Goal: Task Accomplishment & Management: Manage account settings

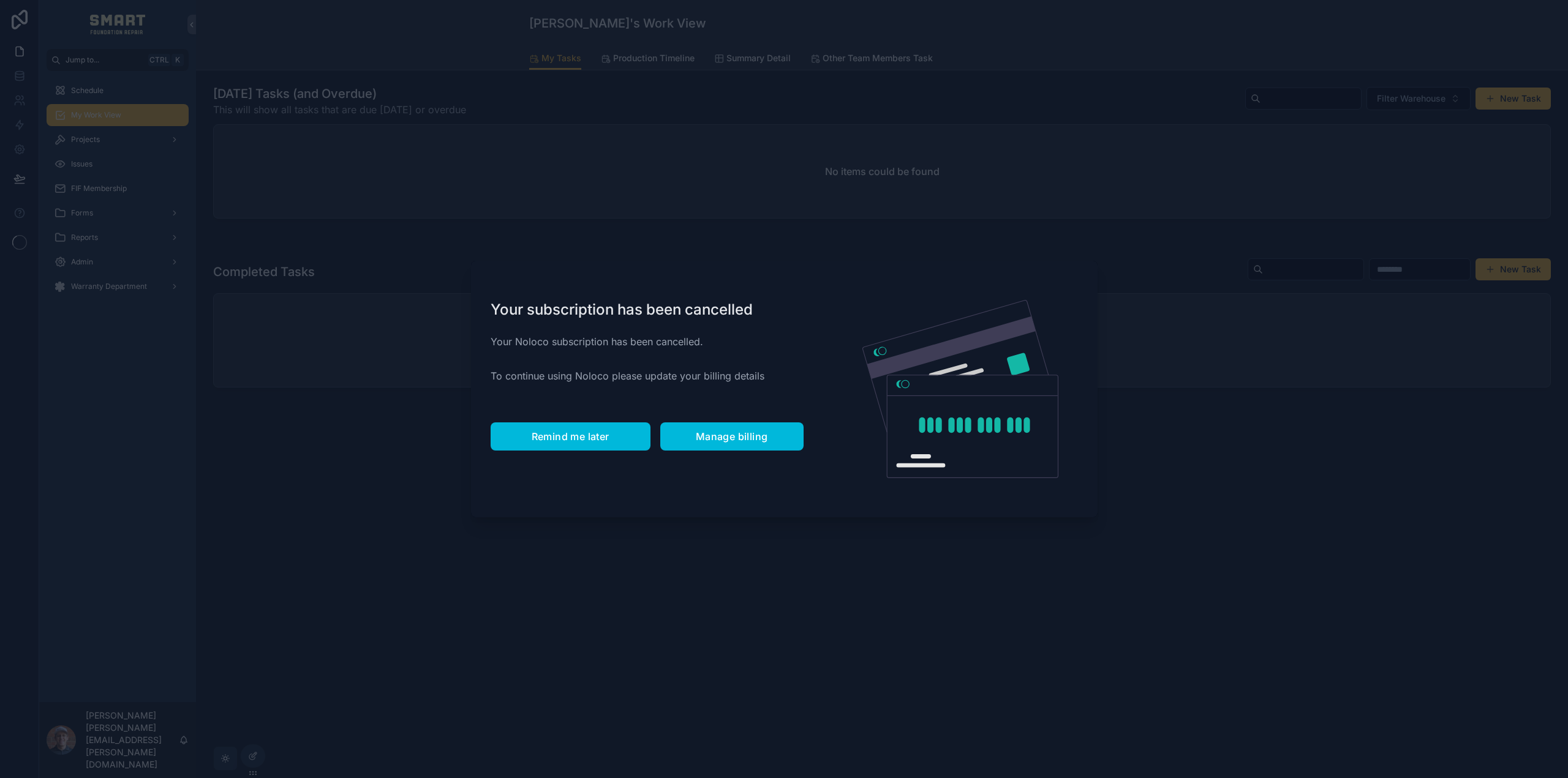
click at [589, 437] on span "Remind me later" at bounding box center [570, 437] width 77 height 13
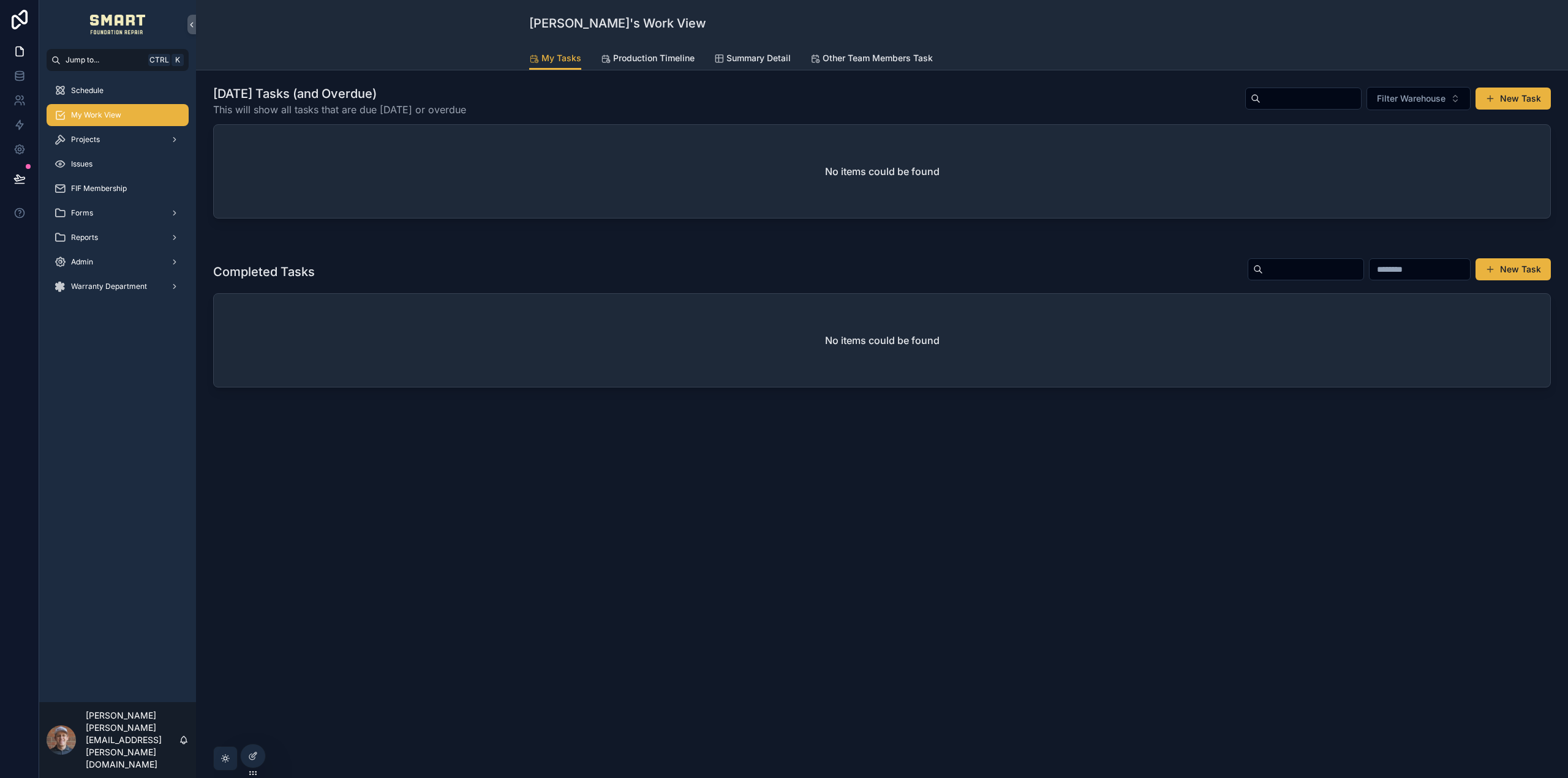
click at [112, 141] on div "Projects" at bounding box center [117, 140] width 128 height 20
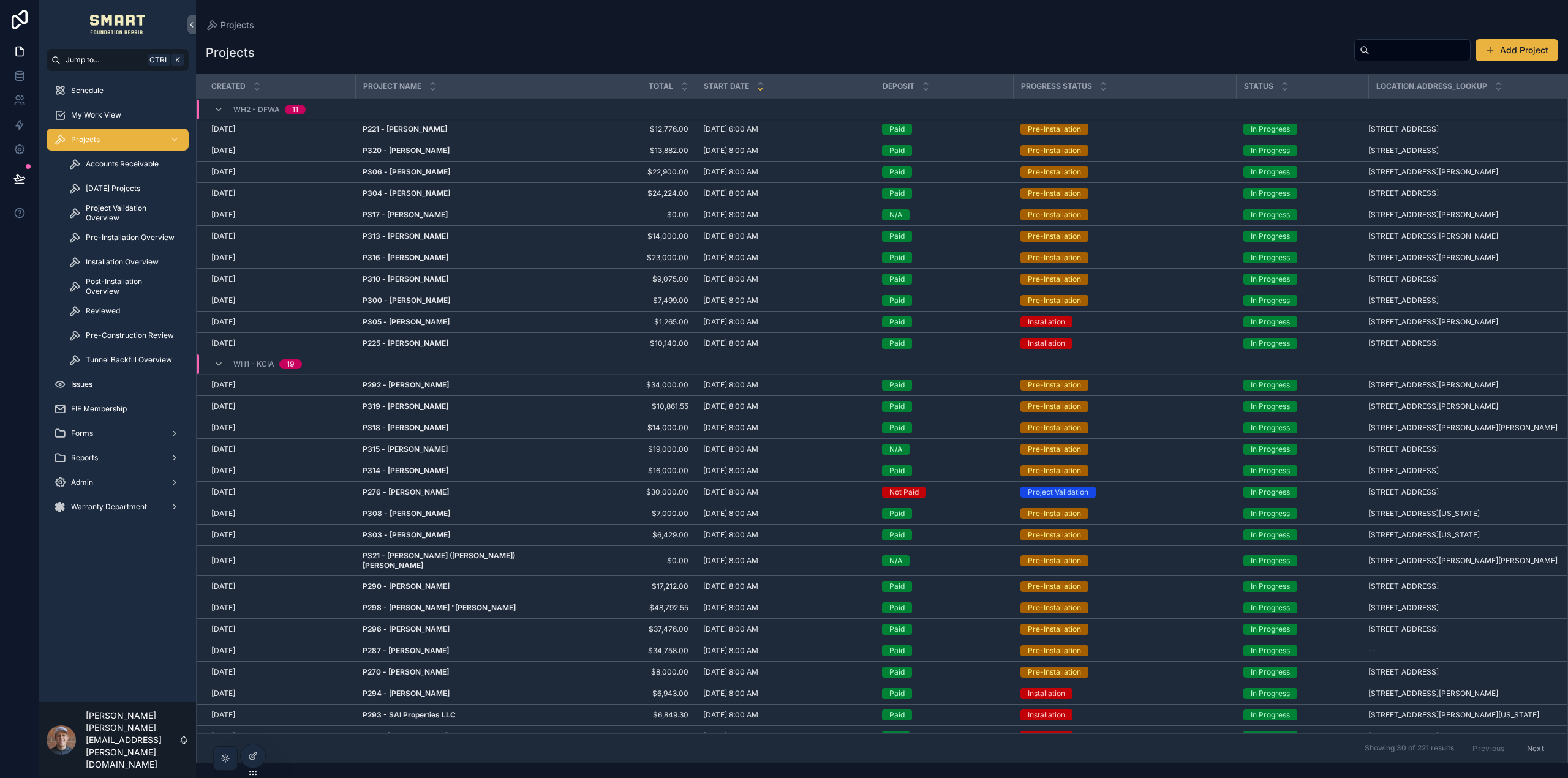
click at [423, 387] on strong "P292 - [PERSON_NAME]" at bounding box center [406, 384] width 87 height 9
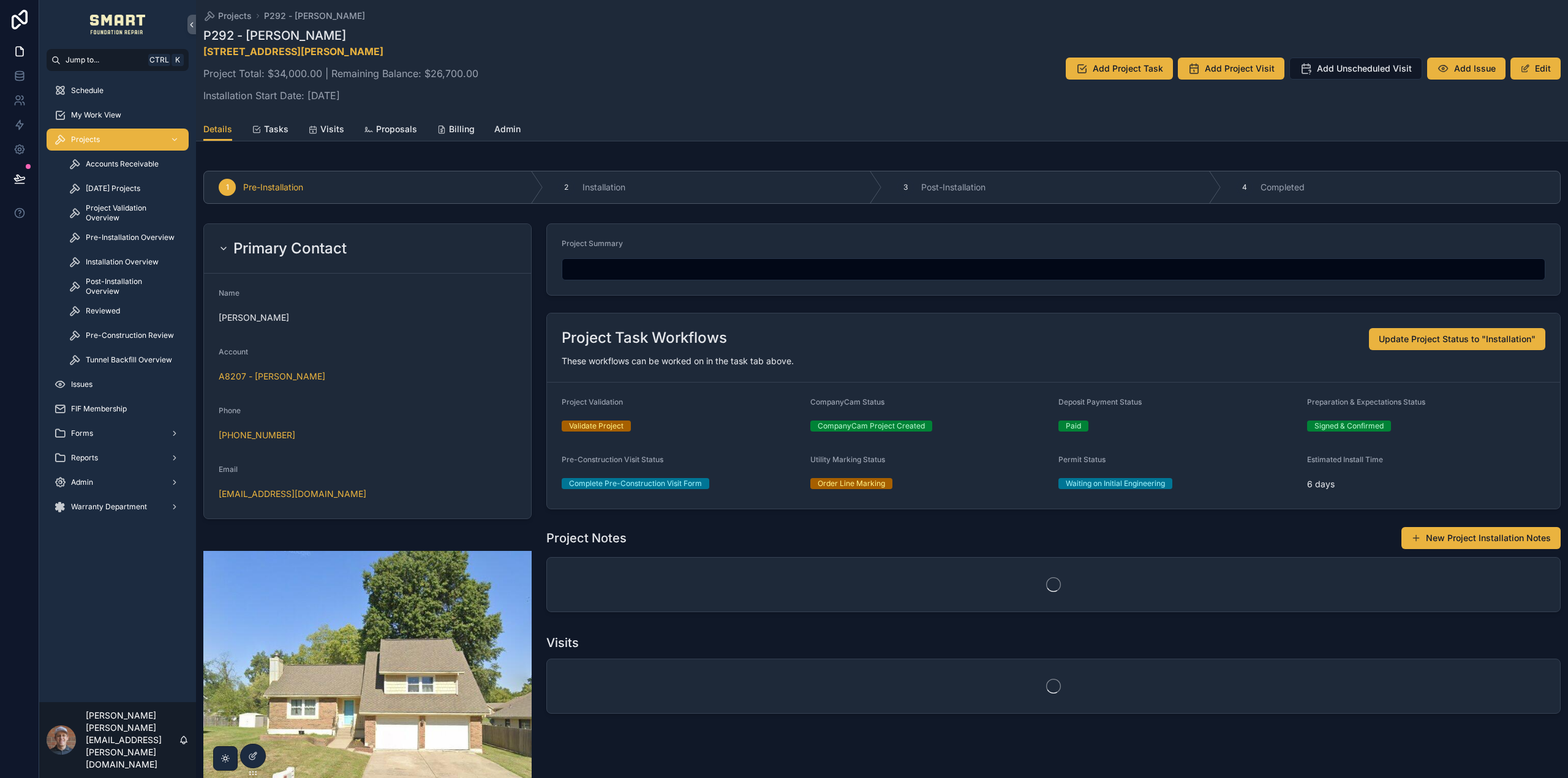
click at [271, 127] on span "Tasks" at bounding box center [276, 129] width 24 height 13
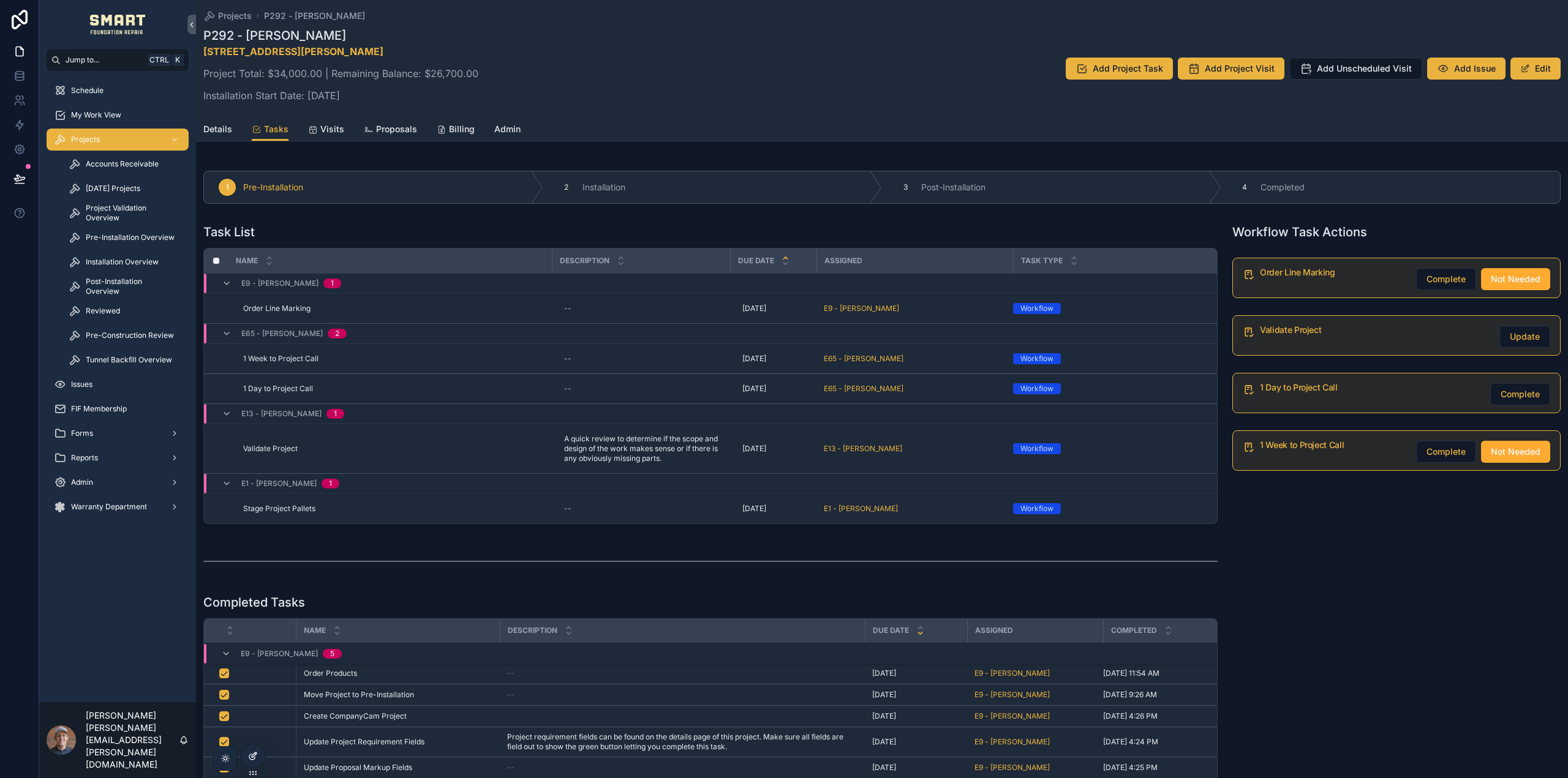
click at [253, 764] on div at bounding box center [253, 756] width 24 height 23
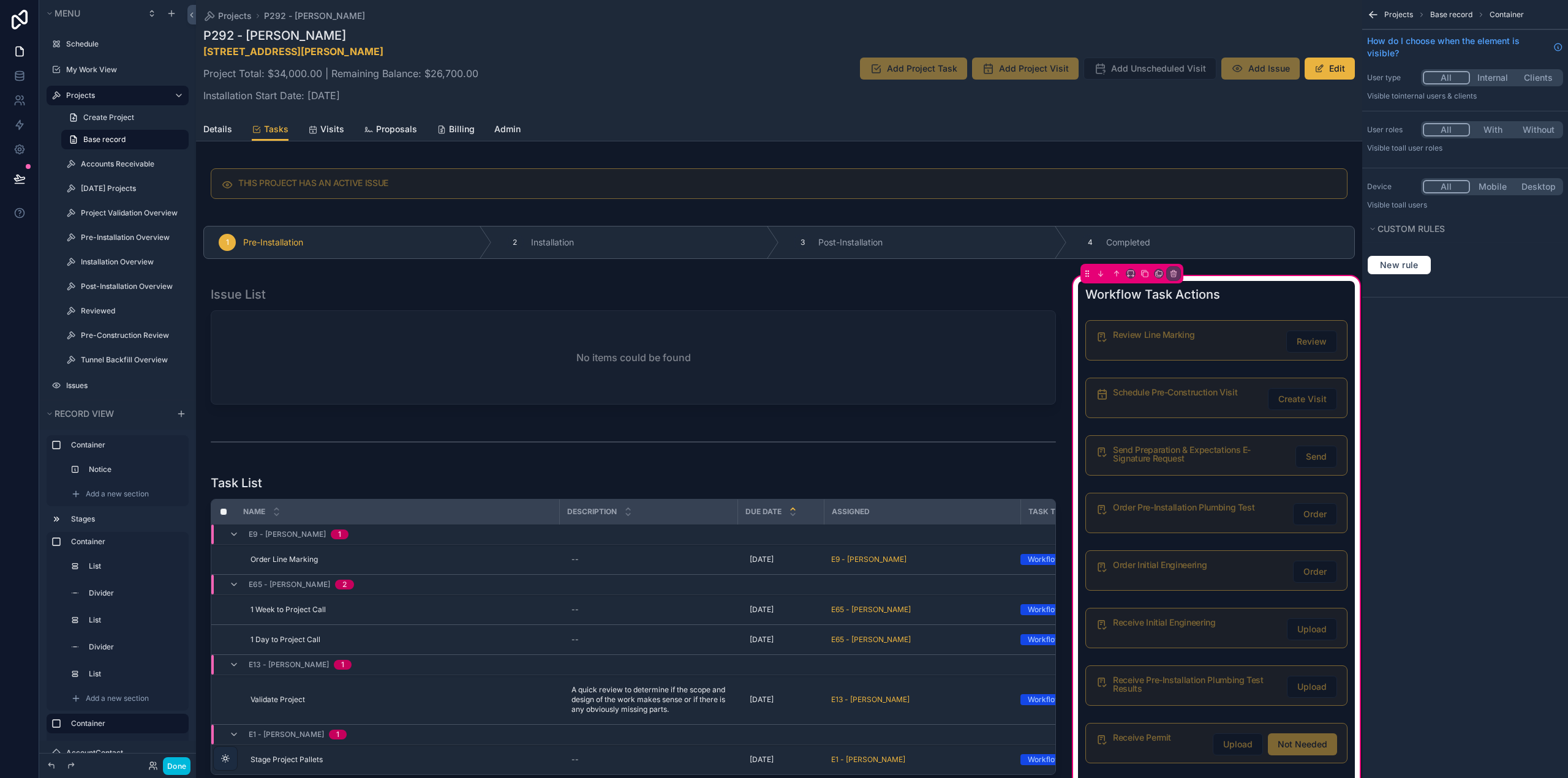
click at [1216, 571] on div "scrollable content" at bounding box center [1216, 571] width 277 height 50
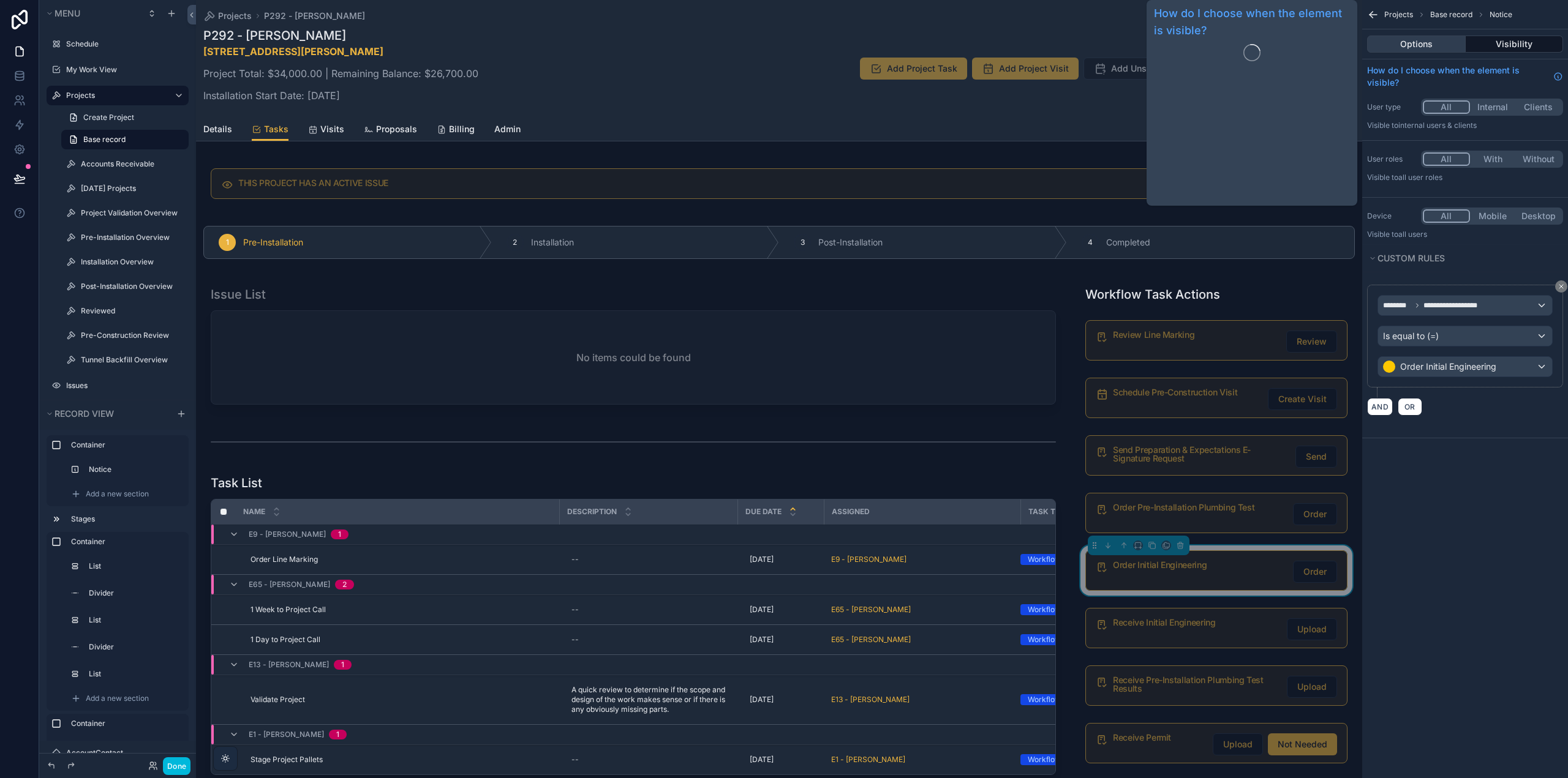
click at [1440, 43] on button "Options" at bounding box center [1416, 44] width 98 height 17
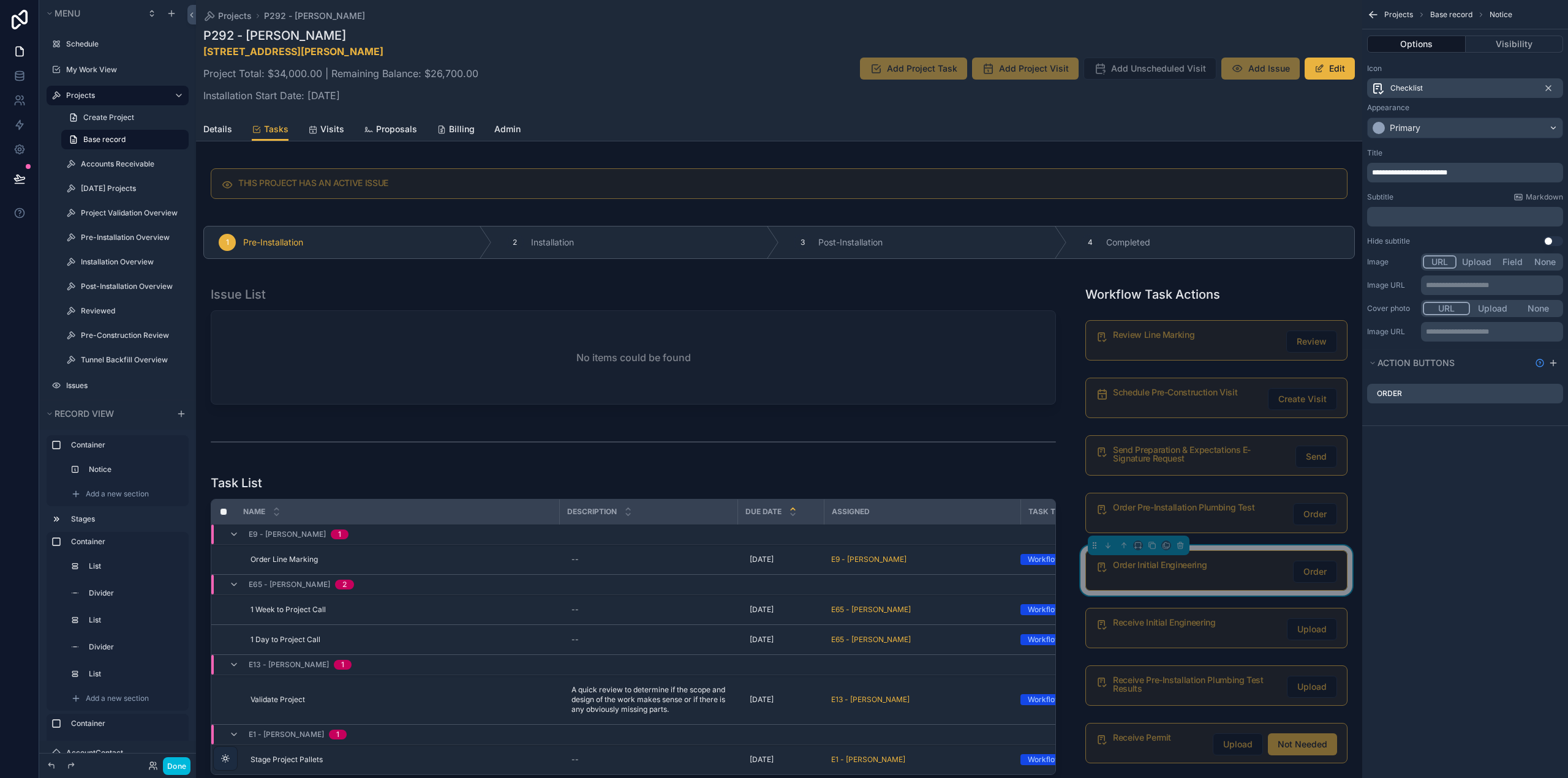
click at [0, 0] on icon "scrollable content" at bounding box center [0, 0] width 0 height 0
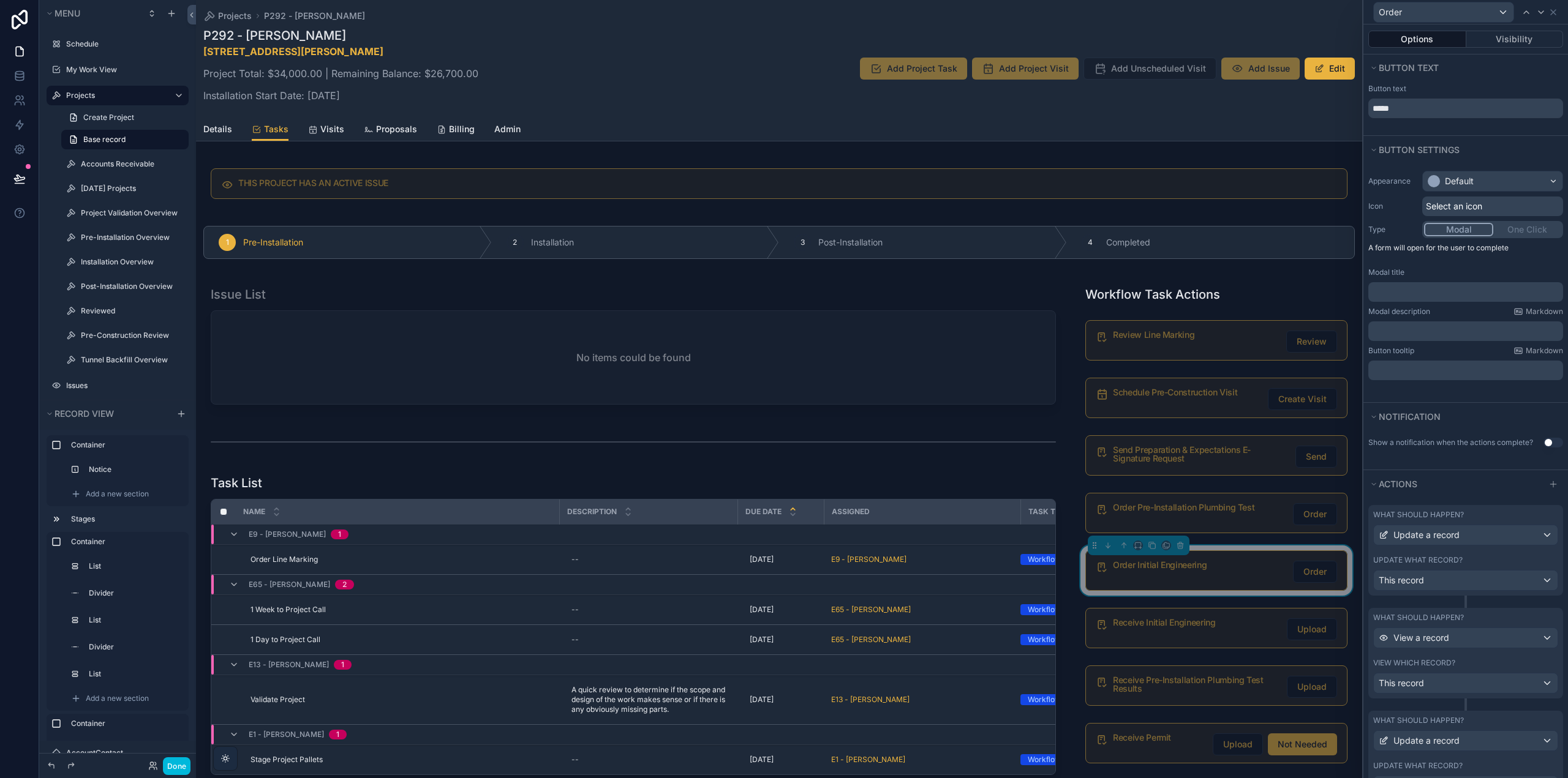
click at [1446, 511] on label "What should happen?" at bounding box center [1418, 515] width 91 height 10
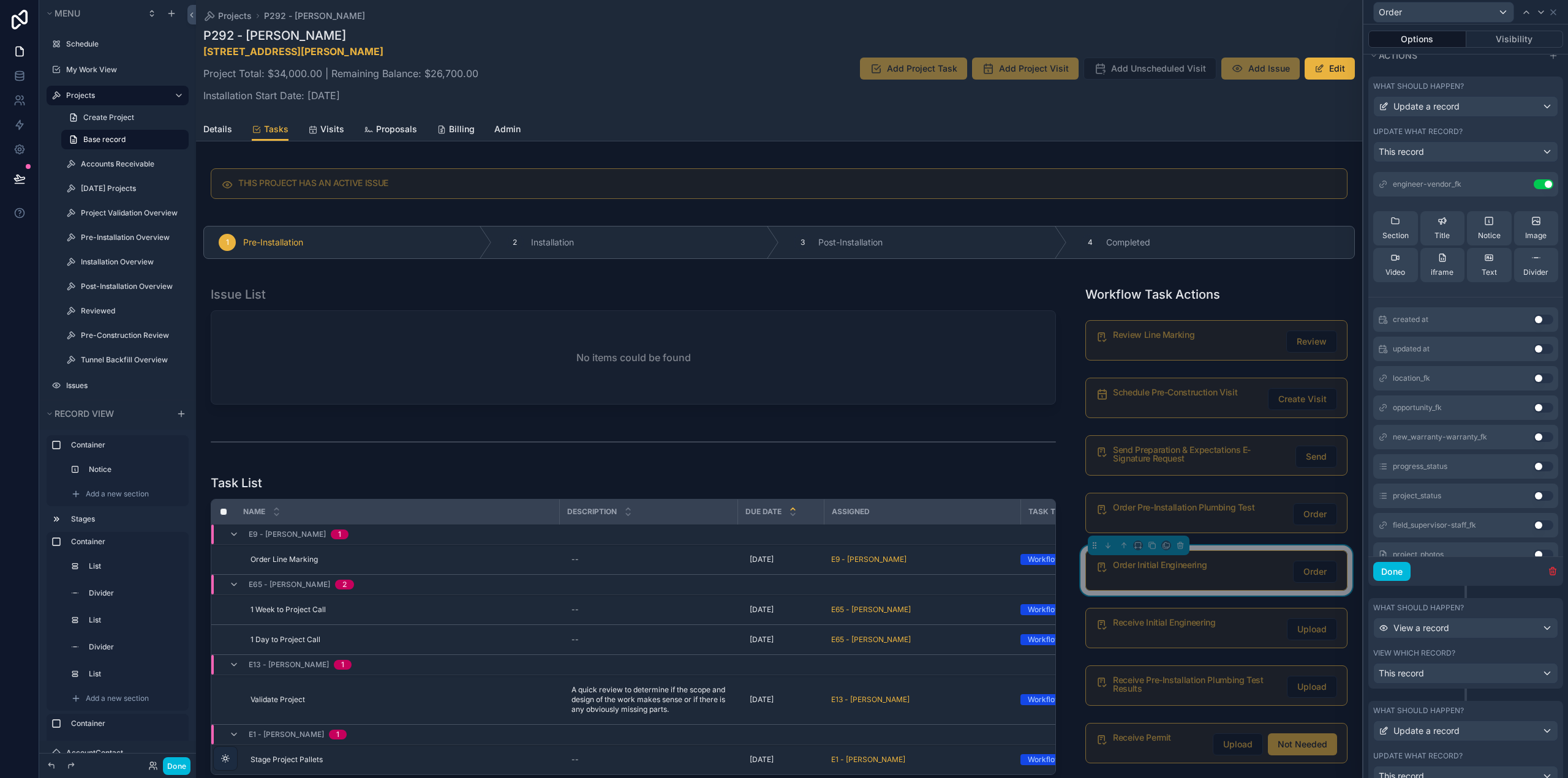
scroll to position [245, 0]
click at [1440, 606] on label "What should happen?" at bounding box center [1418, 608] width 91 height 10
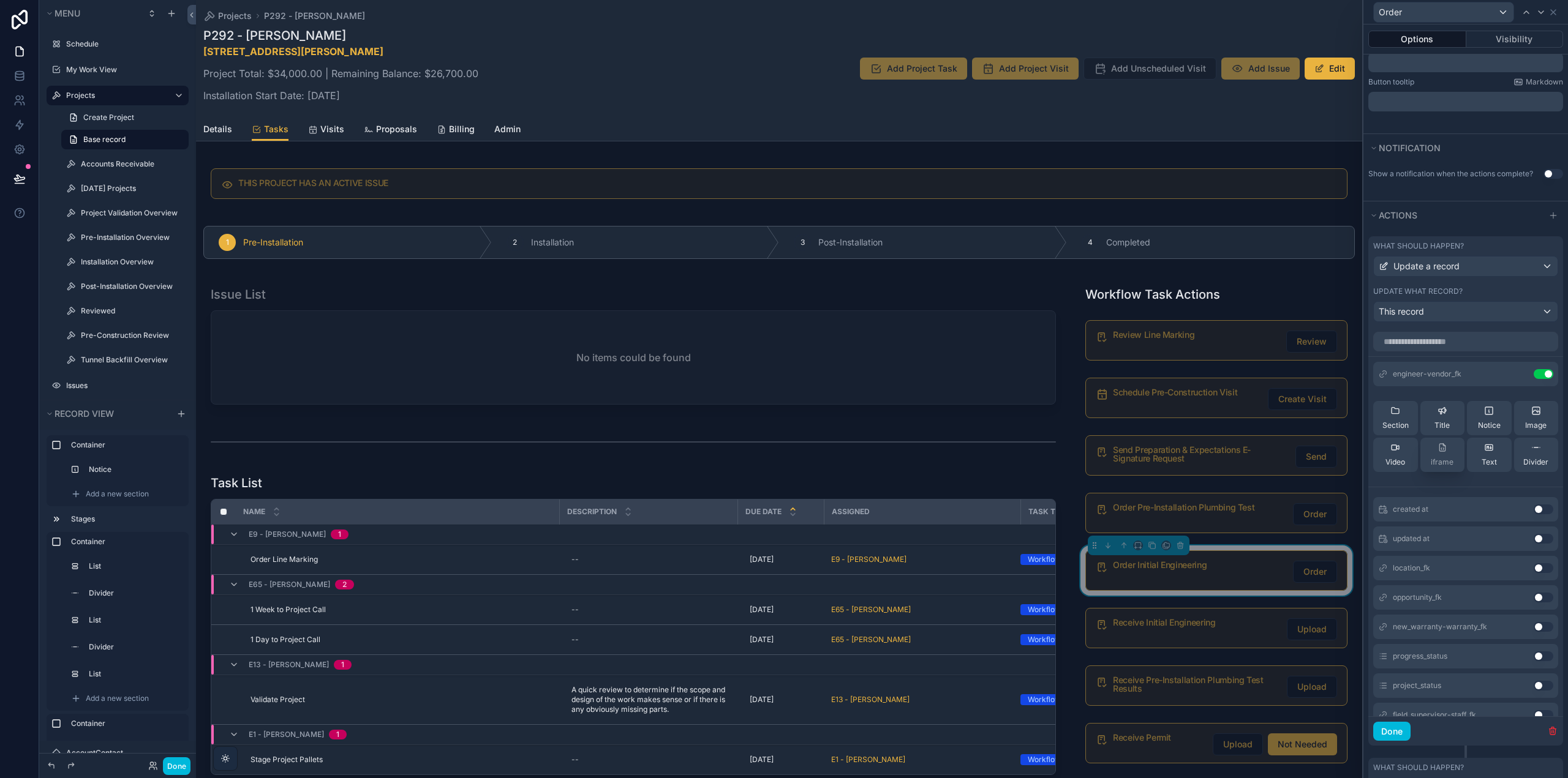
scroll to position [368, 0]
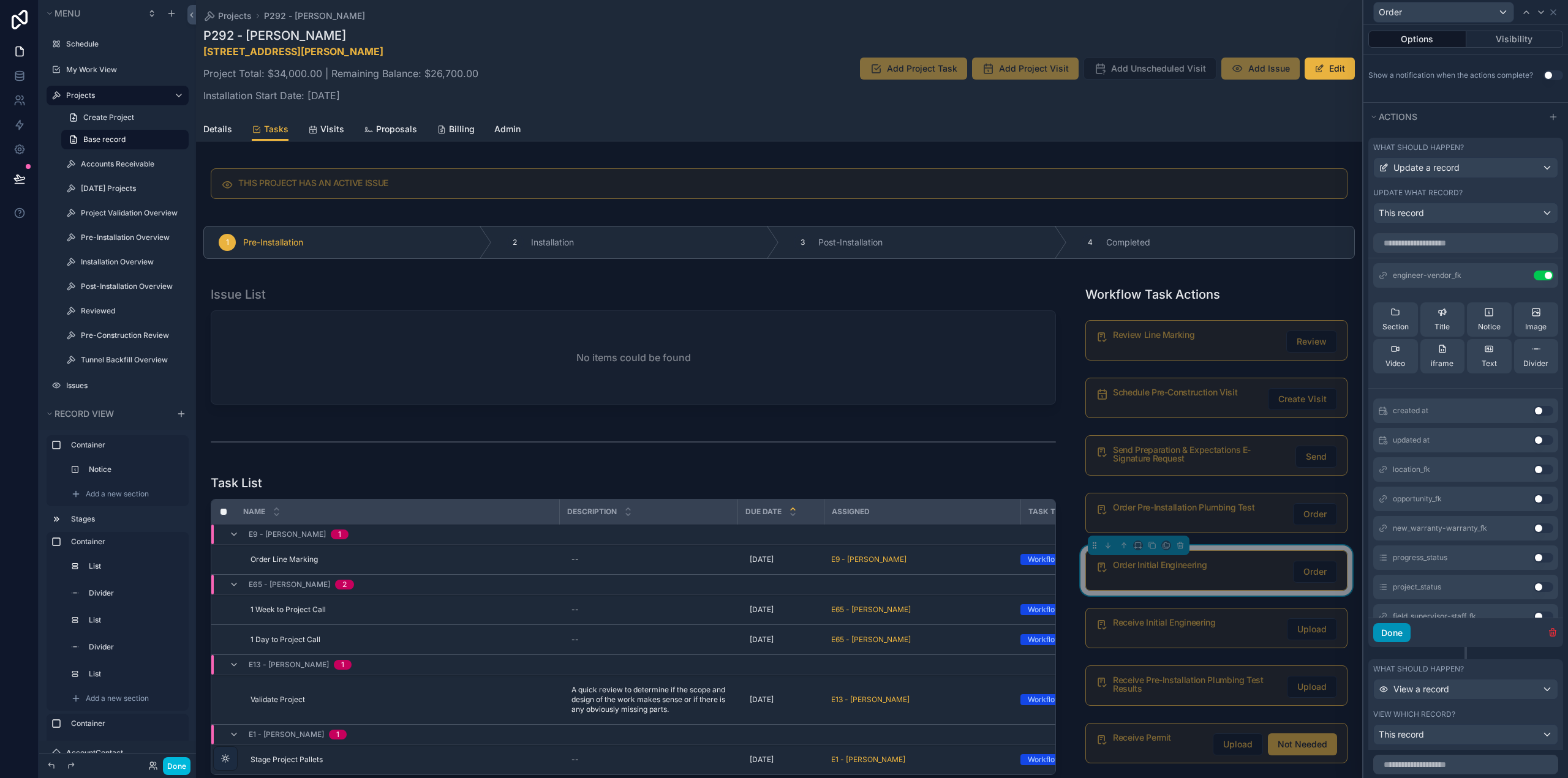
click at [1399, 633] on button "Done" at bounding box center [1391, 633] width 38 height 20
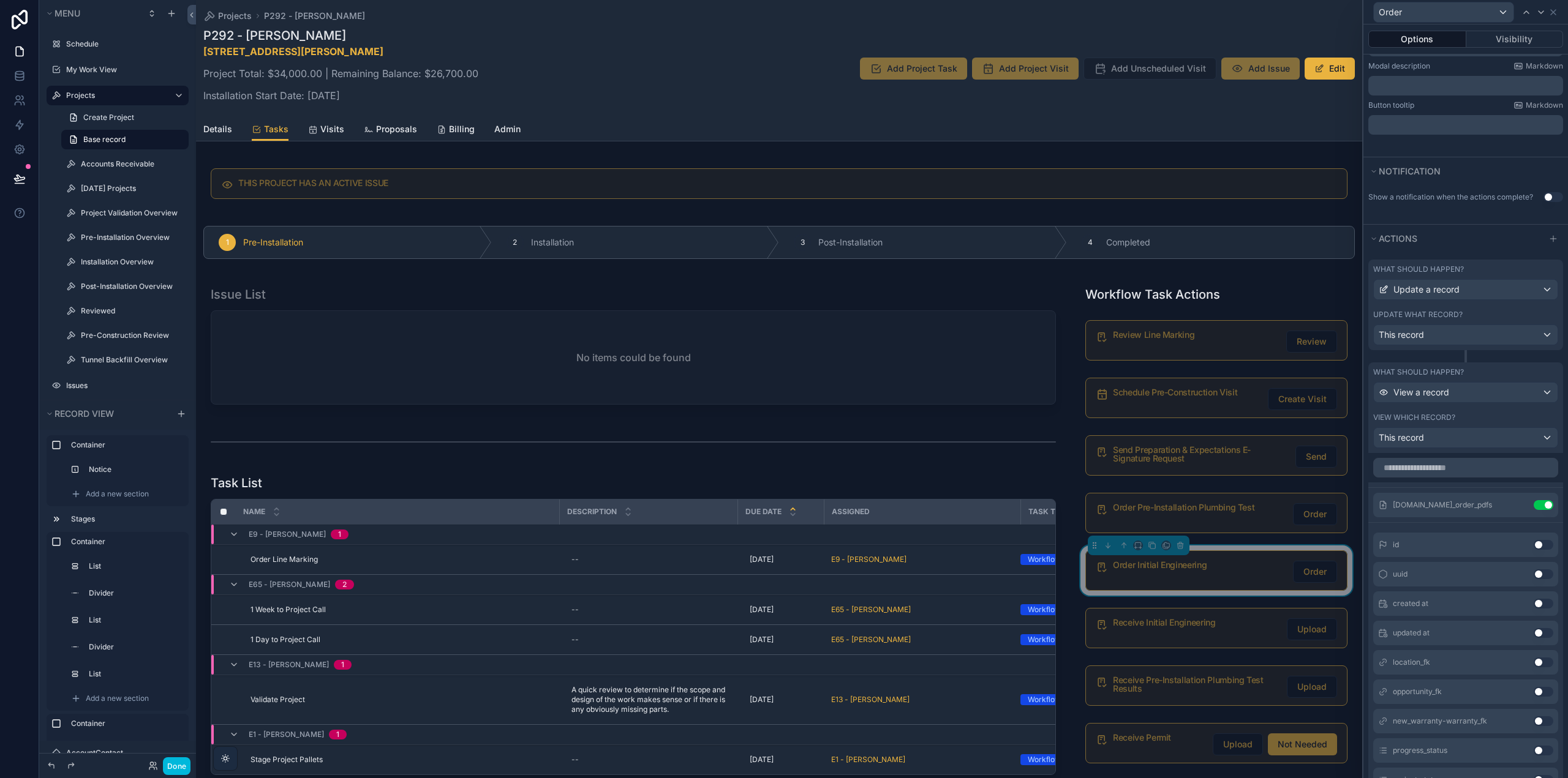
scroll to position [245, 0]
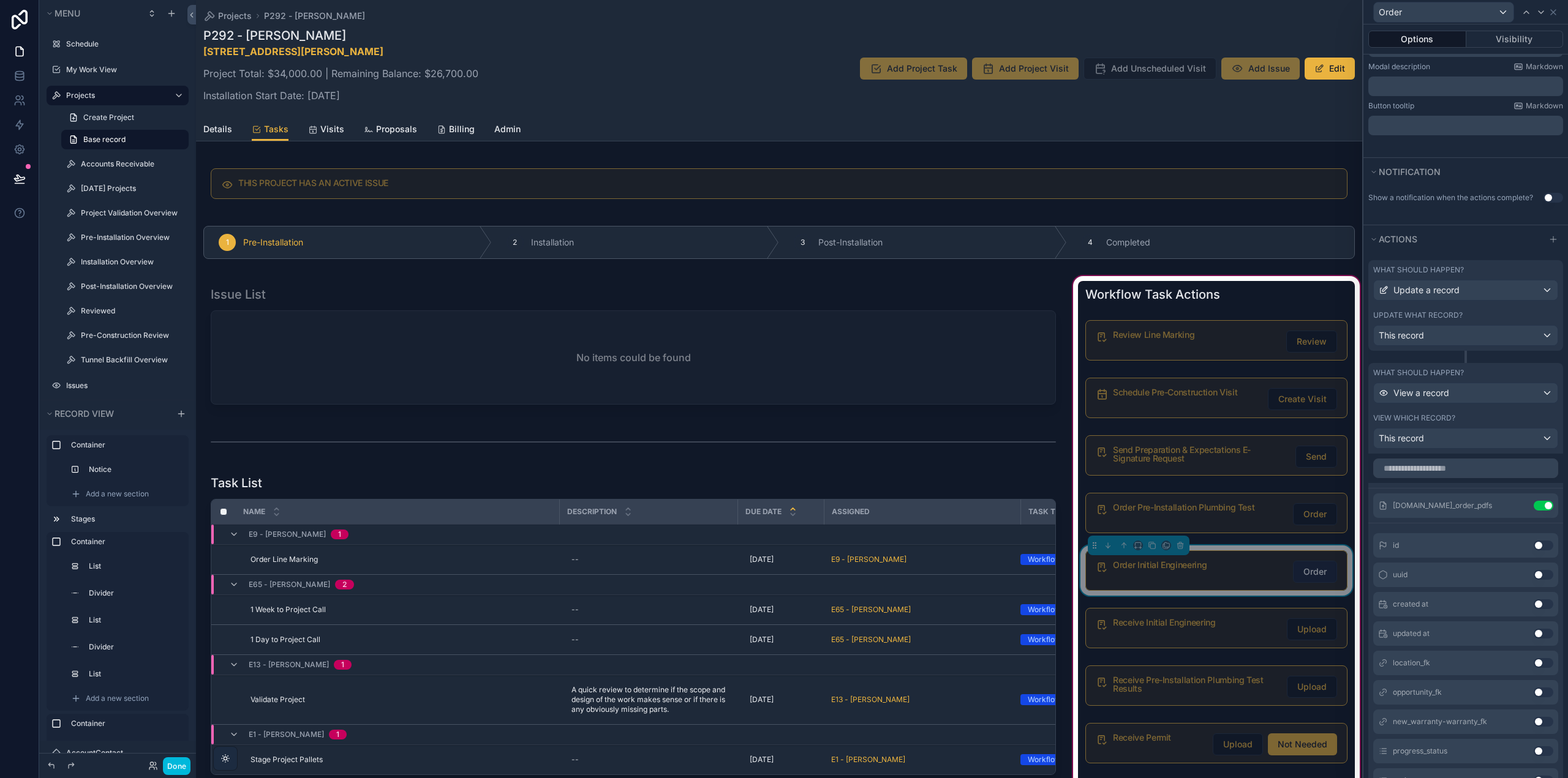
click at [1303, 578] on span "Order" at bounding box center [1314, 572] width 23 height 13
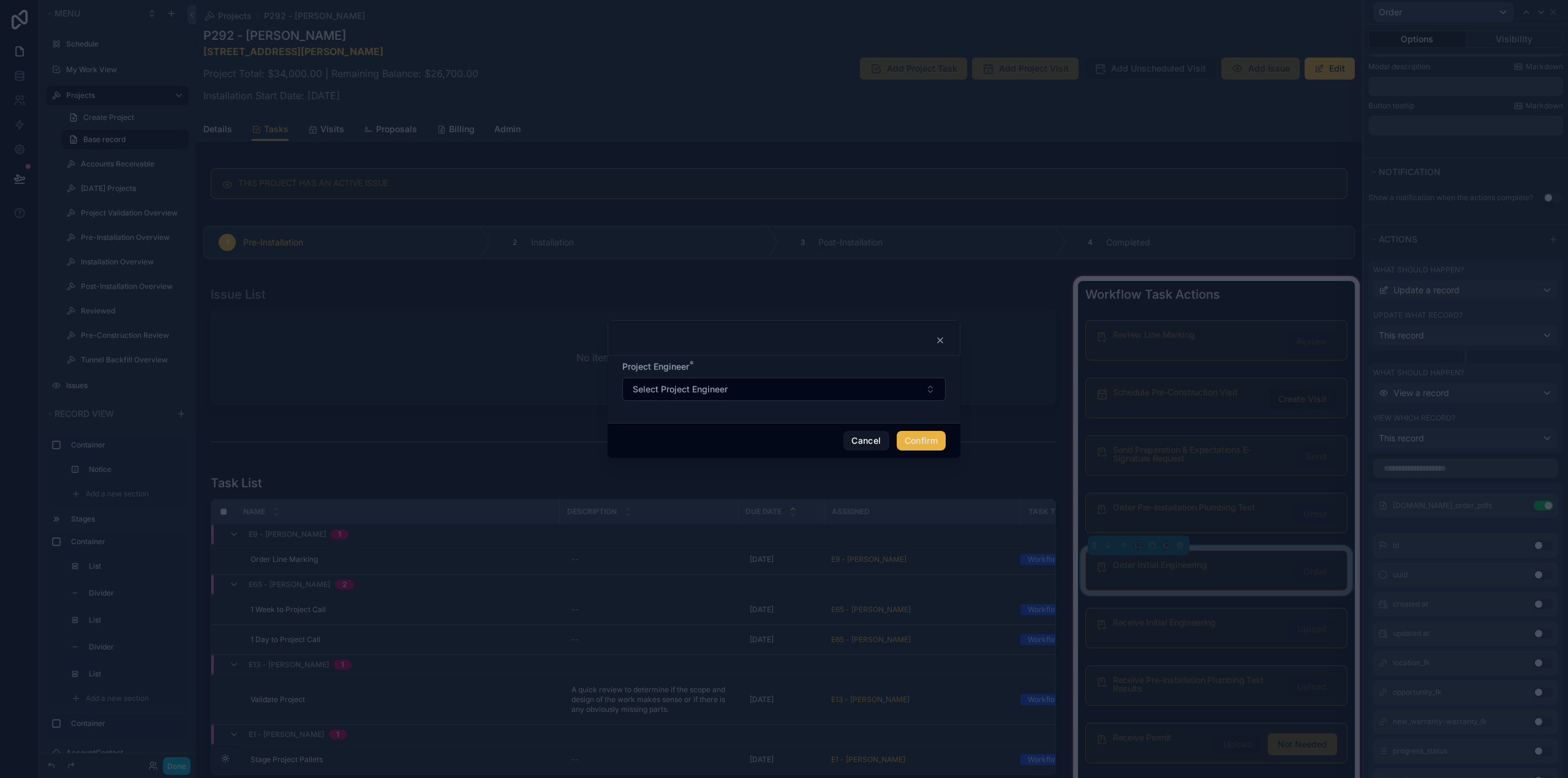
click at [939, 338] on icon at bounding box center [940, 341] width 10 height 10
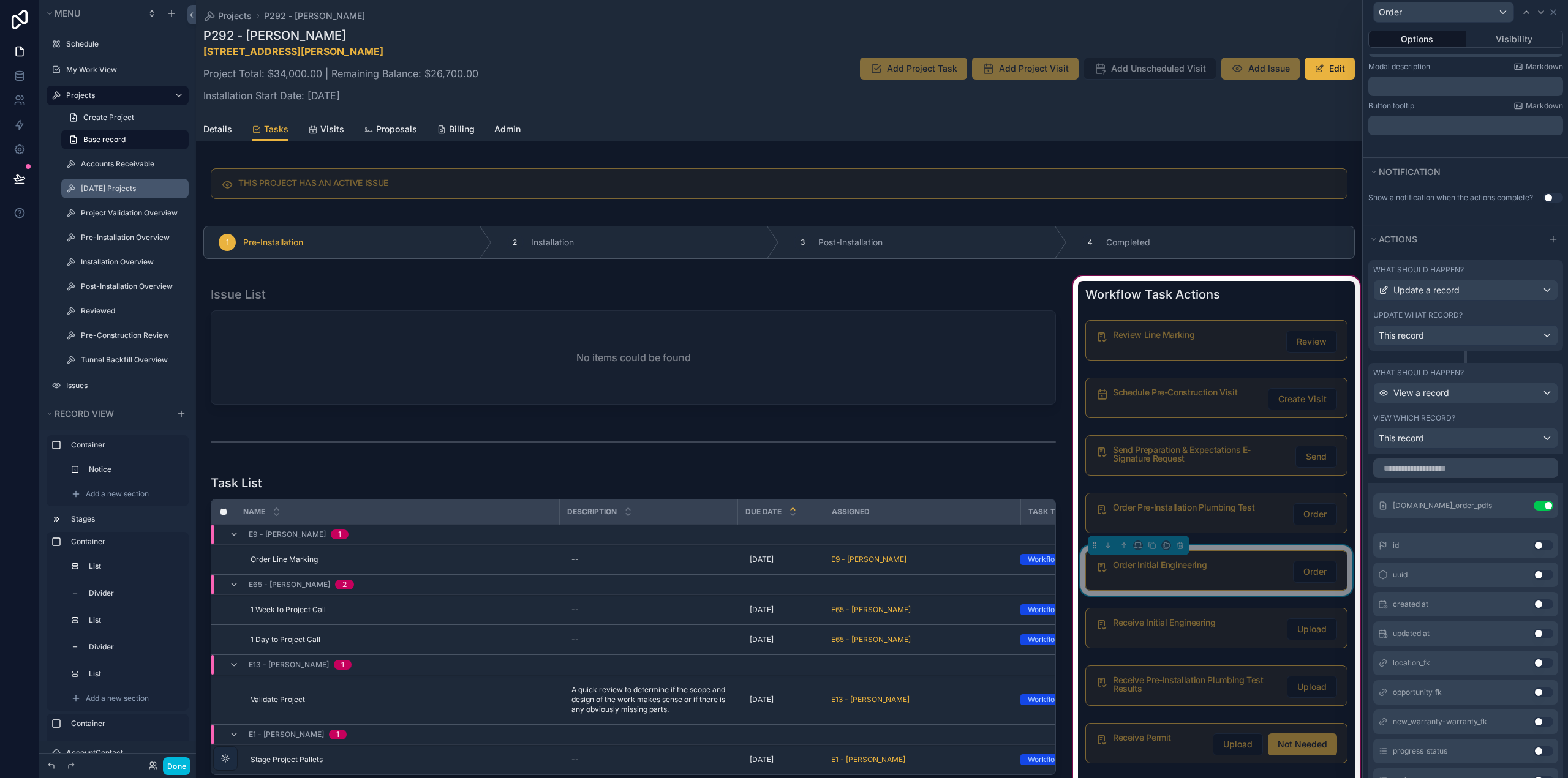
click at [114, 184] on div "[DATE] Projects" at bounding box center [133, 188] width 105 height 10
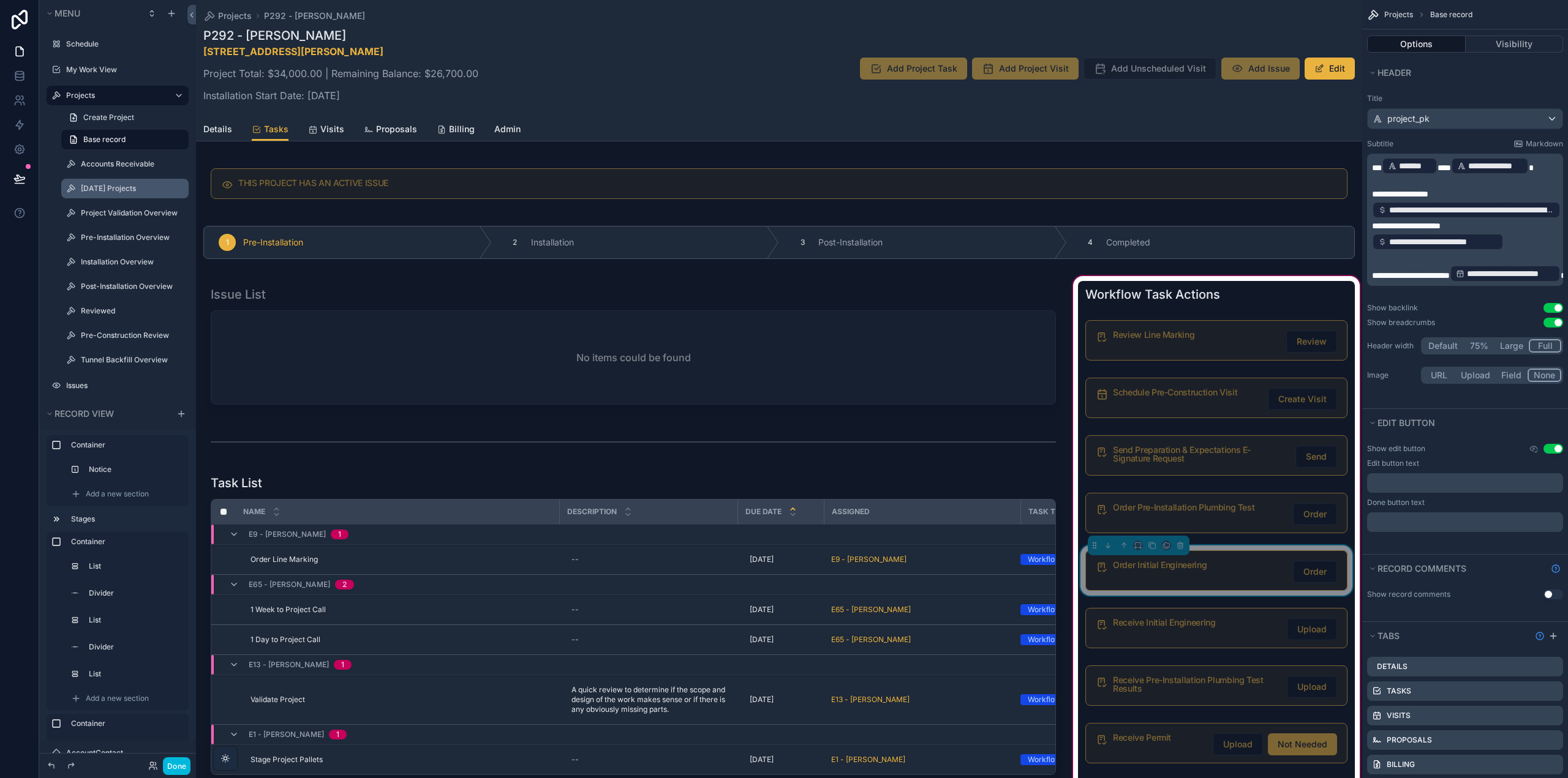
click at [112, 185] on label "[DATE] Projects" at bounding box center [131, 188] width 100 height 10
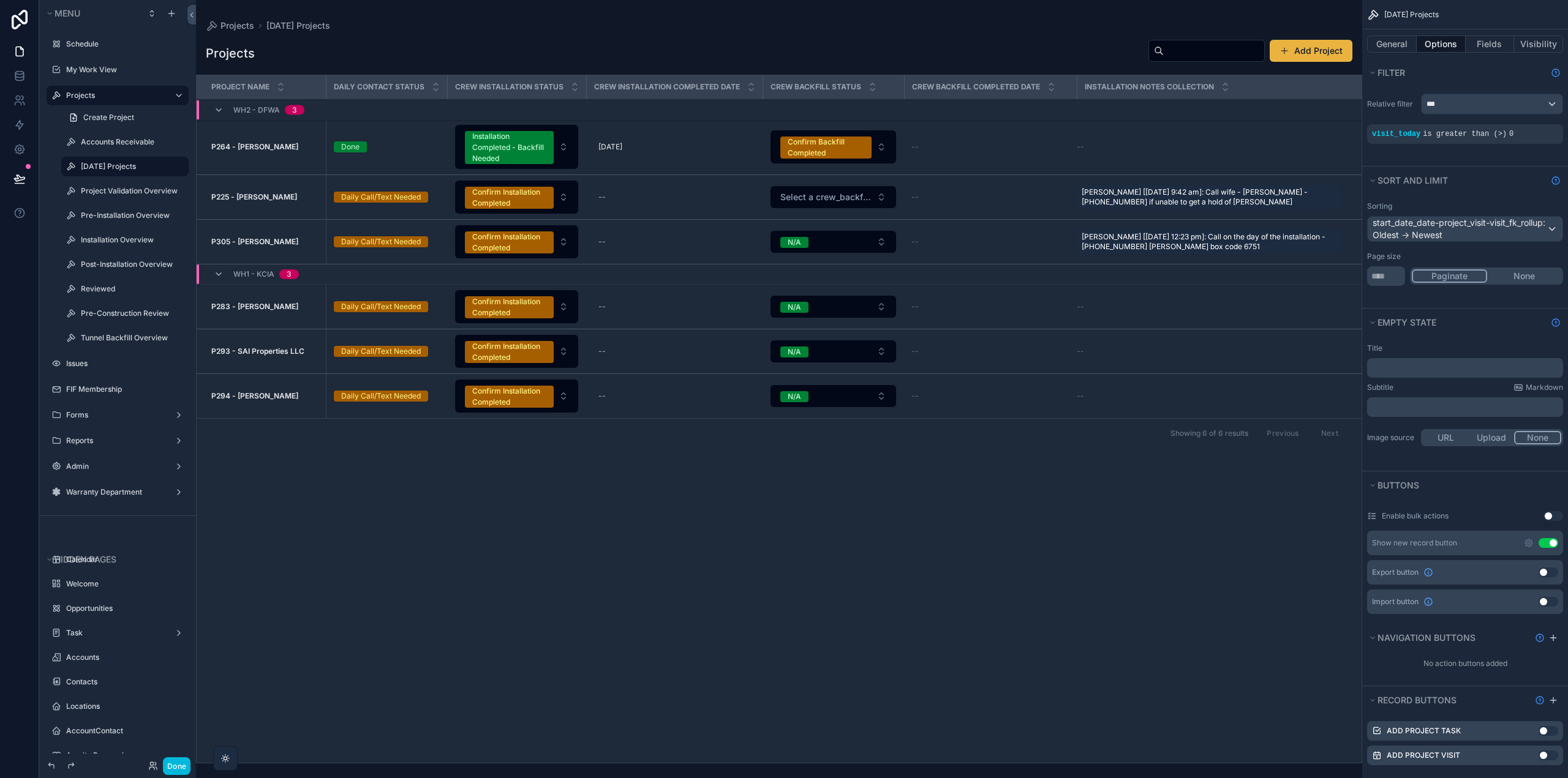
click at [262, 195] on strong "P225 - [PERSON_NAME]" at bounding box center [254, 197] width 86 height 9
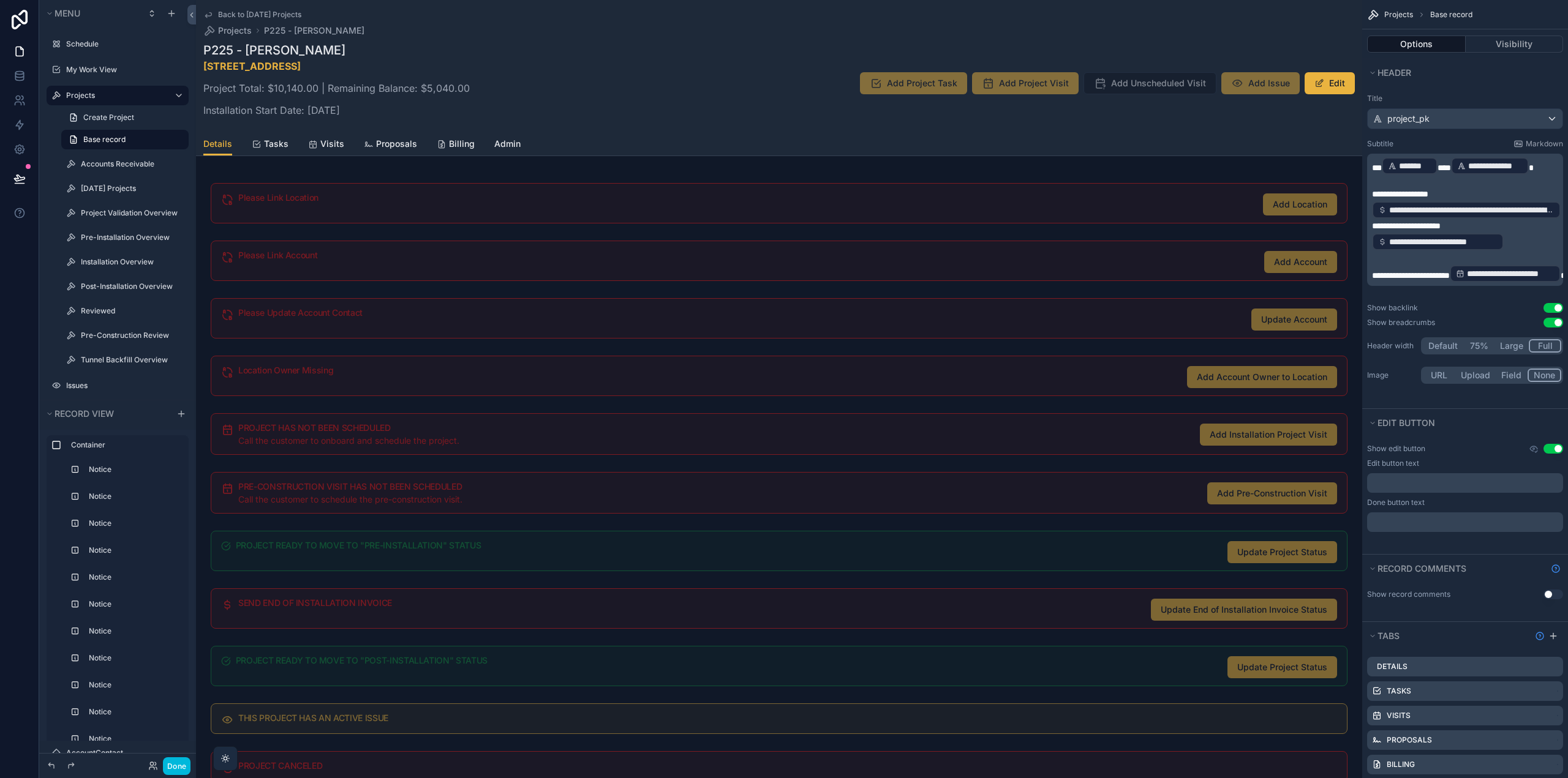
click at [276, 142] on span "Tasks" at bounding box center [276, 144] width 24 height 13
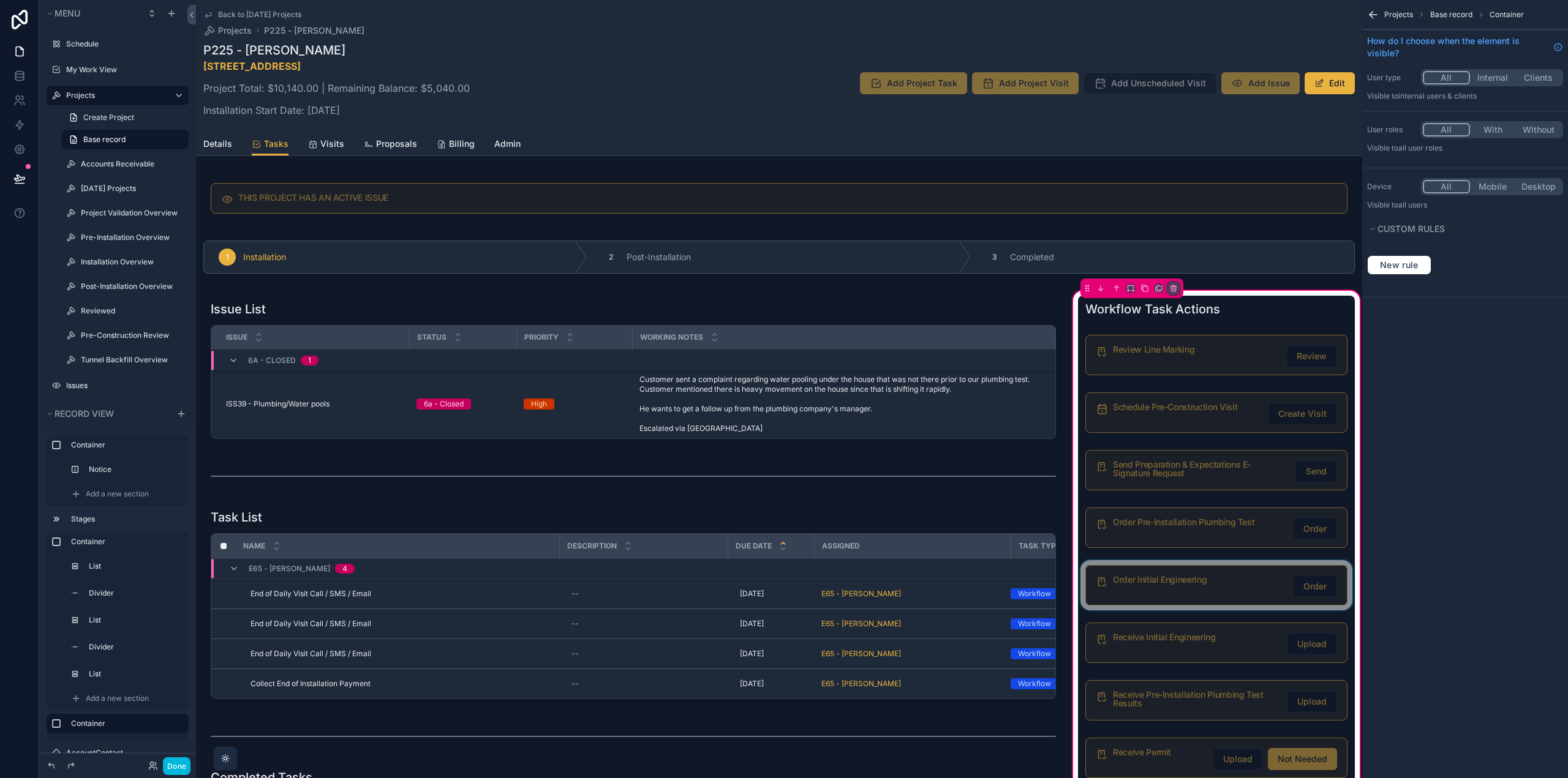
click at [1301, 585] on div "scrollable content" at bounding box center [1216, 585] width 277 height 50
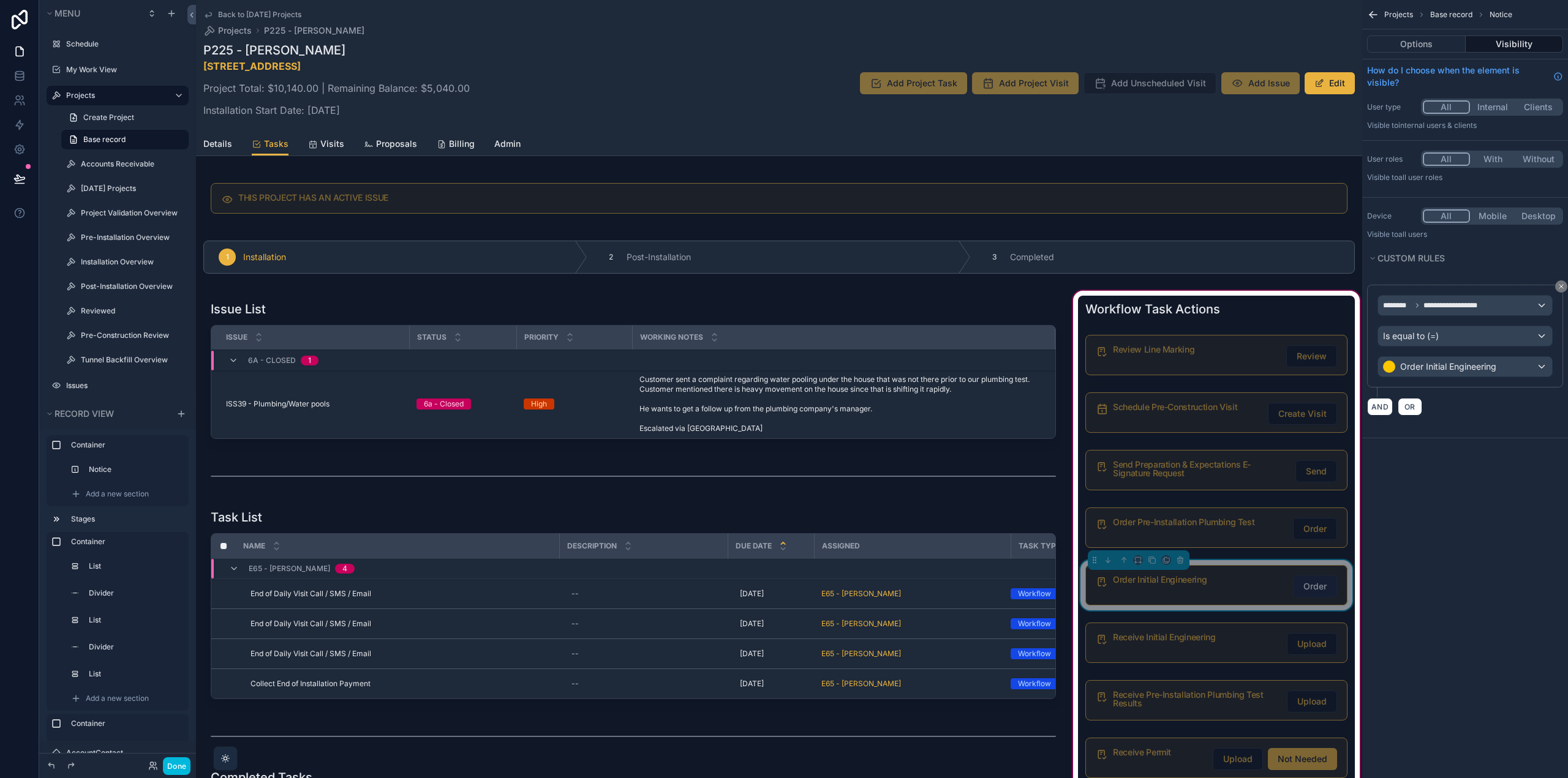
click at [1303, 585] on span "Order" at bounding box center [1314, 587] width 23 height 13
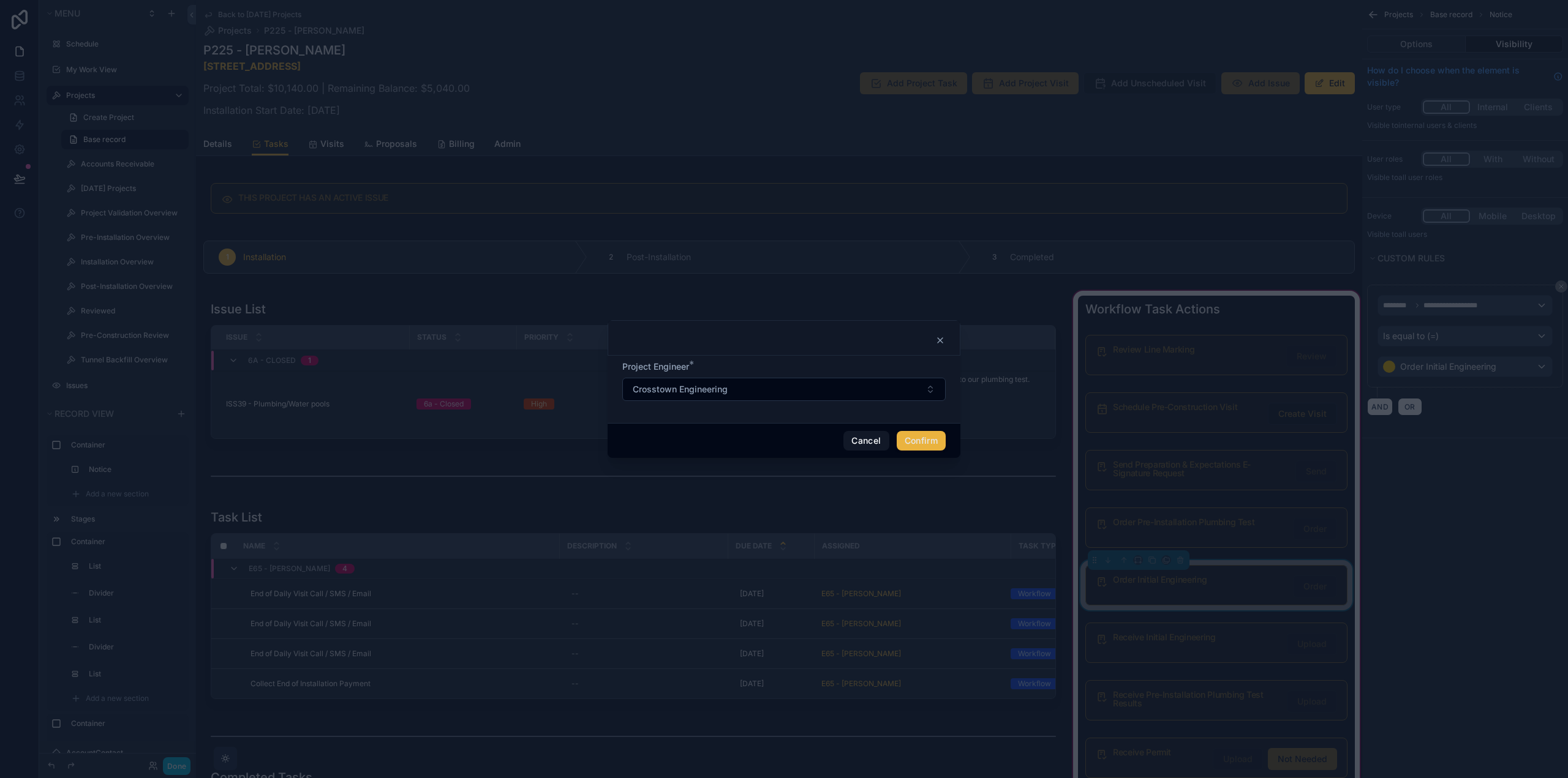
click at [929, 442] on button "Confirm" at bounding box center [921, 441] width 49 height 20
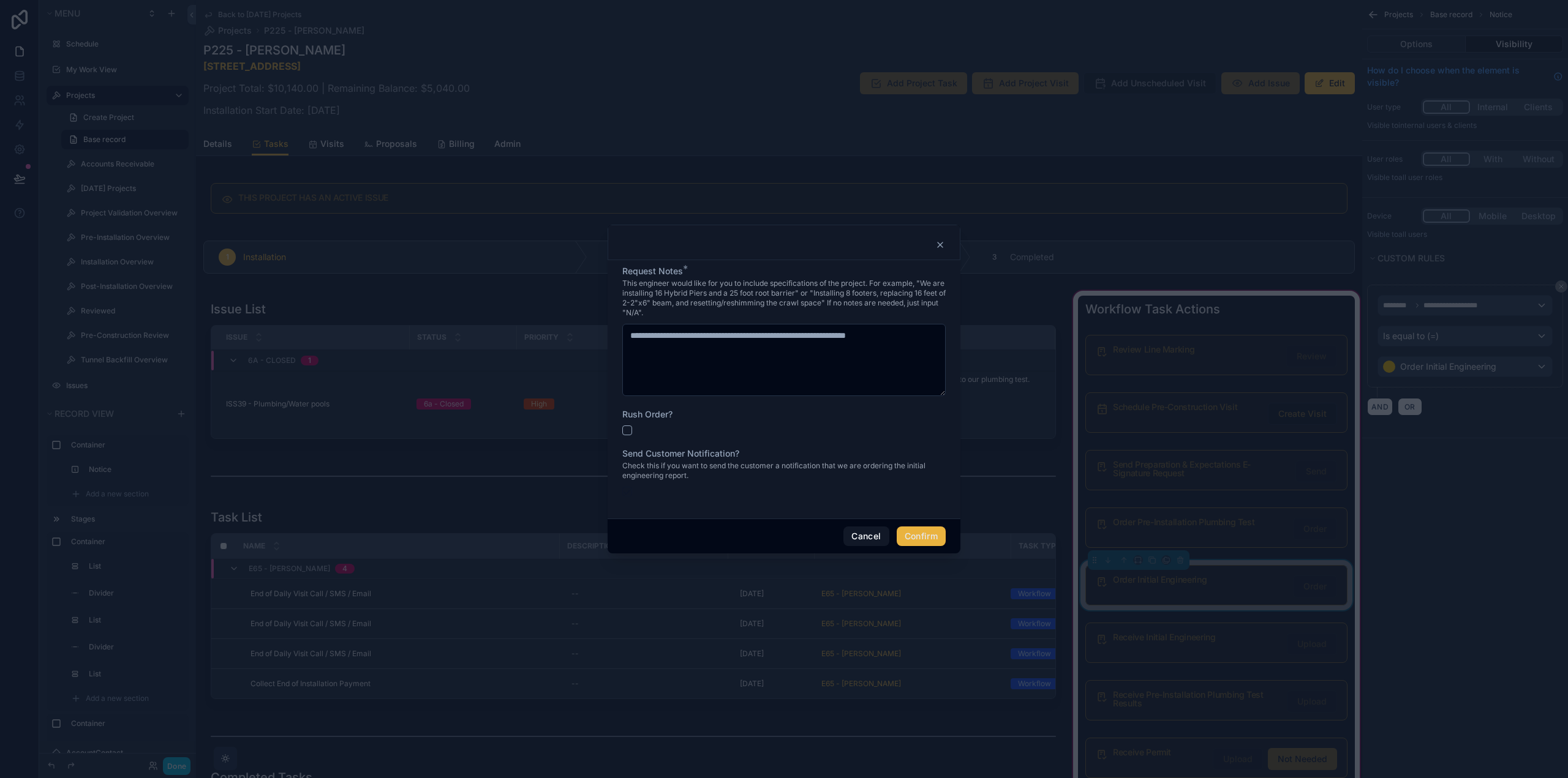
click at [939, 243] on icon at bounding box center [940, 245] width 10 height 10
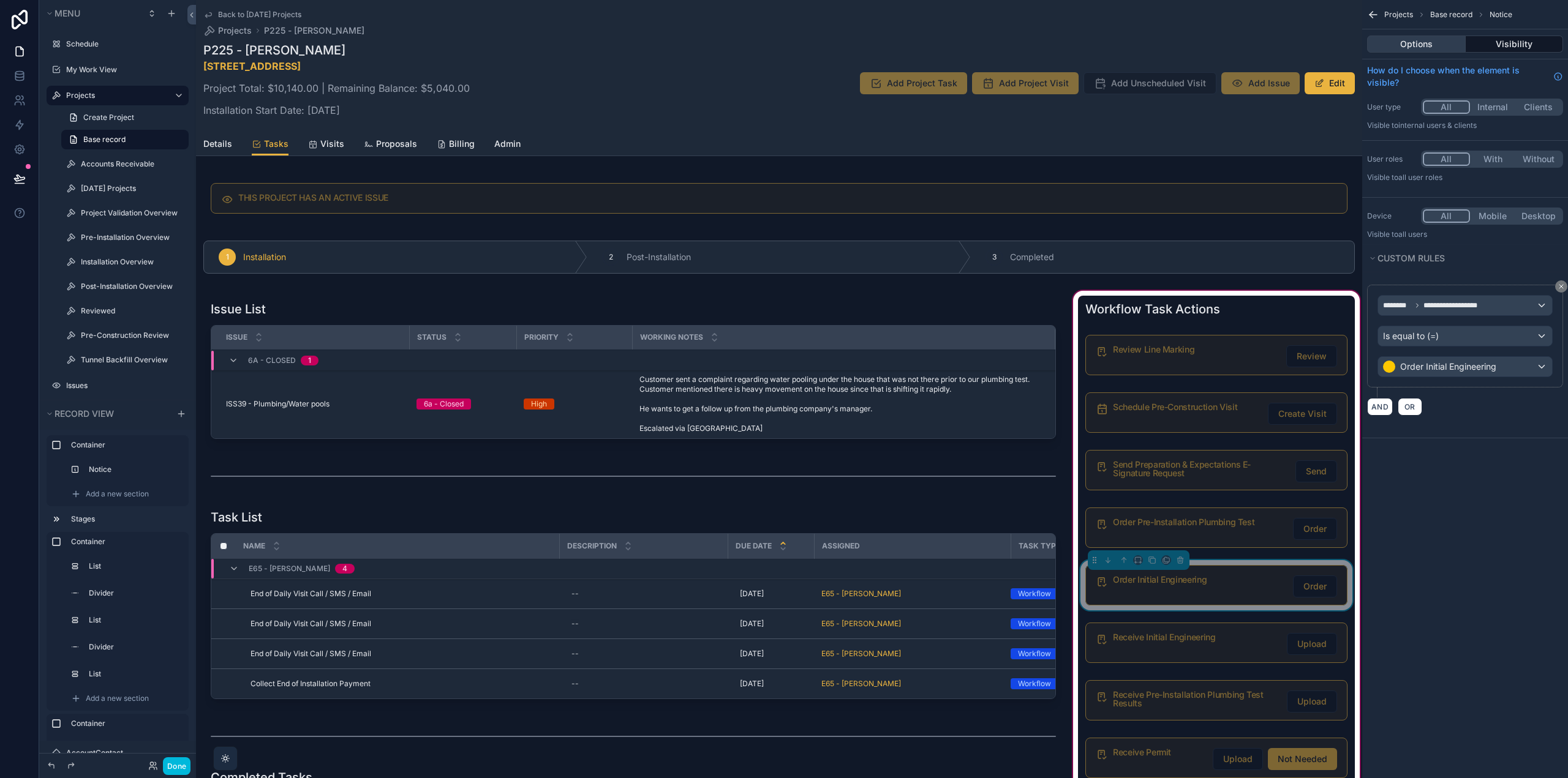
click at [1397, 47] on button "Options" at bounding box center [1416, 44] width 98 height 17
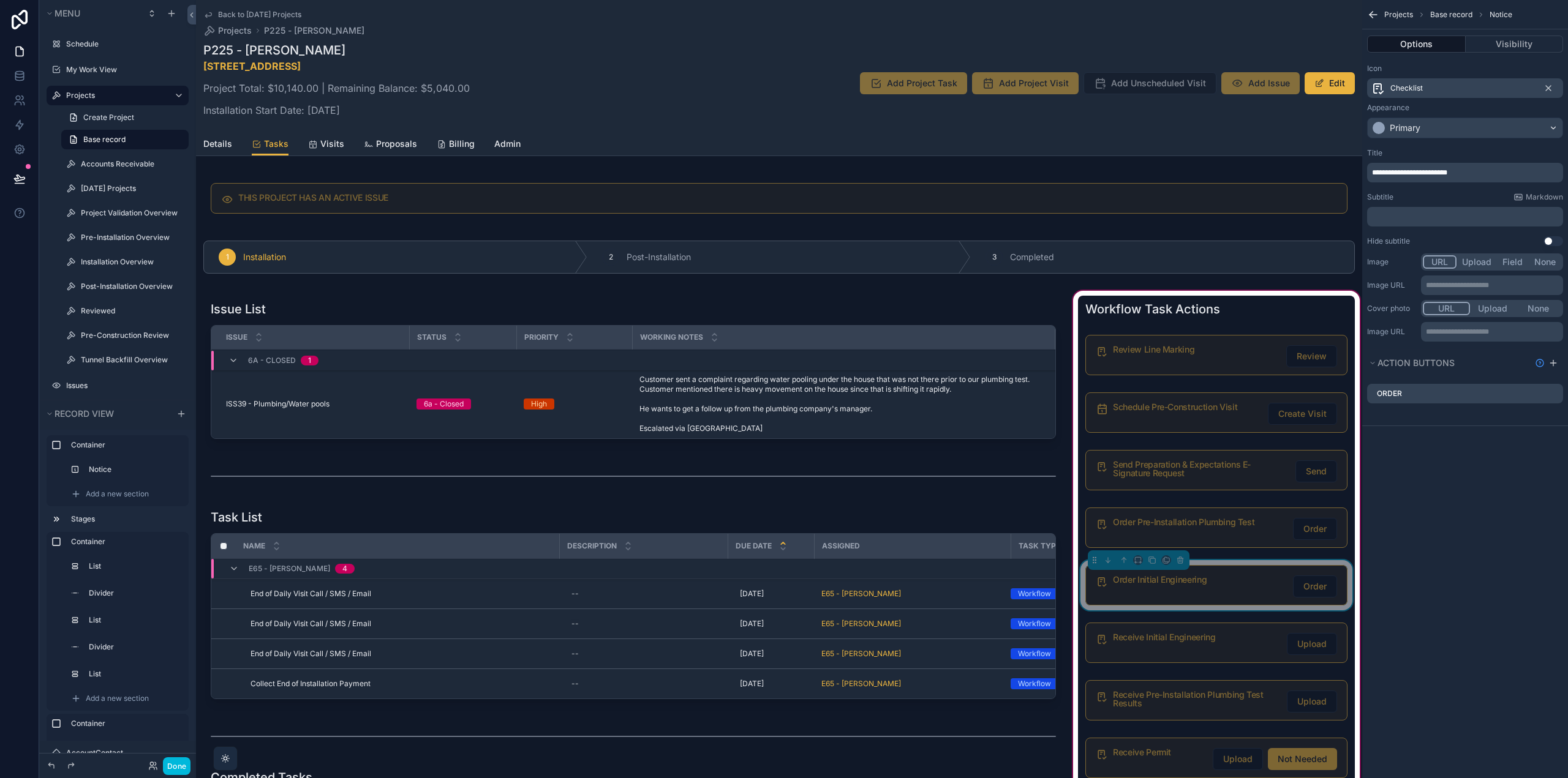
click at [0, 0] on icon "scrollable content" at bounding box center [0, 0] width 0 height 0
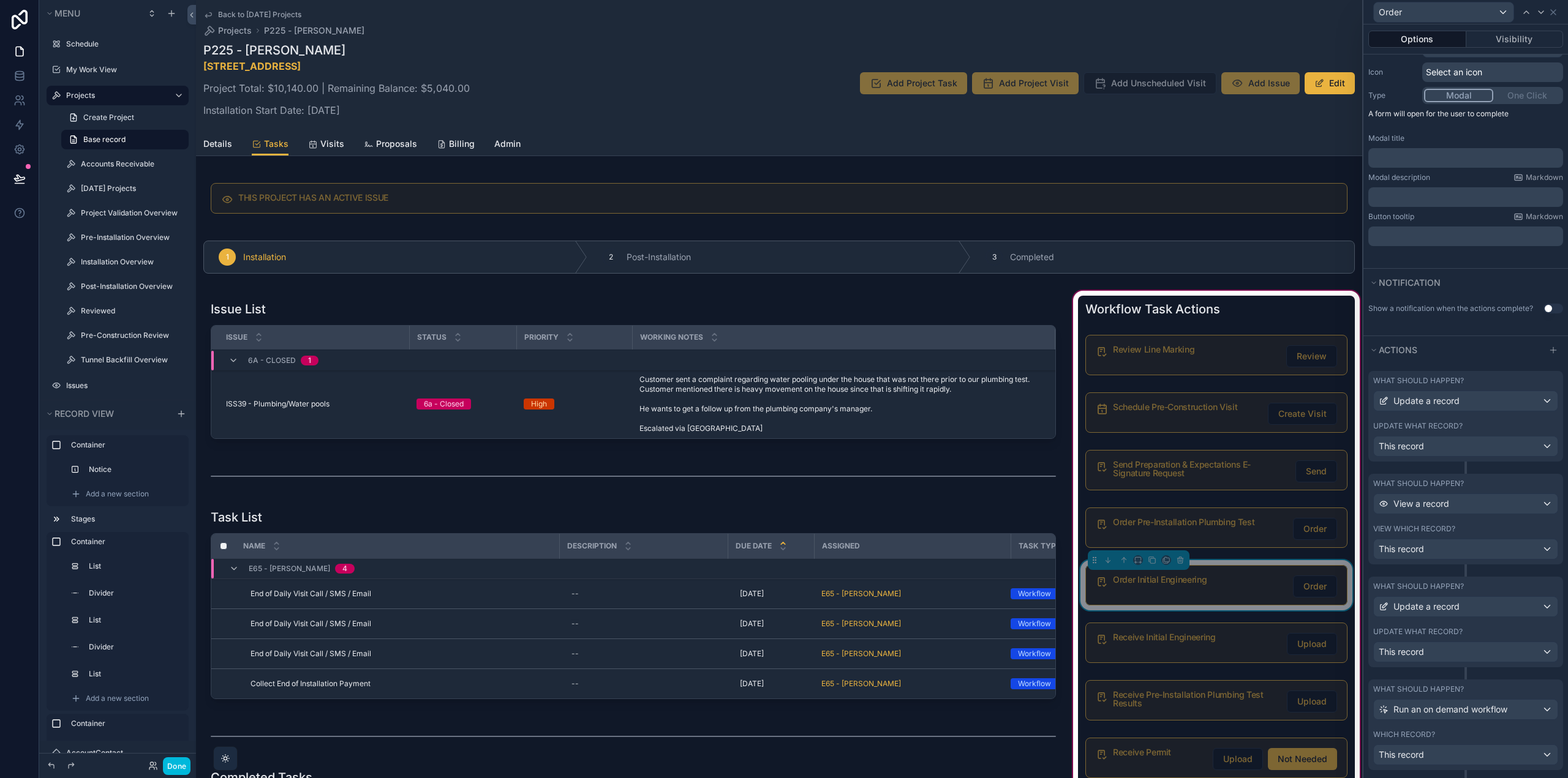
scroll to position [176, 0]
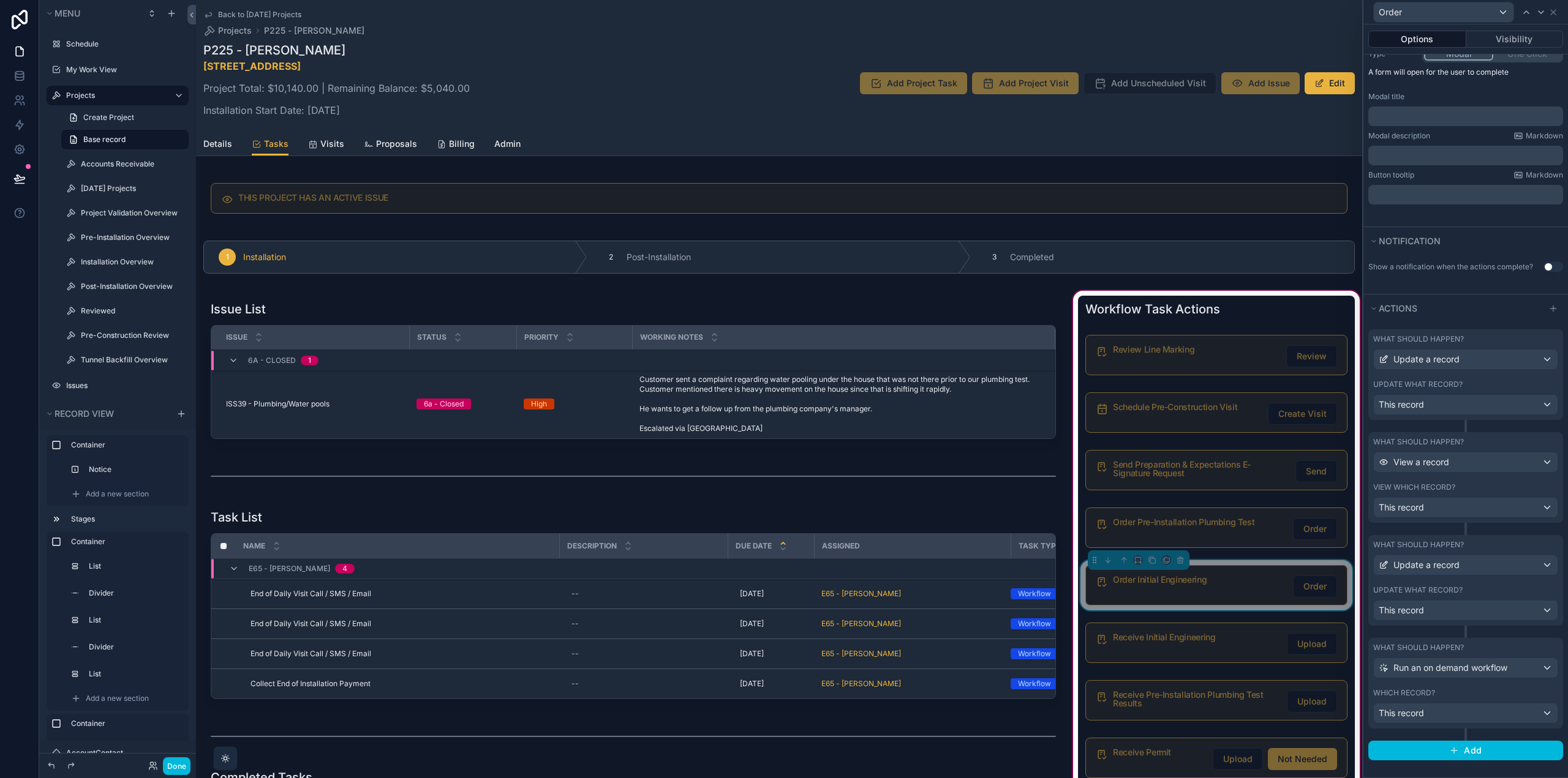
click at [1459, 545] on label "What should happen?" at bounding box center [1418, 545] width 91 height 10
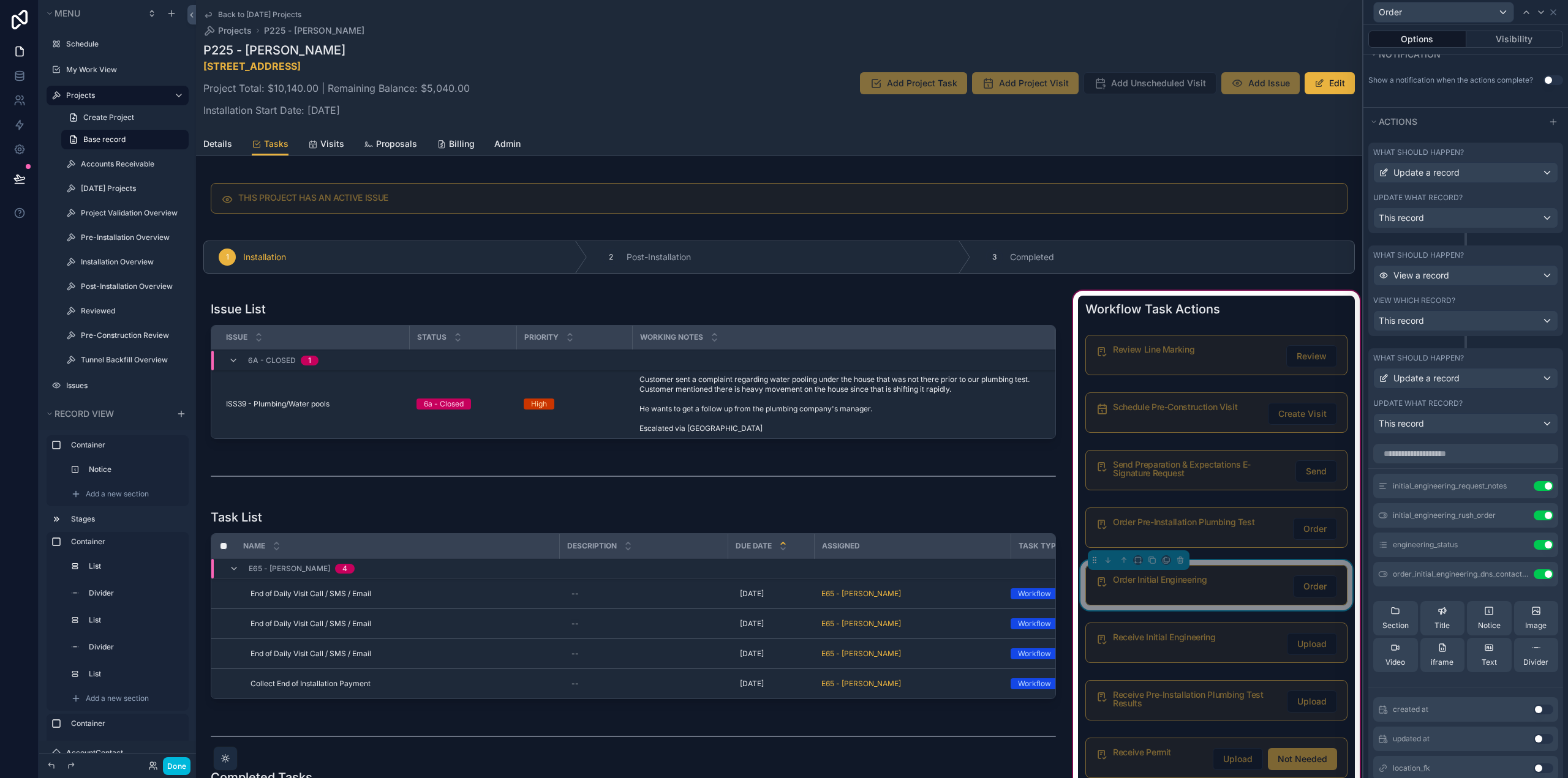
scroll to position [482, 0]
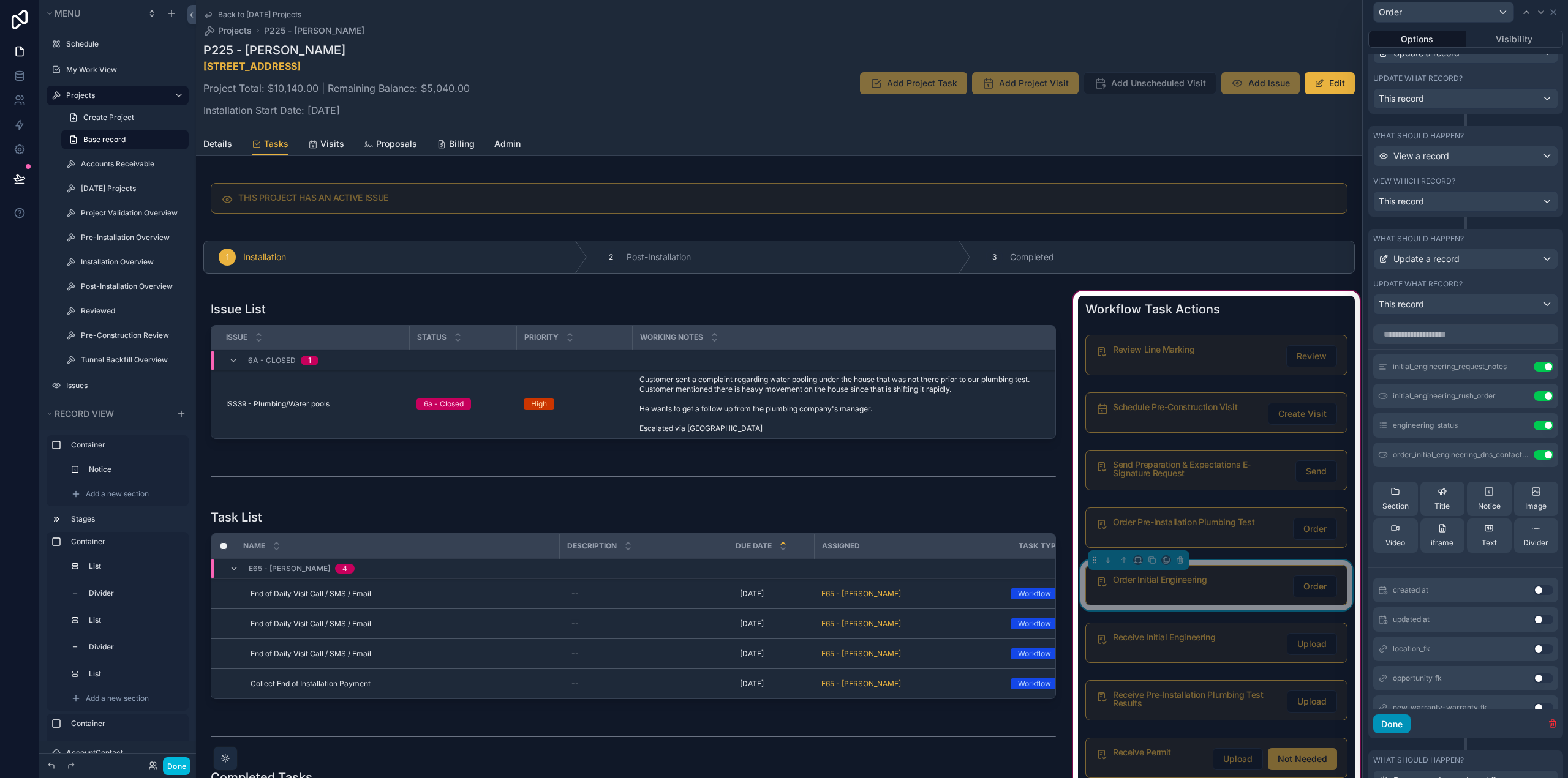
click at [1388, 719] on button "Done" at bounding box center [1391, 724] width 38 height 20
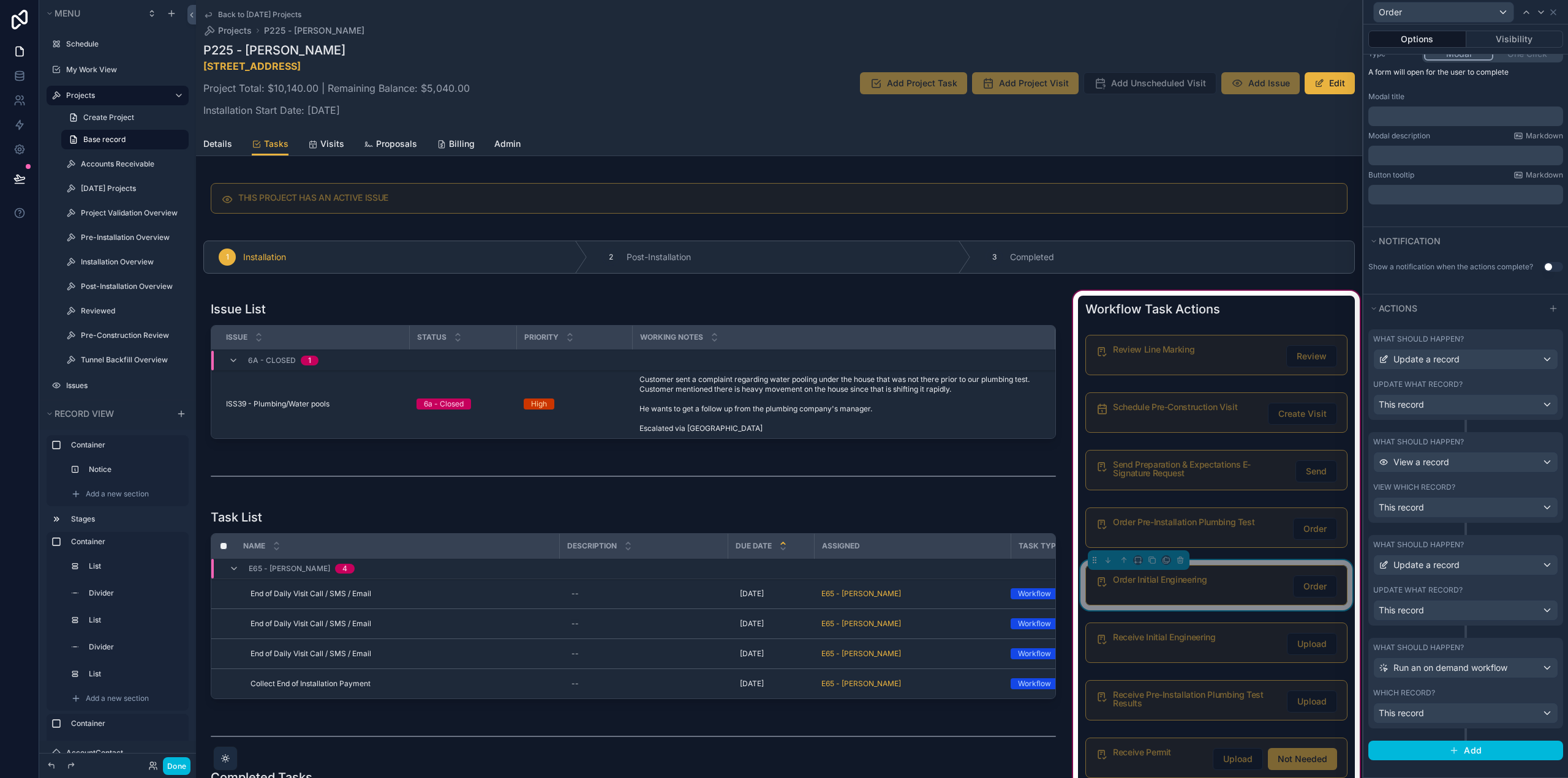
scroll to position [176, 0]
click at [176, 761] on button "Done" at bounding box center [176, 766] width 27 height 17
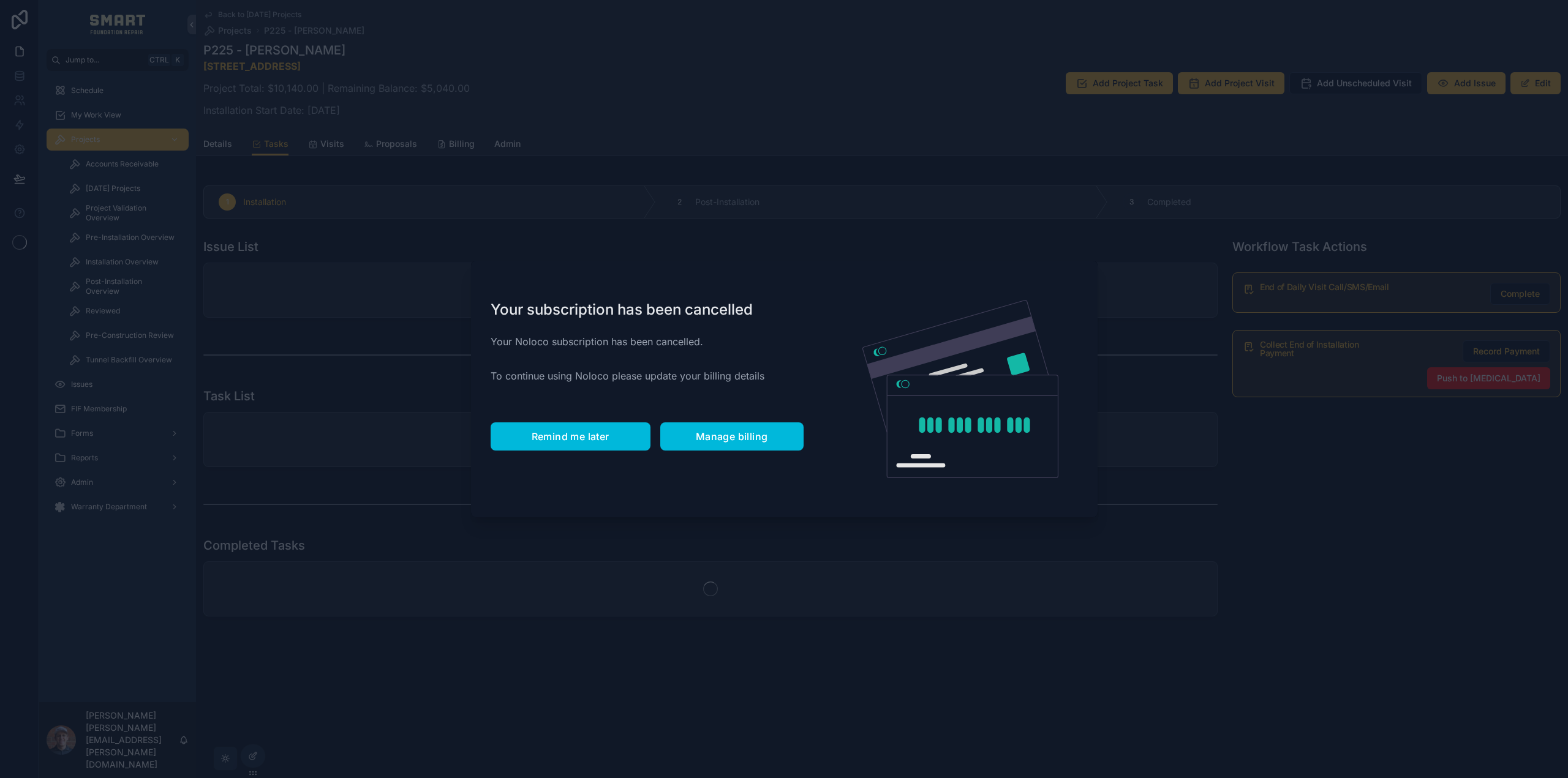
click at [591, 433] on span "Remind me later" at bounding box center [570, 437] width 77 height 13
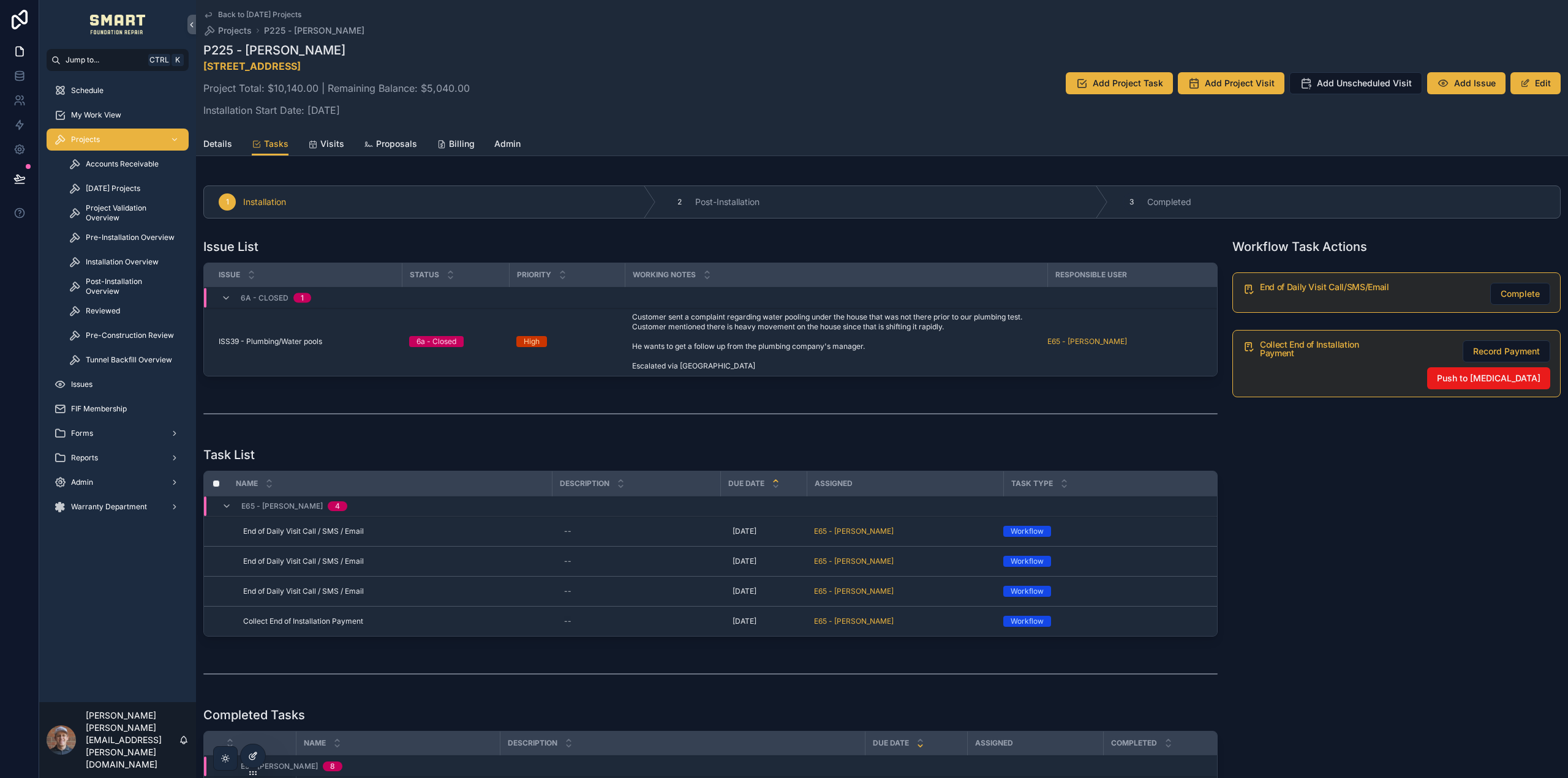
click at [248, 763] on div at bounding box center [253, 756] width 24 height 23
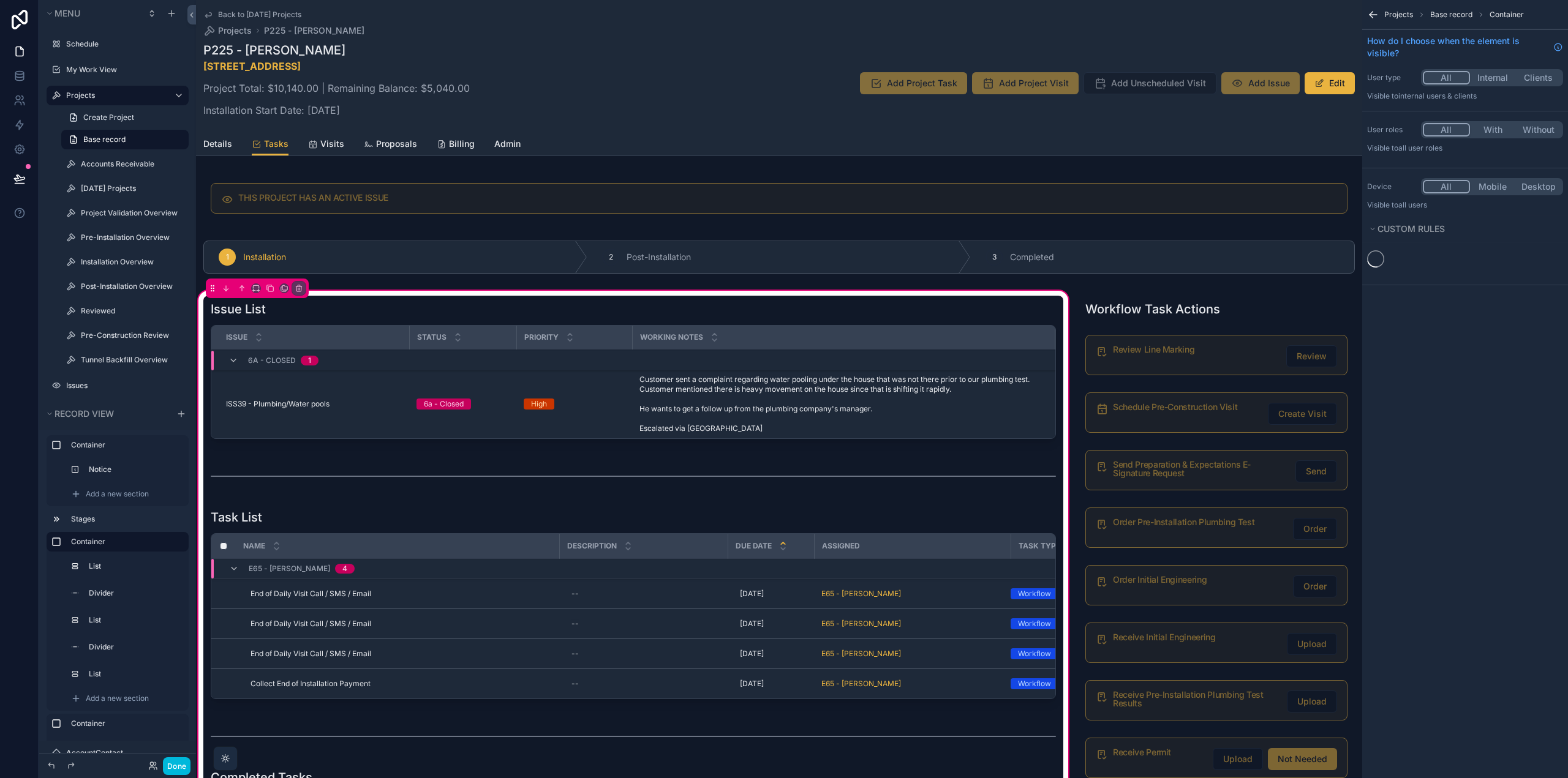
click at [327, 316] on div "scrollable content" at bounding box center [633, 372] width 860 height 153
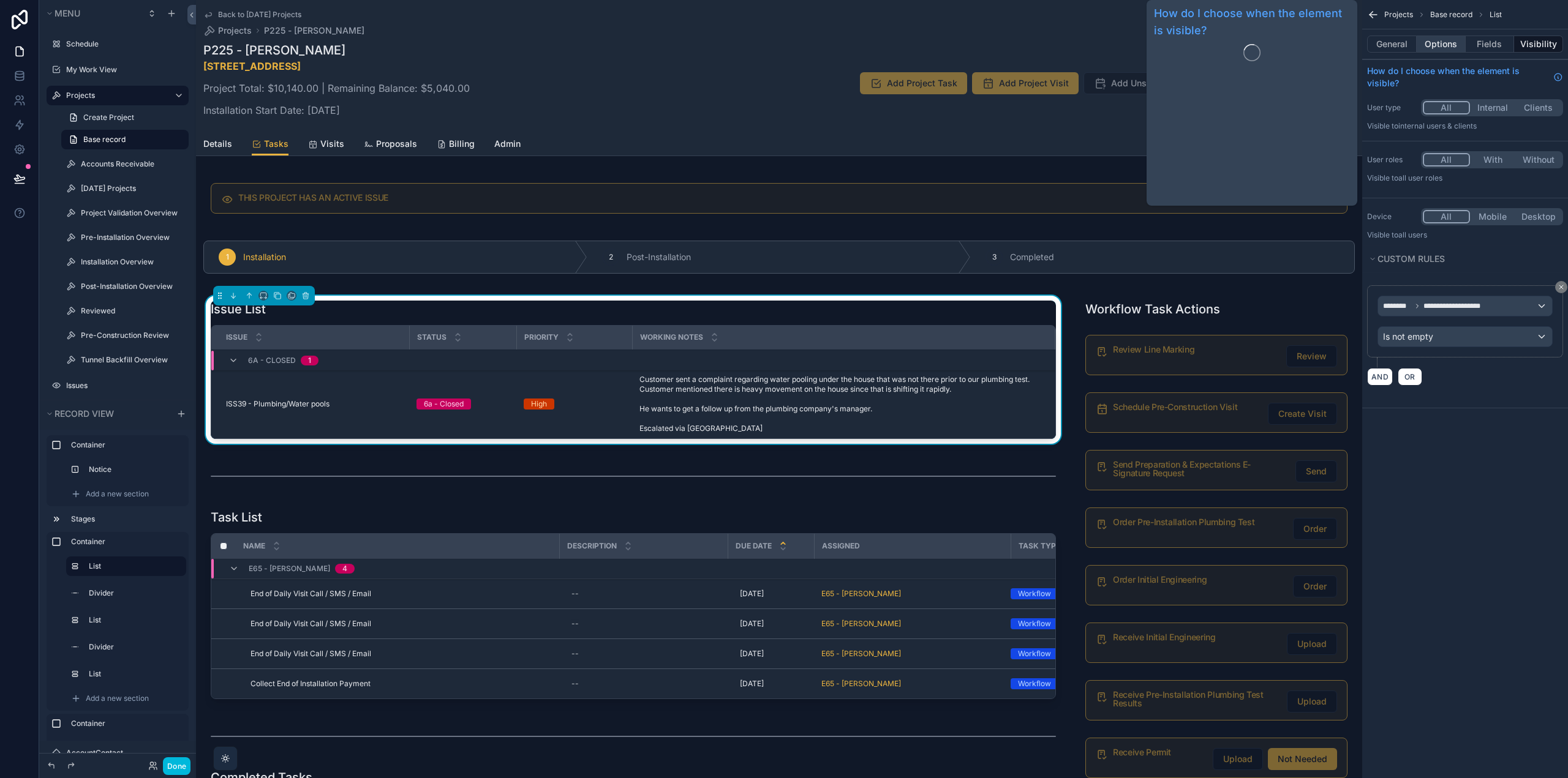
click at [1442, 44] on button "Options" at bounding box center [1441, 44] width 49 height 17
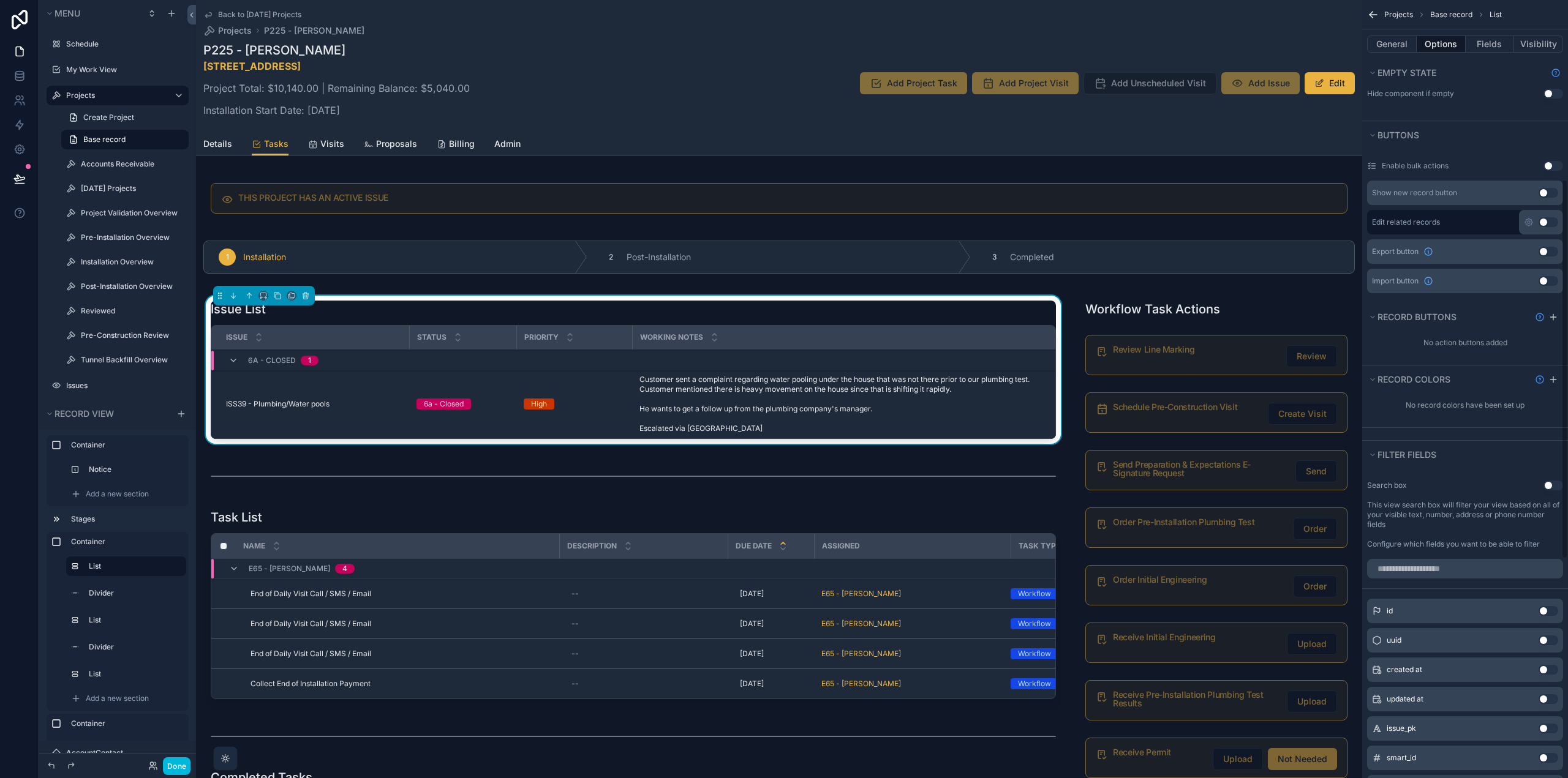
scroll to position [368, 0]
click at [1551, 375] on icon "scrollable content" at bounding box center [1553, 377] width 10 height 10
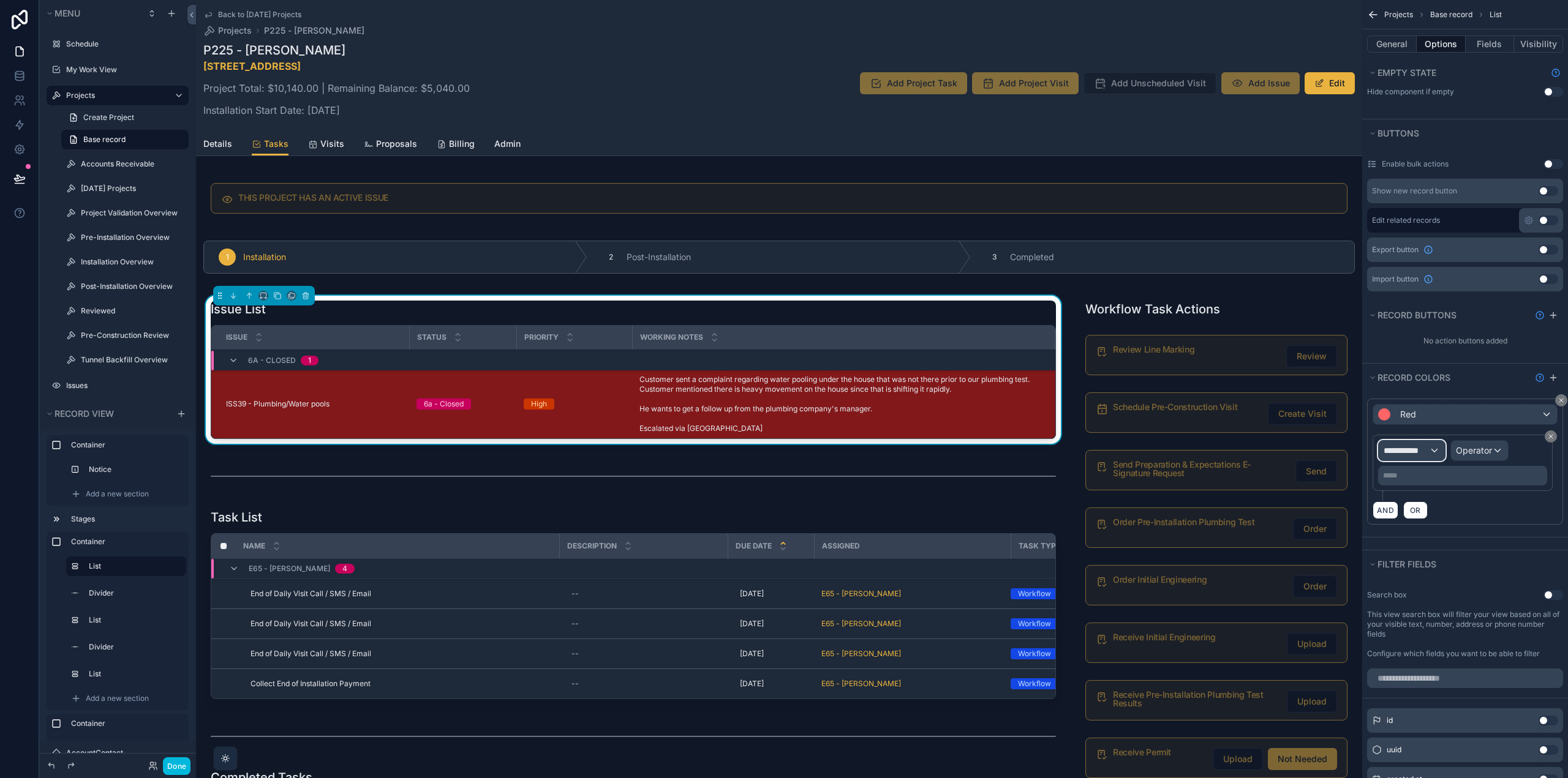
click at [1426, 451] on span "**********" at bounding box center [1405, 451] width 45 height 13
click at [1435, 508] on div "Row values Row values" at bounding box center [1433, 523] width 105 height 37
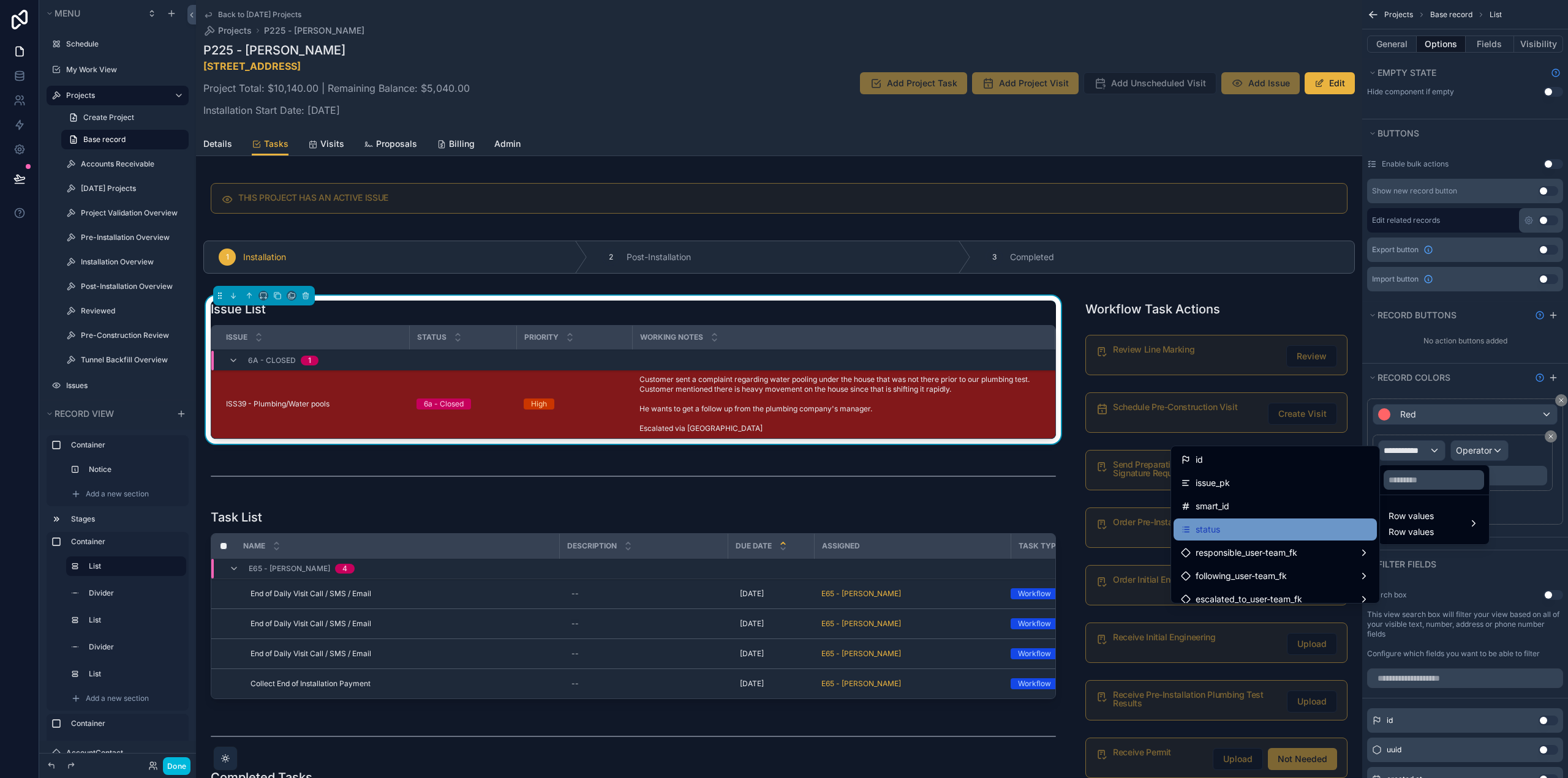
click at [1313, 528] on div "status" at bounding box center [1275, 530] width 188 height 15
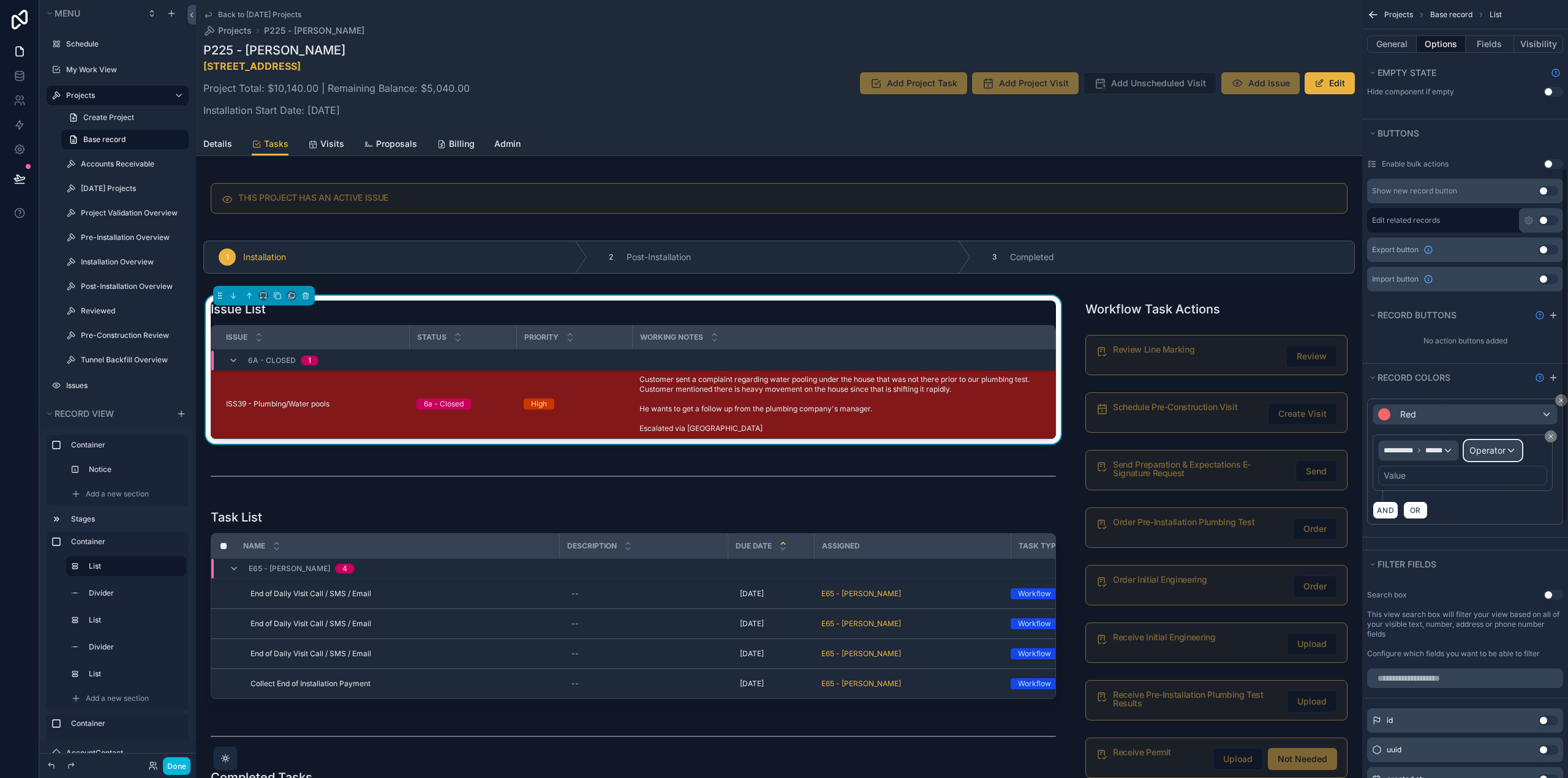
click at [1494, 449] on span "Operator" at bounding box center [1487, 450] width 36 height 10
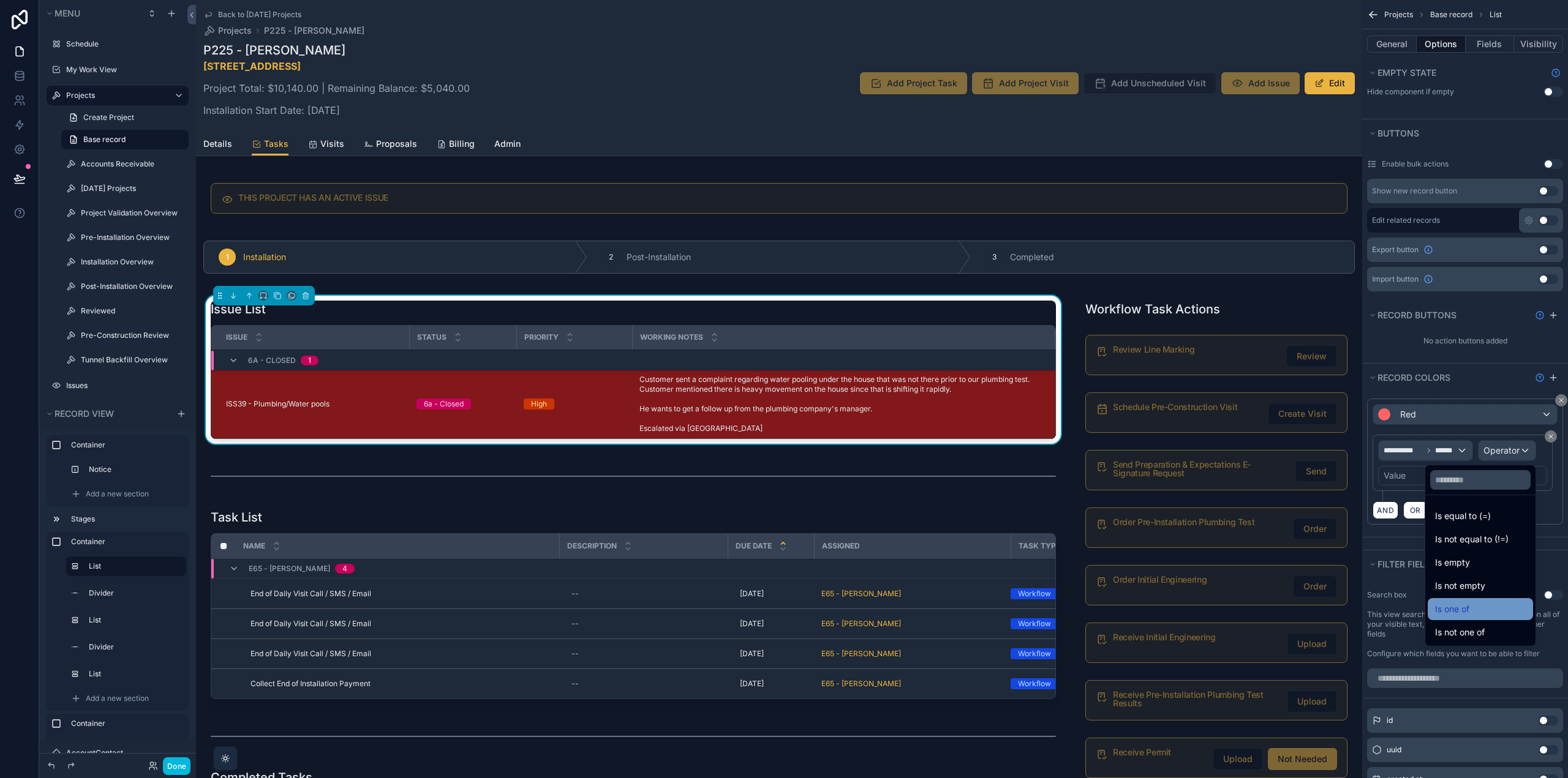
click at [1453, 608] on div "Is one of" at bounding box center [1480, 609] width 91 height 15
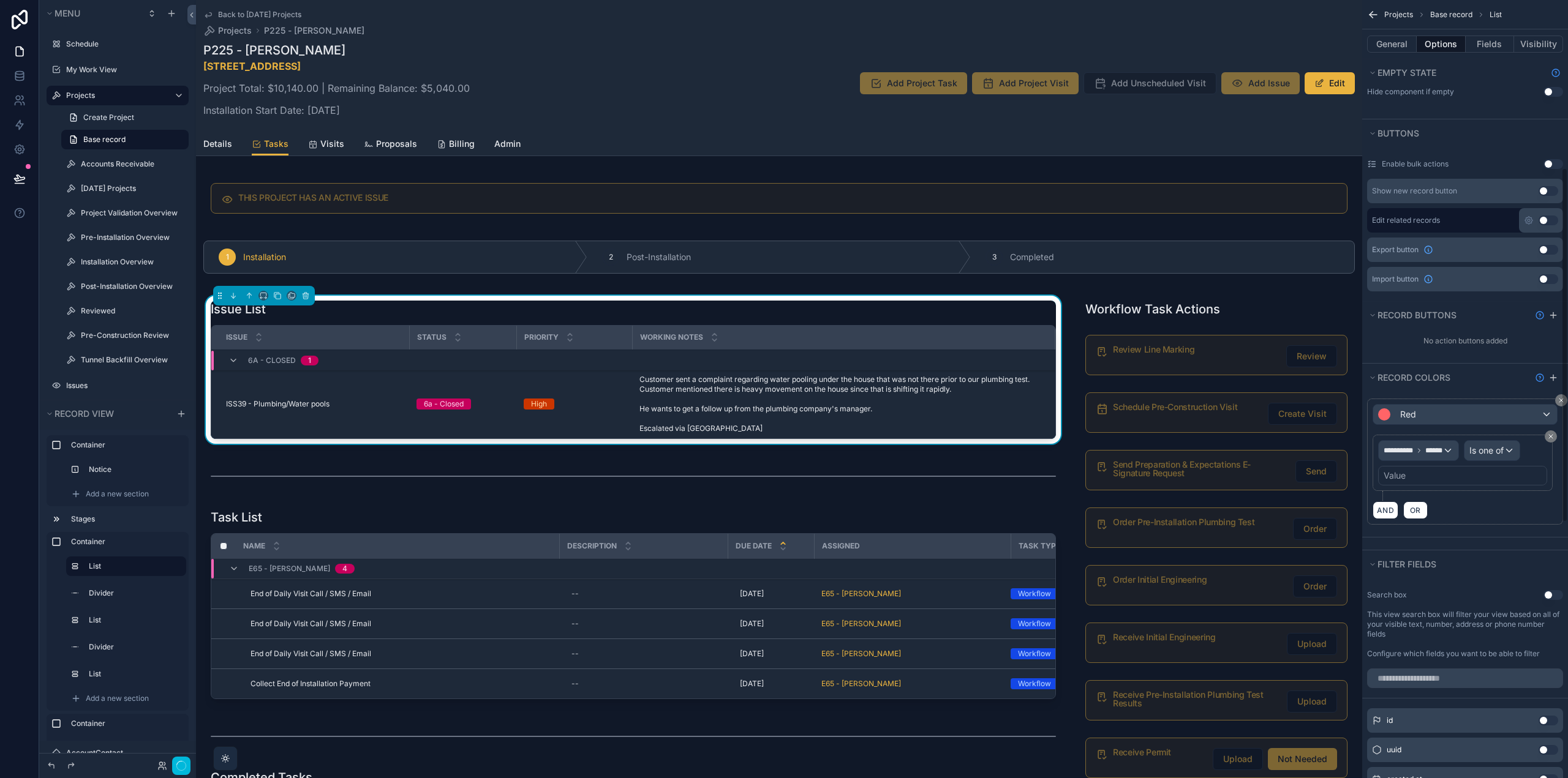
click at [1398, 474] on div "Value" at bounding box center [1394, 476] width 22 height 13
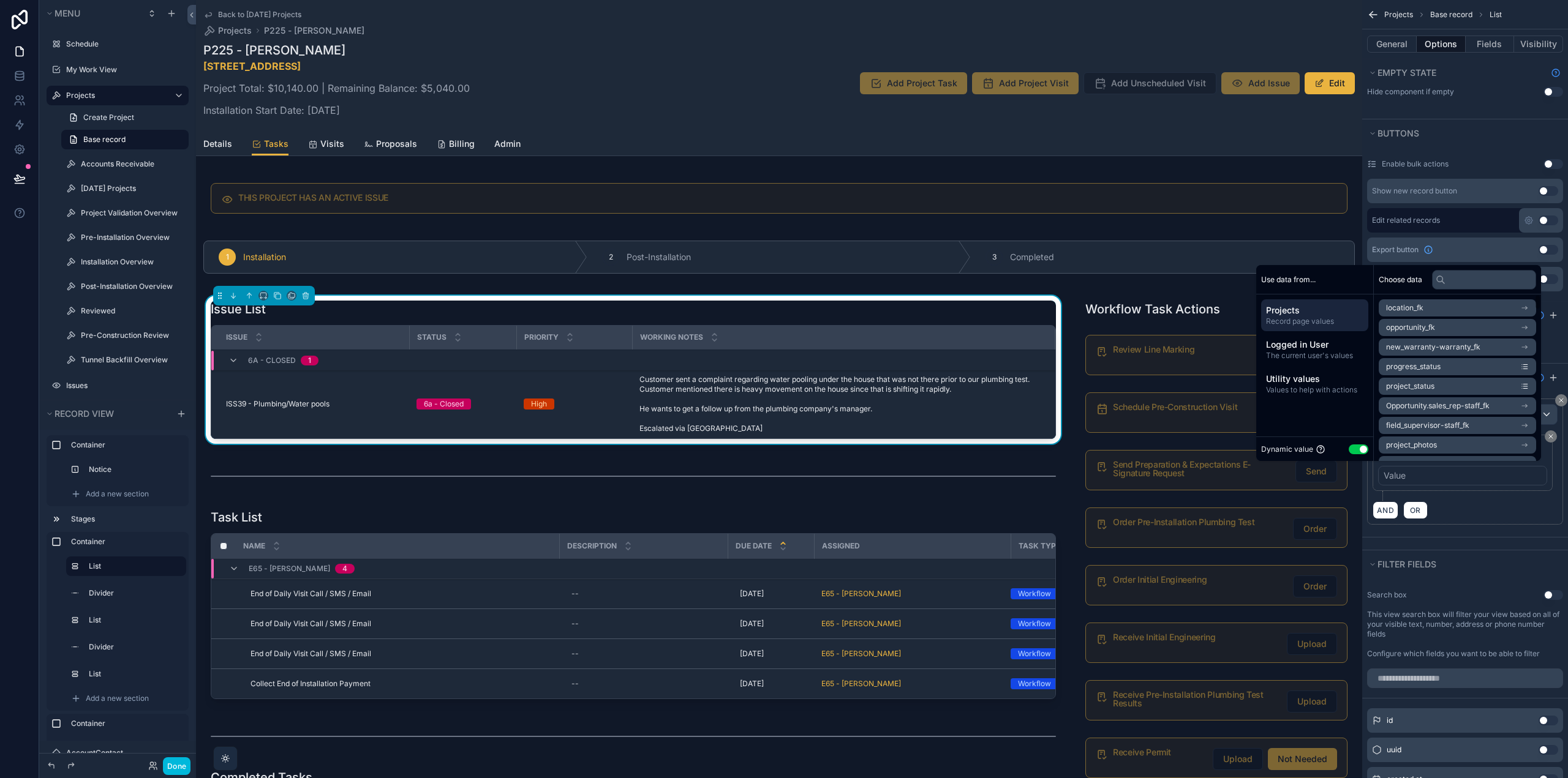
click at [1353, 442] on div "Dynamic value Use setting" at bounding box center [1315, 449] width 117 height 24
click at [1353, 447] on button "Use setting" at bounding box center [1358, 449] width 20 height 10
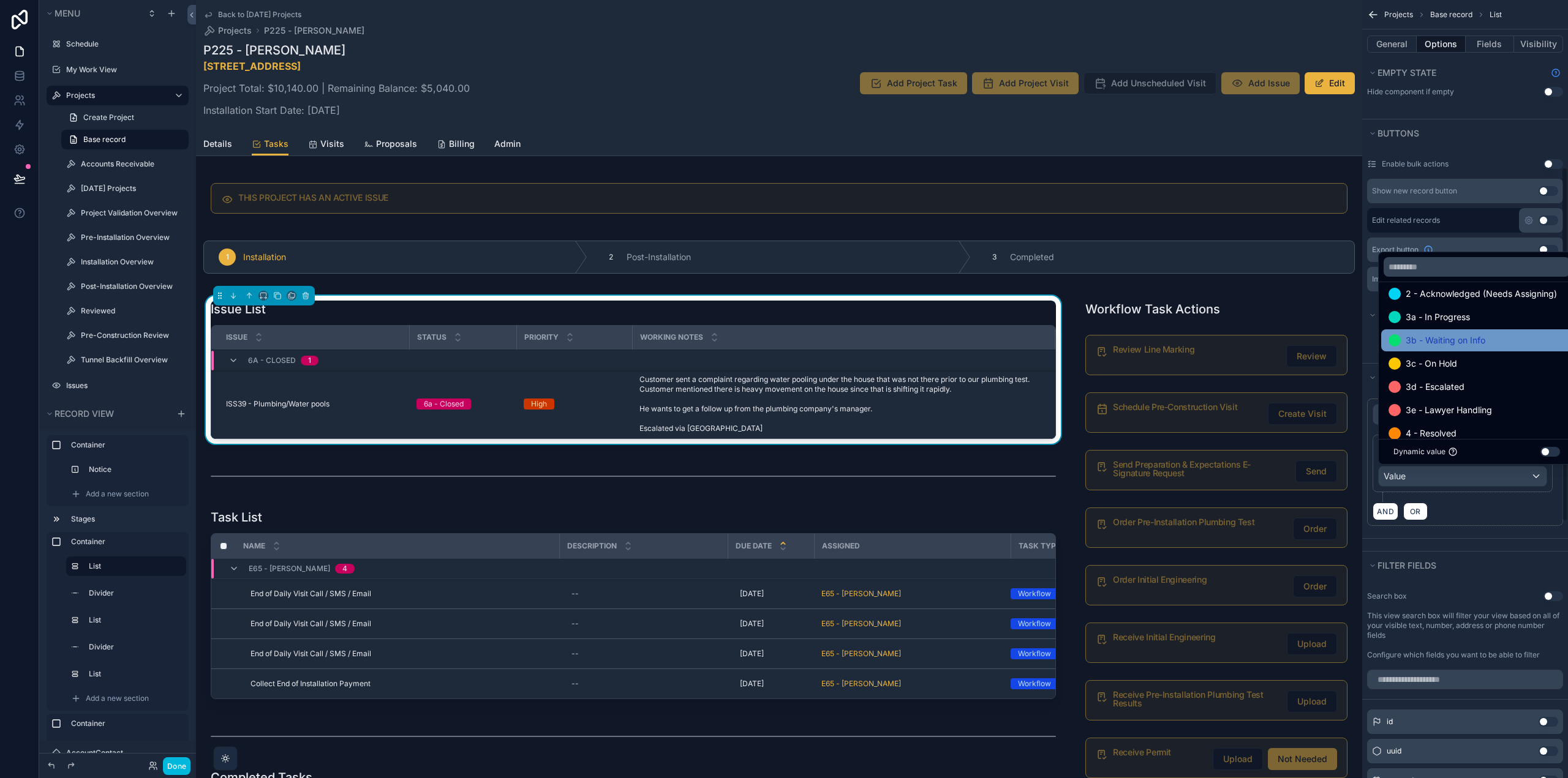
scroll to position [141, 0]
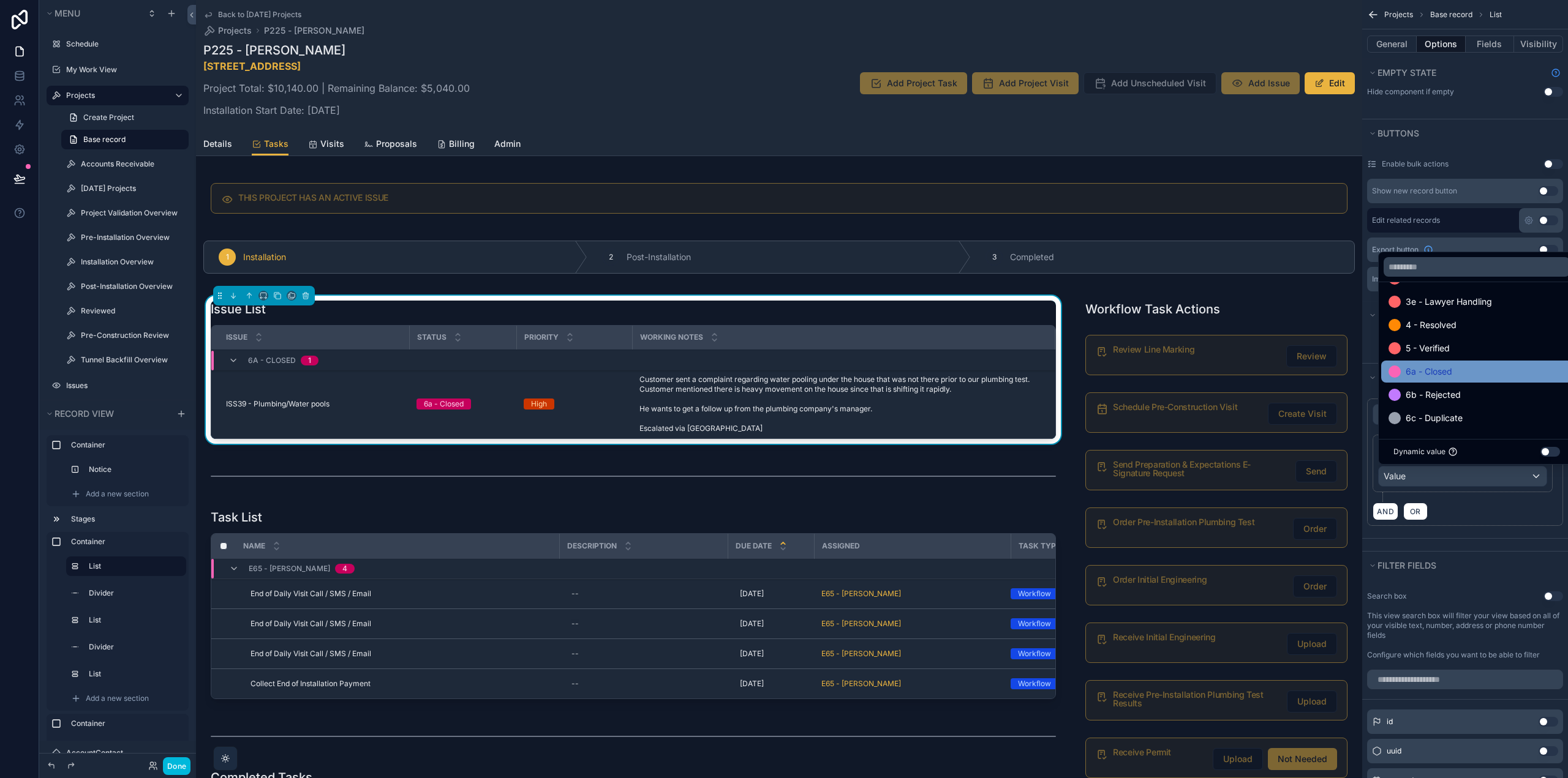
click at [1448, 371] on span "6a - Closed" at bounding box center [1428, 371] width 47 height 15
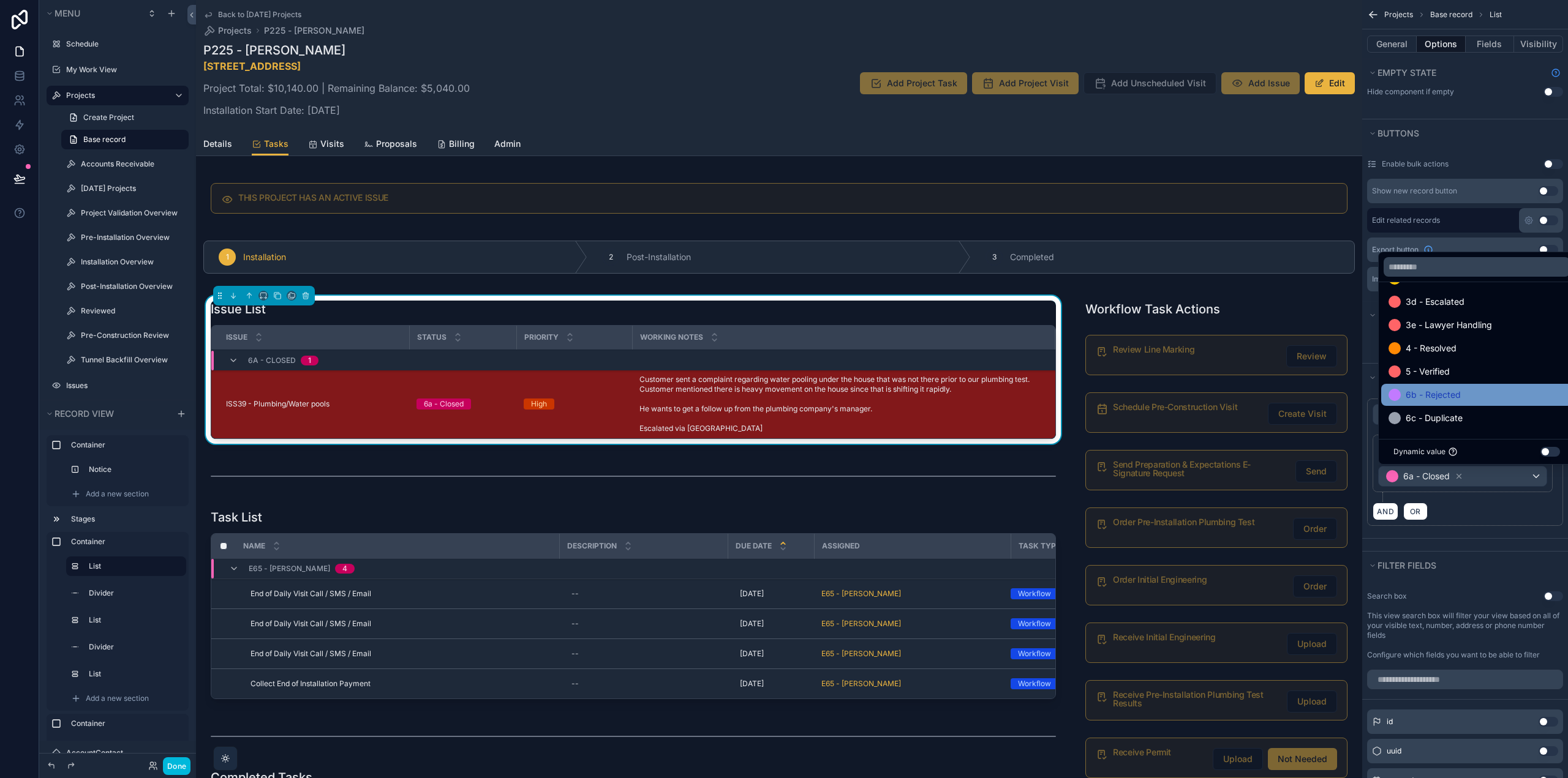
click at [1456, 394] on span "6b - Rejected" at bounding box center [1433, 394] width 55 height 15
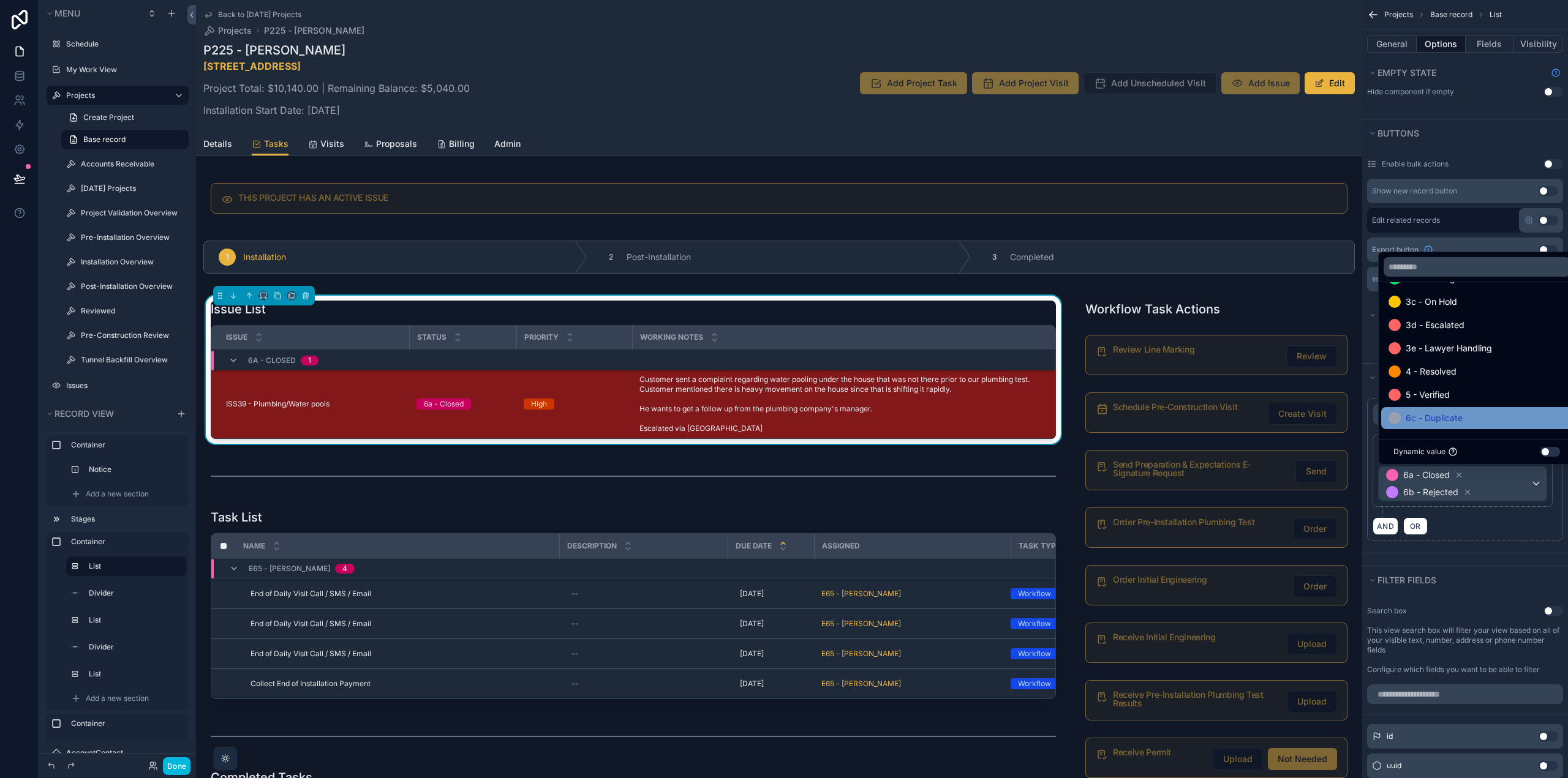
click at [1454, 417] on span "6c - Duplicate" at bounding box center [1434, 418] width 57 height 15
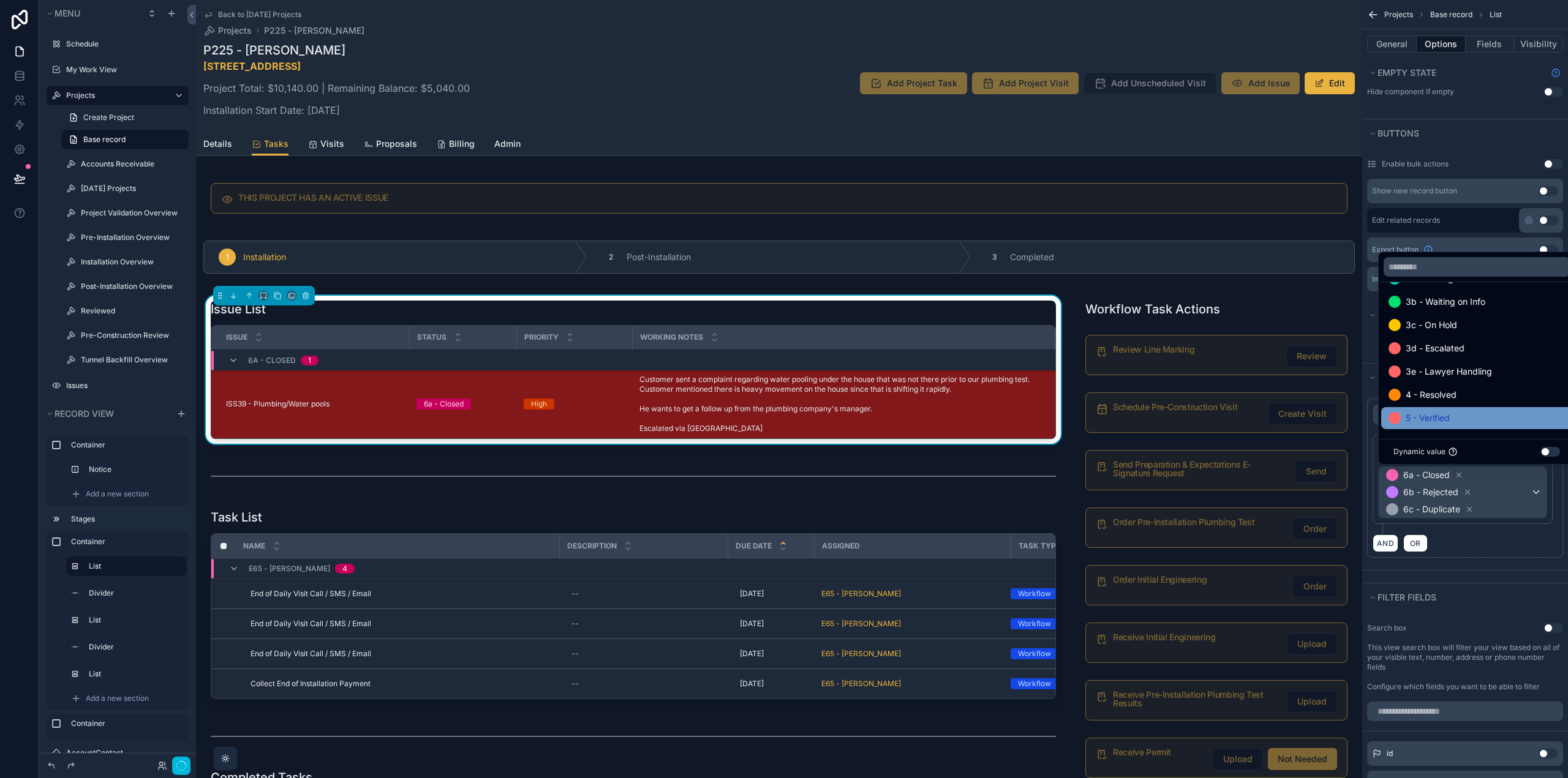
scroll to position [71, 0]
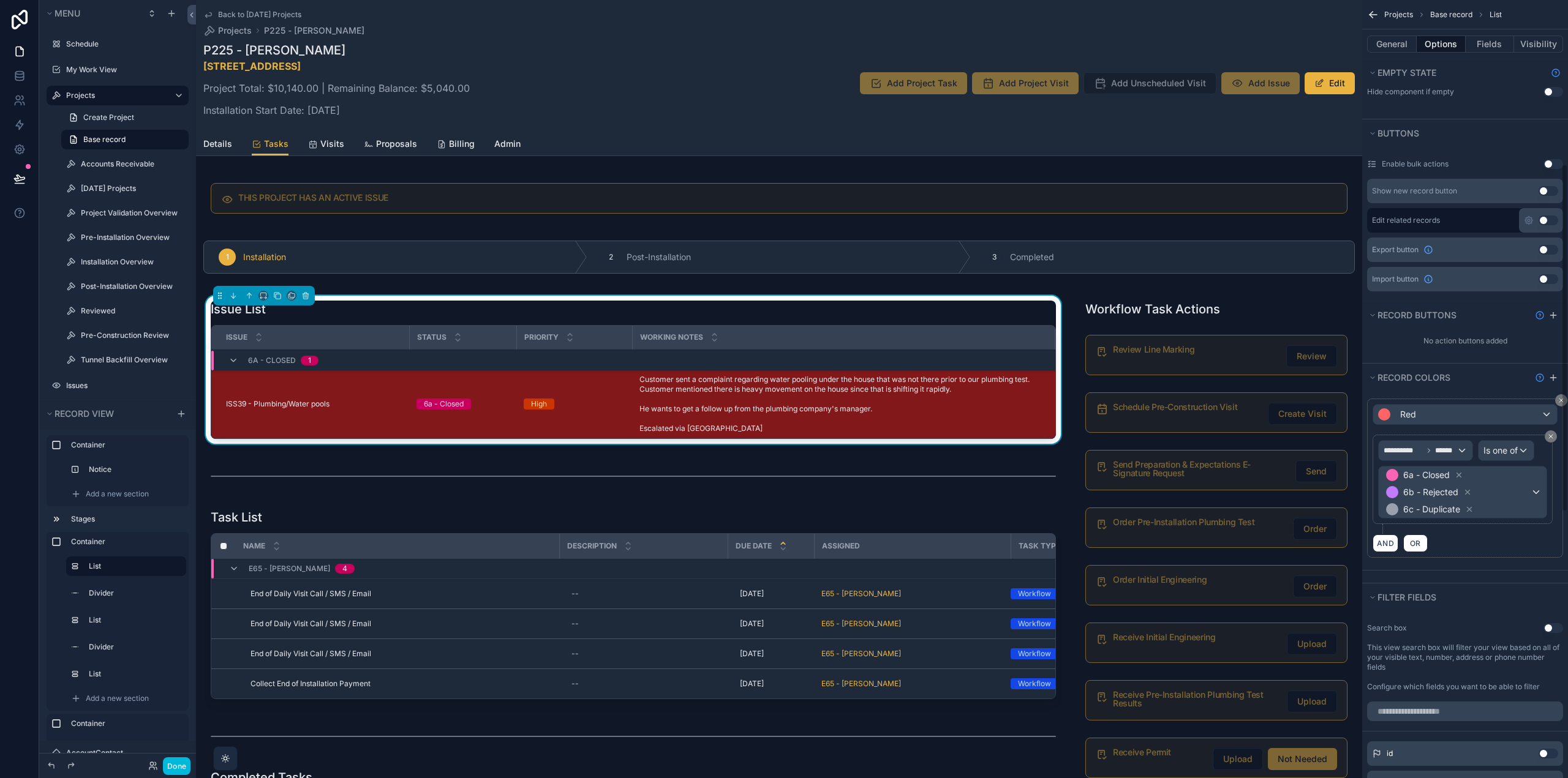
click at [1482, 555] on div "**********" at bounding box center [1465, 478] width 196 height 159
click at [1419, 421] on div "Red" at bounding box center [1464, 414] width 184 height 20
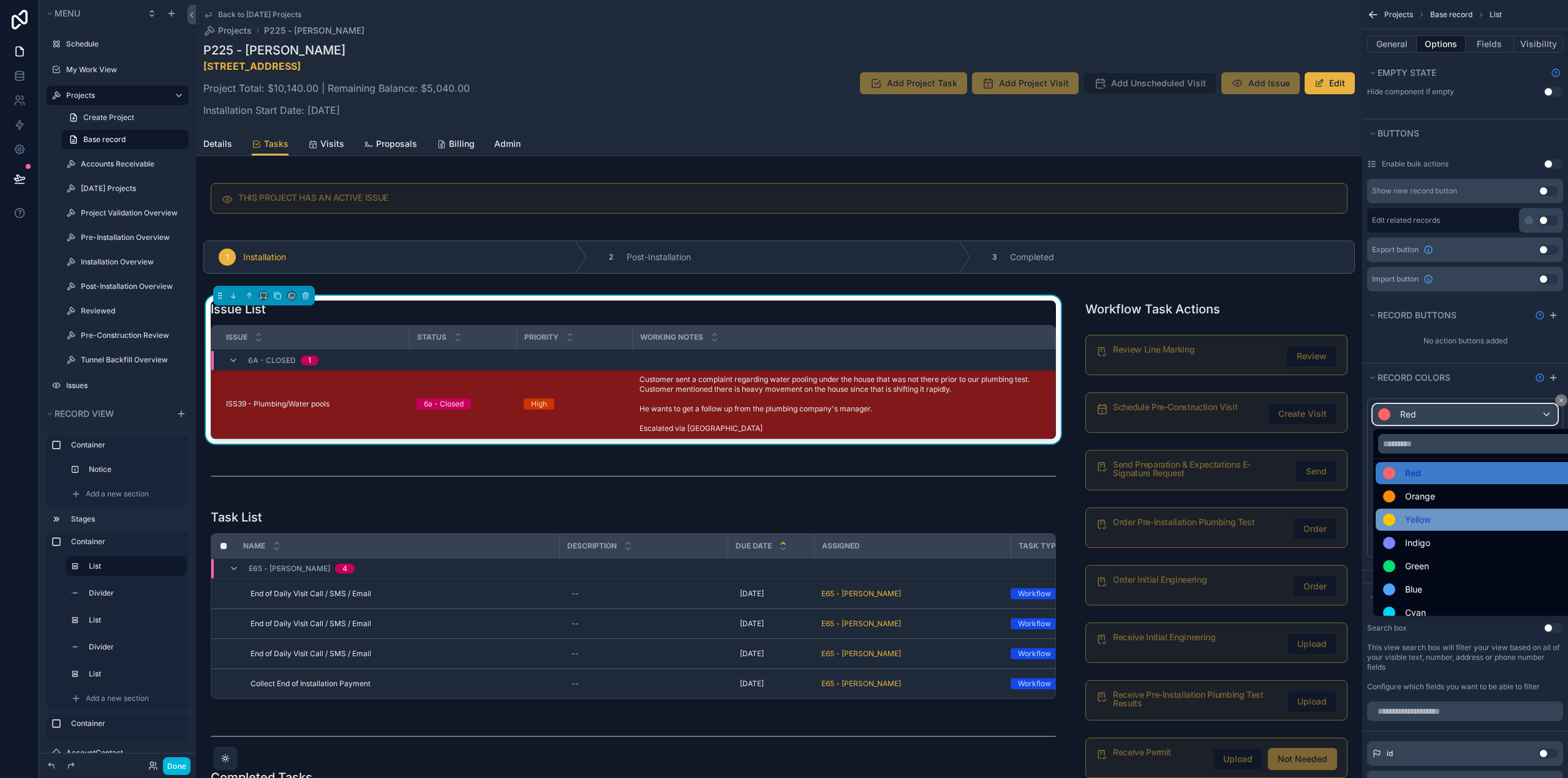
scroll to position [0, 0]
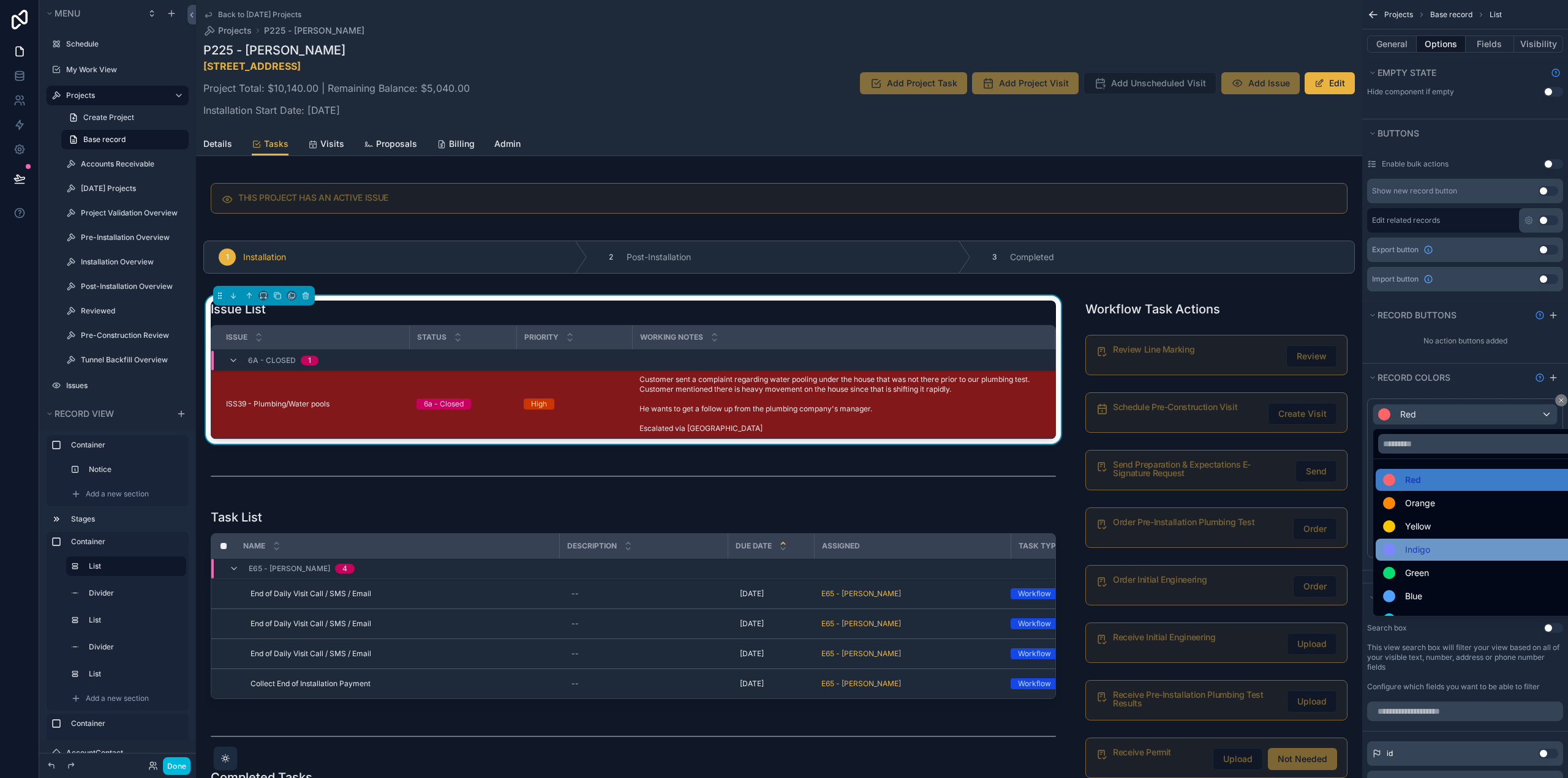
click at [1444, 550] on div "Indigo" at bounding box center [1479, 550] width 193 height 15
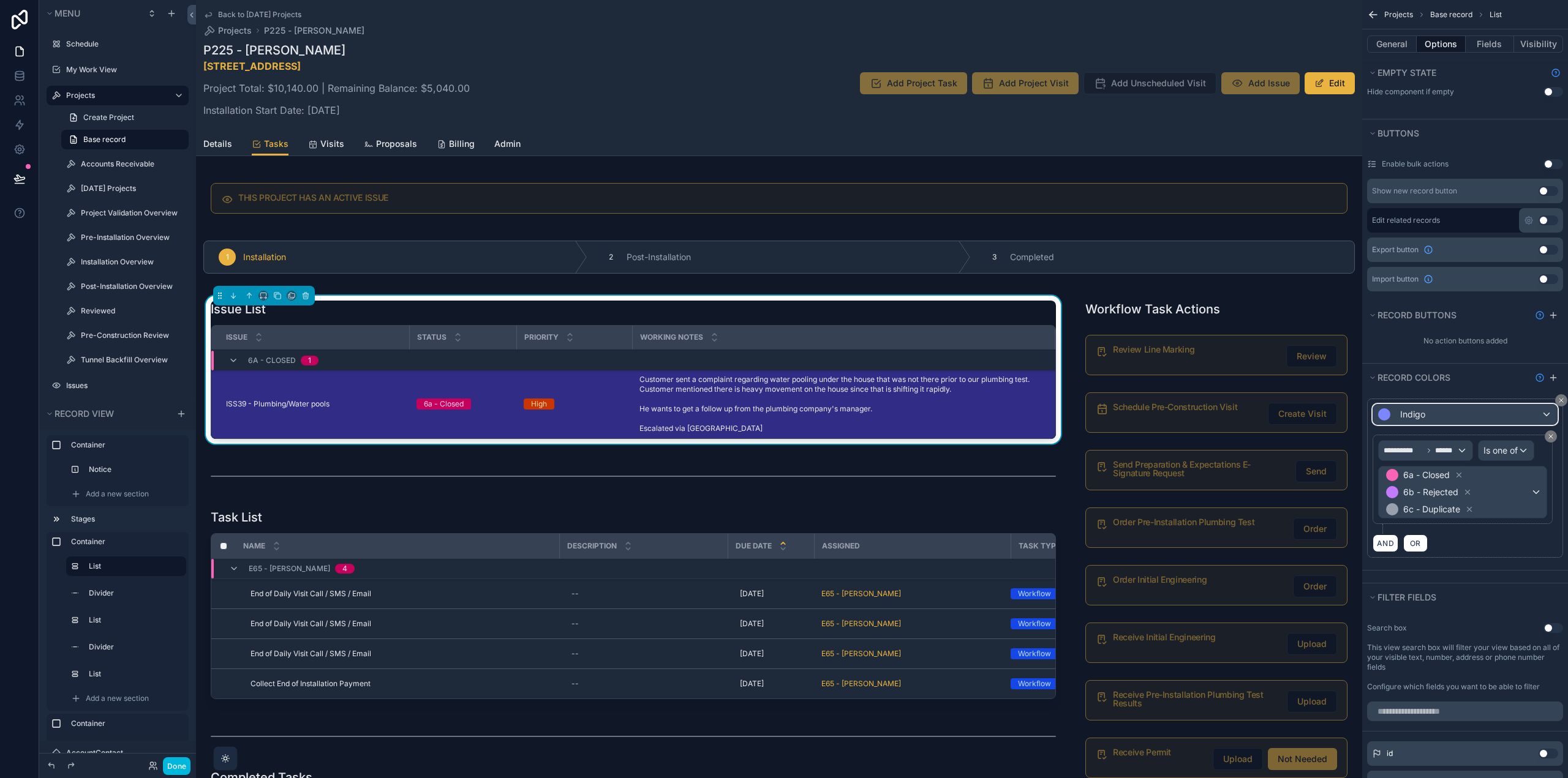
click at [1436, 412] on div "Indigo" at bounding box center [1464, 414] width 184 height 20
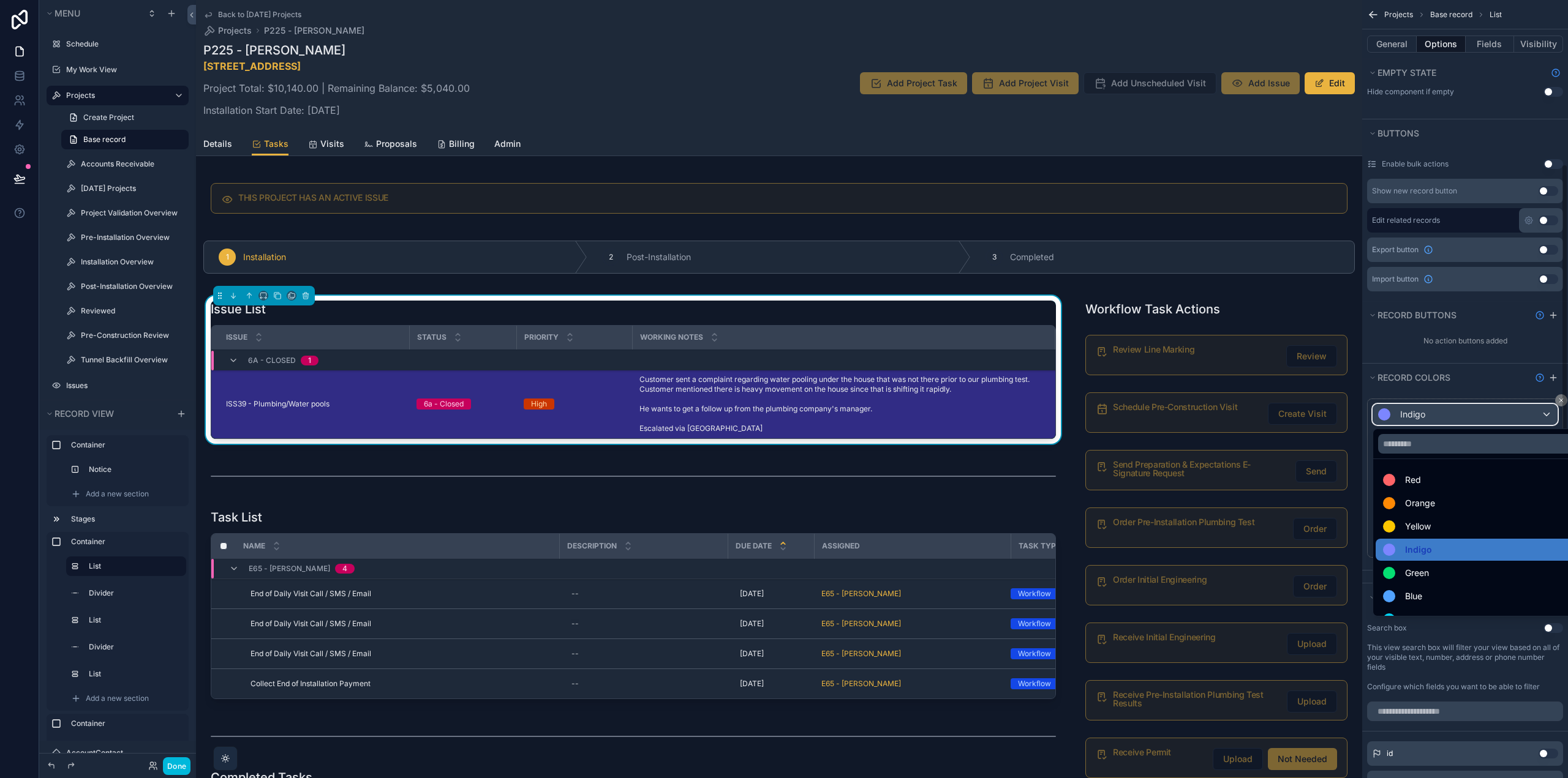
click at [1561, 399] on div "**********" at bounding box center [1465, 389] width 206 height 778
click at [1558, 398] on div "scrollable content" at bounding box center [784, 389] width 1568 height 778
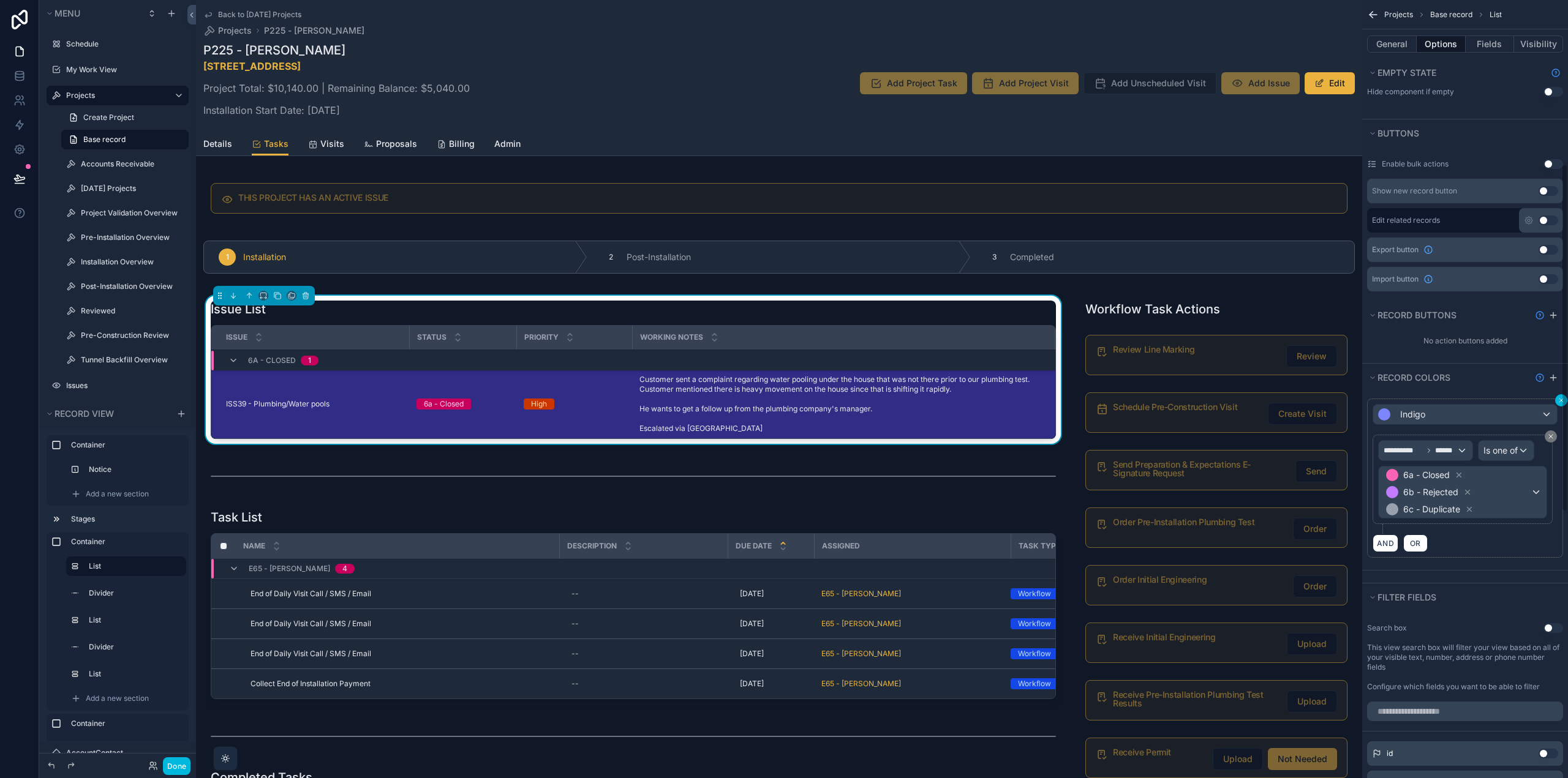
click at [1556, 398] on button "scrollable content" at bounding box center [1561, 401] width 13 height 13
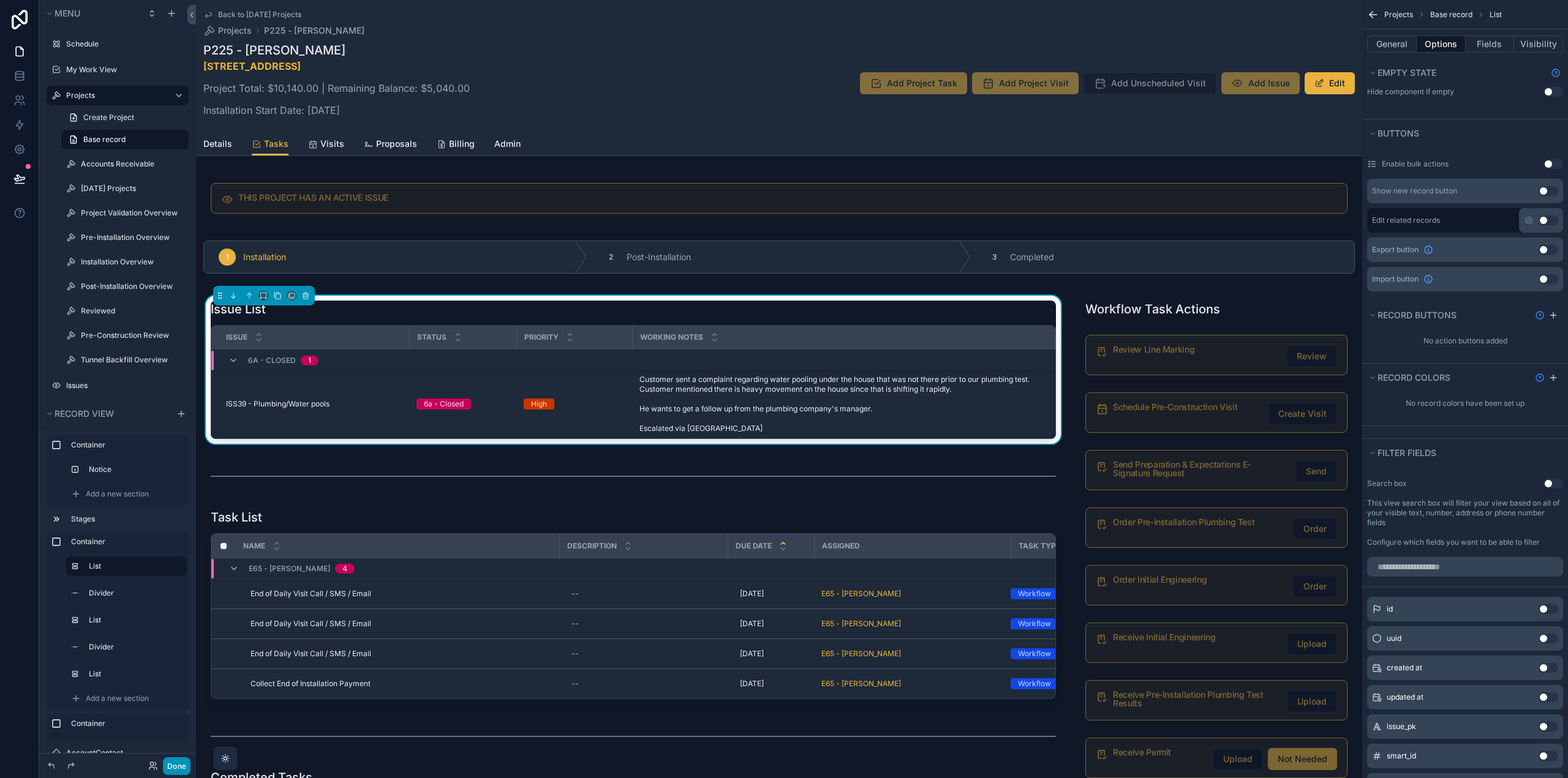
click at [177, 764] on button "Done" at bounding box center [176, 766] width 27 height 17
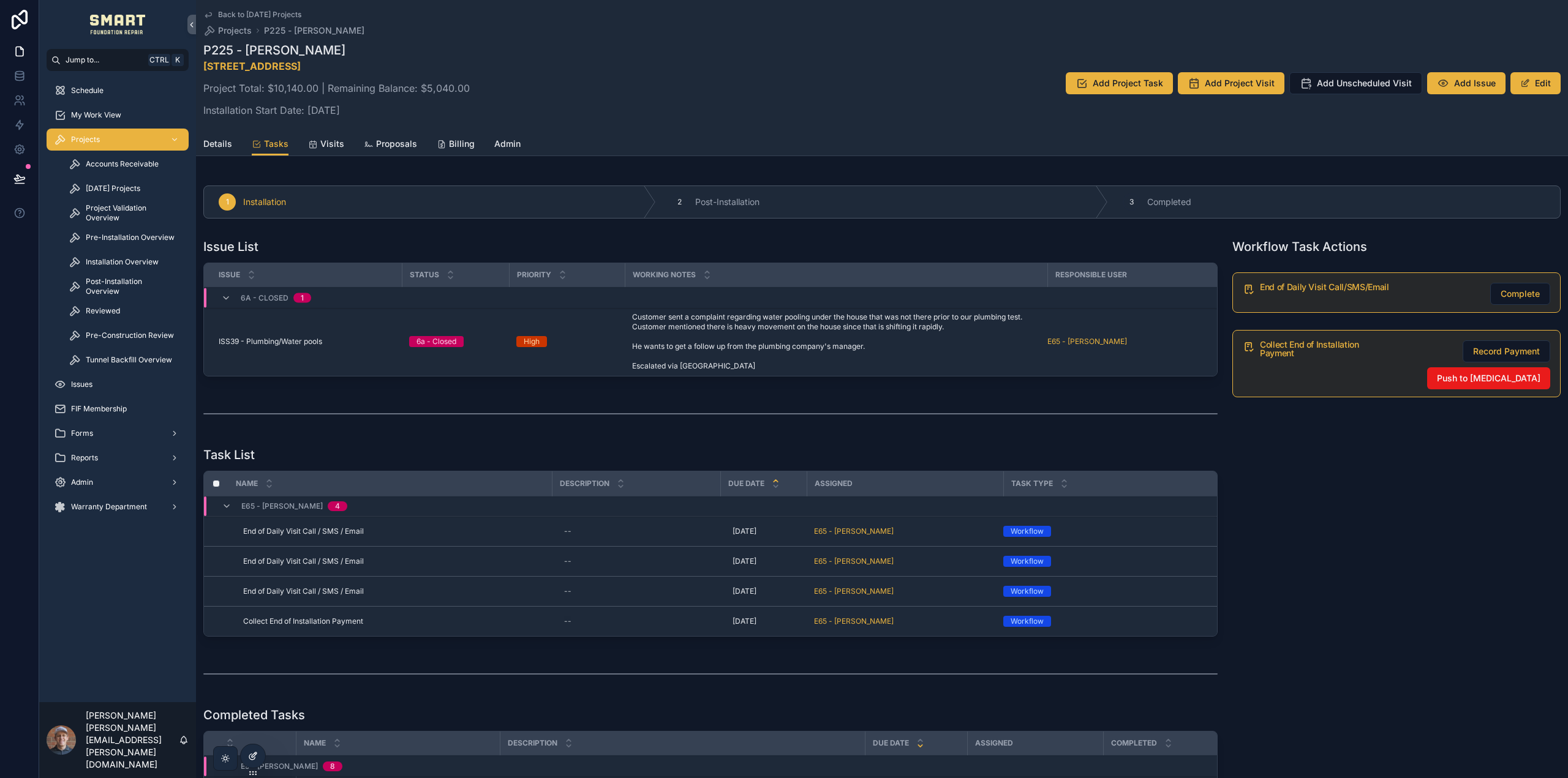
click at [255, 756] on icon at bounding box center [254, 755] width 5 height 5
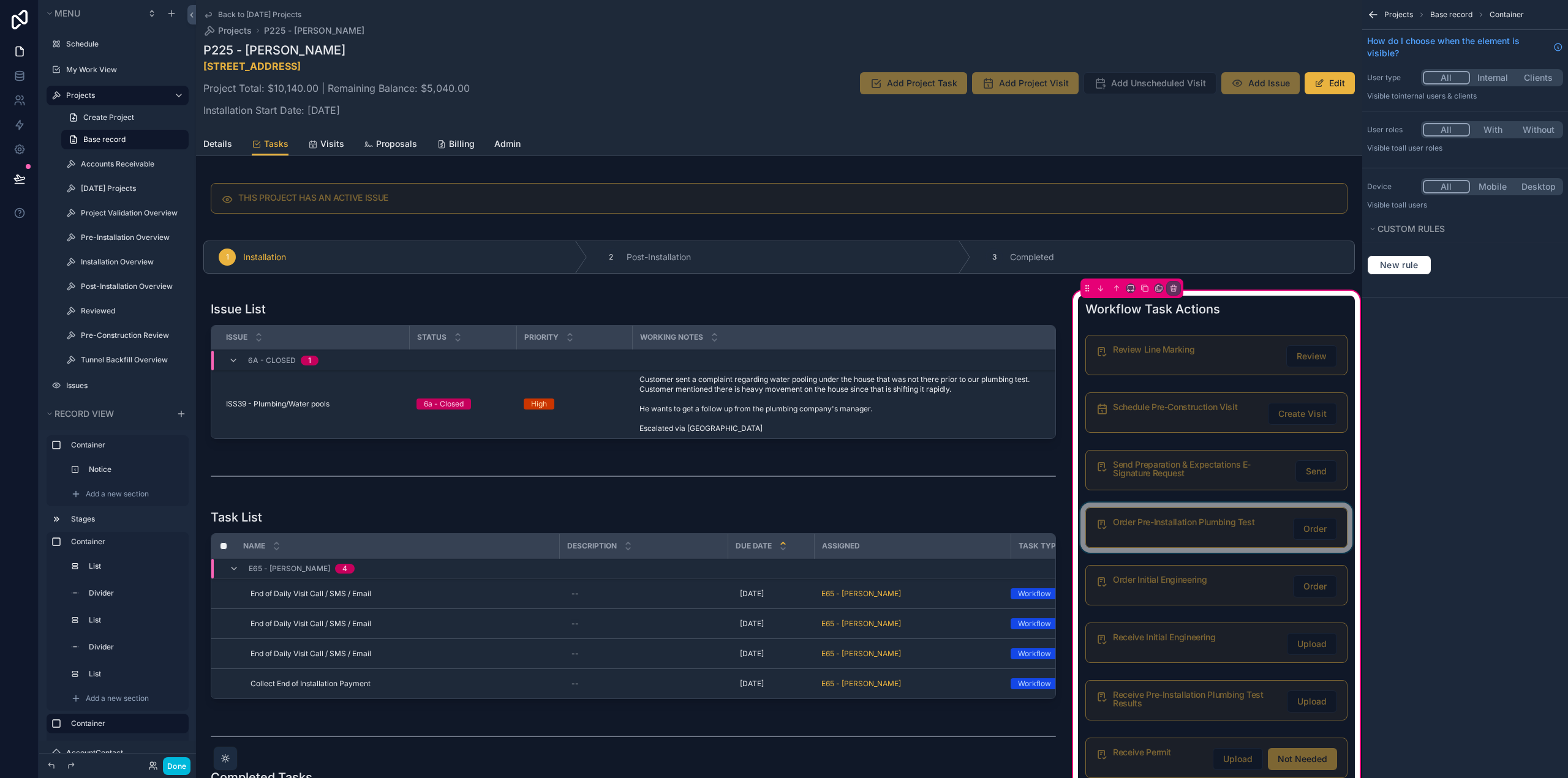
click at [1229, 582] on div "scrollable content" at bounding box center [1216, 585] width 277 height 50
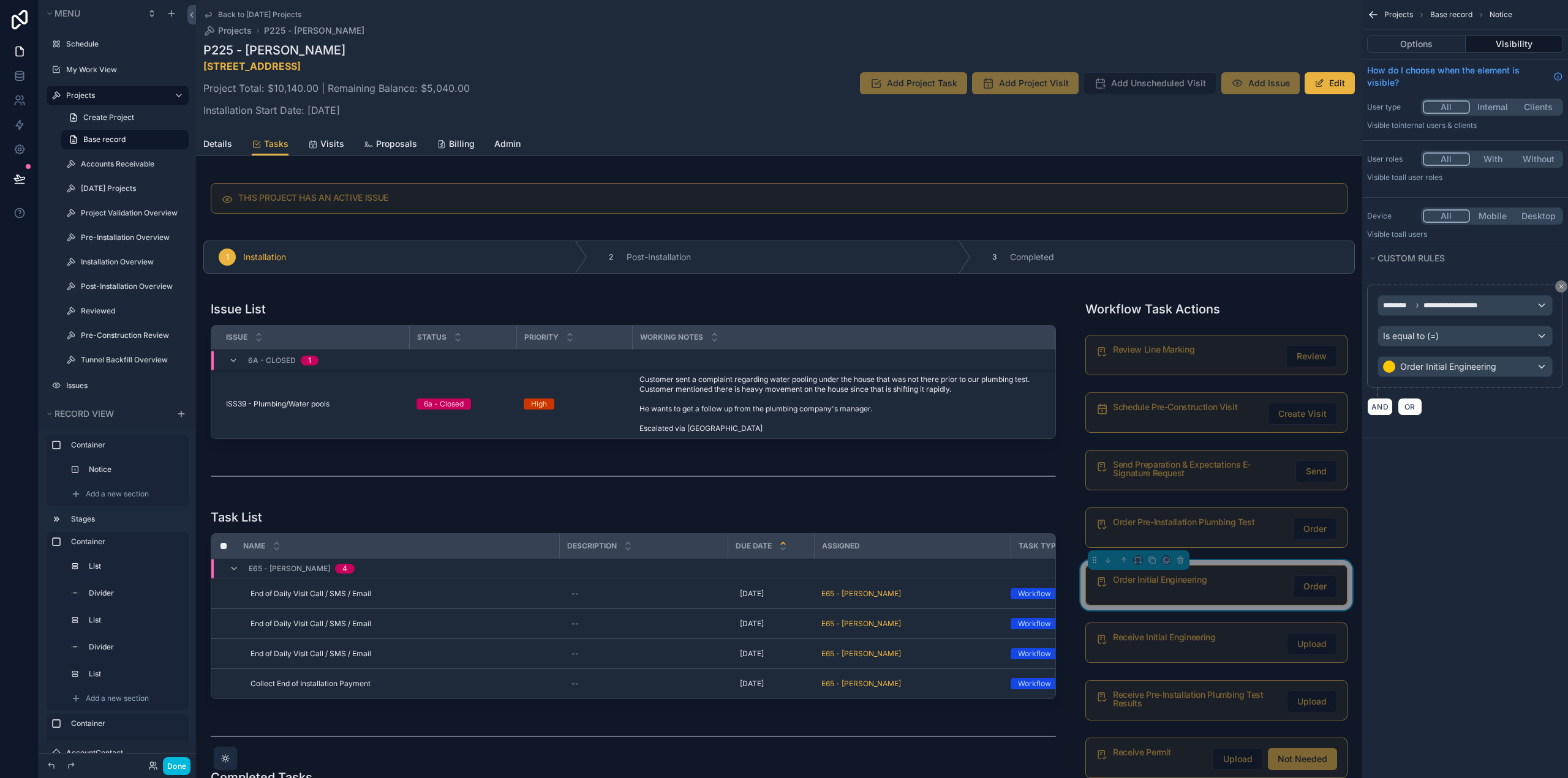
click at [1413, 41] on button "Options" at bounding box center [1416, 44] width 98 height 17
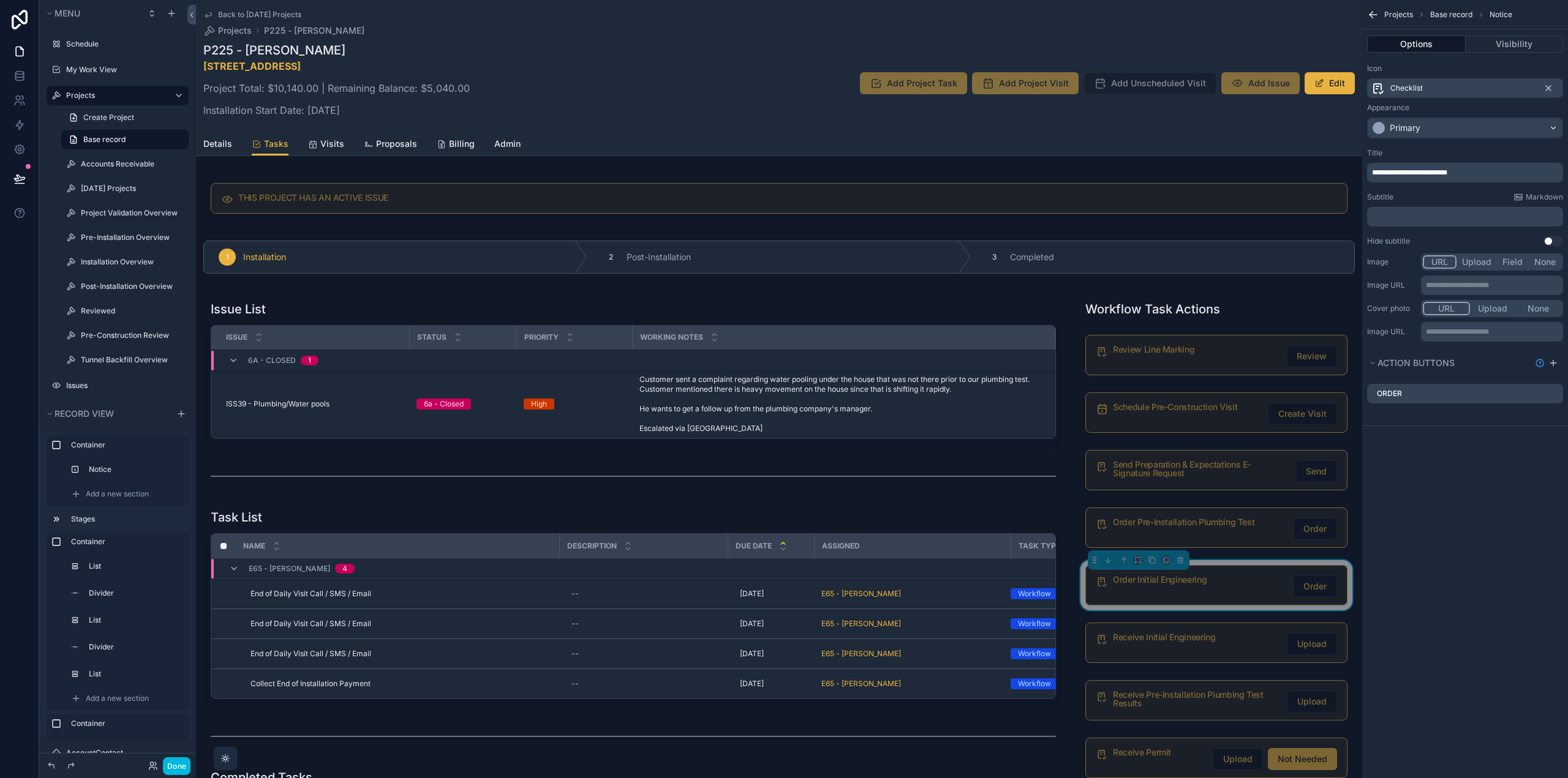
click at [0, 0] on icon "scrollable content" at bounding box center [0, 0] width 0 height 0
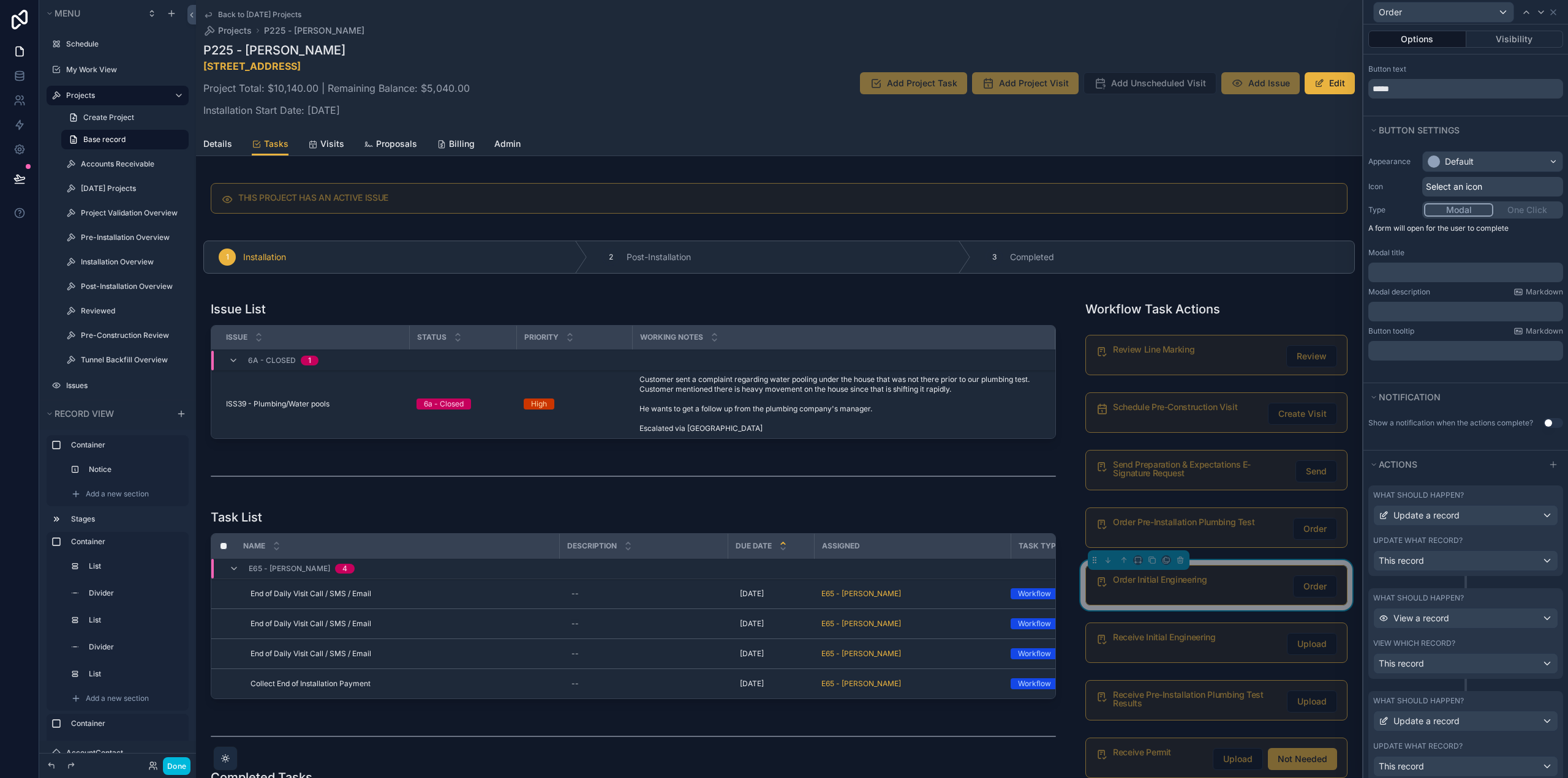
scroll to position [176, 0]
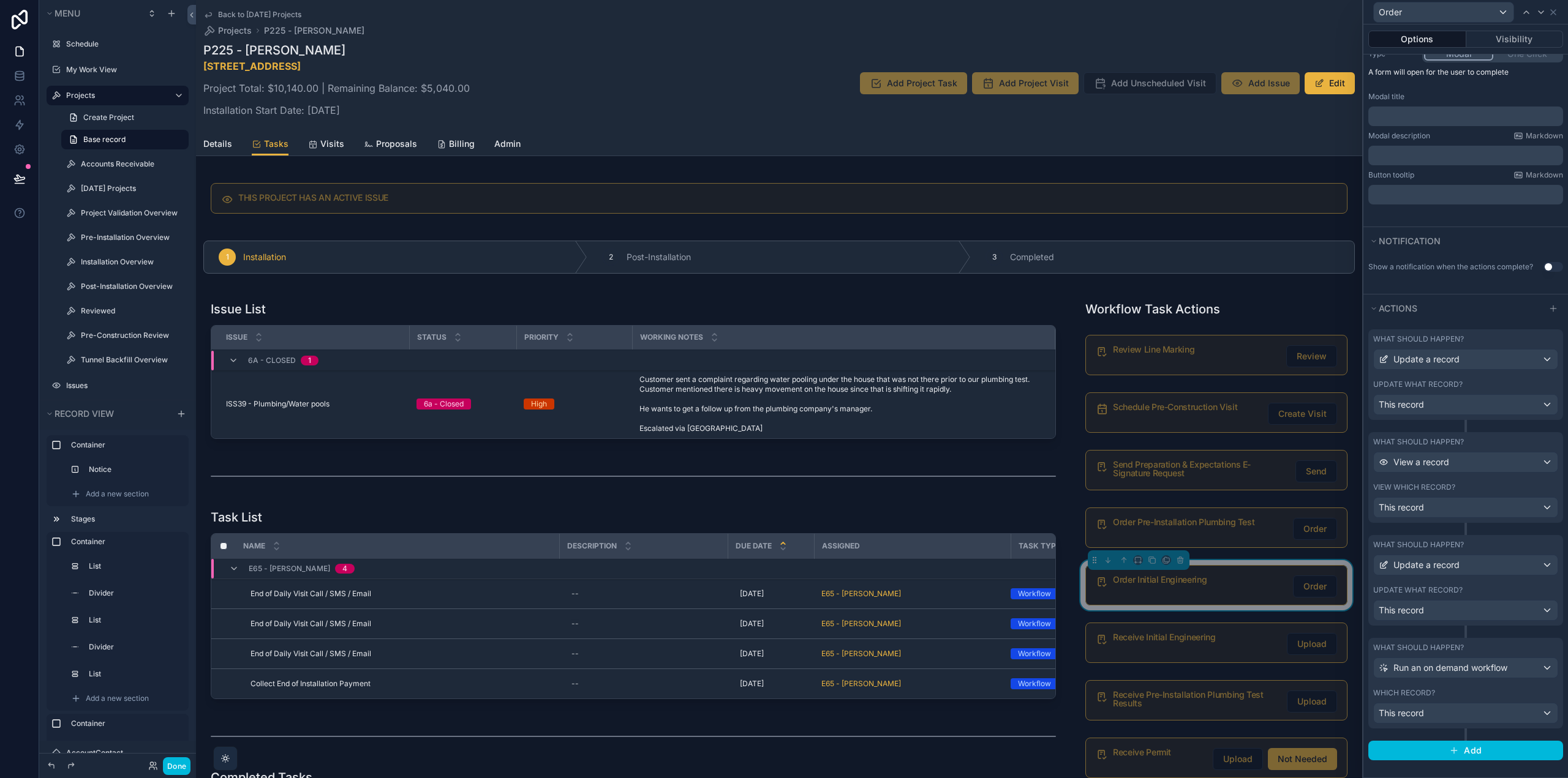
click at [1451, 546] on label "What should happen?" at bounding box center [1418, 545] width 91 height 10
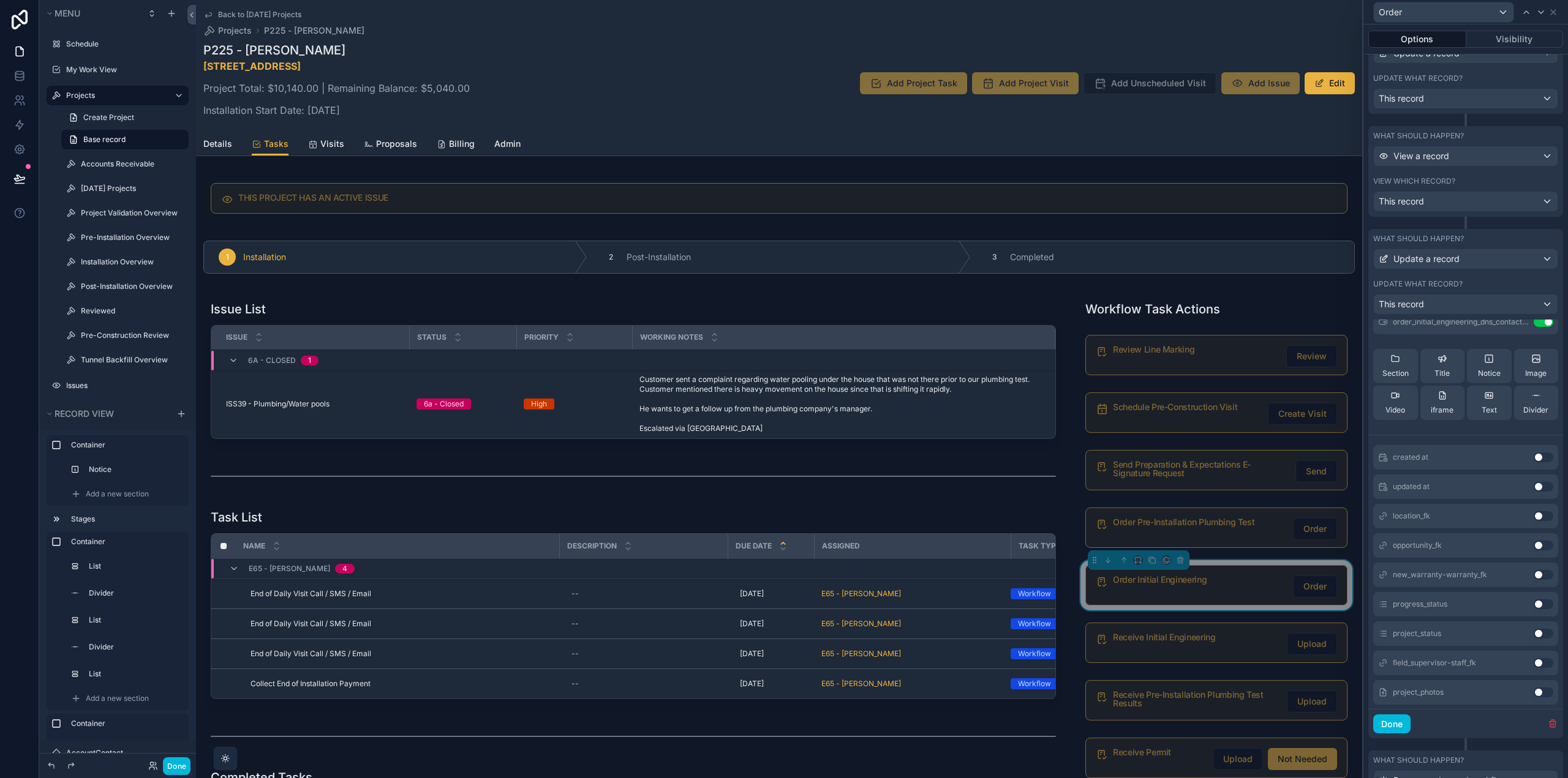
scroll to position [0, 0]
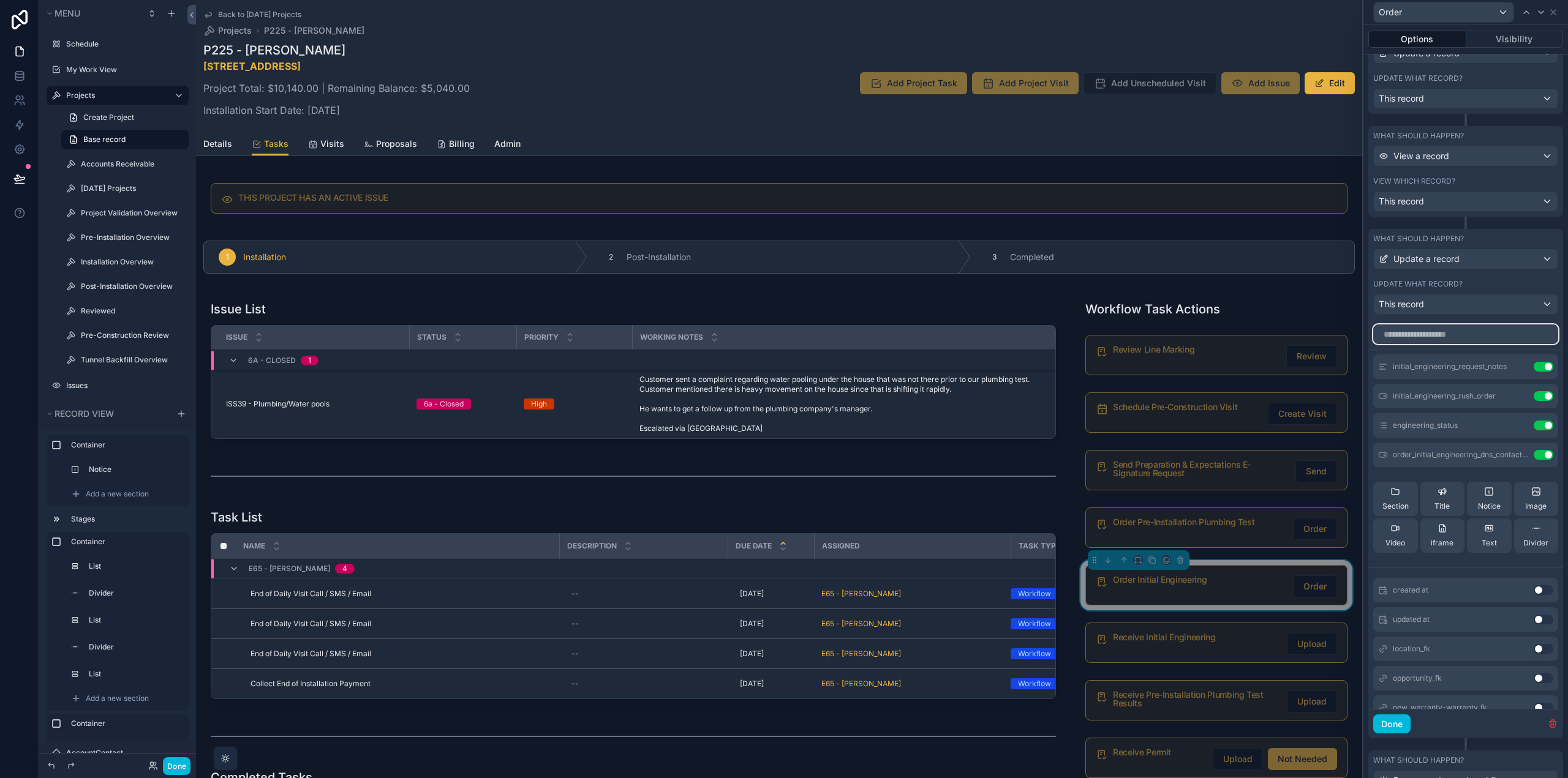
click at [1416, 336] on input "text" at bounding box center [1465, 334] width 185 height 20
type input "*"
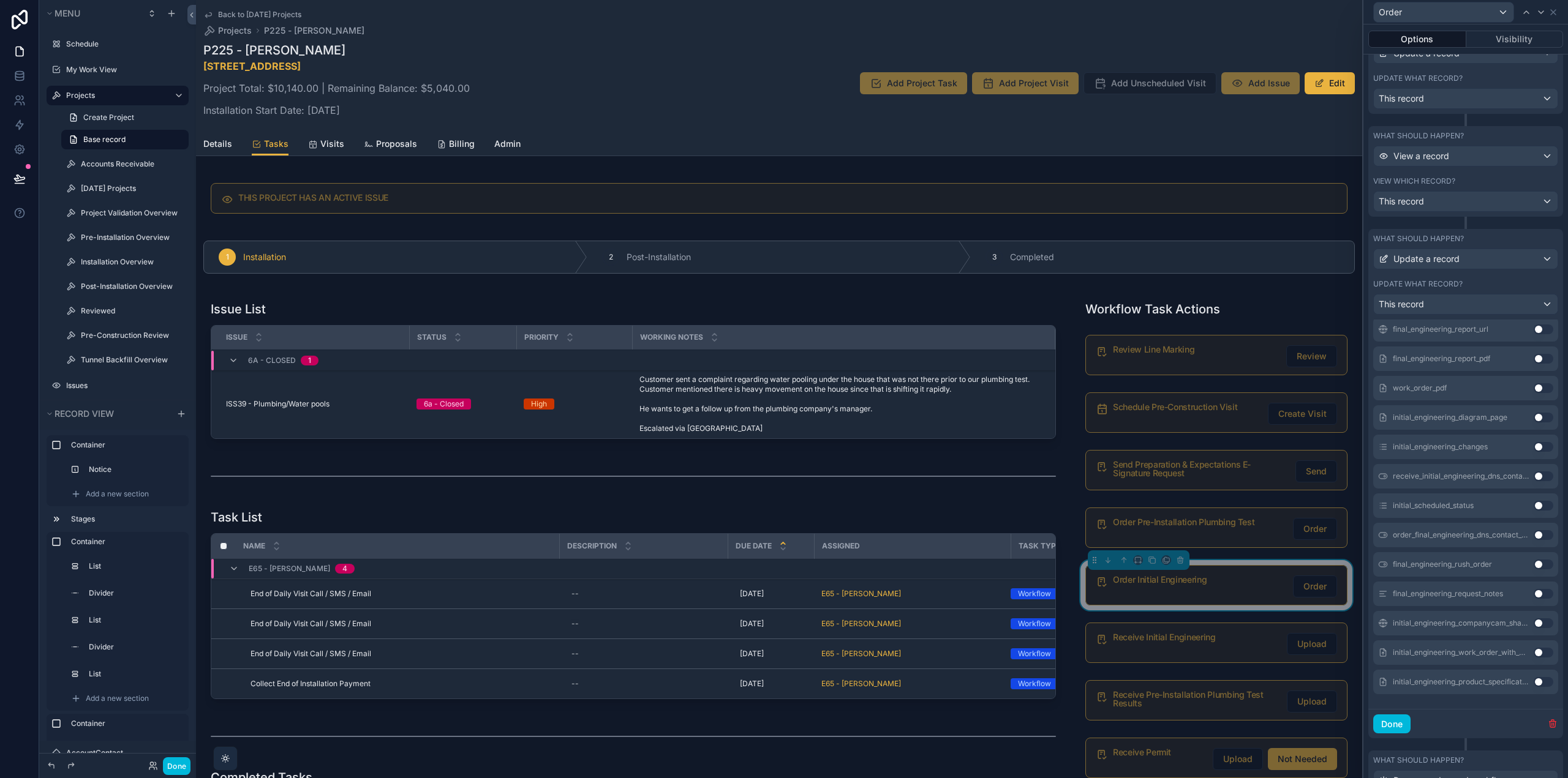
type input "*******"
click at [1533, 624] on button "Use setting" at bounding box center [1543, 623] width 20 height 10
click at [1533, 652] on button "Use setting" at bounding box center [1543, 652] width 20 height 10
click at [1533, 683] on button "Use setting" at bounding box center [1543, 682] width 20 height 10
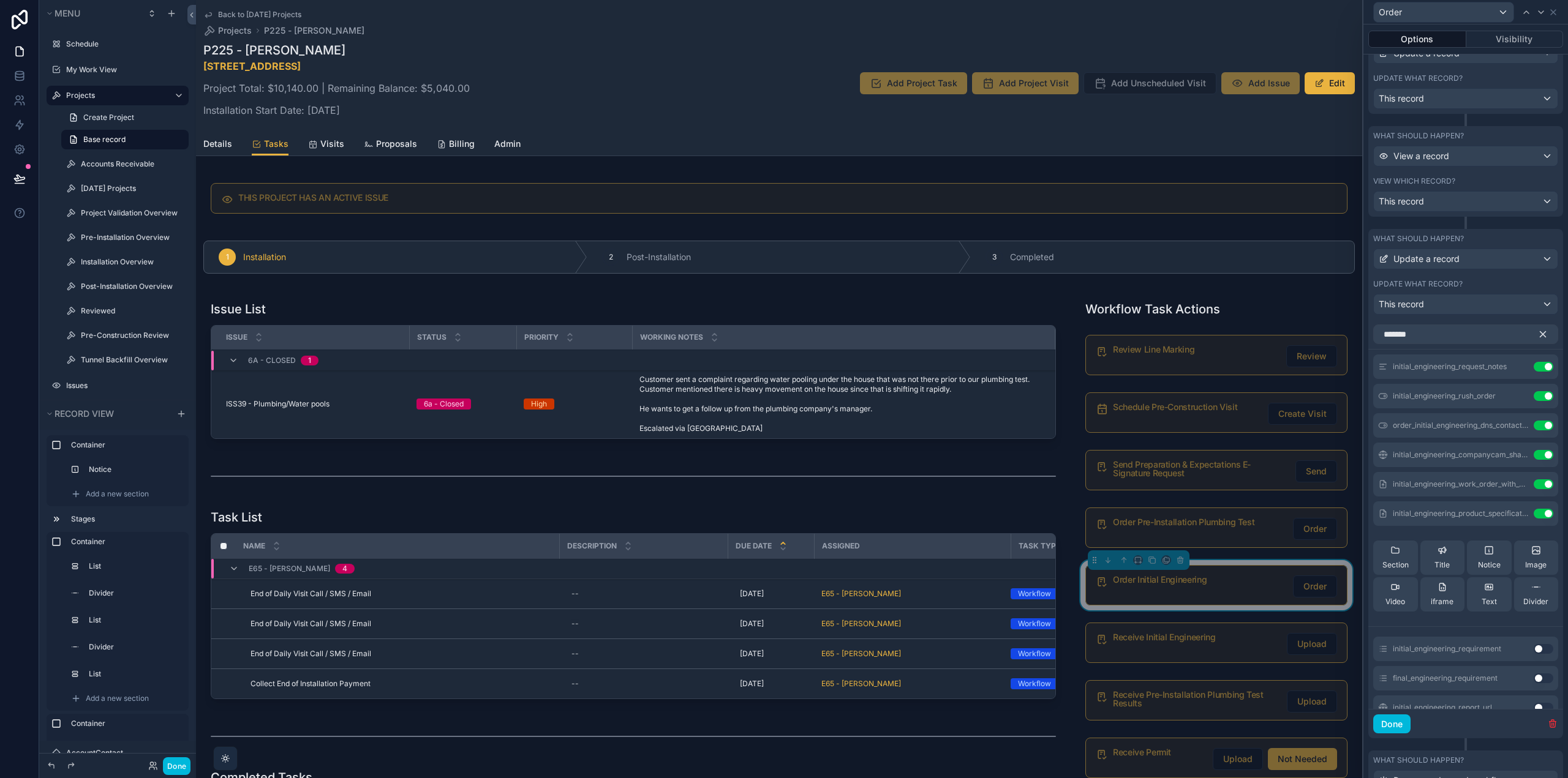
click at [1537, 334] on icon "button" at bounding box center [1543, 334] width 11 height 11
click at [0, 0] on icon at bounding box center [0, 0] width 0 height 0
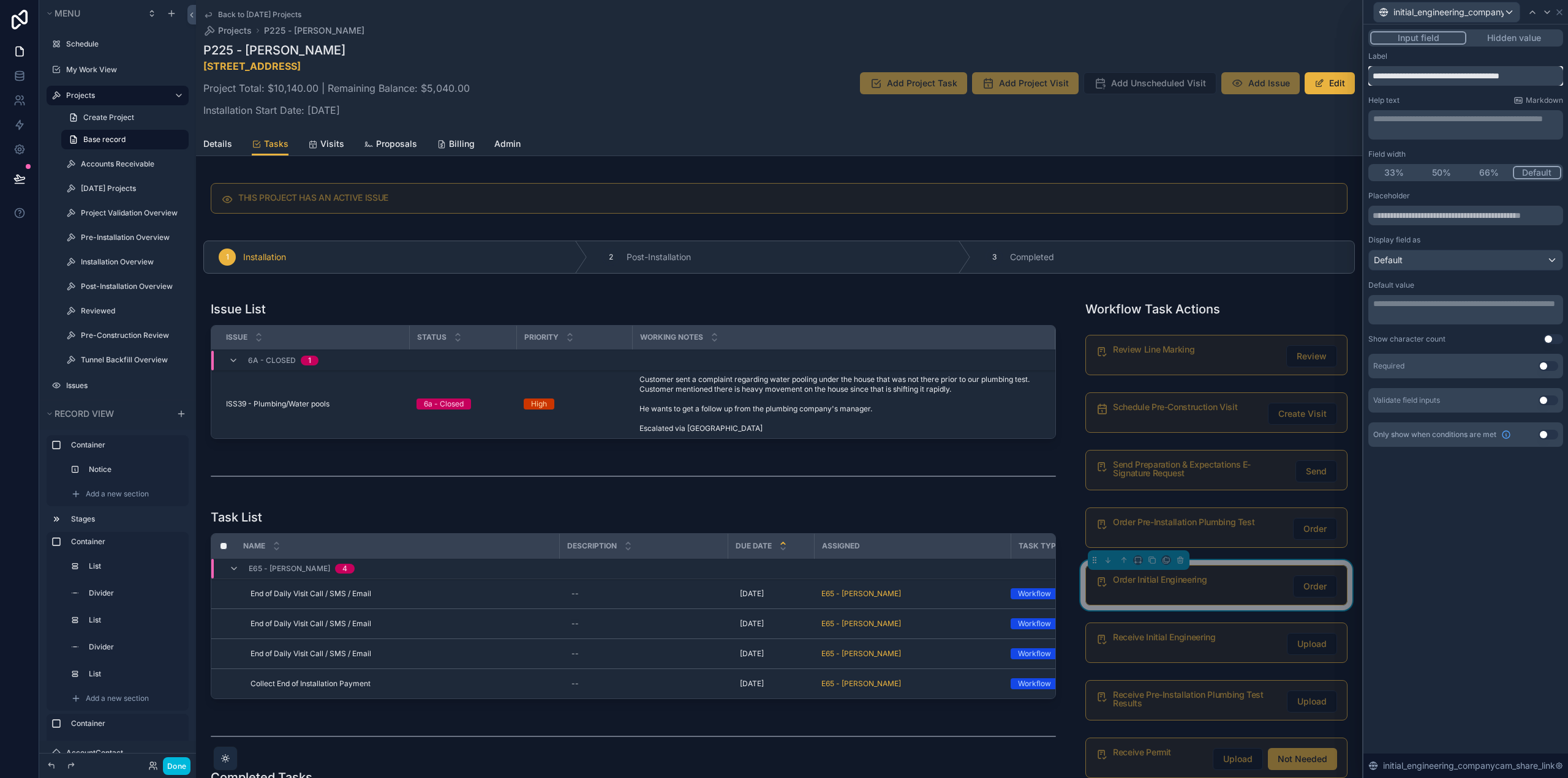
click at [1474, 73] on input "**********" at bounding box center [1465, 76] width 195 height 20
type input "**********"
click at [1437, 210] on input "text" at bounding box center [1465, 216] width 195 height 20
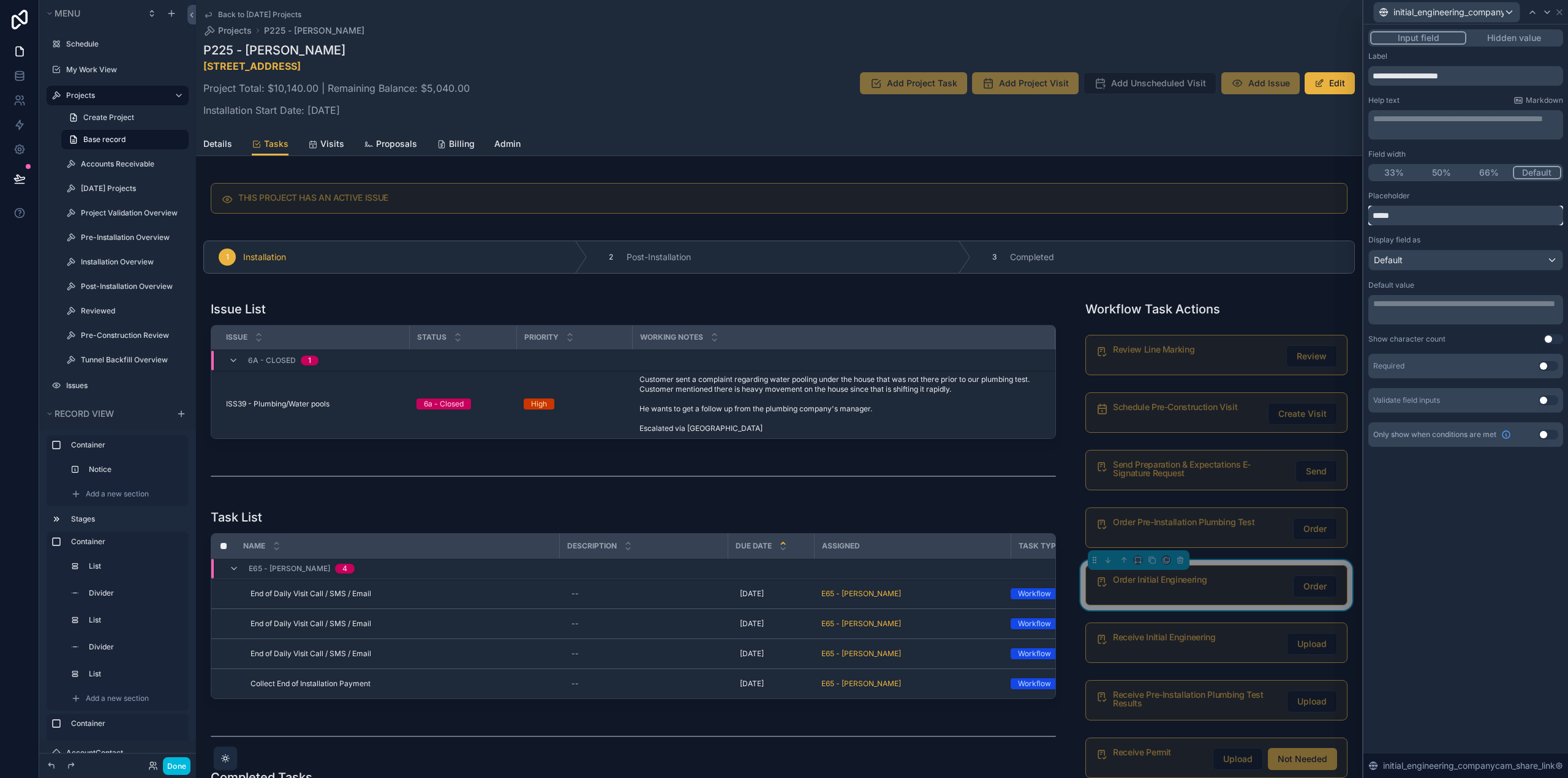
drag, startPoint x: 1436, startPoint y: 214, endPoint x: 1403, endPoint y: 212, distance: 33.1
click at [1403, 212] on input "*****" at bounding box center [1465, 216] width 195 height 20
type input "*****"
click at [1542, 364] on button "Use setting" at bounding box center [1548, 366] width 20 height 10
click at [1545, 388] on button "Use setting" at bounding box center [1548, 391] width 20 height 10
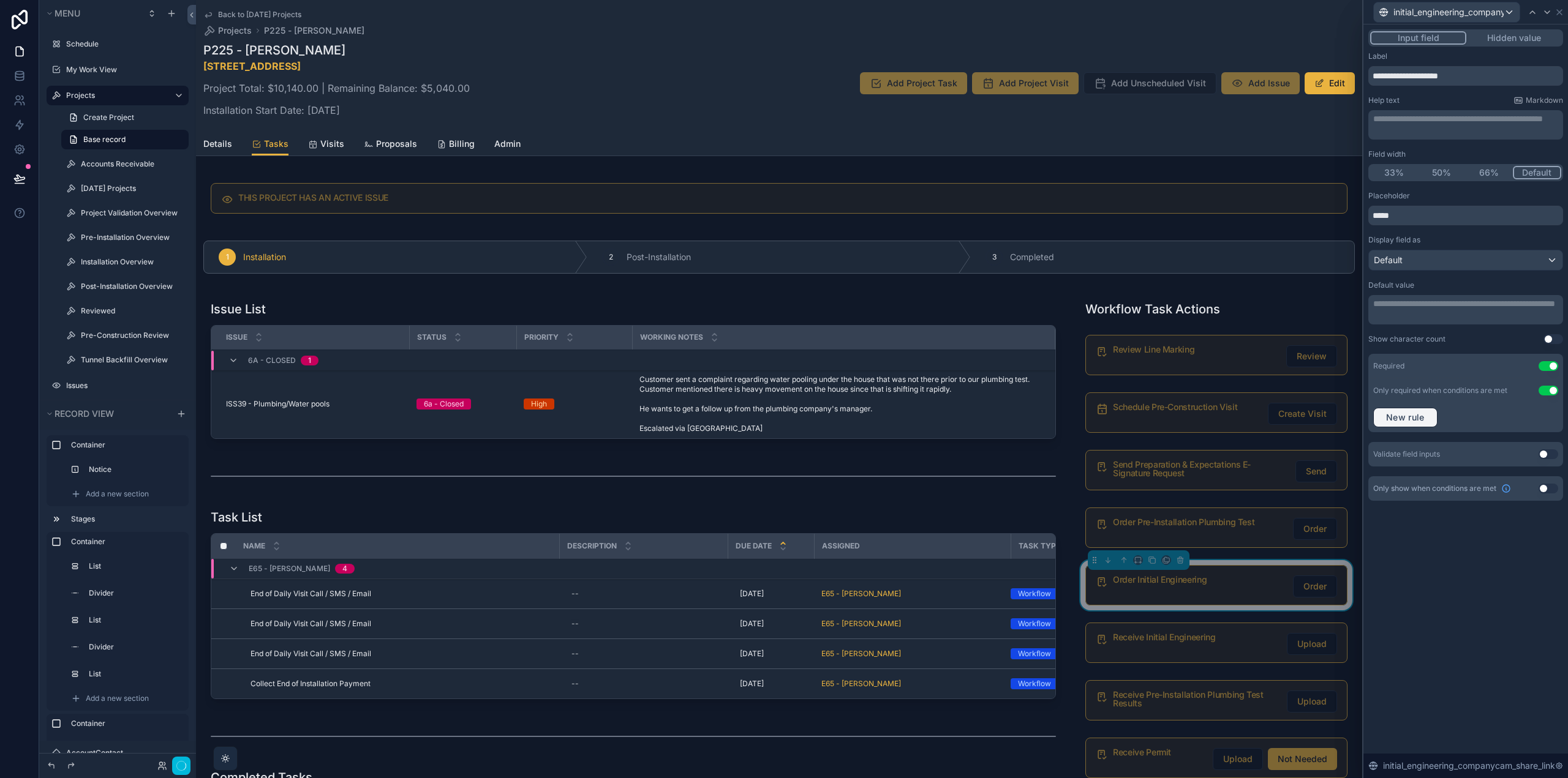
click at [1421, 416] on span "New rule" at bounding box center [1405, 418] width 48 height 11
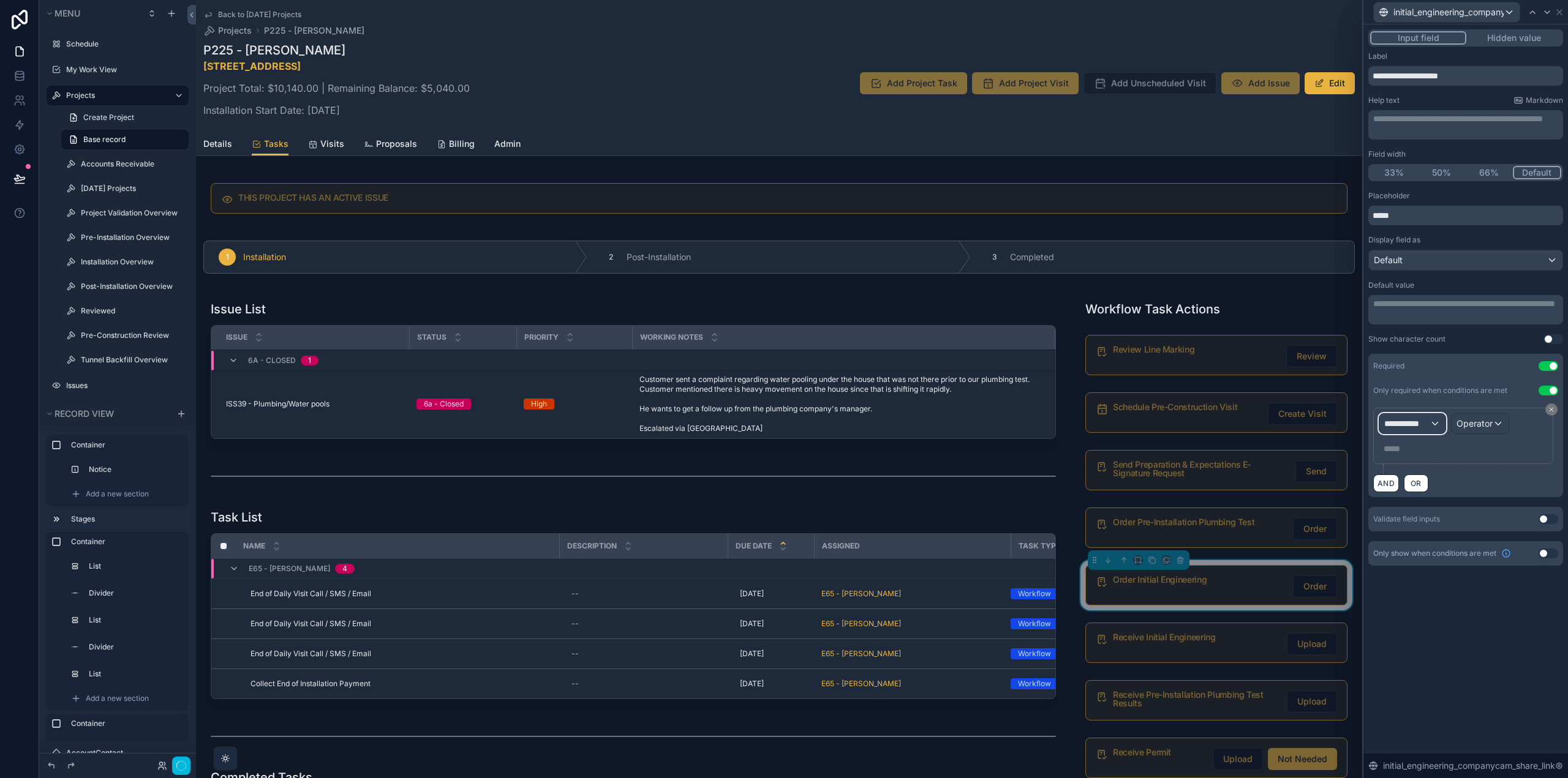
click at [1423, 424] on span "**********" at bounding box center [1406, 424] width 45 height 13
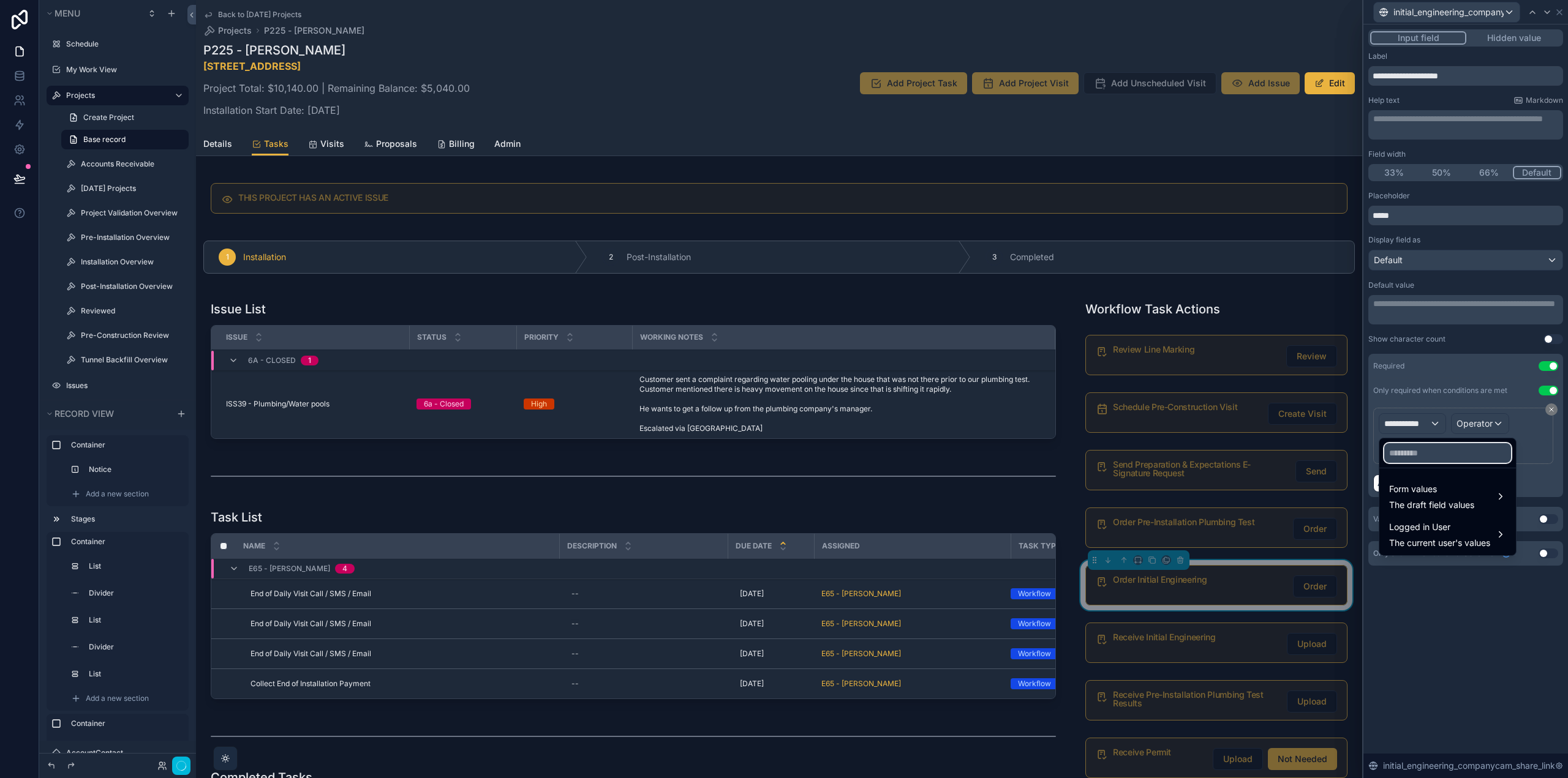
click at [1425, 449] on input "text" at bounding box center [1447, 453] width 127 height 20
type input "******"
click at [1448, 500] on span "The draft field values" at bounding box center [1431, 505] width 85 height 13
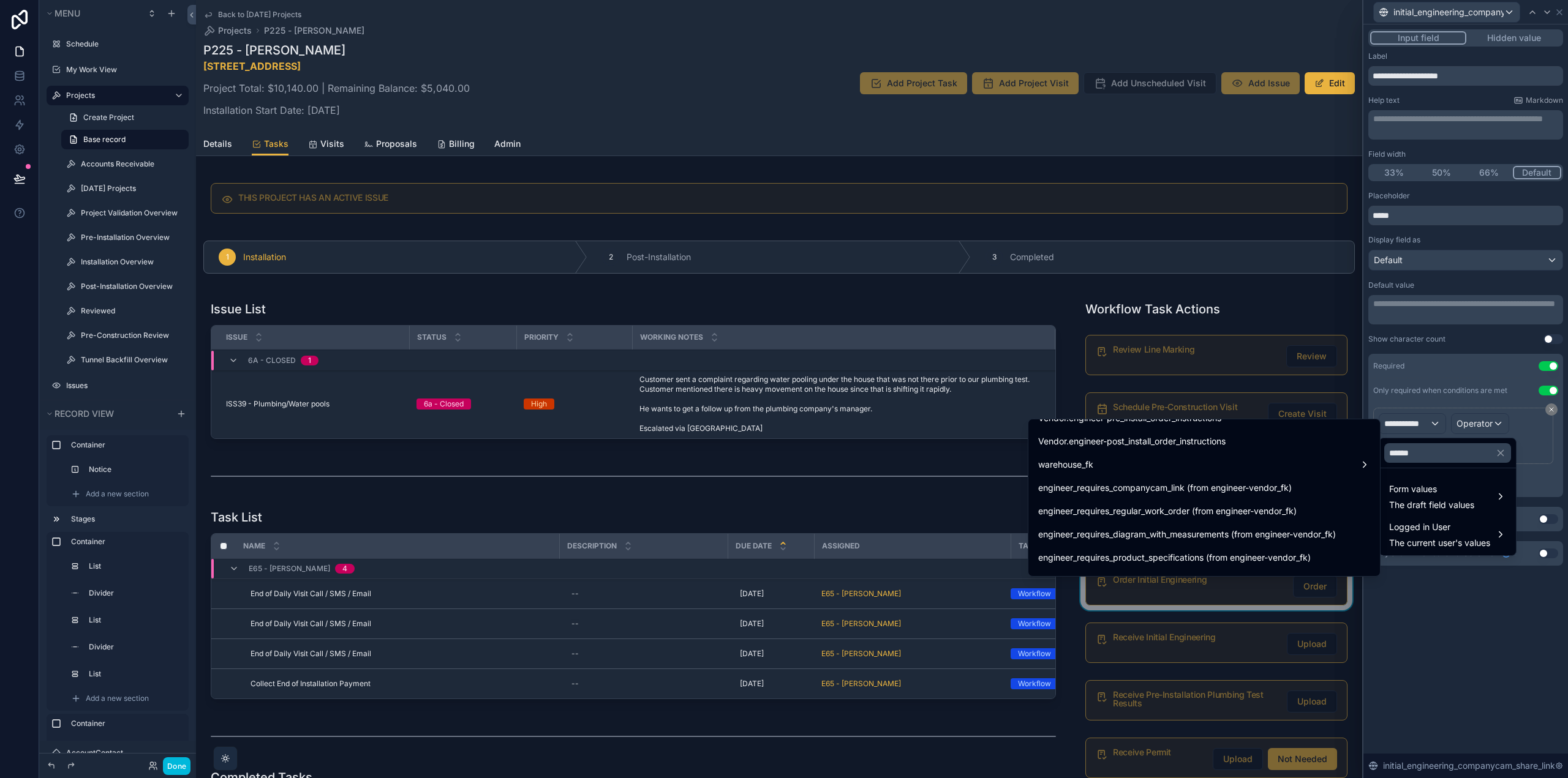
scroll to position [490, 0]
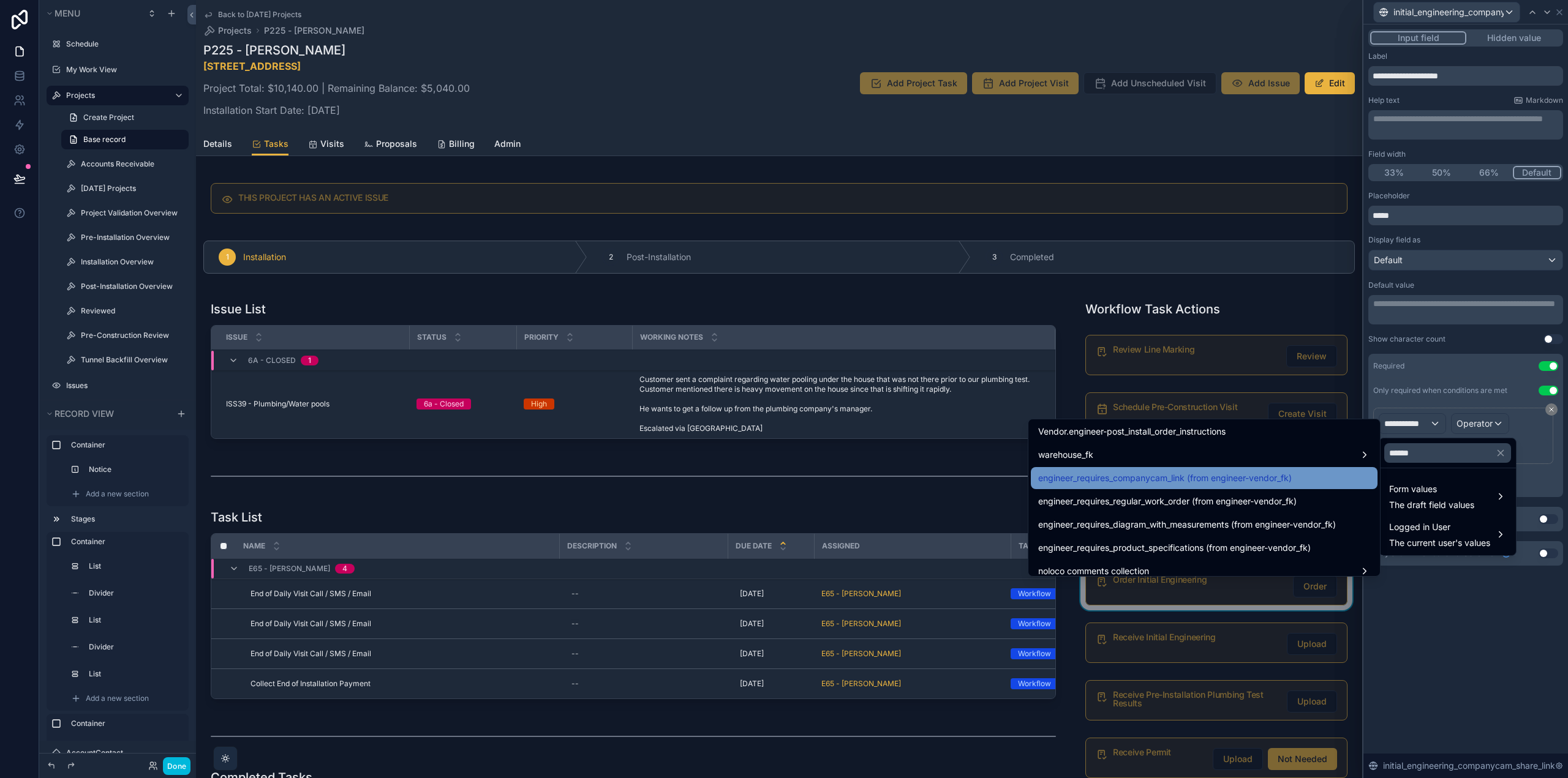
click at [1267, 477] on span "engineer_requires_companycam_link (from engineer-vendor_fk)" at bounding box center [1164, 478] width 253 height 15
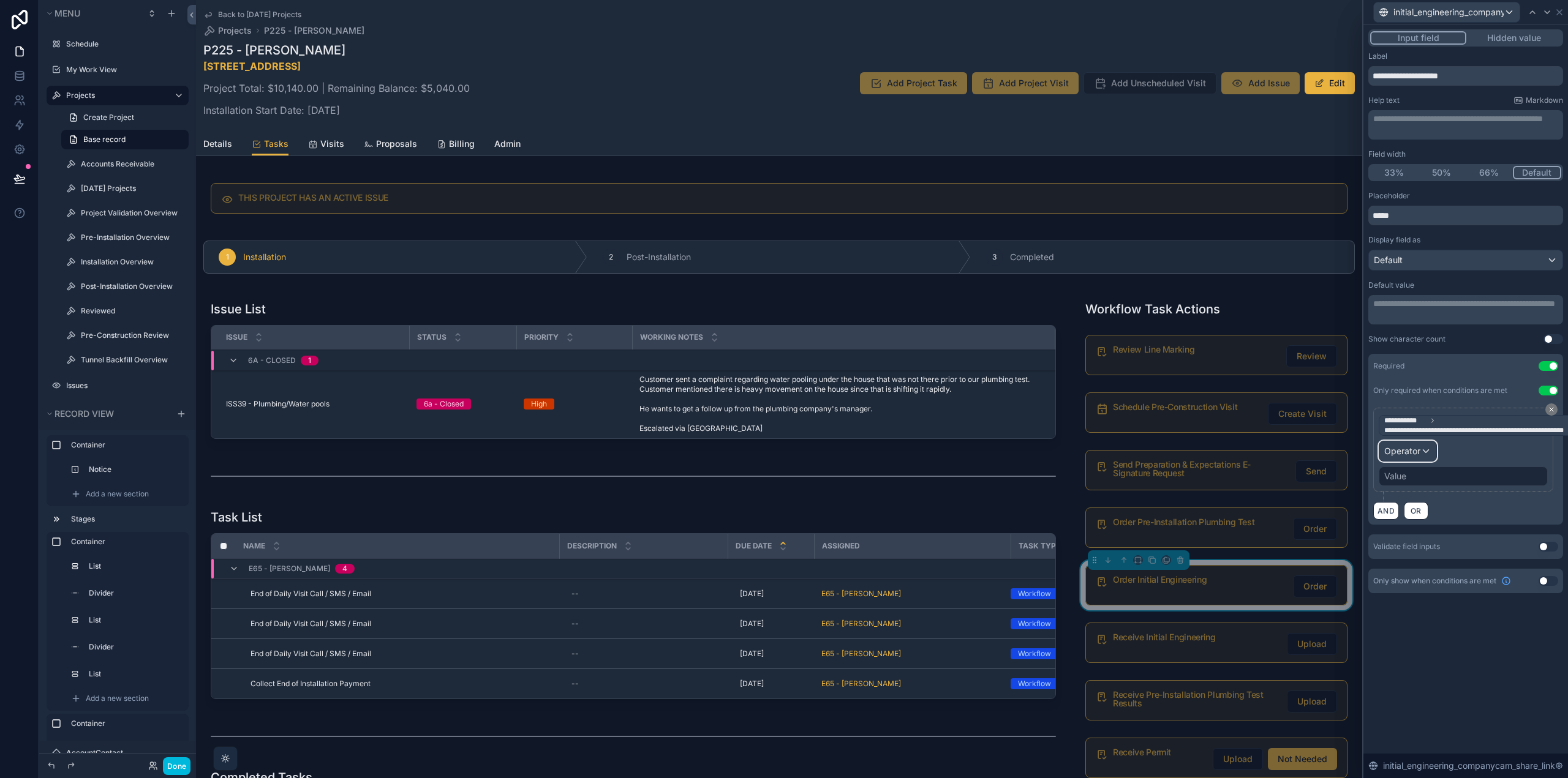
click at [1418, 453] on span "Operator" at bounding box center [1402, 451] width 36 height 10
click at [1417, 509] on div "Is true" at bounding box center [1434, 516] width 91 height 15
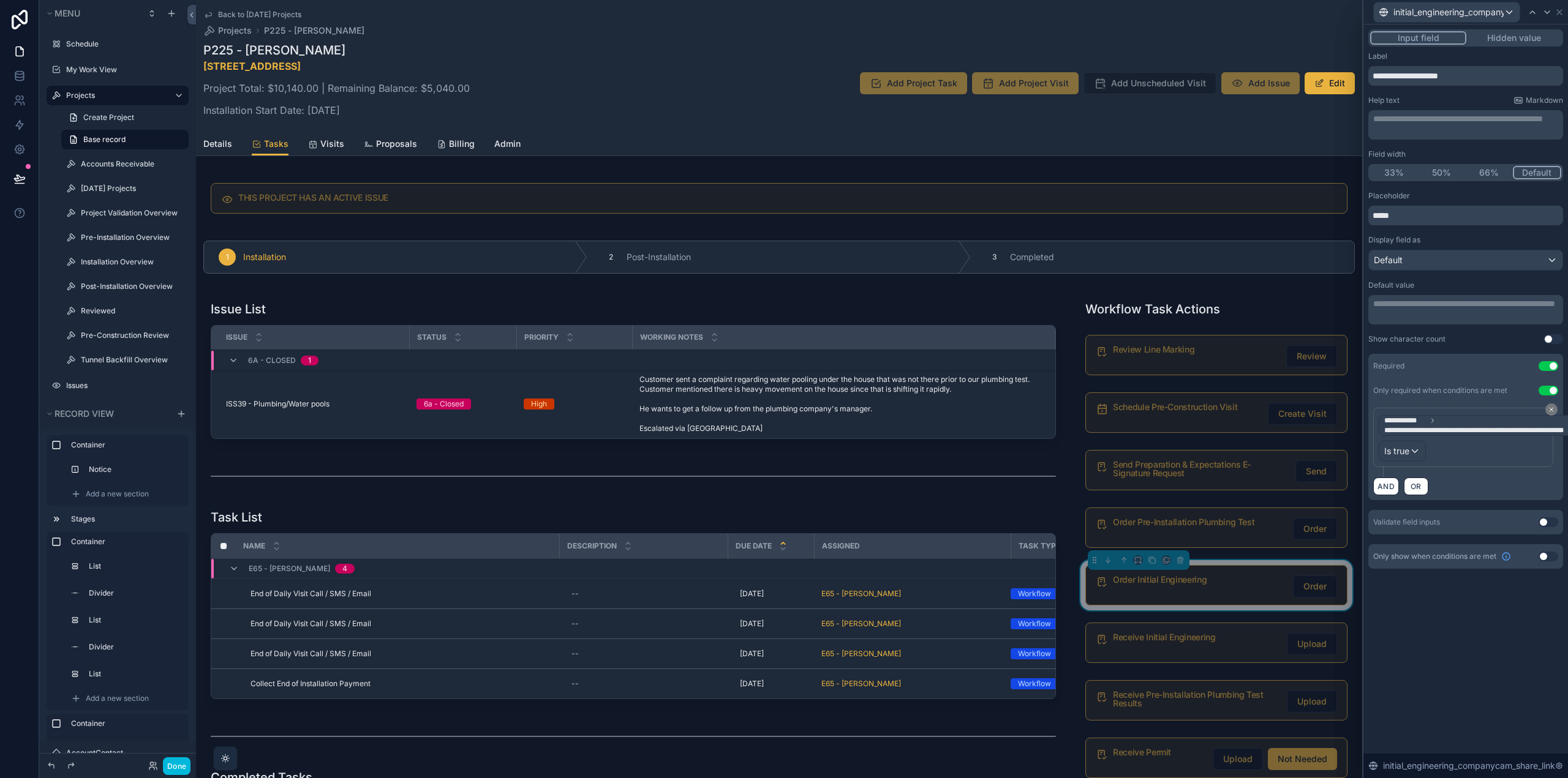
click at [1548, 555] on button "Use setting" at bounding box center [1548, 557] width 20 height 10
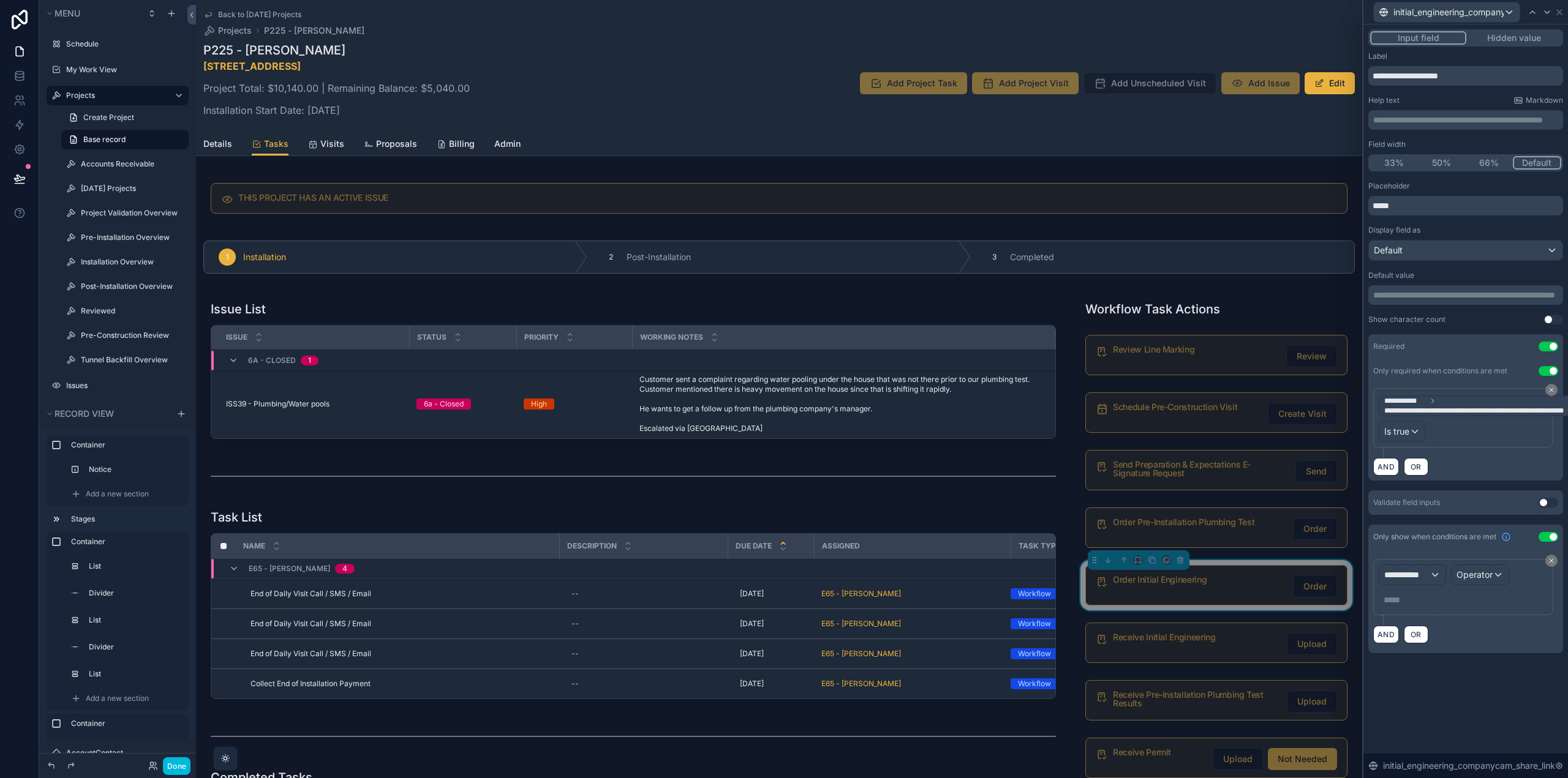
click at [1424, 576] on div "**********" at bounding box center [1465, 601] width 195 height 104
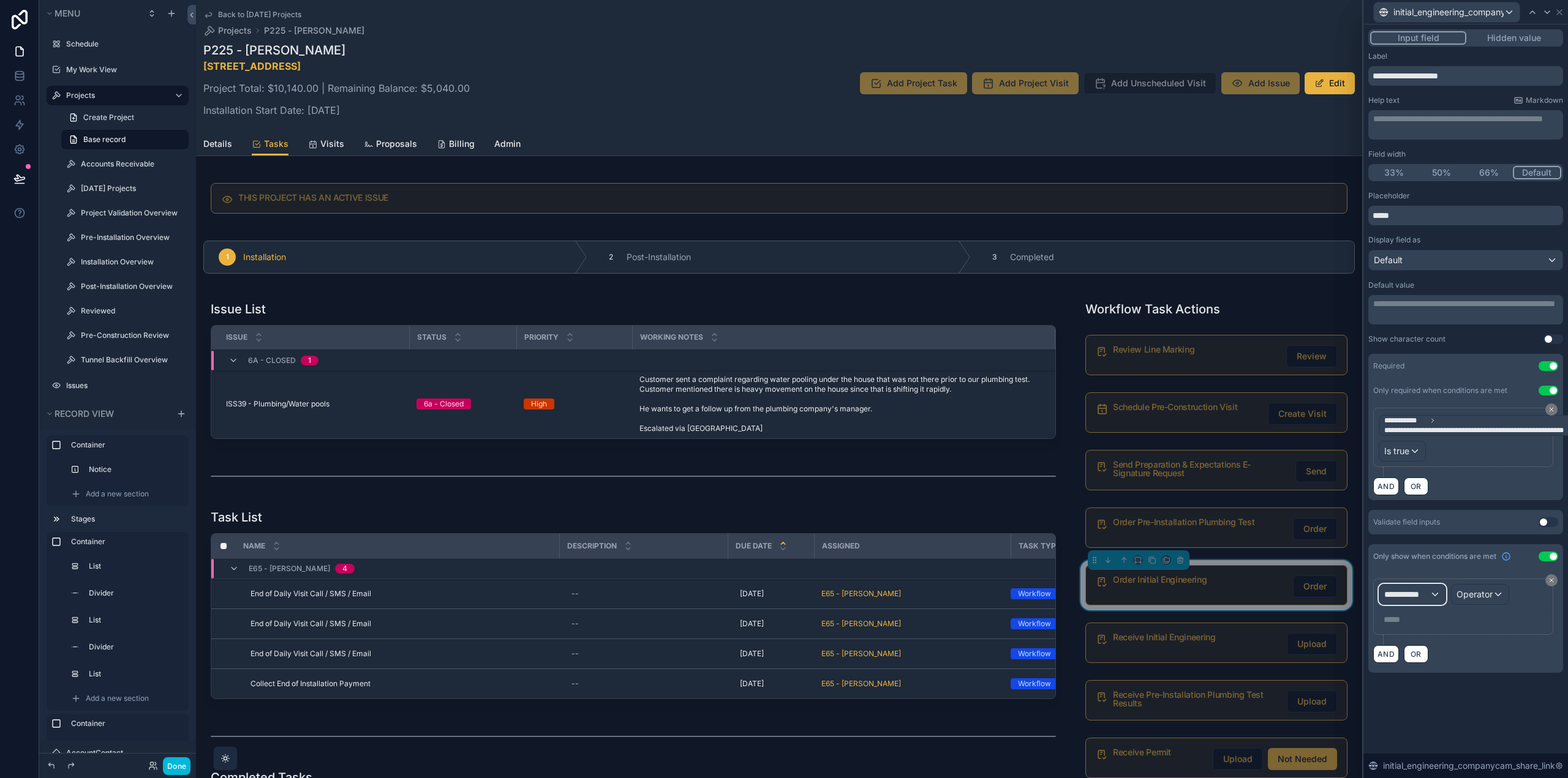
click at [1428, 588] on span "**********" at bounding box center [1406, 594] width 45 height 13
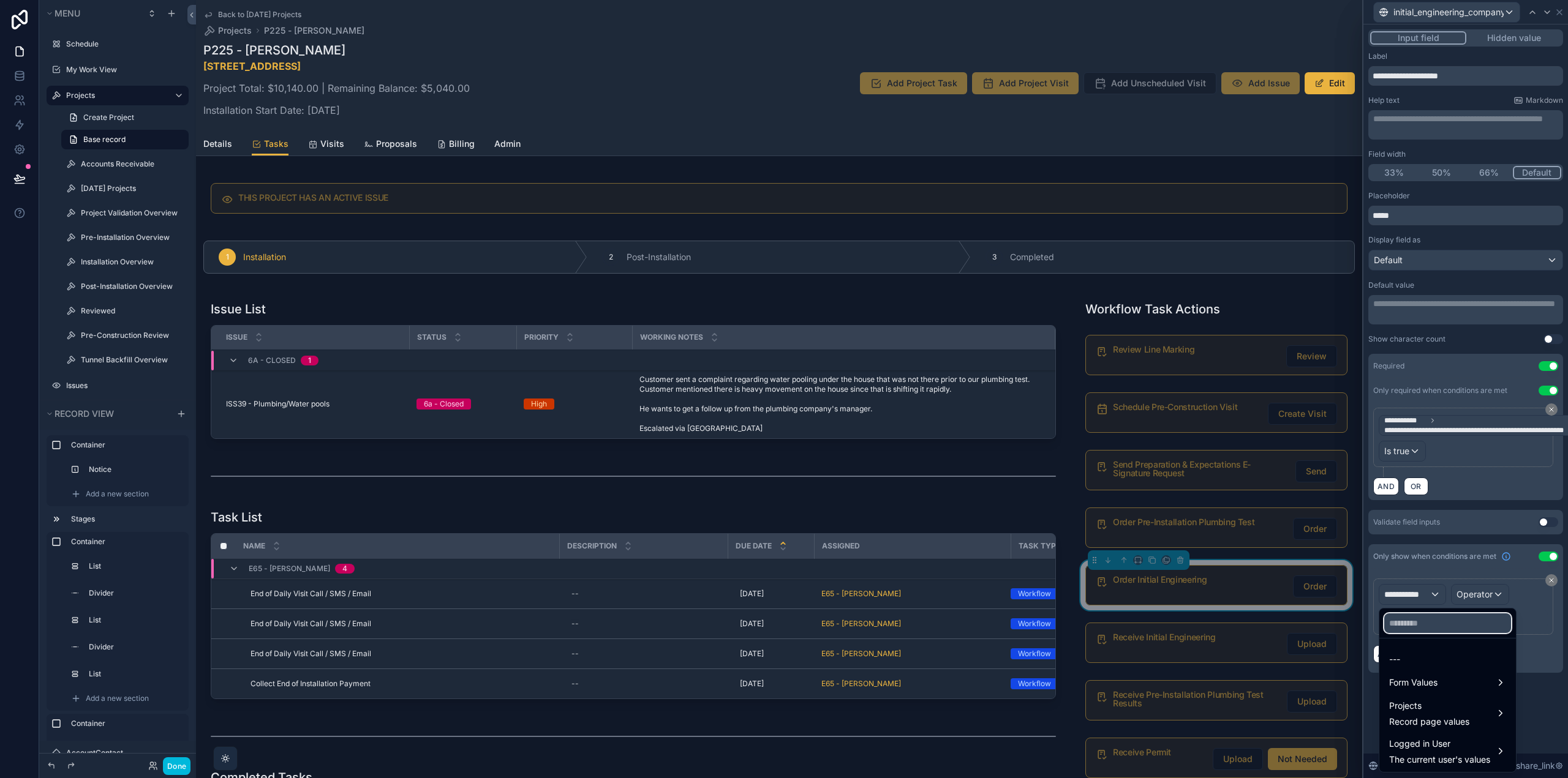
click at [1440, 615] on input "text" at bounding box center [1447, 623] width 127 height 20
type input "******"
click at [1453, 657] on div "Form Values" at bounding box center [1447, 659] width 117 height 15
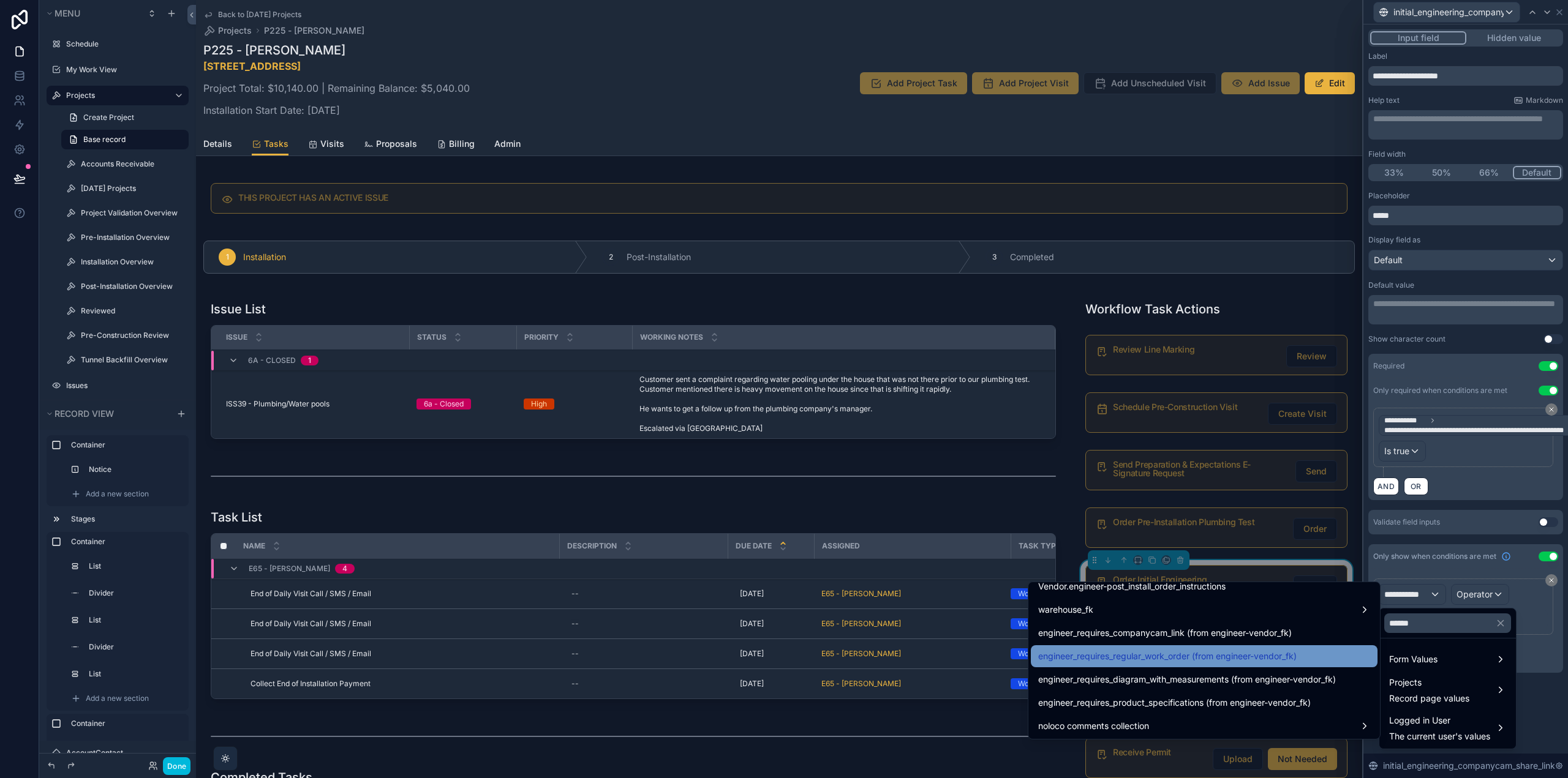
scroll to position [498, 0]
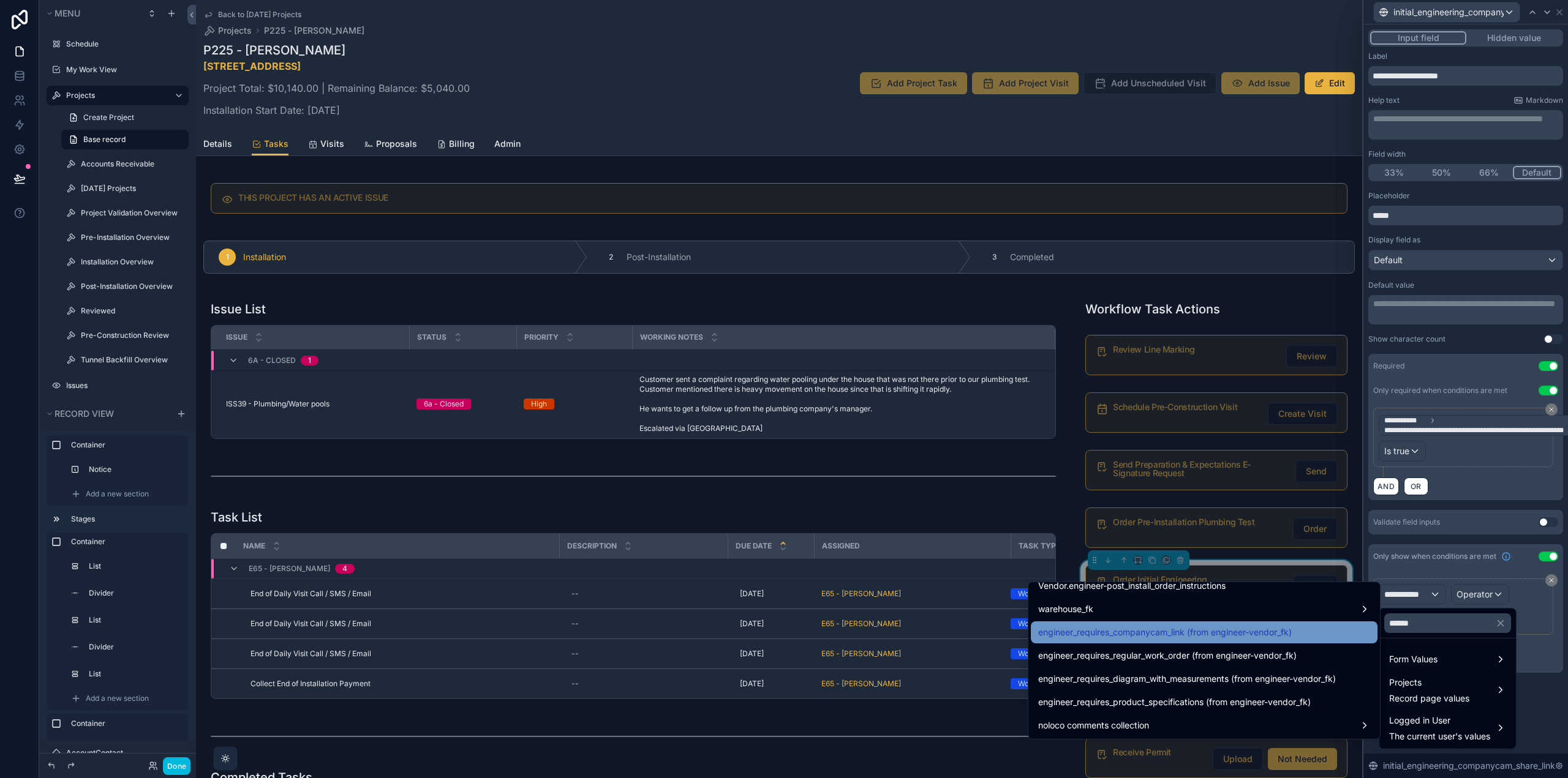
click at [1304, 633] on div "engineer_requires_companycam_link (from engineer-vendor_fk)" at bounding box center [1204, 632] width 332 height 15
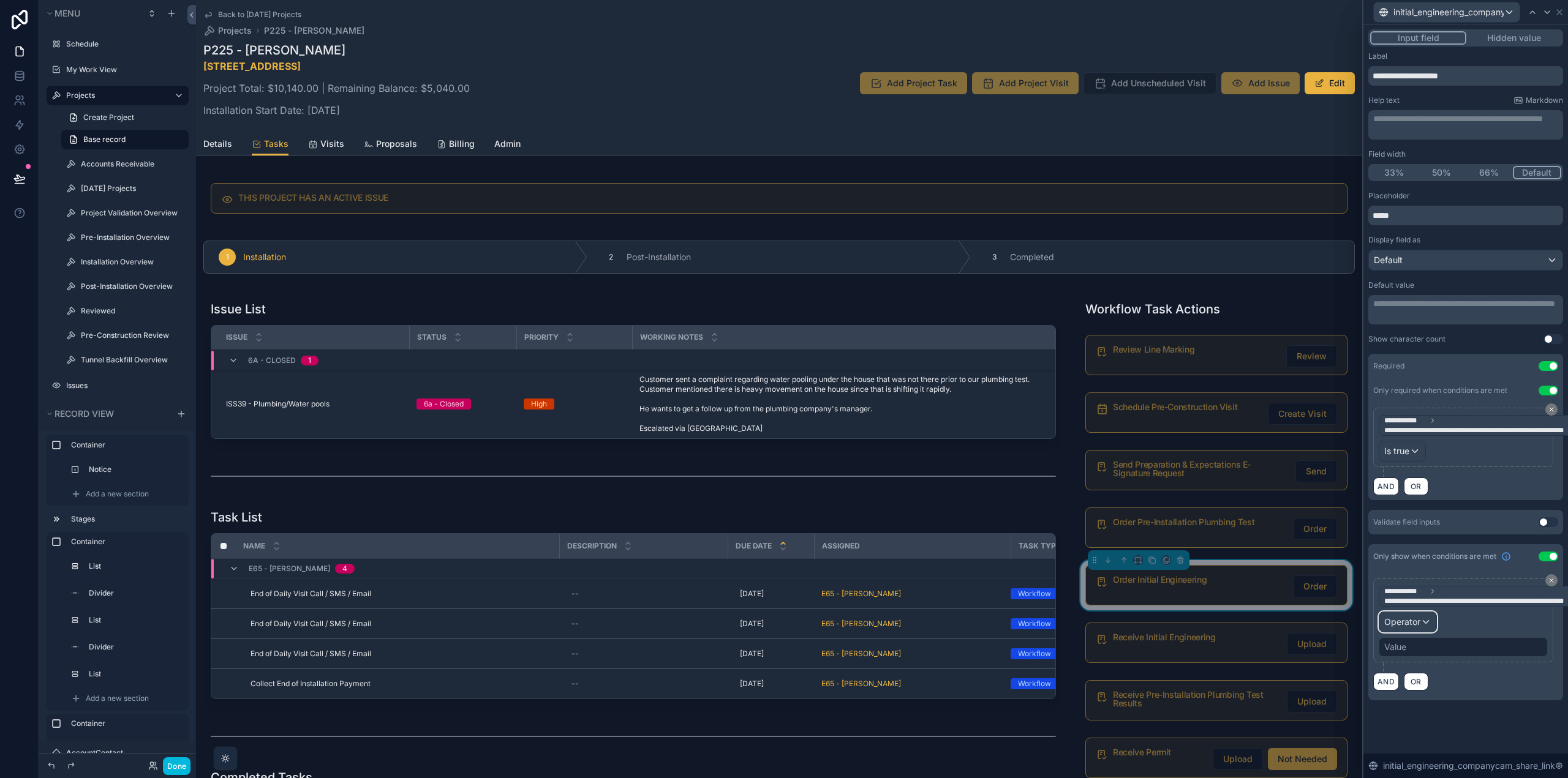
click at [1407, 623] on span "Operator" at bounding box center [1402, 622] width 36 height 10
click at [1414, 685] on div "Is true" at bounding box center [1434, 686] width 91 height 15
click at [1456, 687] on div "**********" at bounding box center [1465, 365] width 204 height 681
click at [1543, 10] on icon at bounding box center [1547, 13] width 10 height 10
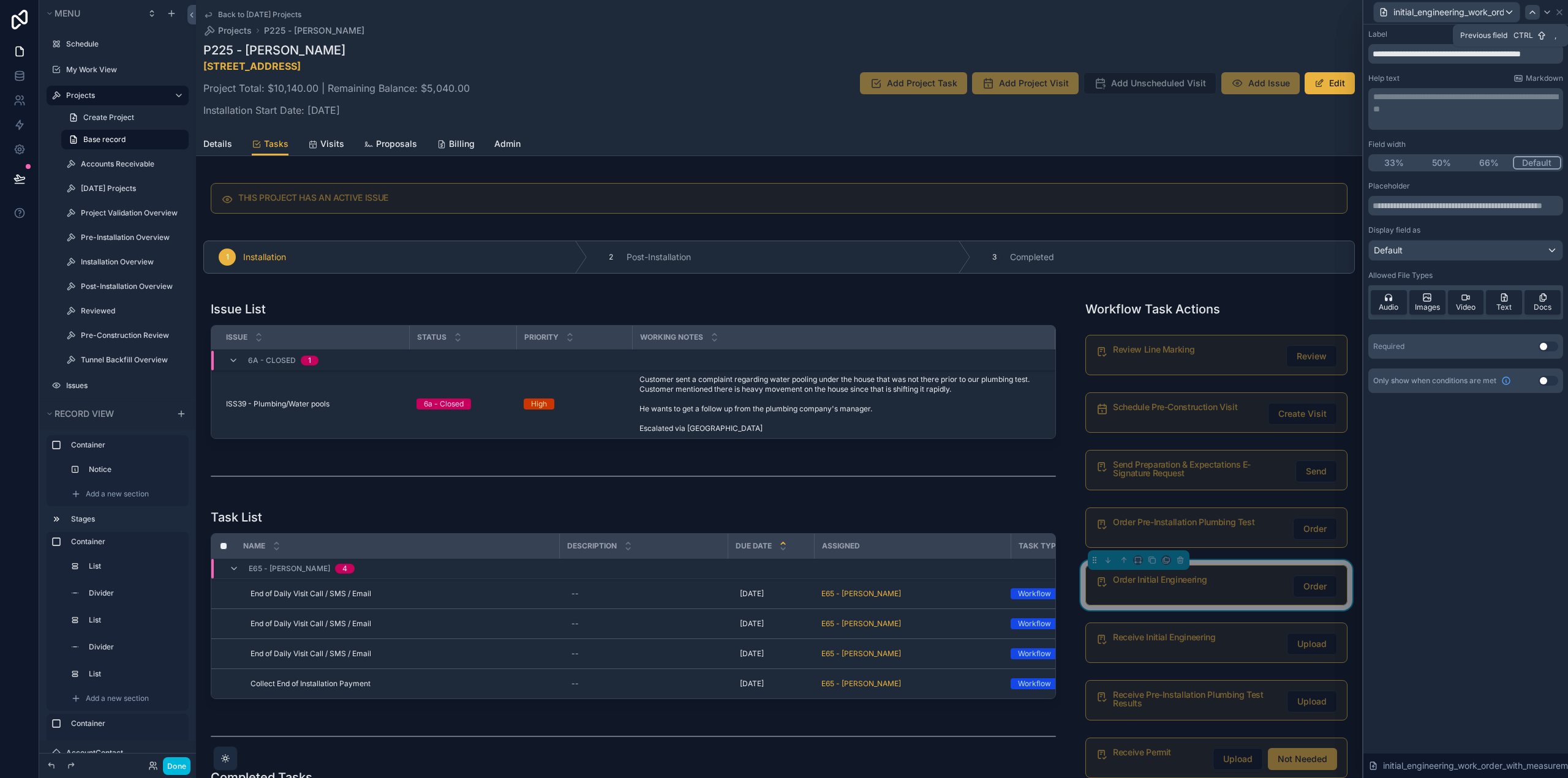
click at [1527, 12] on div at bounding box center [1532, 12] width 15 height 15
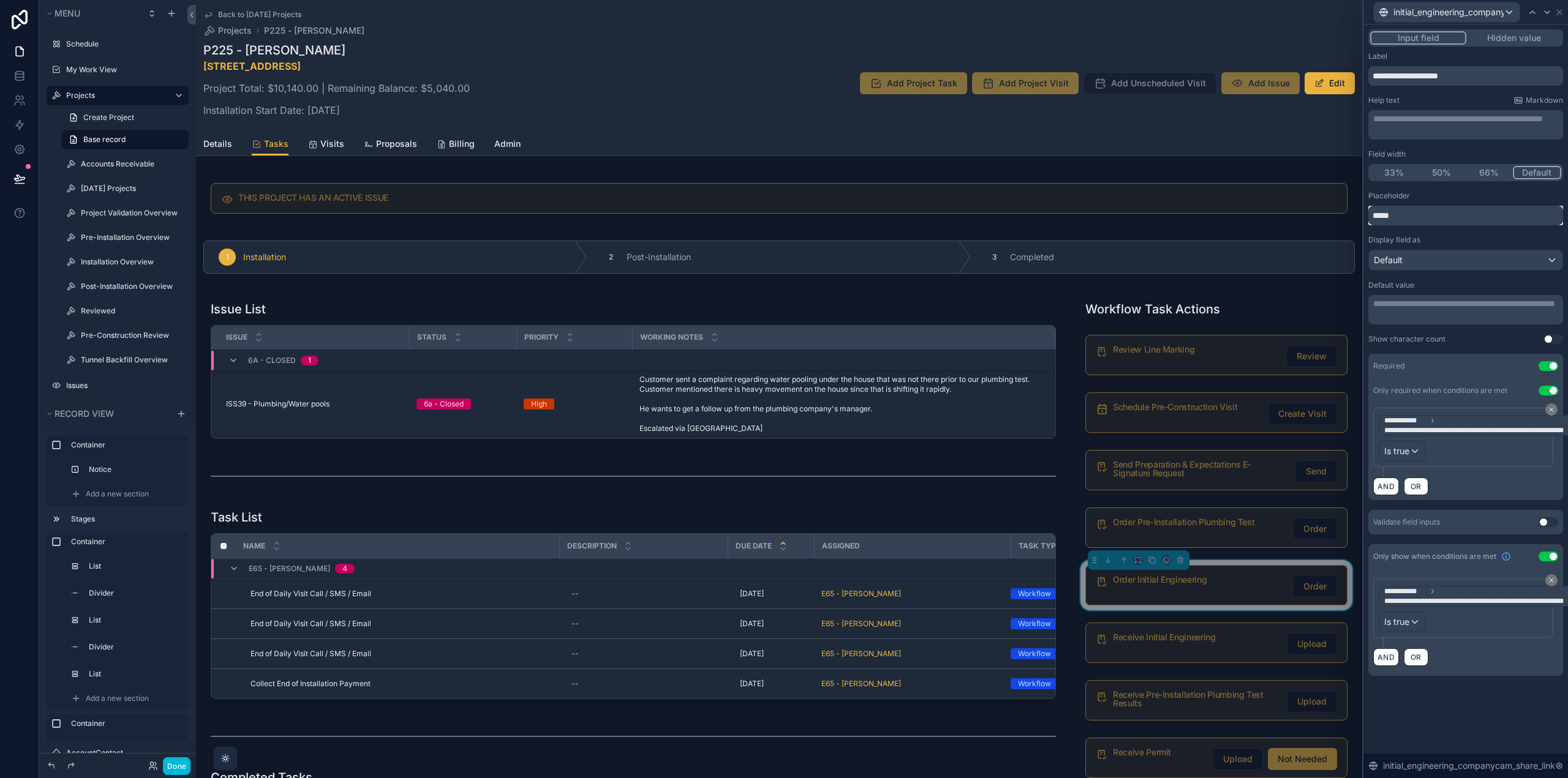
click at [1425, 218] on input "*****" at bounding box center [1465, 216] width 195 height 20
type input "**********"
click at [1551, 8] on icon at bounding box center [1547, 13] width 10 height 10
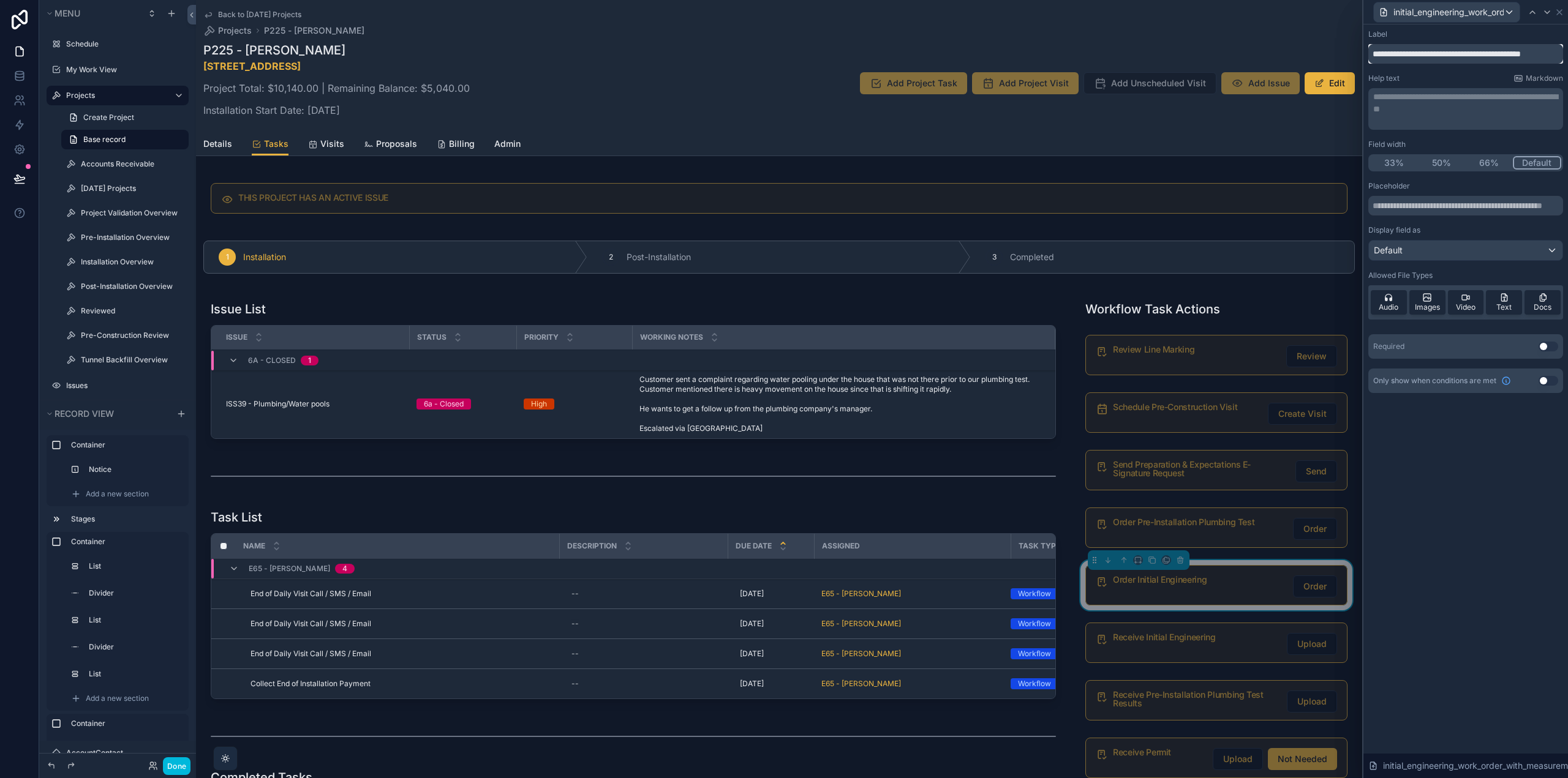
click at [1477, 59] on input "**********" at bounding box center [1465, 54] width 195 height 20
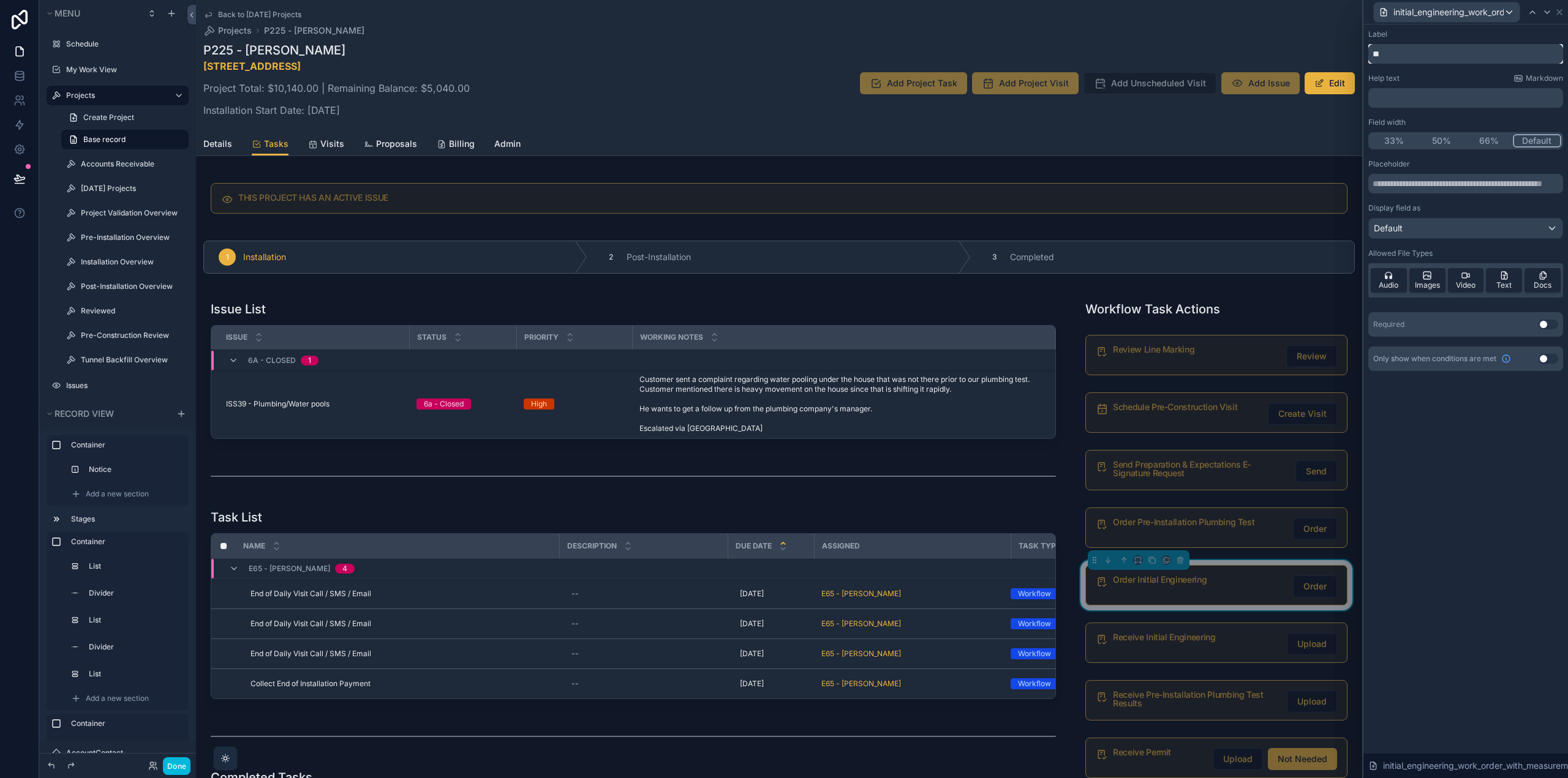
type input "*"
type input "**********"
click at [1461, 447] on div "**********" at bounding box center [1465, 401] width 204 height 754
click at [1426, 283] on span "Images" at bounding box center [1427, 285] width 25 height 10
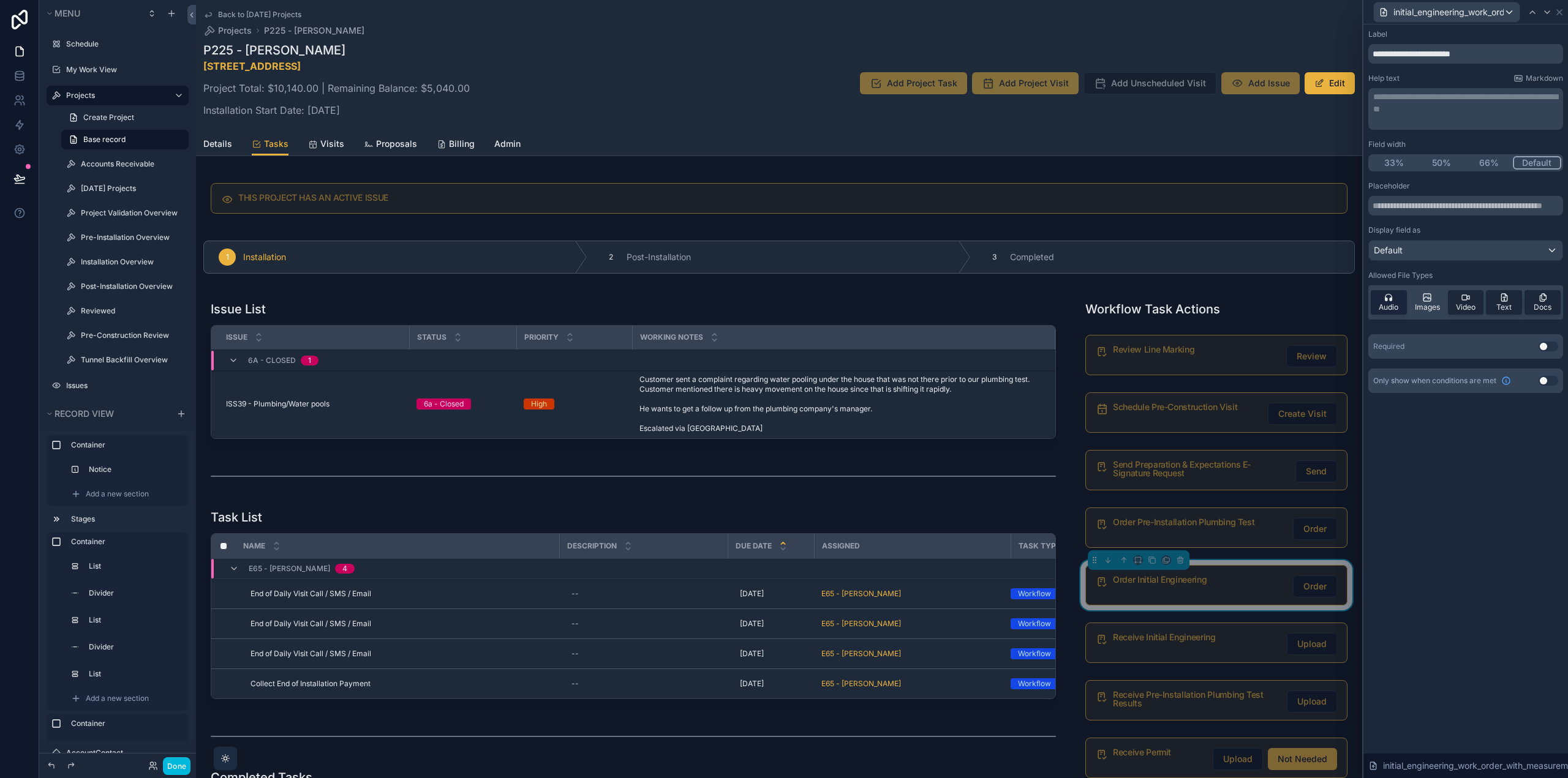
click at [1394, 305] on span "Audio" at bounding box center [1388, 308] width 20 height 10
click at [1426, 283] on div "Allowed File Types Audio Images Video Text Docs" at bounding box center [1465, 297] width 195 height 54
click at [1426, 298] on icon at bounding box center [1427, 297] width 10 height 10
click at [1463, 299] on div "Audio Images Video Text Docs" at bounding box center [1465, 305] width 195 height 39
click at [1496, 301] on div "Audio Images Video Text Docs" at bounding box center [1465, 305] width 195 height 39
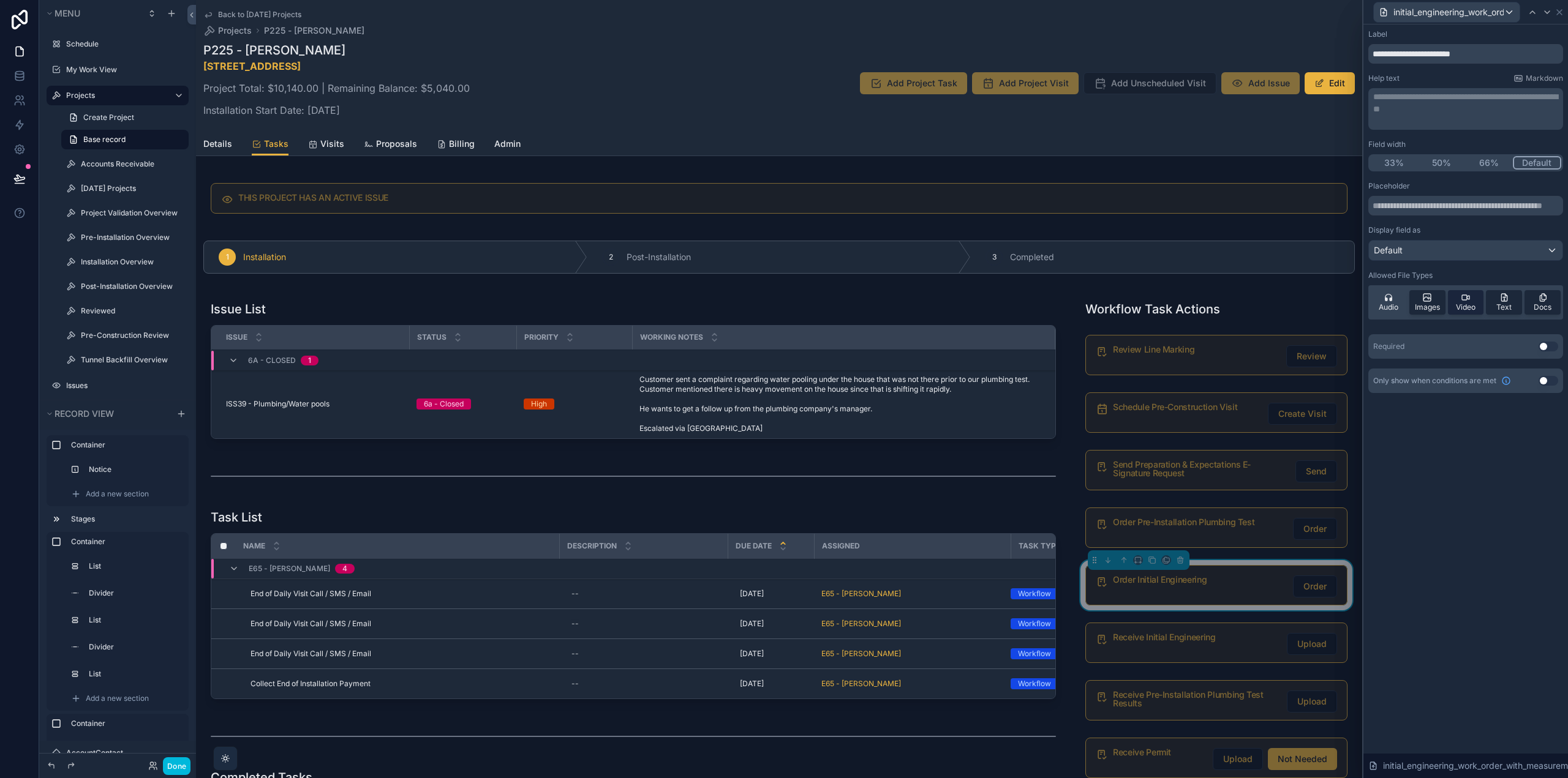
click at [1469, 301] on icon at bounding box center [1465, 297] width 10 height 10
click at [1496, 302] on div "Text" at bounding box center [1504, 302] width 36 height 24
click at [1544, 343] on button "Use setting" at bounding box center [1548, 347] width 20 height 10
click at [1546, 353] on div "Required Use setting" at bounding box center [1465, 346] width 195 height 24
click at [1545, 373] on button "Use setting" at bounding box center [1548, 371] width 20 height 10
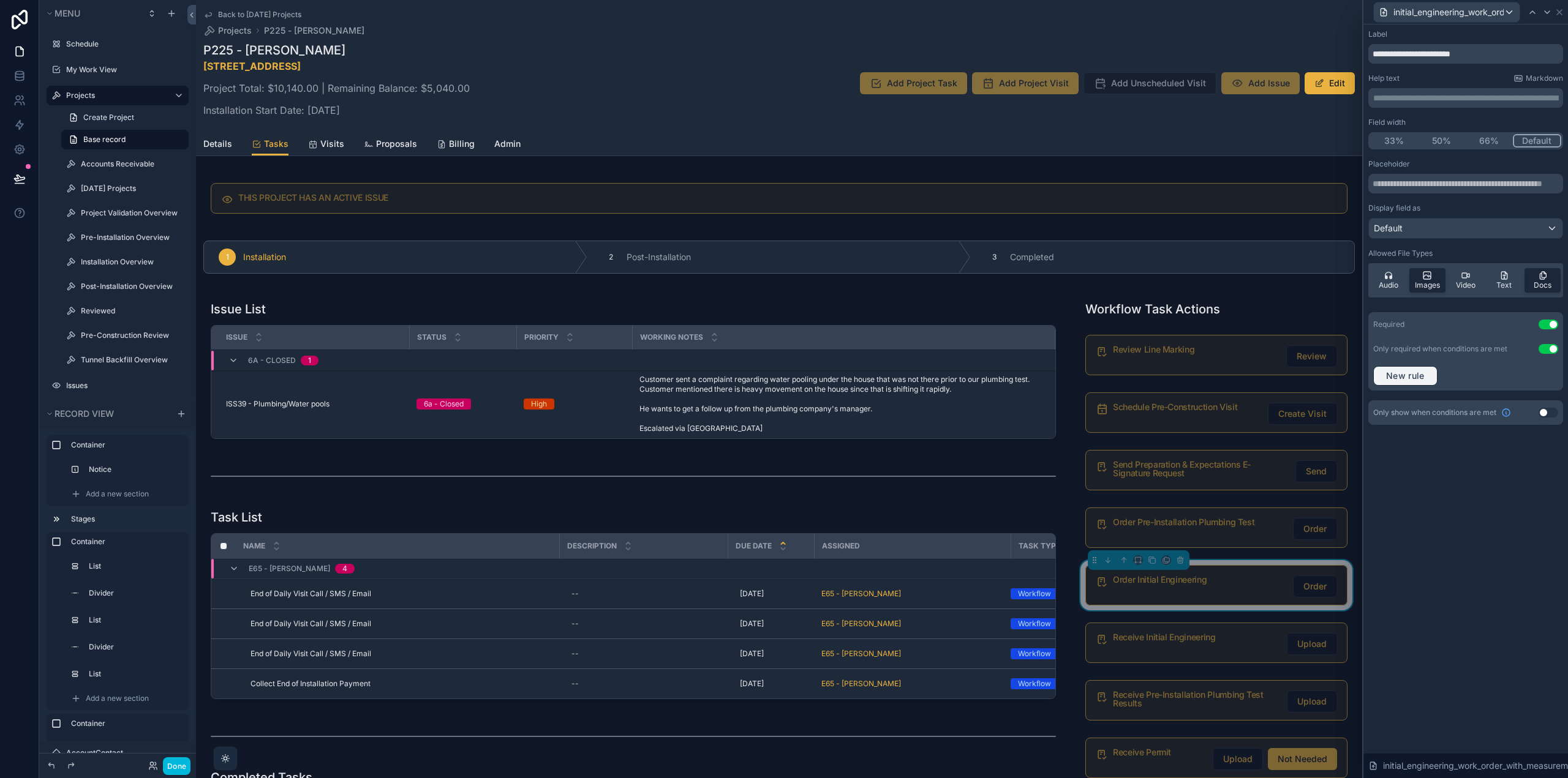
click at [1433, 379] on div "Only required when conditions are met Use setting New rule" at bounding box center [1465, 364] width 195 height 54
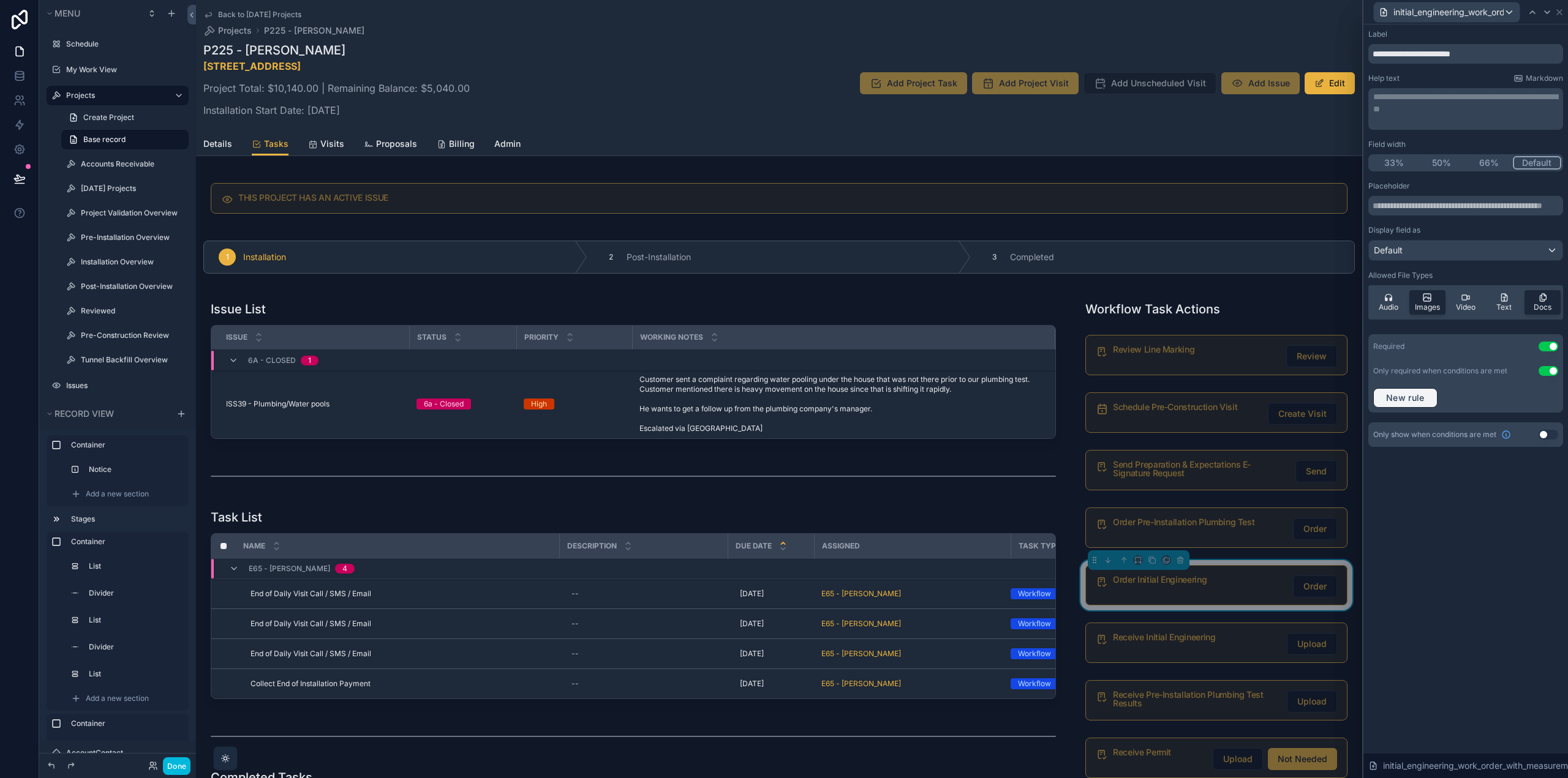
click at [1427, 398] on span "New rule" at bounding box center [1405, 398] width 48 height 11
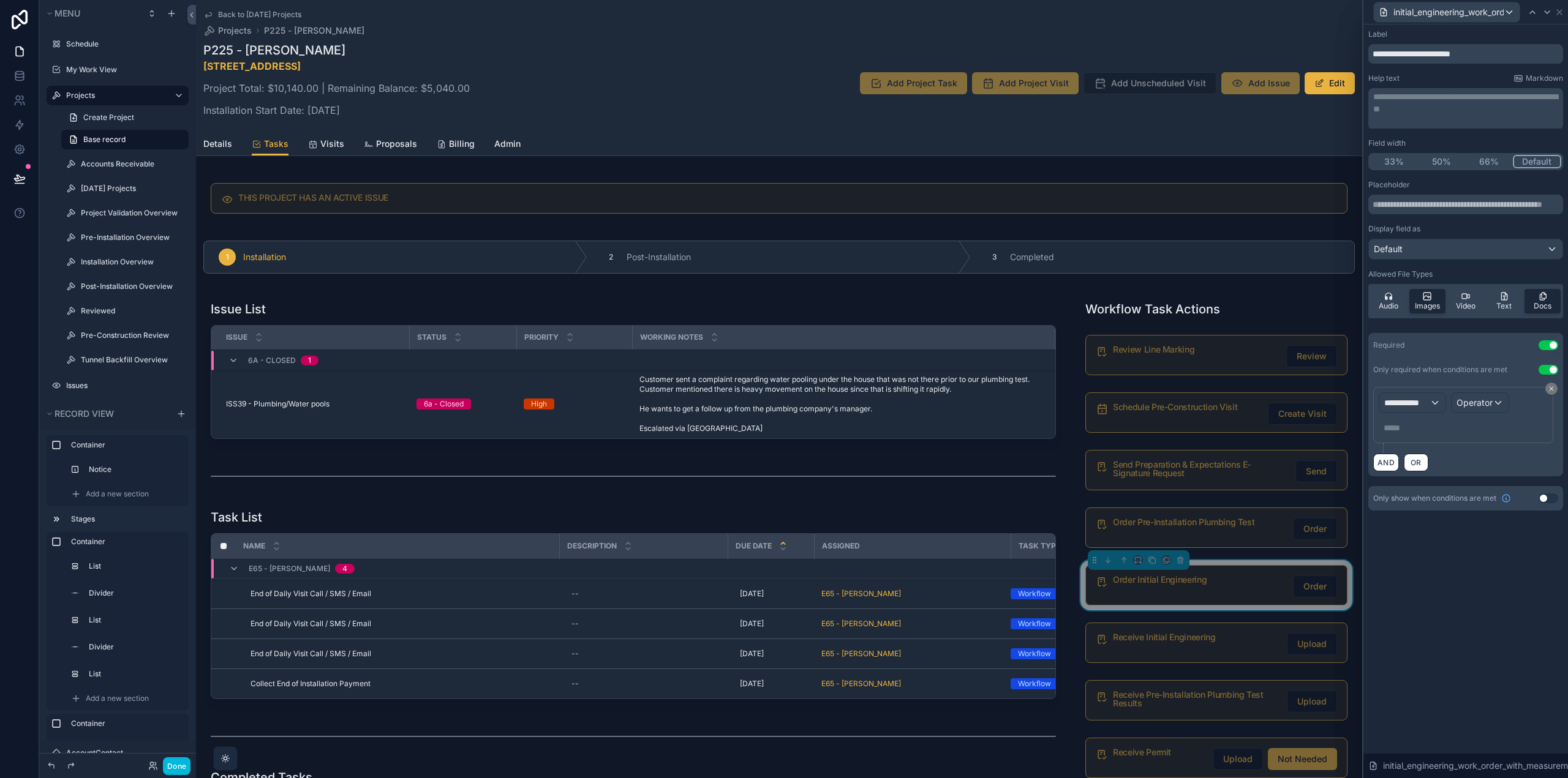
click at [1431, 380] on div "Only required when conditions are met Use setting" at bounding box center [1465, 369] width 195 height 24
click at [1429, 404] on span "**********" at bounding box center [1406, 404] width 45 height 13
click at [1433, 432] on input "text" at bounding box center [1447, 433] width 127 height 20
type input "******"
click at [1441, 473] on span "Form values" at bounding box center [1431, 470] width 85 height 15
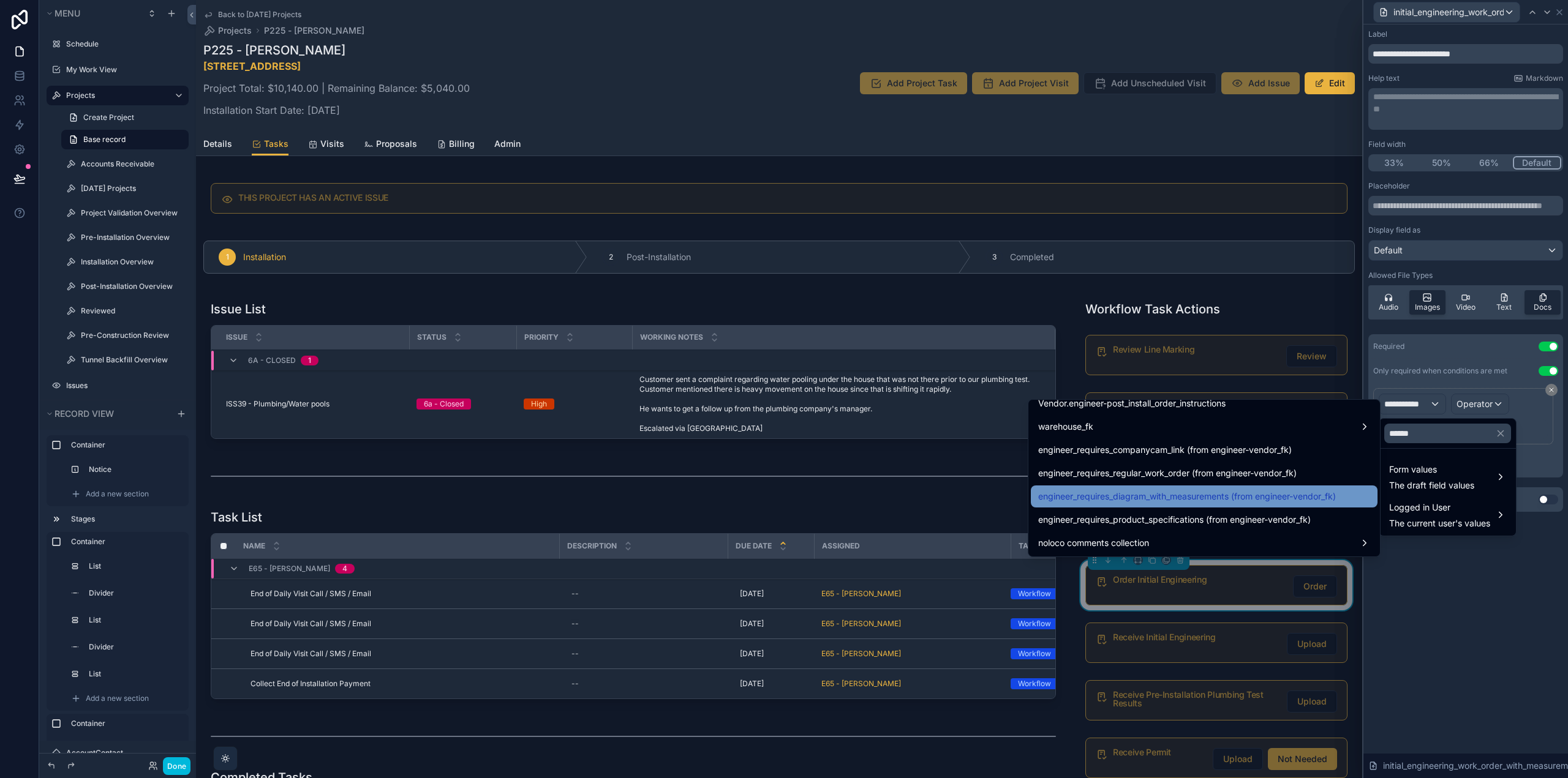
click at [1254, 496] on span "engineer_requires_diagram_with_measurements (from engineer-vendor_fk)" at bounding box center [1186, 496] width 297 height 15
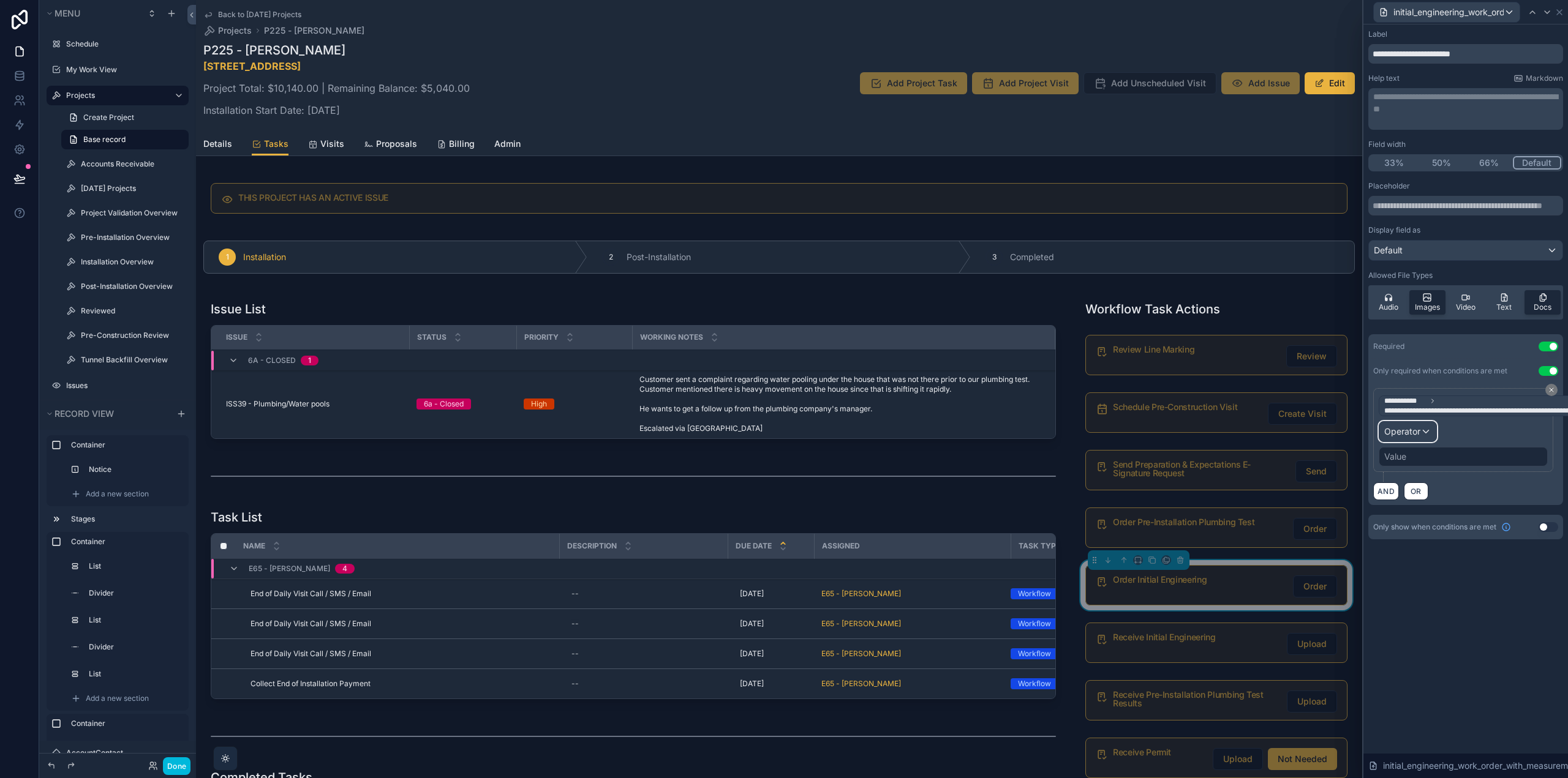
click at [1416, 432] on span "Operator" at bounding box center [1402, 431] width 36 height 10
click at [1418, 498] on div "Is true" at bounding box center [1434, 496] width 91 height 15
click at [1550, 504] on button "Use setting" at bounding box center [1548, 502] width 20 height 10
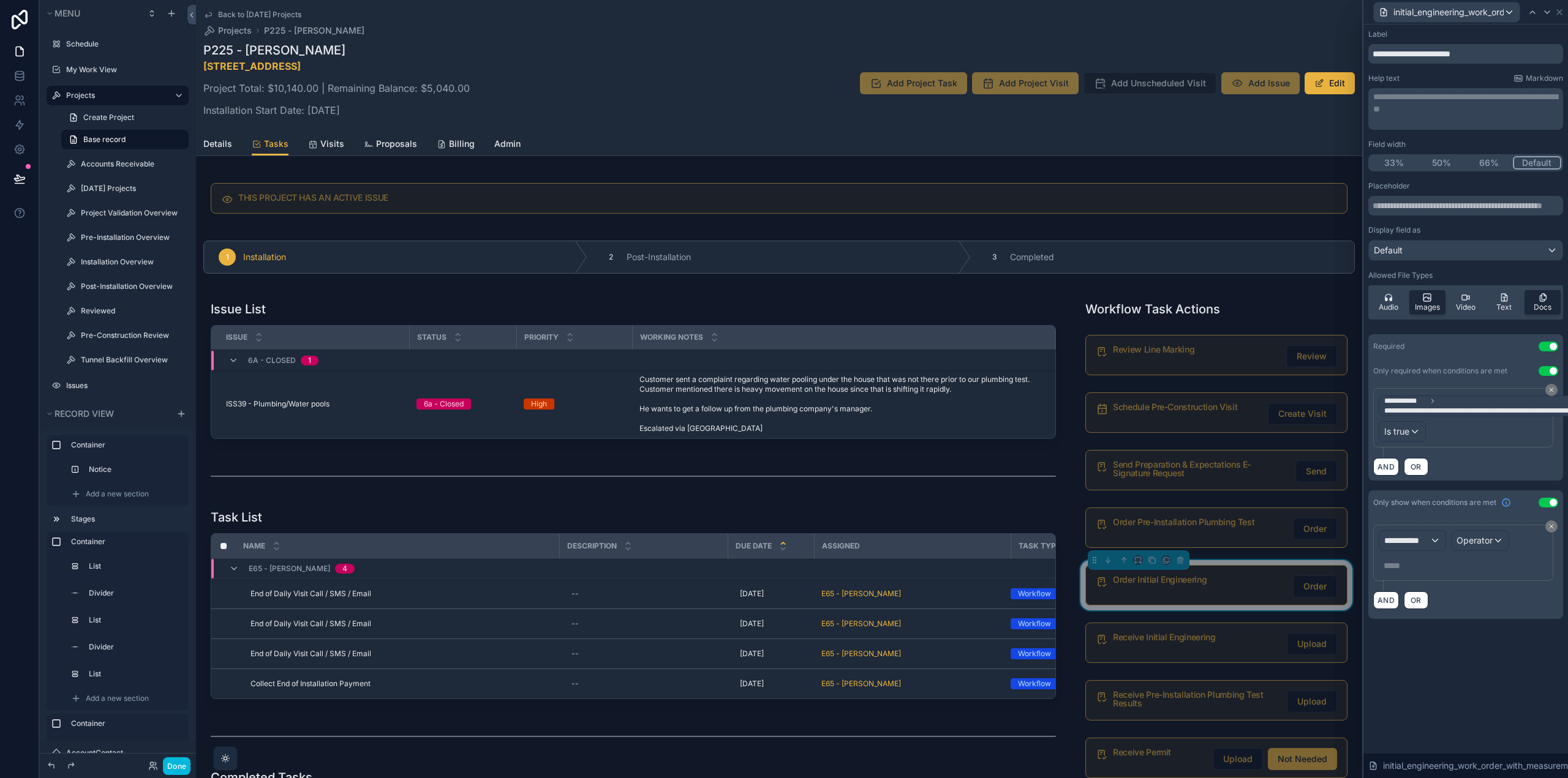
click at [1431, 520] on div "**********" at bounding box center [1465, 567] width 195 height 104
click at [1426, 535] on span "**********" at bounding box center [1406, 541] width 45 height 13
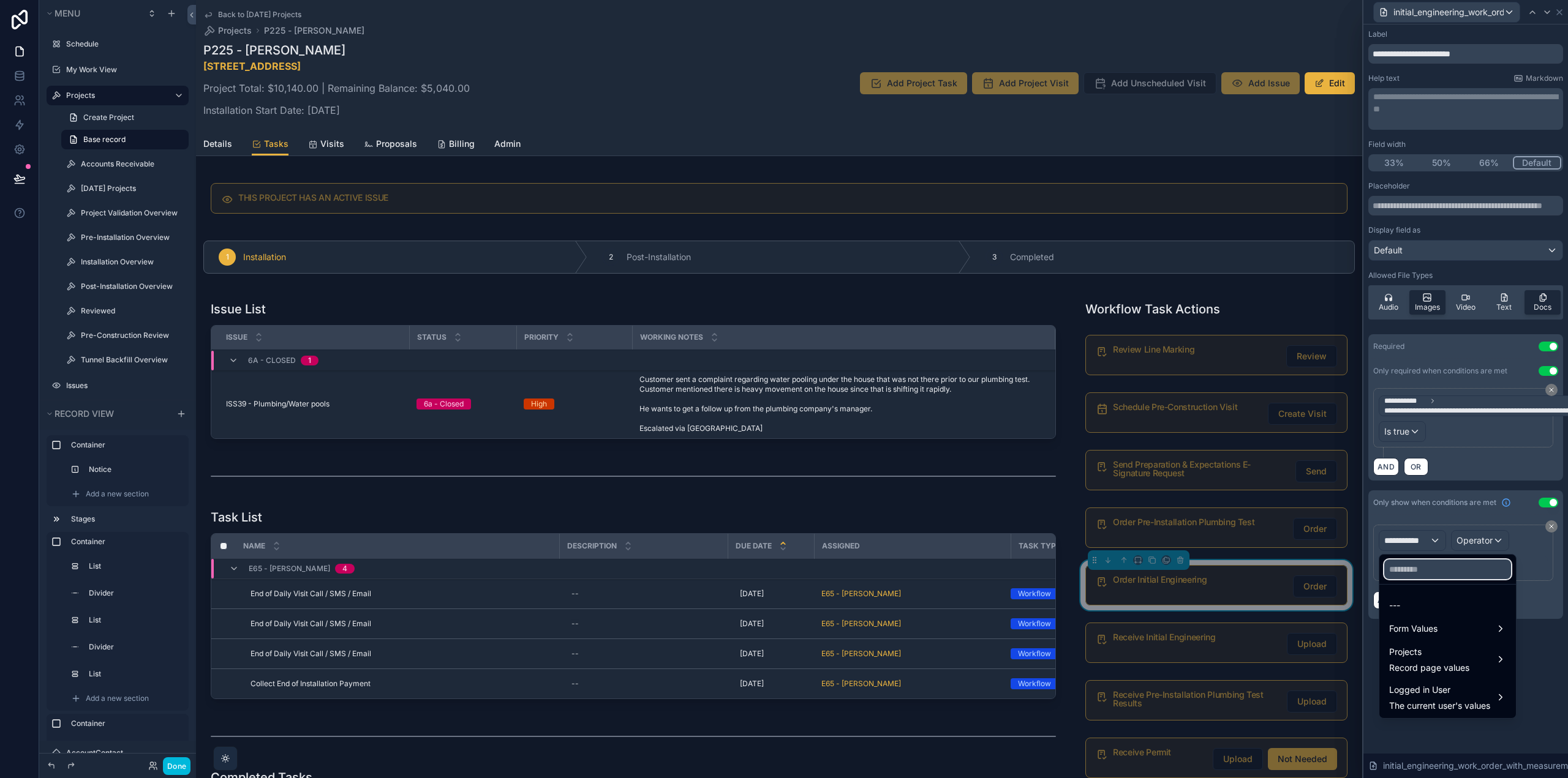
click at [1429, 573] on input "text" at bounding box center [1447, 569] width 127 height 20
type input "******"
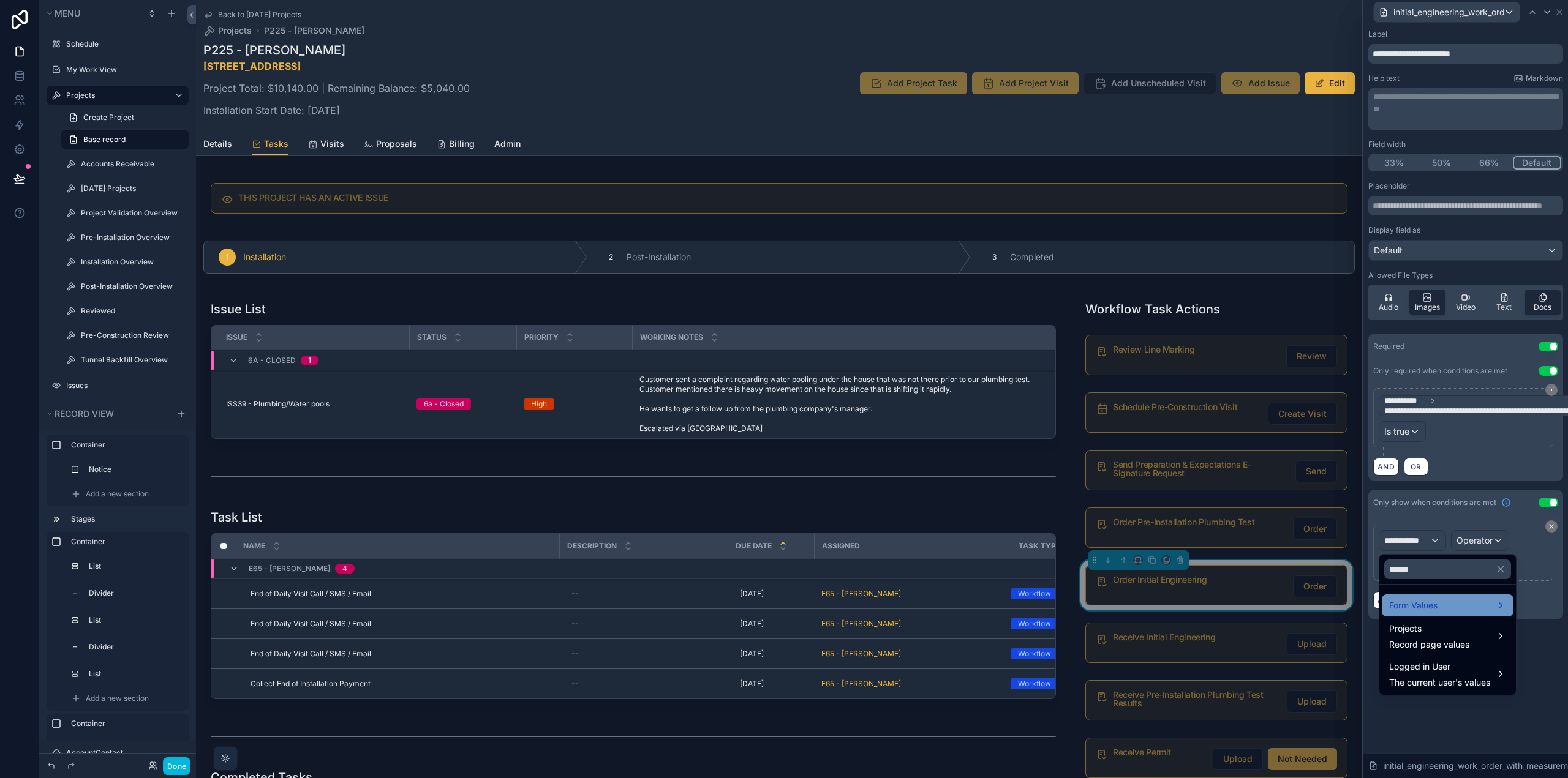
click at [1453, 600] on div "Form Values" at bounding box center [1447, 605] width 117 height 15
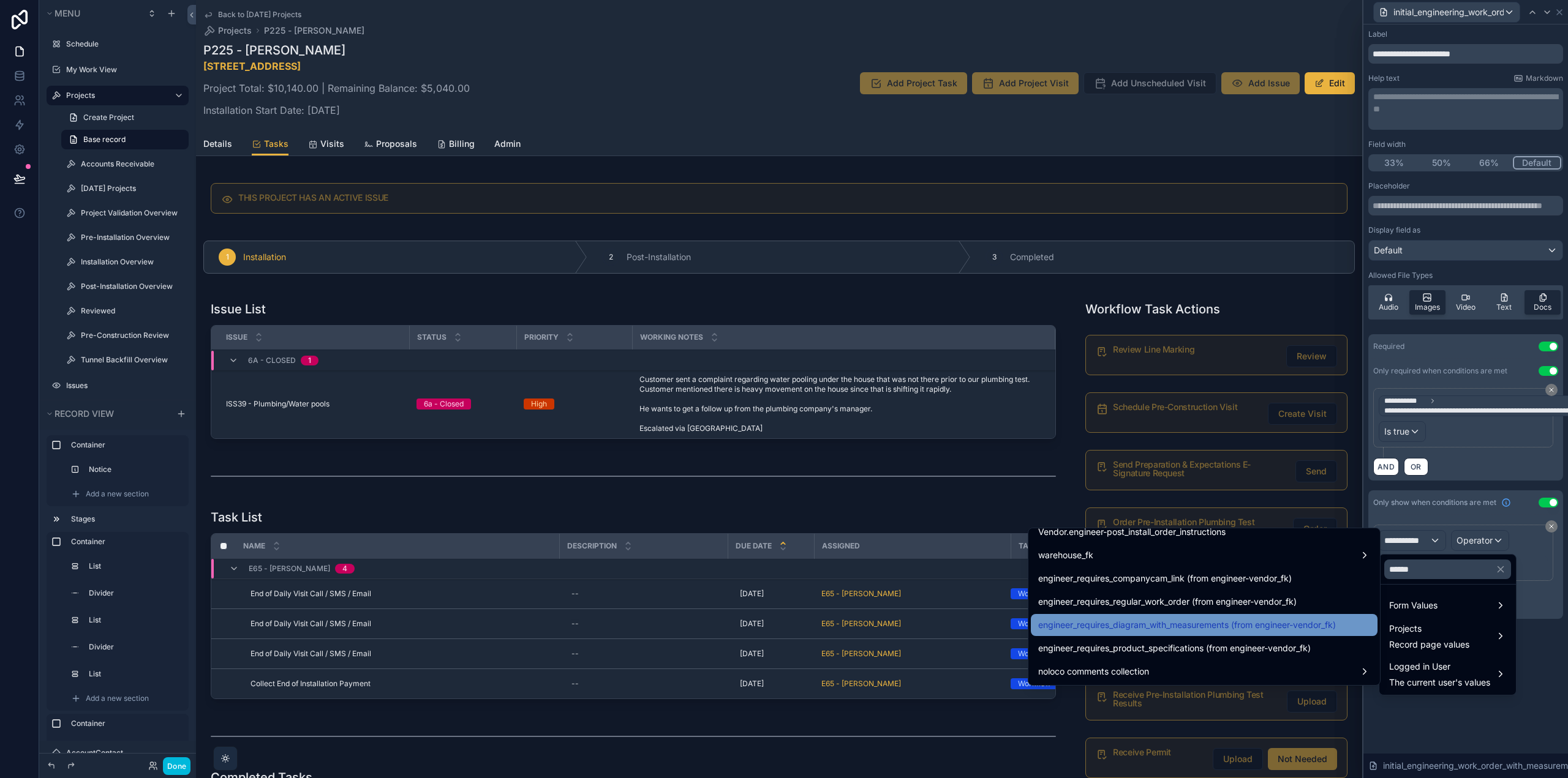
click at [1270, 627] on span "engineer_requires_diagram_with_measurements (from engineer-vendor_fk)" at bounding box center [1186, 624] width 297 height 15
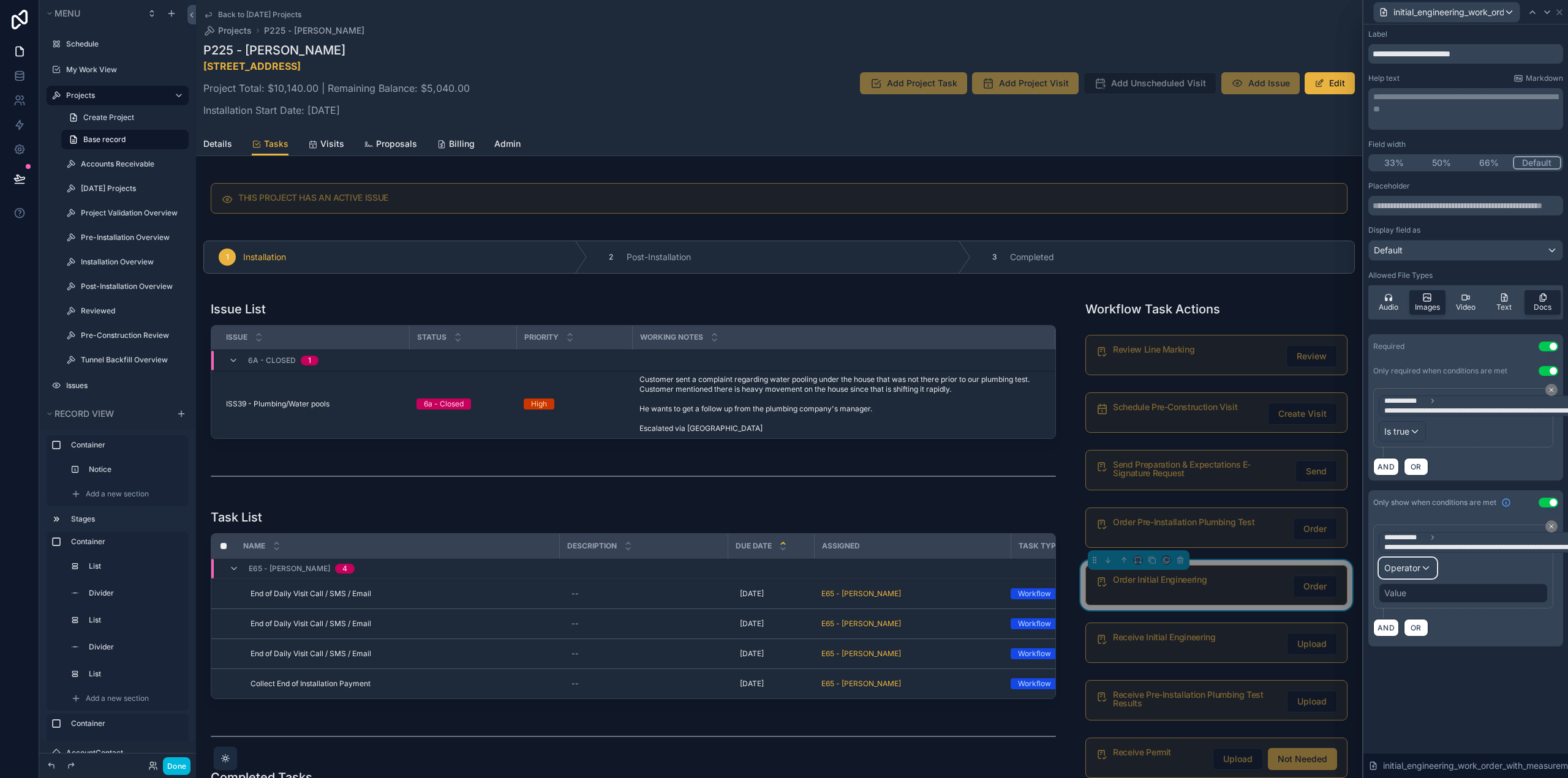
click at [1414, 564] on span "Operator" at bounding box center [1402, 567] width 36 height 10
click at [1421, 633] on div "Is true" at bounding box center [1434, 632] width 91 height 15
click at [1546, 10] on icon at bounding box center [1547, 13] width 10 height 10
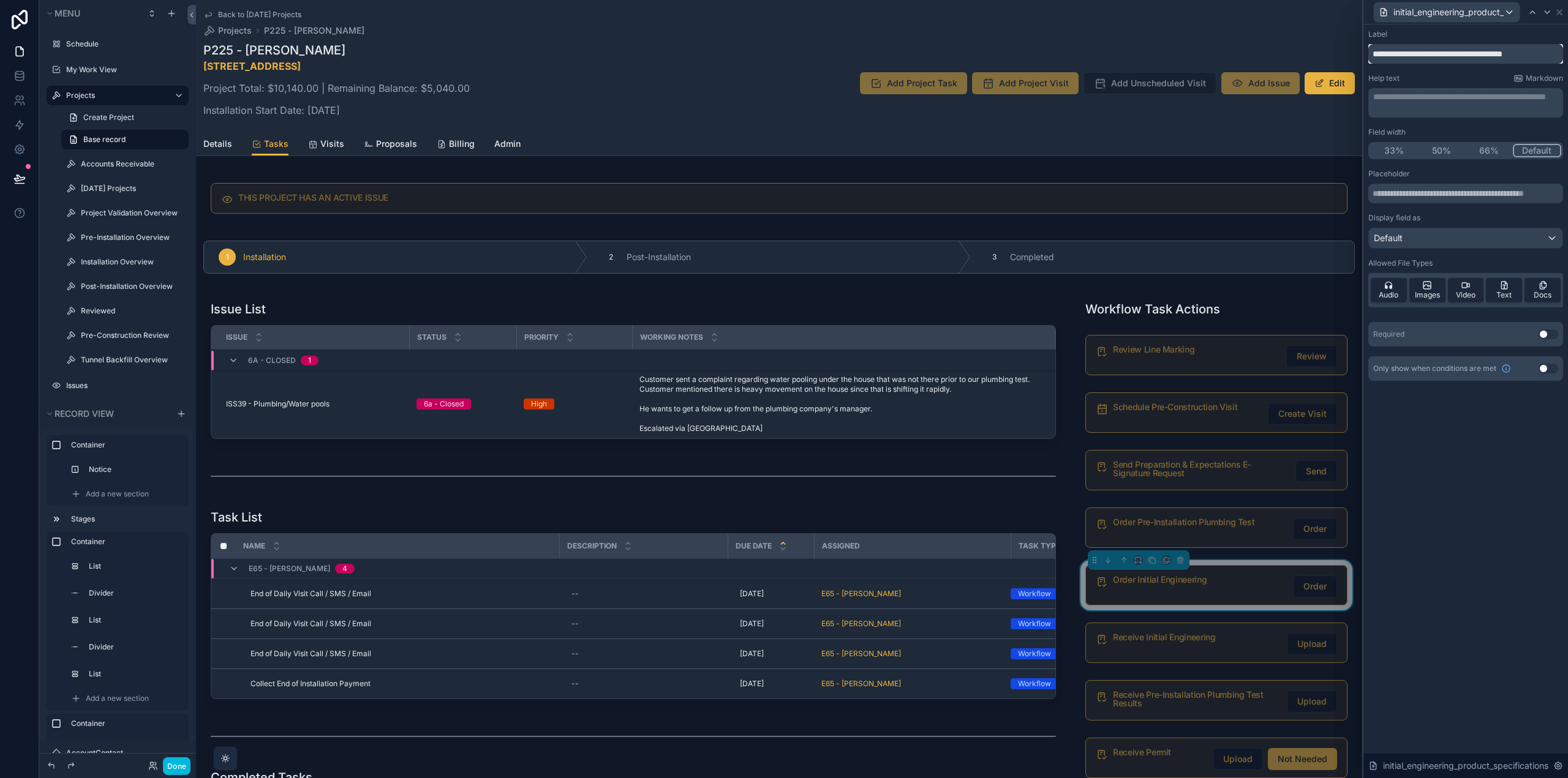
drag, startPoint x: 1544, startPoint y: 54, endPoint x: 1348, endPoint y: 50, distance: 196.0
click at [1348, 50] on div "Order Options Visibility Button text Button text ***** Button settings Appearan…" at bounding box center [784, 389] width 1568 height 778
type input "**********"
click at [1391, 293] on span "Audio" at bounding box center [1388, 295] width 20 height 10
click at [1471, 294] on div "Audio Images Video Text Docs" at bounding box center [1465, 290] width 195 height 34
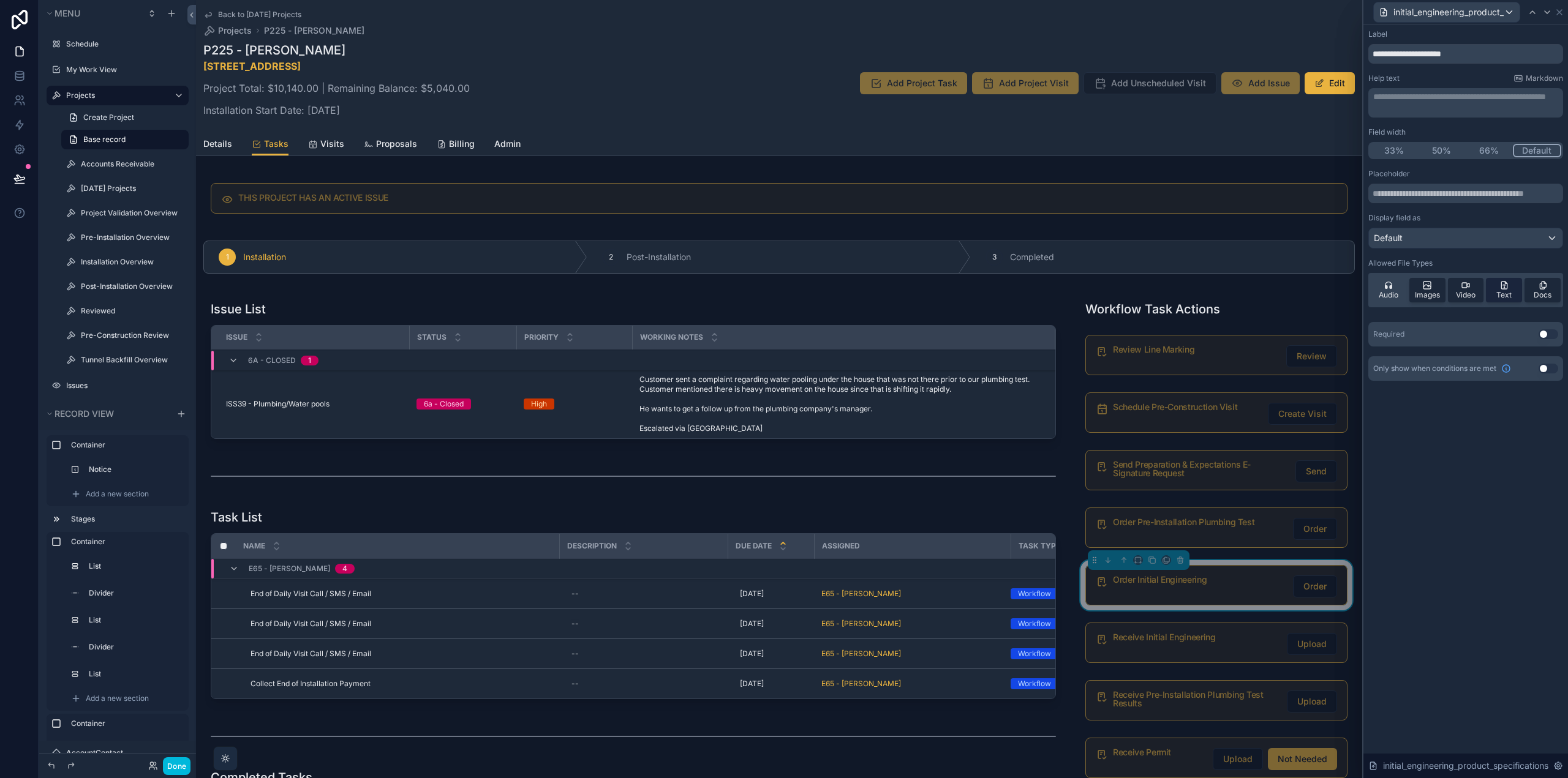
click at [1504, 292] on span "Text" at bounding box center [1504, 295] width 15 height 10
click at [1473, 292] on span "Video" at bounding box center [1465, 295] width 20 height 10
click at [1550, 331] on button "Use setting" at bounding box center [1548, 334] width 20 height 10
click at [1548, 352] on div "Only required when conditions are met Use setting" at bounding box center [1465, 359] width 195 height 24
click at [1548, 355] on button "Use setting" at bounding box center [1548, 359] width 20 height 10
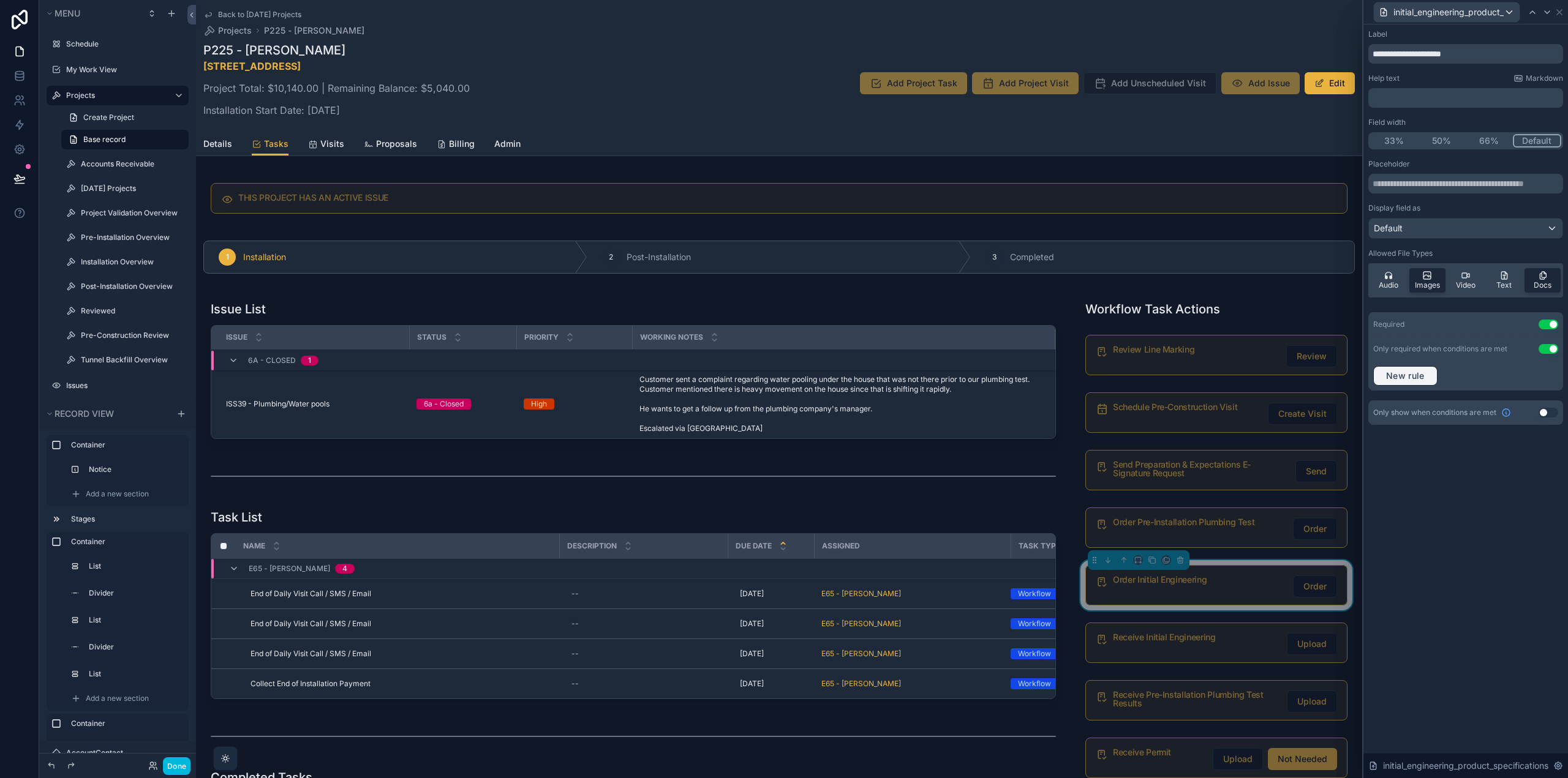
click at [1417, 381] on span "New rule" at bounding box center [1405, 376] width 48 height 11
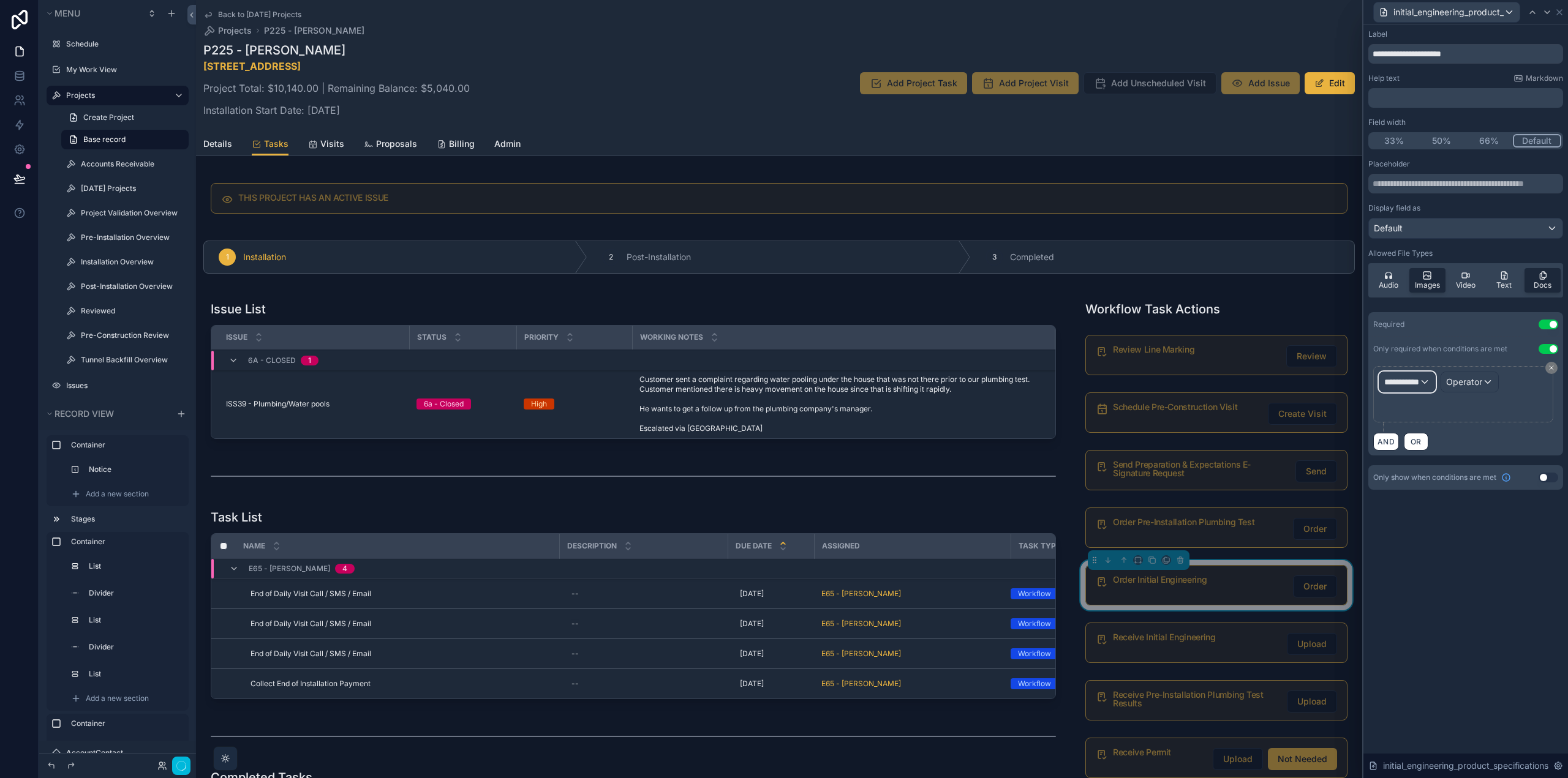
click at [1417, 381] on div "**********" at bounding box center [1407, 382] width 56 height 20
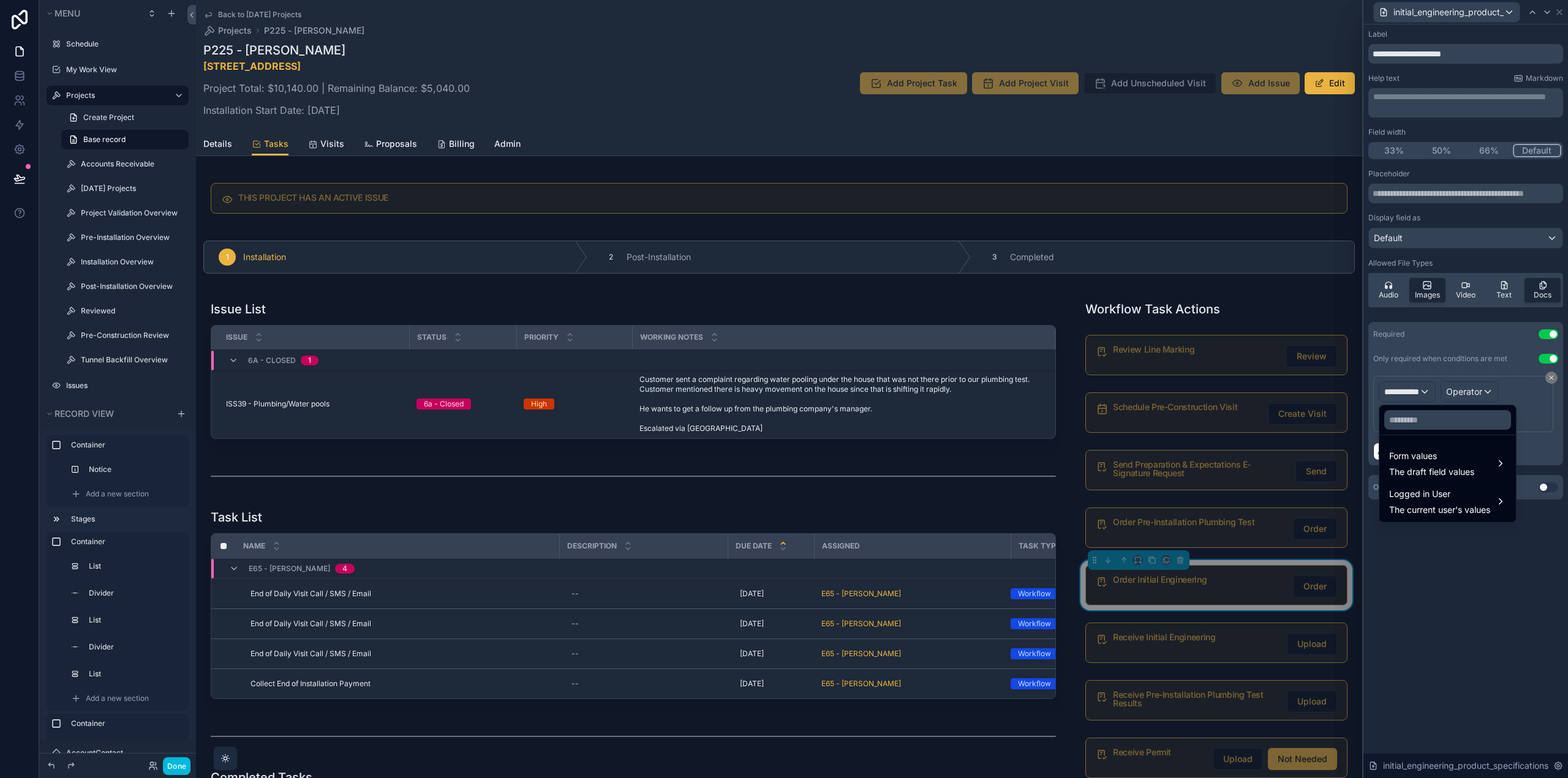
click at [1415, 422] on input "text" at bounding box center [1447, 420] width 127 height 20
type input "*******"
click at [1447, 459] on span "Form values" at bounding box center [1431, 457] width 85 height 15
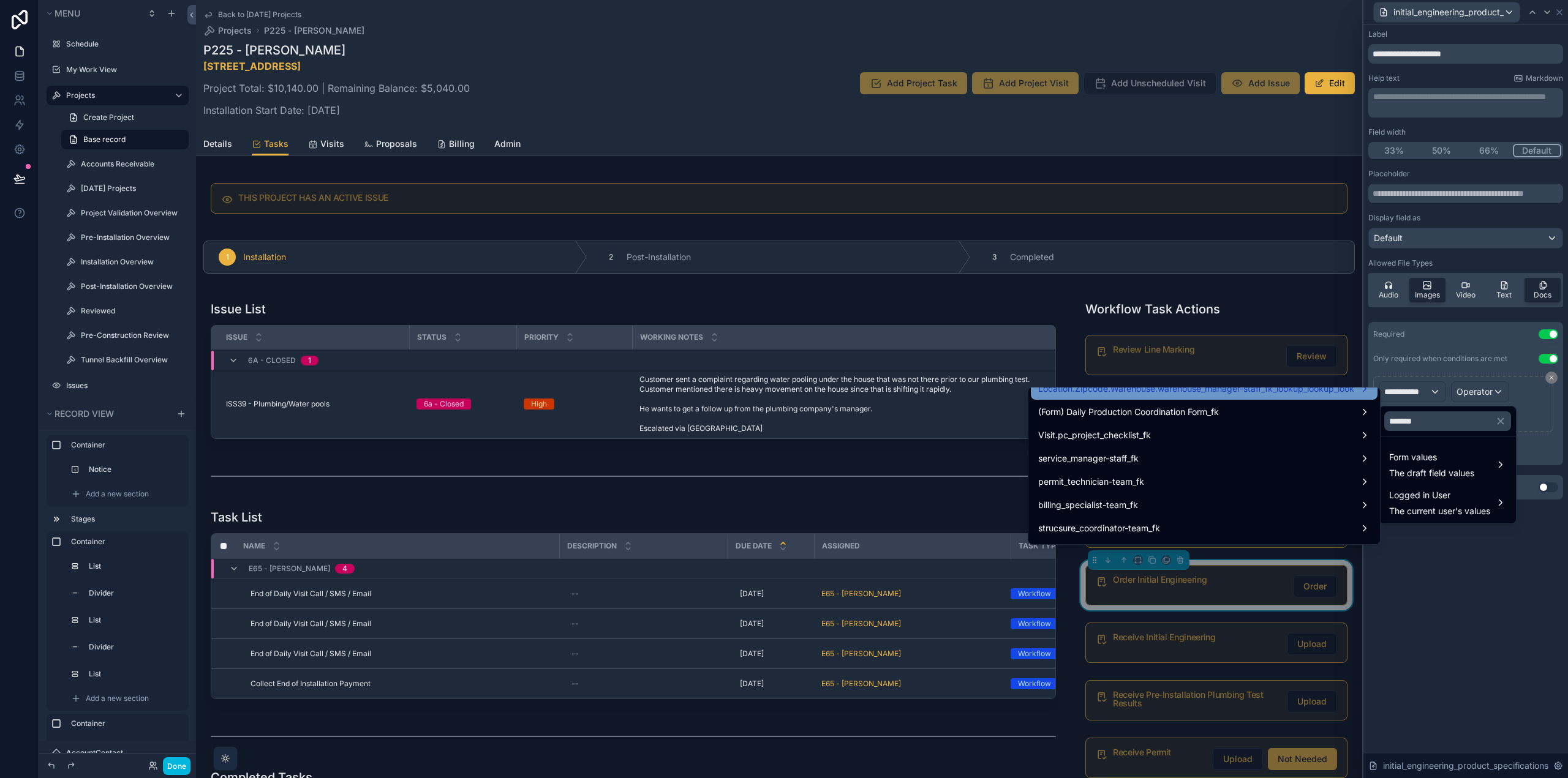
scroll to position [475, 0]
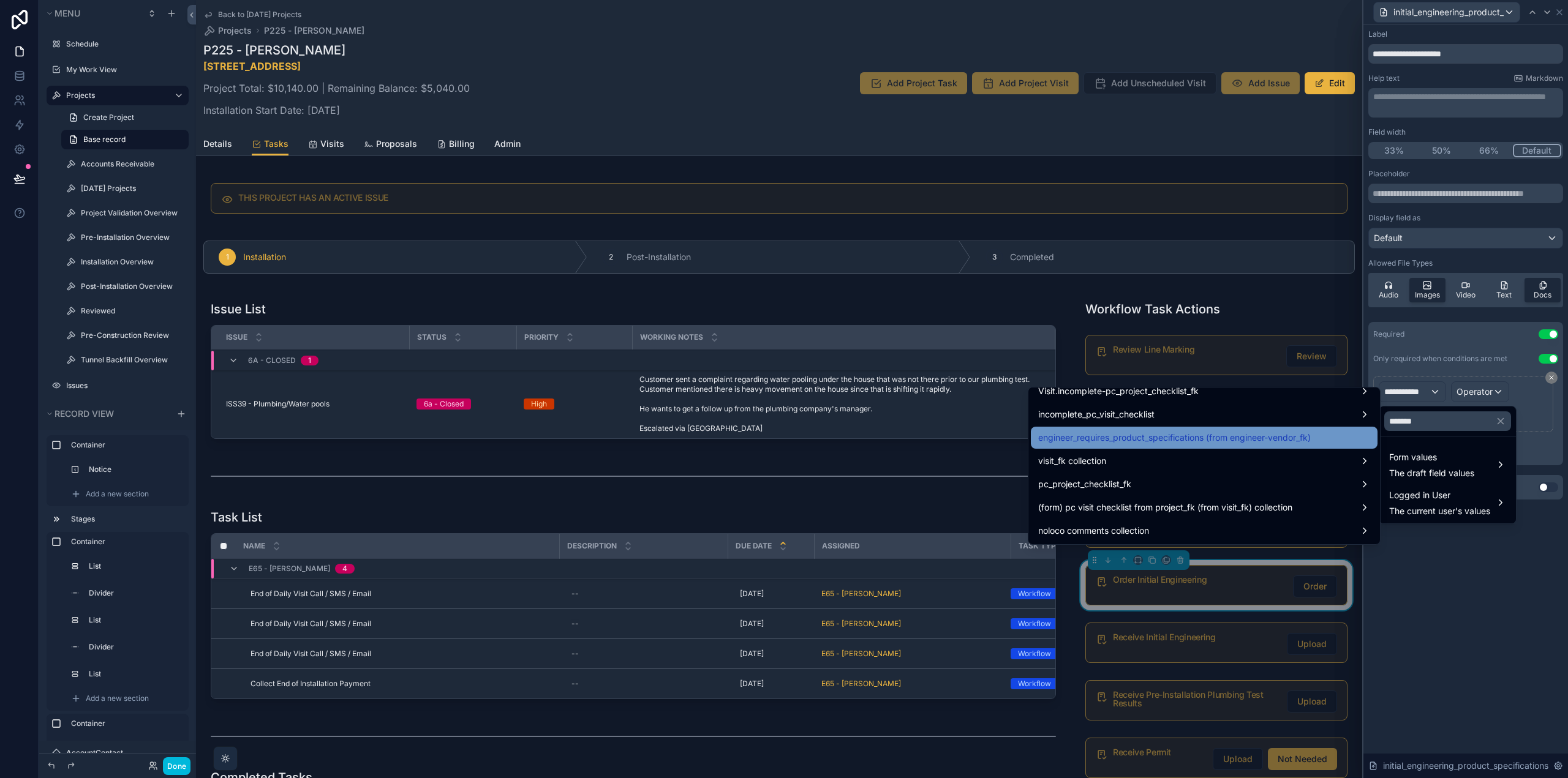
click at [1250, 440] on span "engineer_requires_product_specifications (from engineer-vendor_fk)" at bounding box center [1174, 437] width 273 height 15
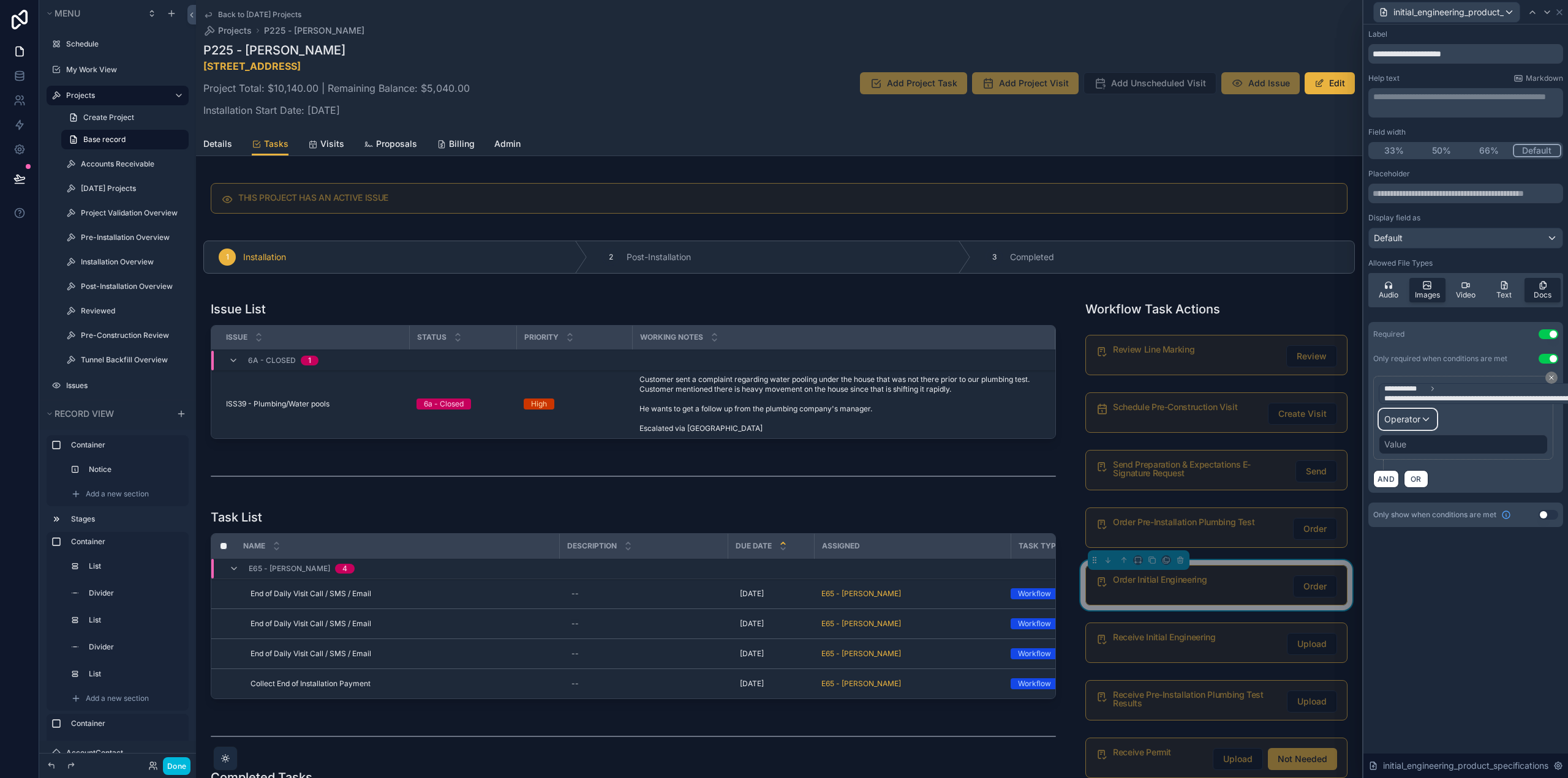
click at [1419, 424] on span "Operator" at bounding box center [1402, 419] width 36 height 13
click at [1410, 474] on div "Is true" at bounding box center [1434, 484] width 105 height 22
click at [1548, 493] on button "Use setting" at bounding box center [1548, 491] width 20 height 10
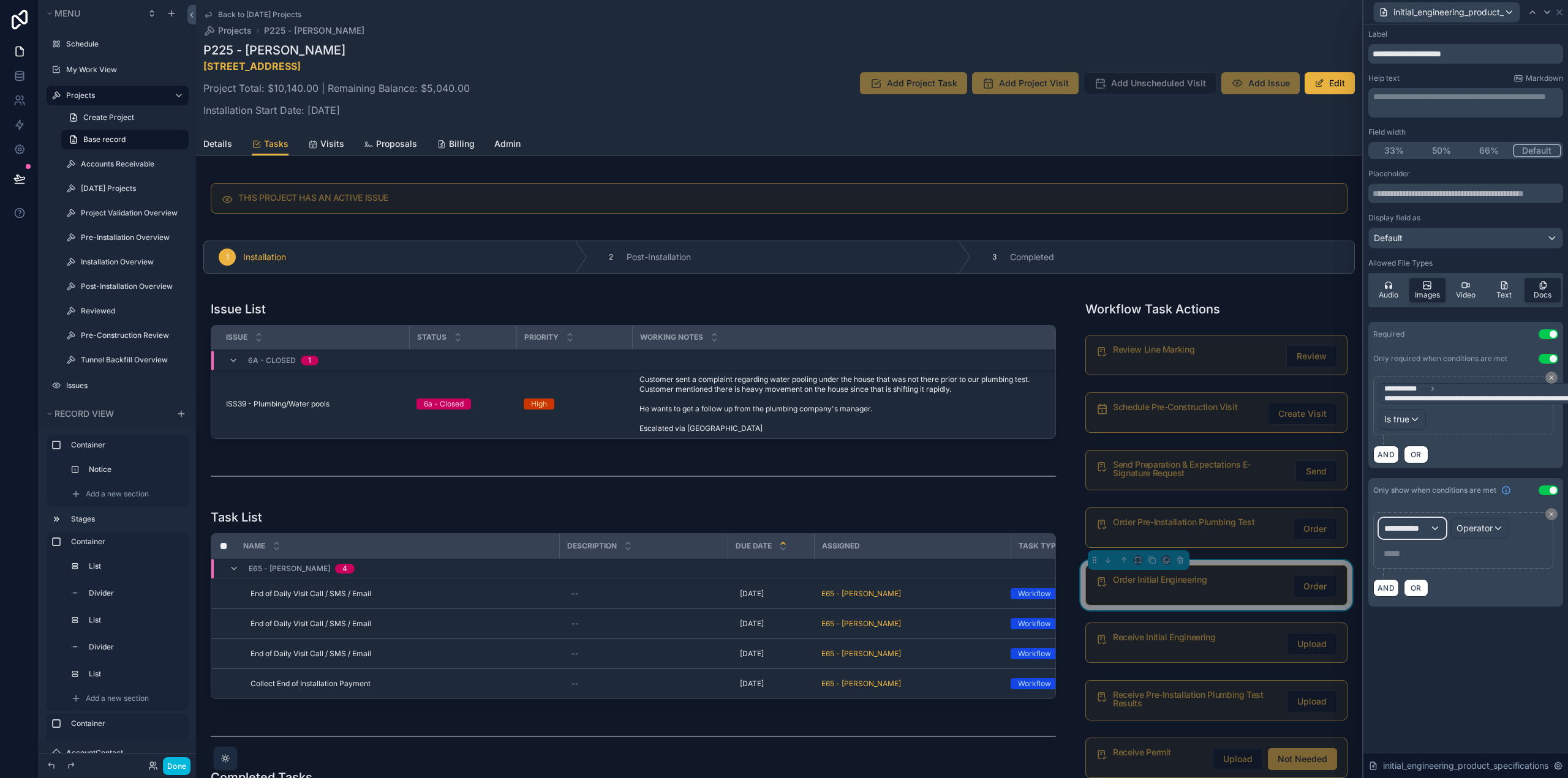
click at [1421, 518] on button "**********" at bounding box center [1412, 528] width 68 height 21
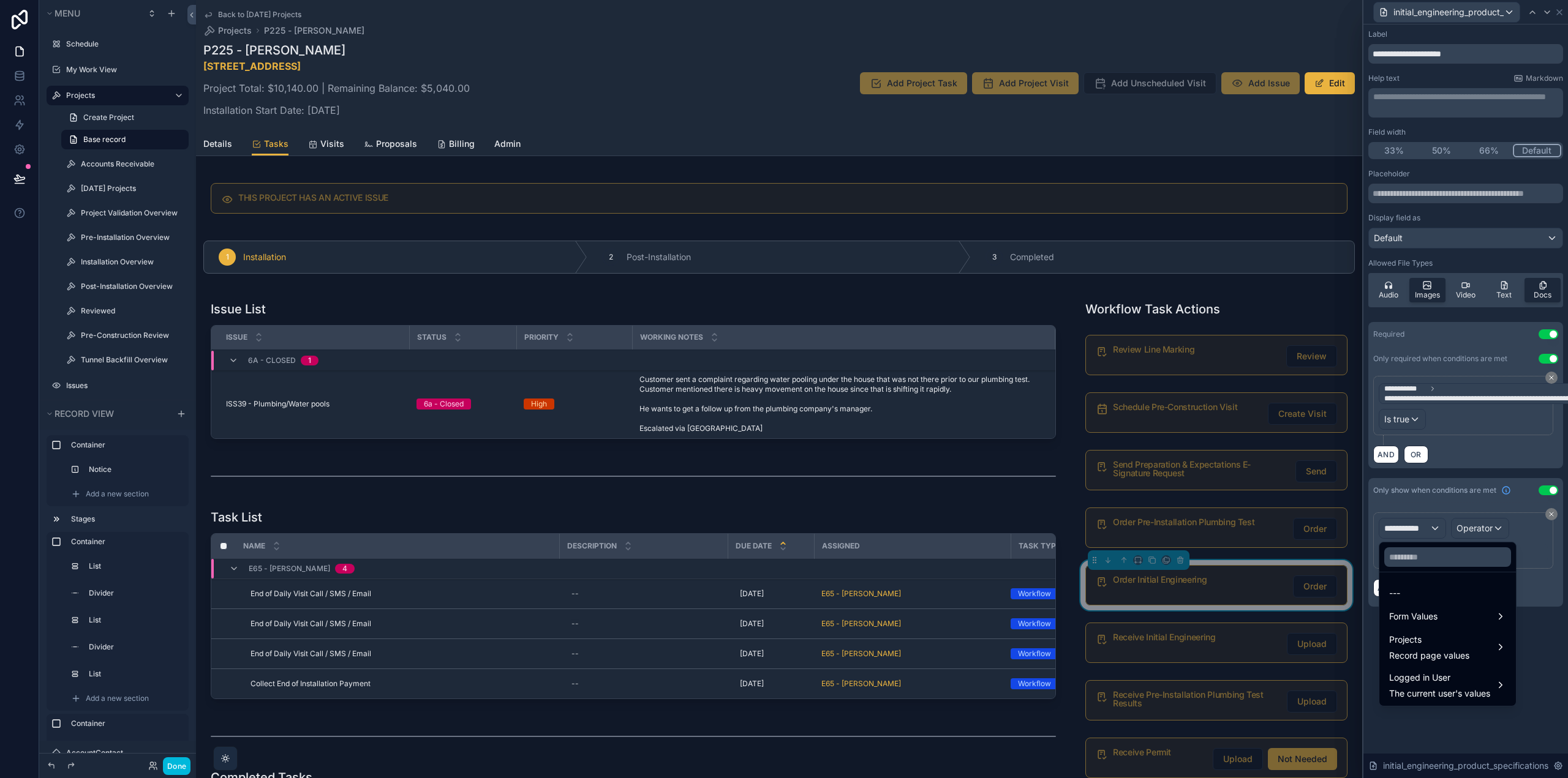
click at [1419, 530] on div at bounding box center [1465, 389] width 204 height 778
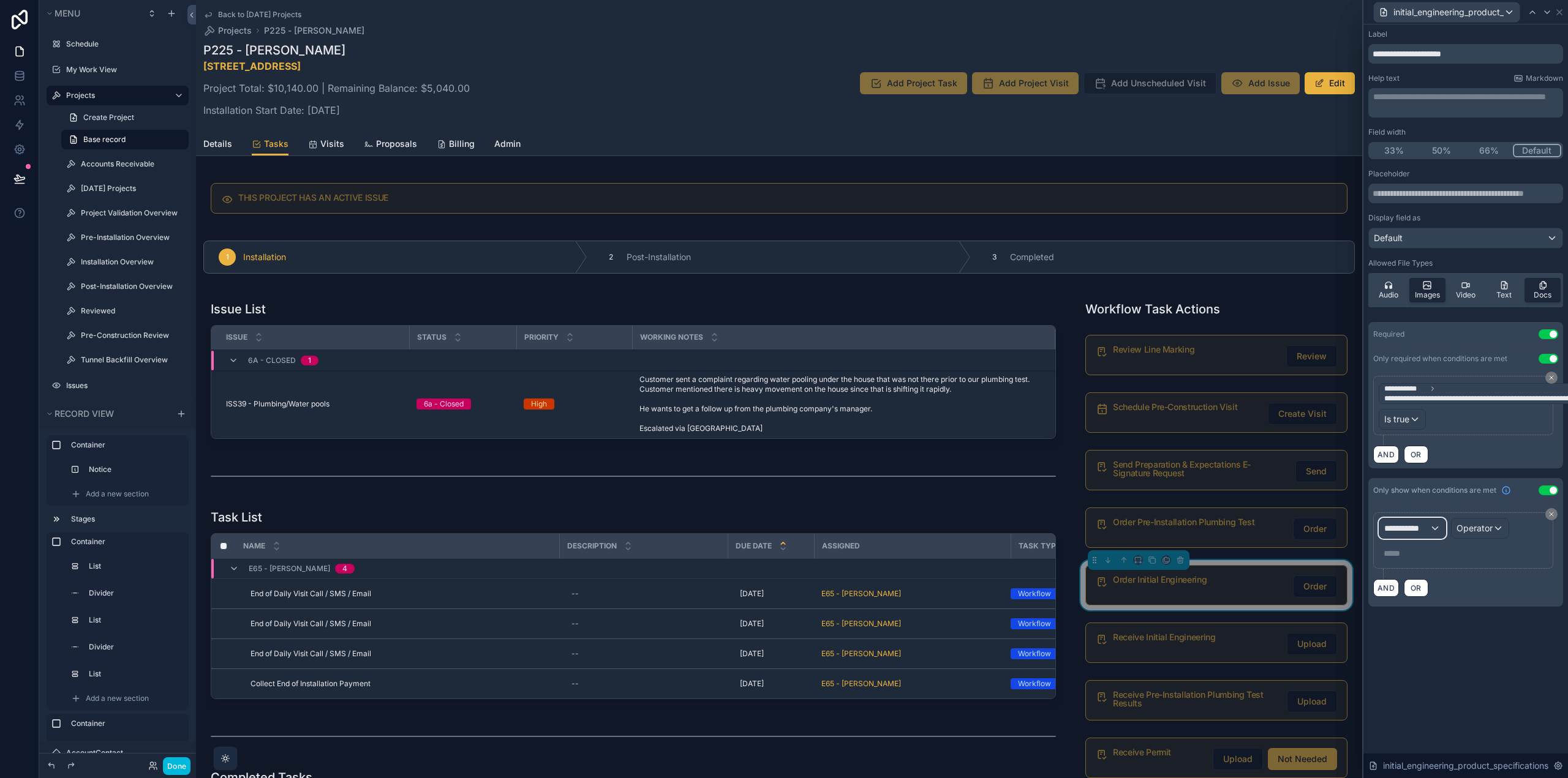
click at [1418, 532] on span "**********" at bounding box center [1406, 529] width 45 height 13
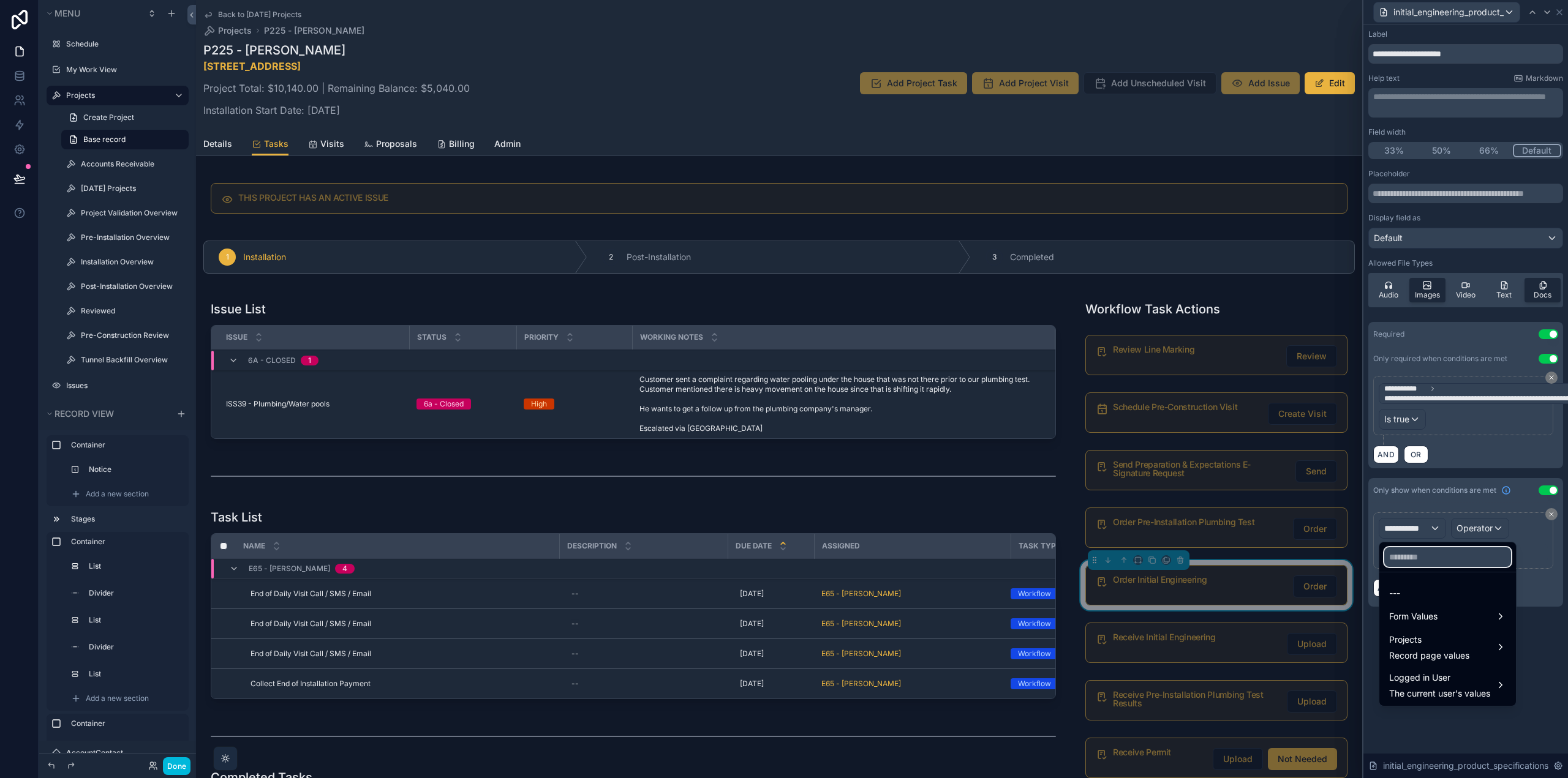
click at [1414, 559] on input "text" at bounding box center [1447, 558] width 127 height 20
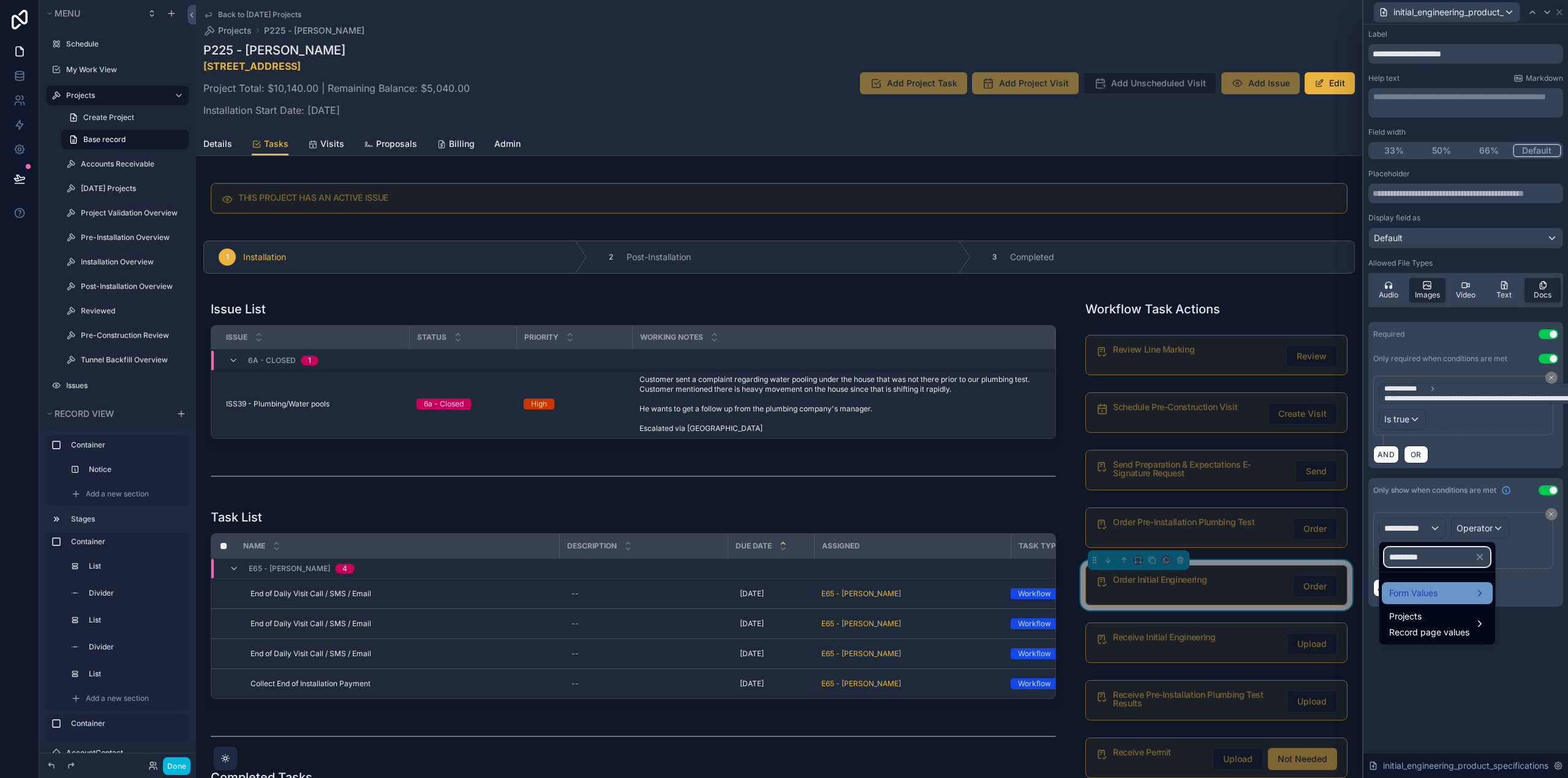
type input "*********"
click at [1416, 585] on div "Form Values" at bounding box center [1437, 594] width 111 height 22
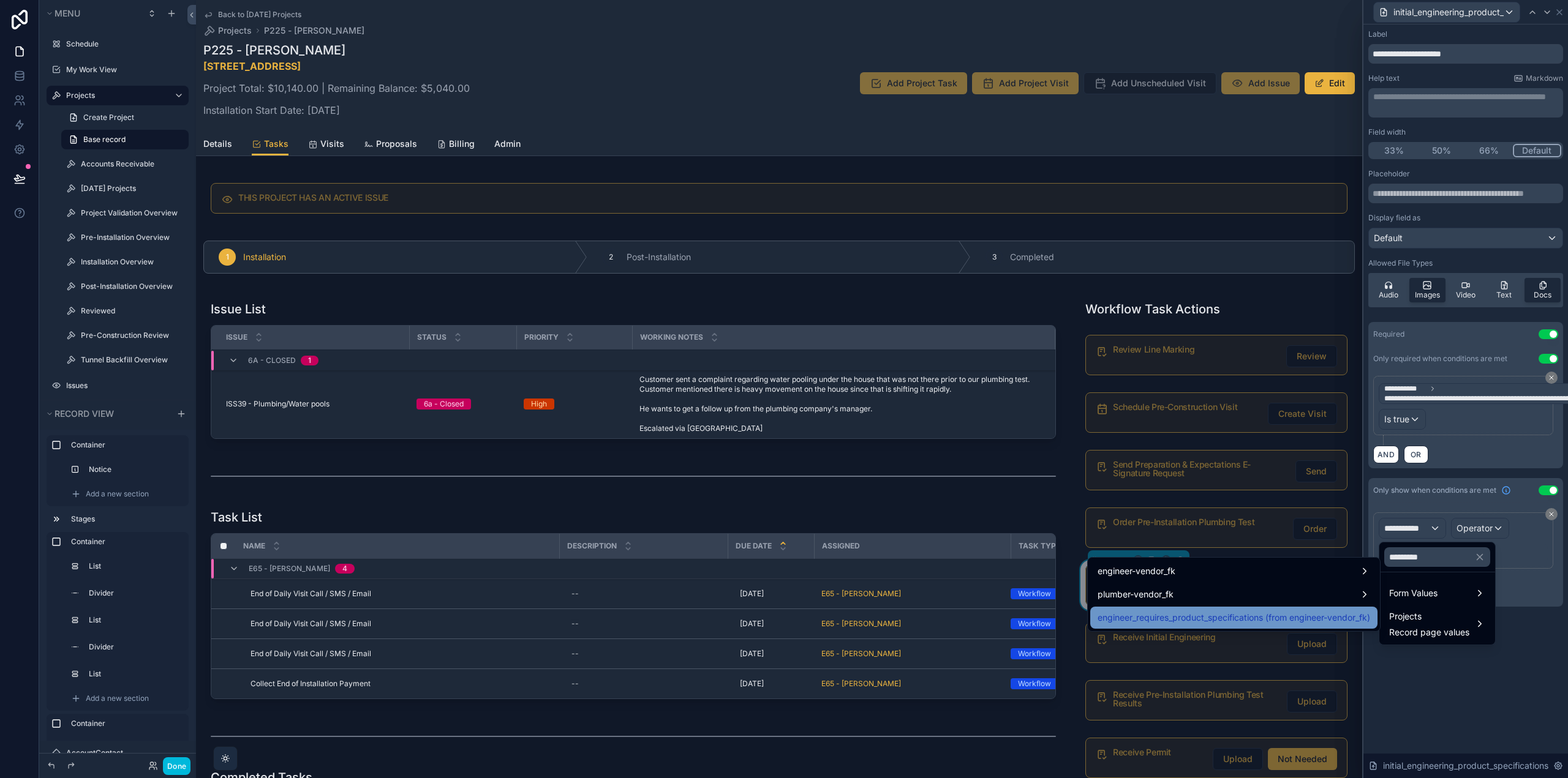
click at [1301, 614] on span "engineer_requires_product_specifications (from engineer-vendor_fk)" at bounding box center [1234, 618] width 273 height 15
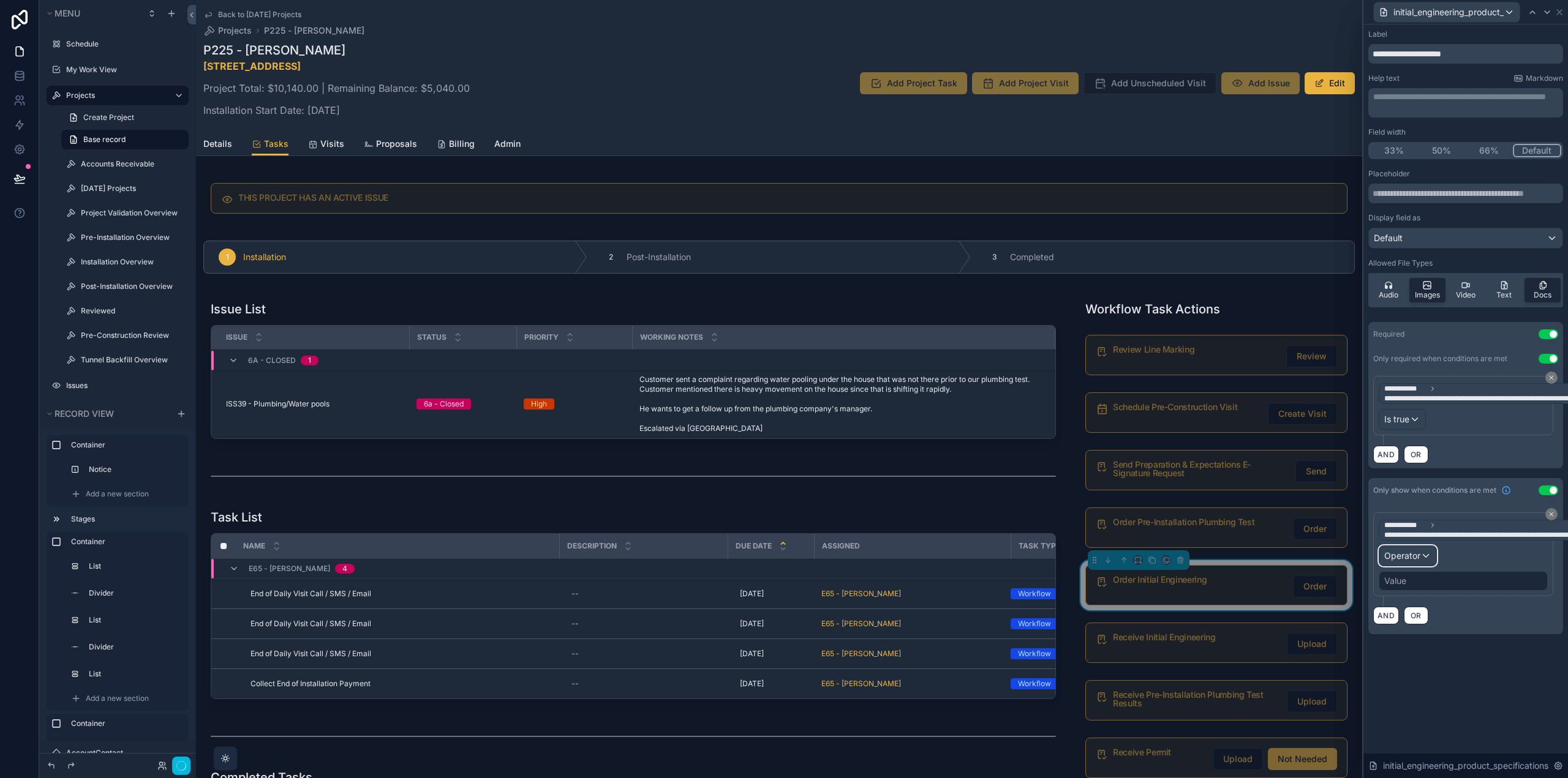
click at [1428, 559] on div "Operator" at bounding box center [1408, 556] width 57 height 20
click at [1418, 616] on div "Is true" at bounding box center [1434, 620] width 91 height 15
click at [1559, 10] on icon at bounding box center [1559, 13] width 10 height 10
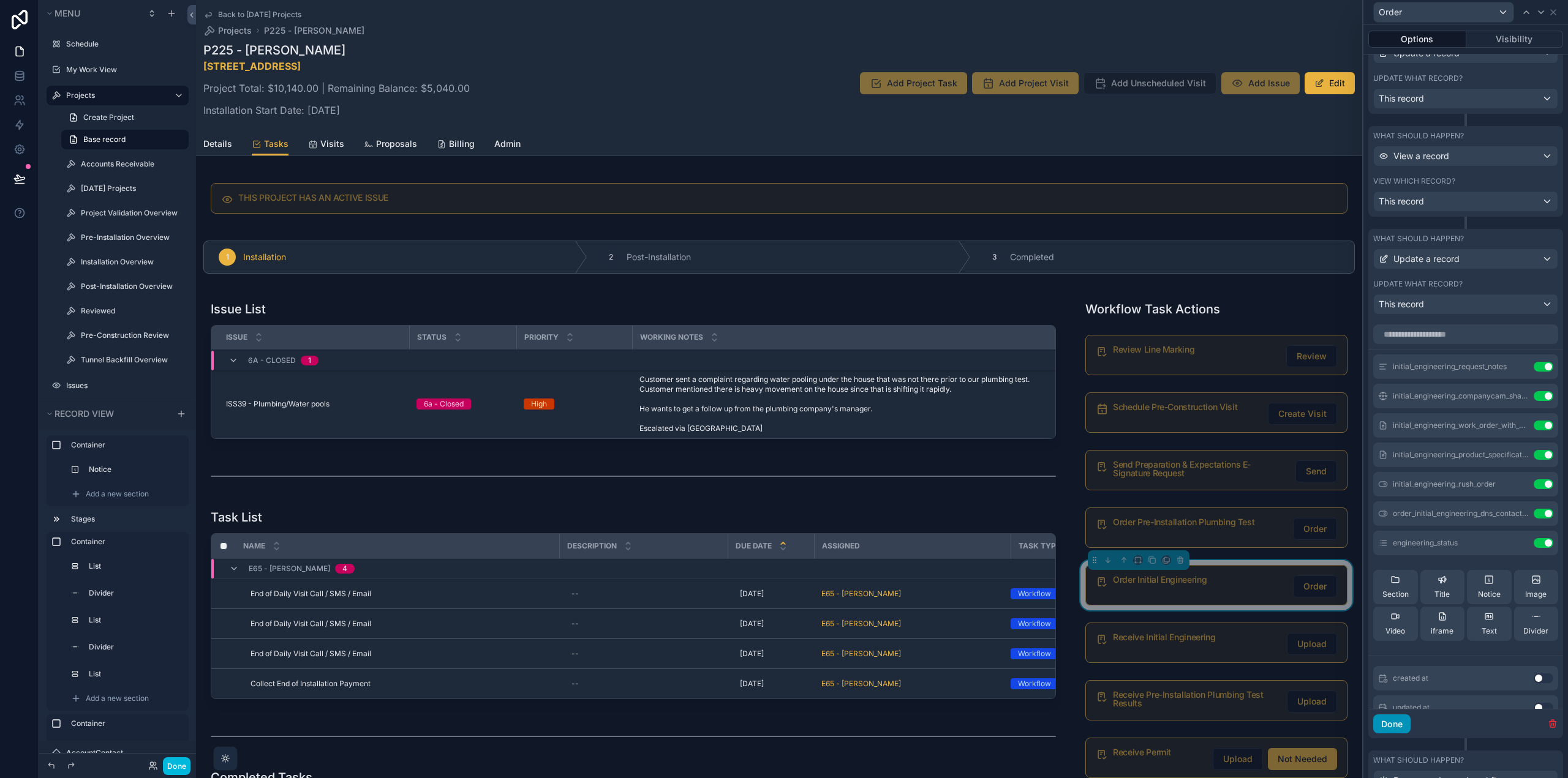
click at [1396, 723] on button "Done" at bounding box center [1391, 724] width 38 height 20
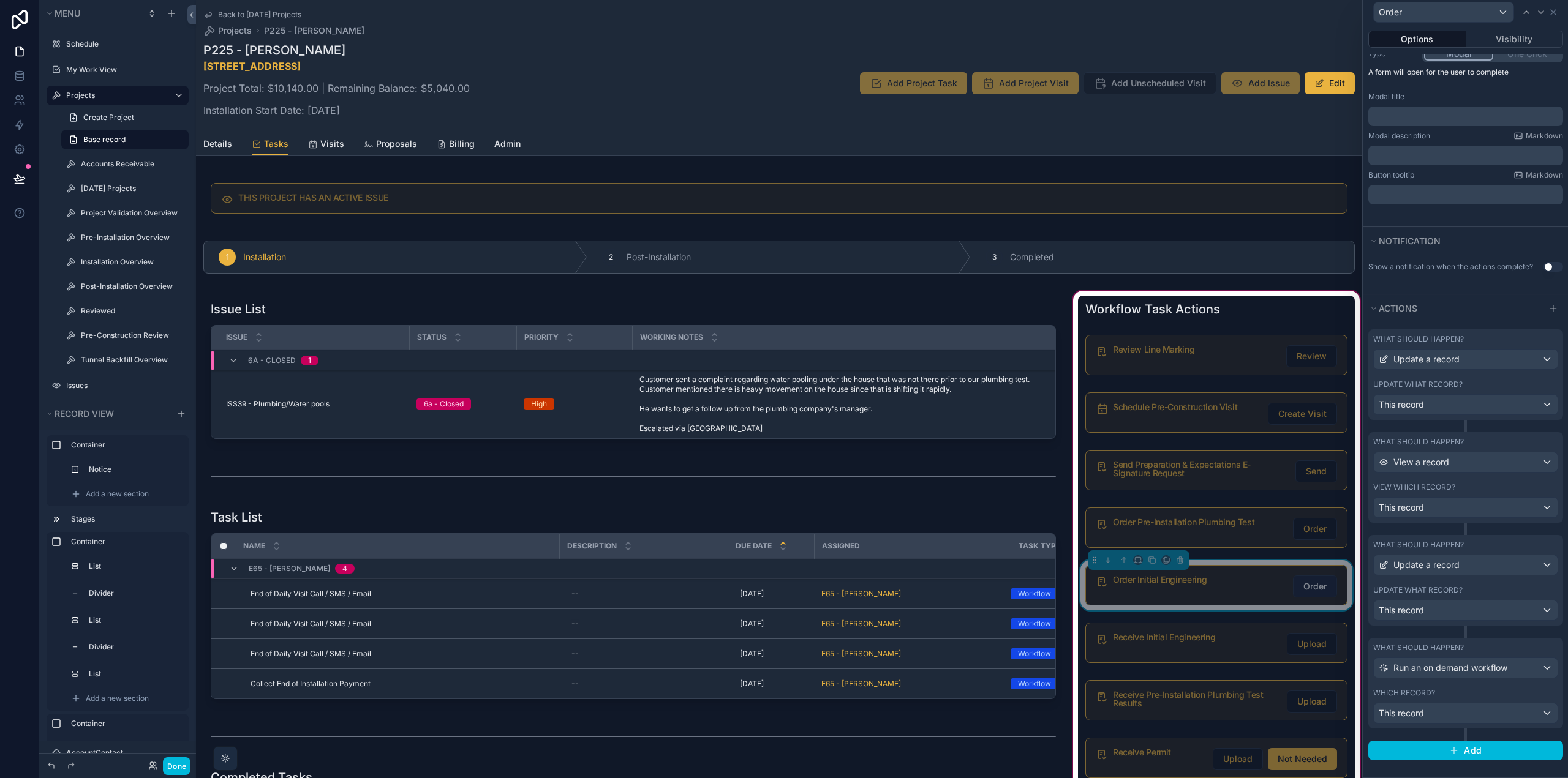
click at [1318, 588] on span "Order" at bounding box center [1314, 587] width 23 height 13
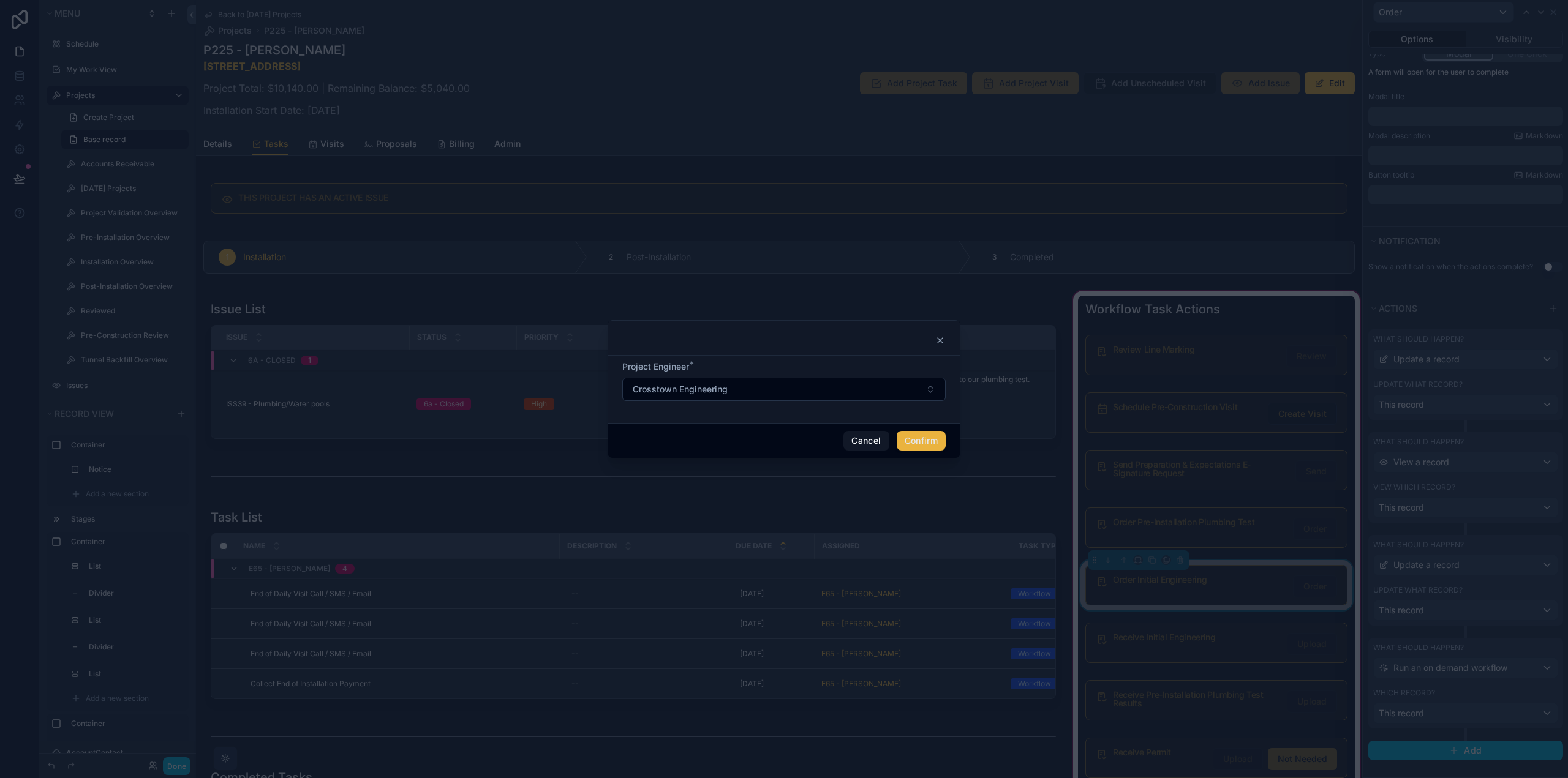
click at [913, 440] on button "Confirm" at bounding box center [921, 441] width 49 height 20
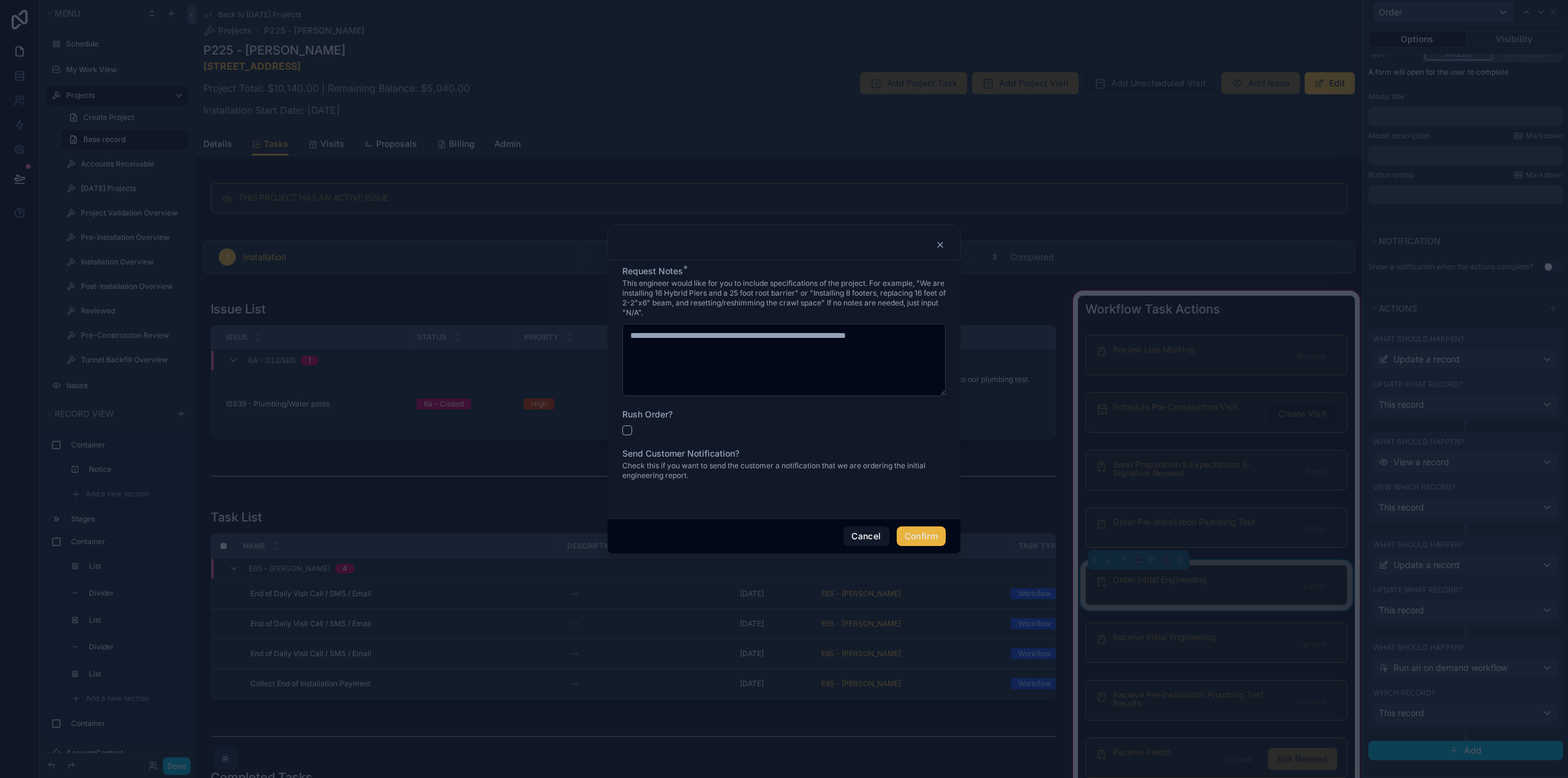
click at [939, 243] on icon at bounding box center [940, 245] width 10 height 10
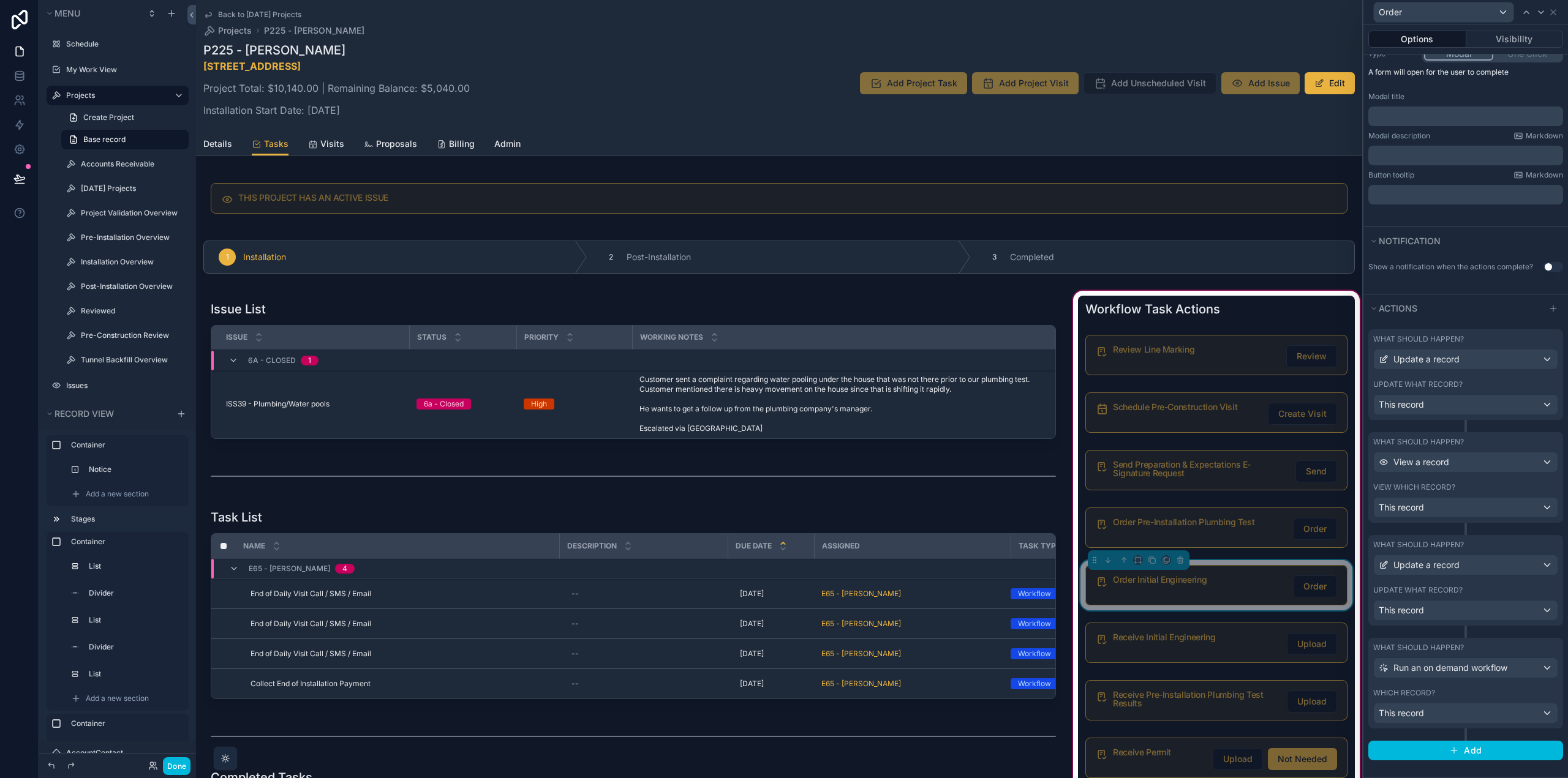
click at [1466, 546] on div "What should happen?" at bounding box center [1465, 545] width 185 height 10
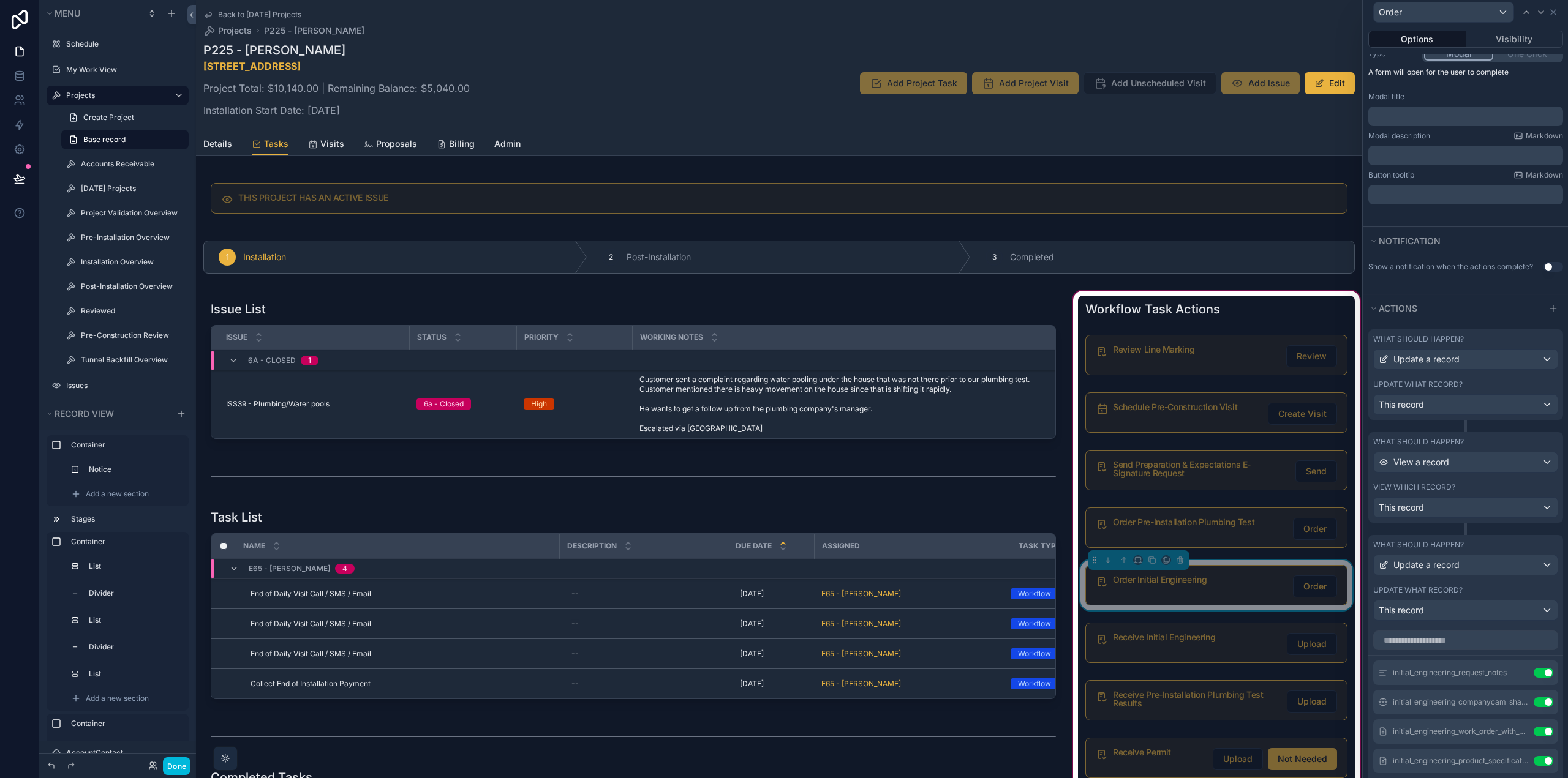
scroll to position [482, 0]
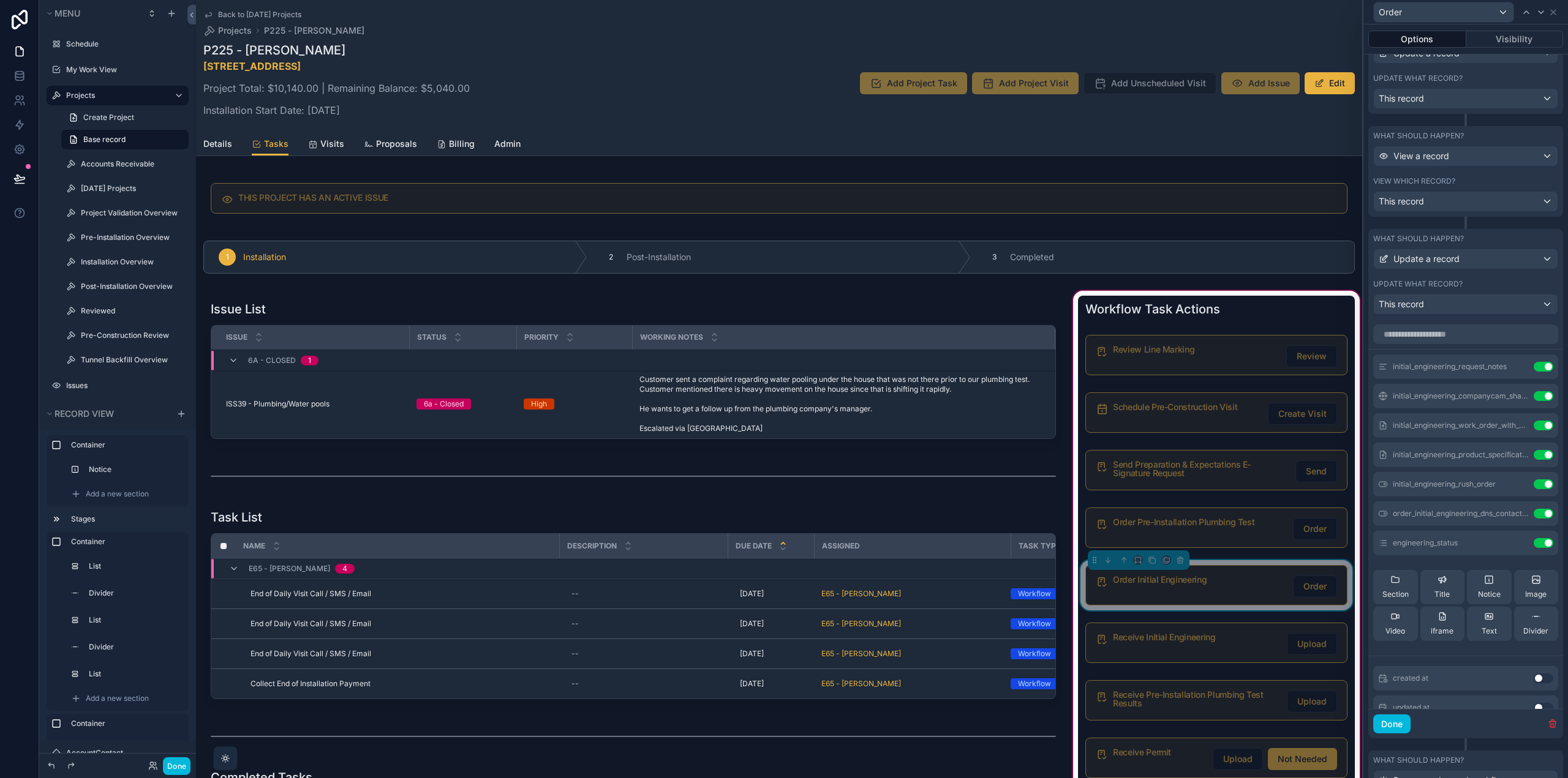
click at [0, 0] on icon at bounding box center [0, 0] width 0 height 0
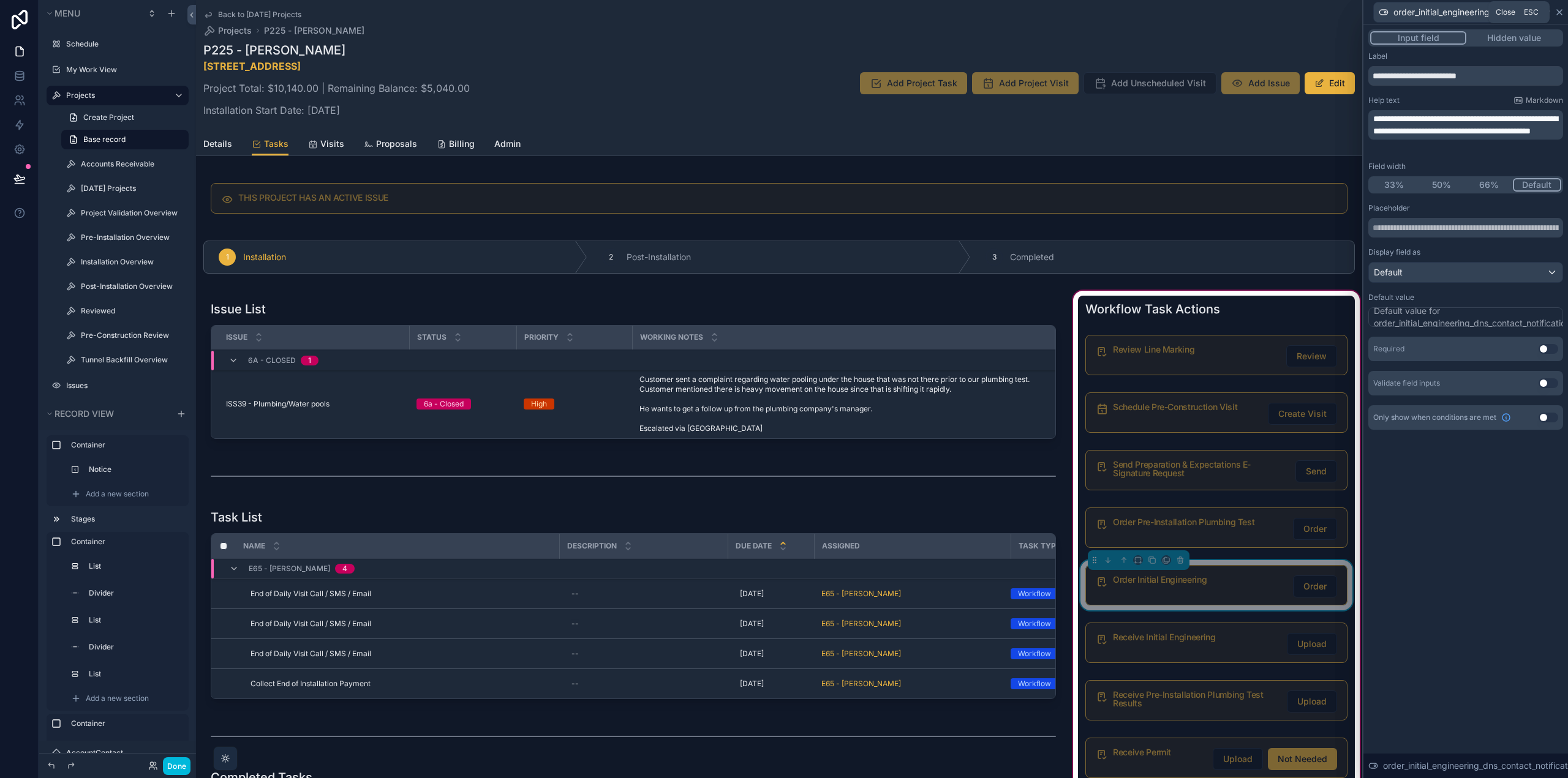
click at [1560, 14] on icon at bounding box center [1559, 13] width 10 height 10
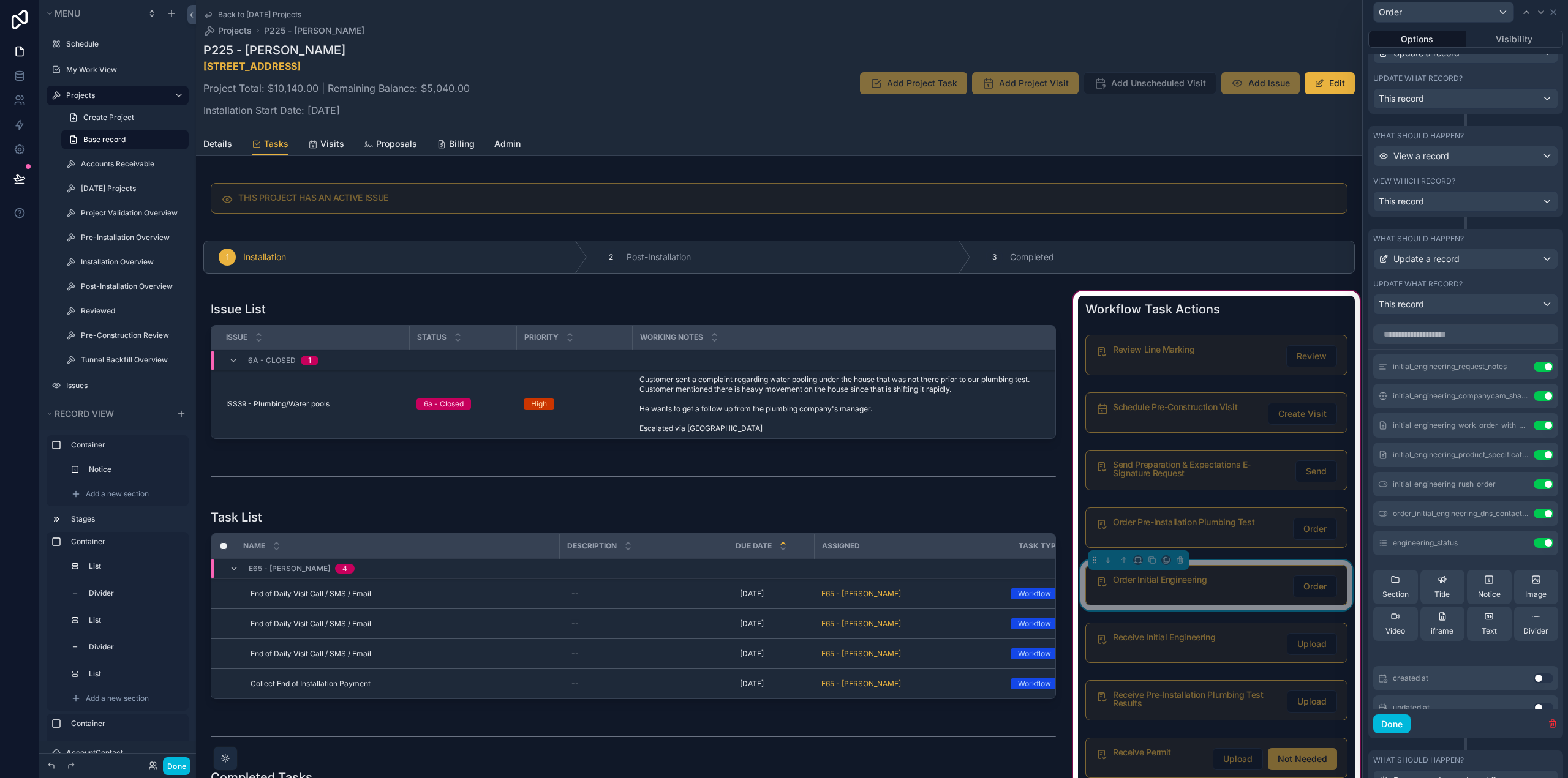
click at [0, 0] on icon at bounding box center [0, 0] width 0 height 0
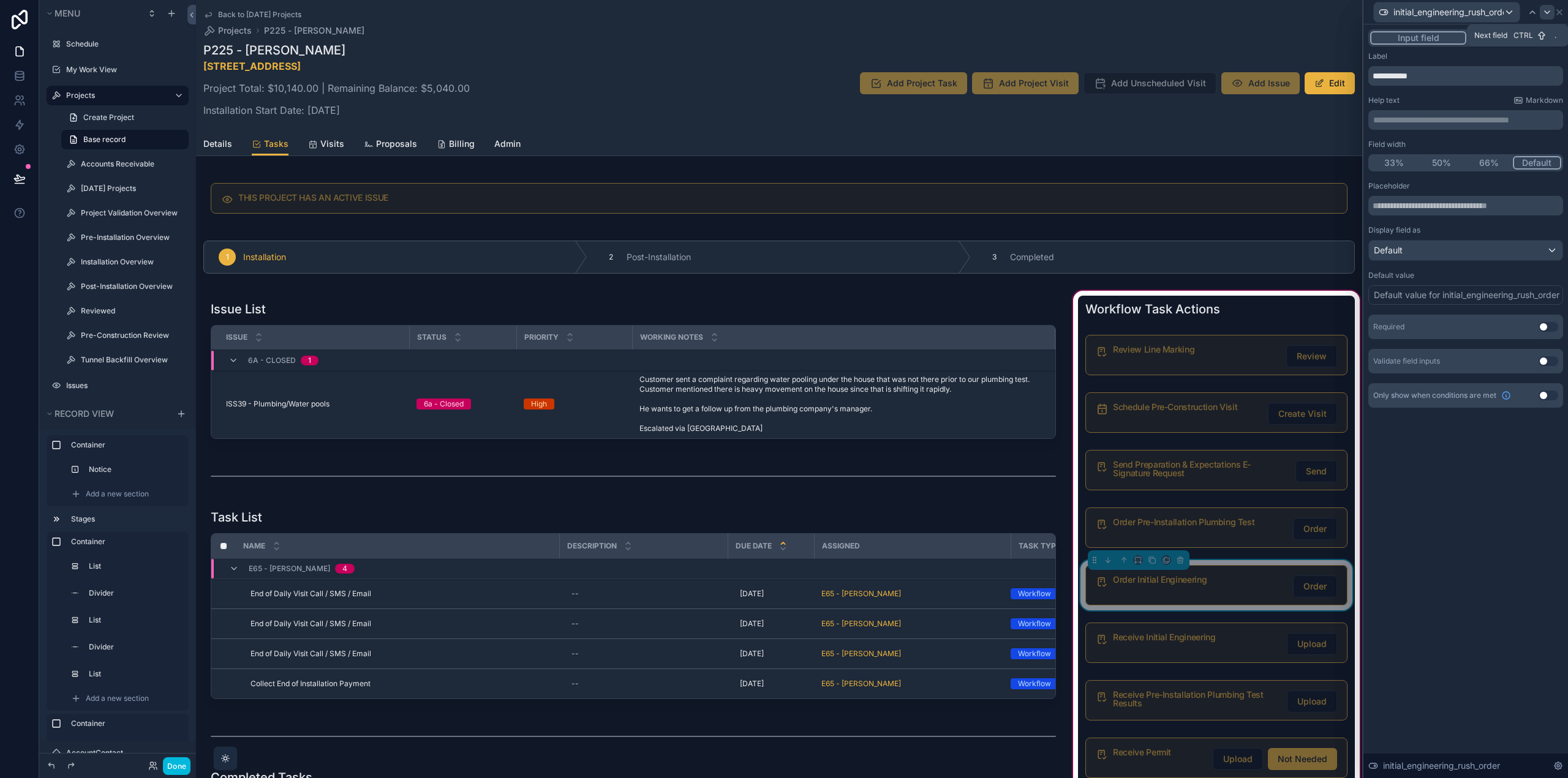
click at [1541, 15] on div at bounding box center [1546, 12] width 15 height 15
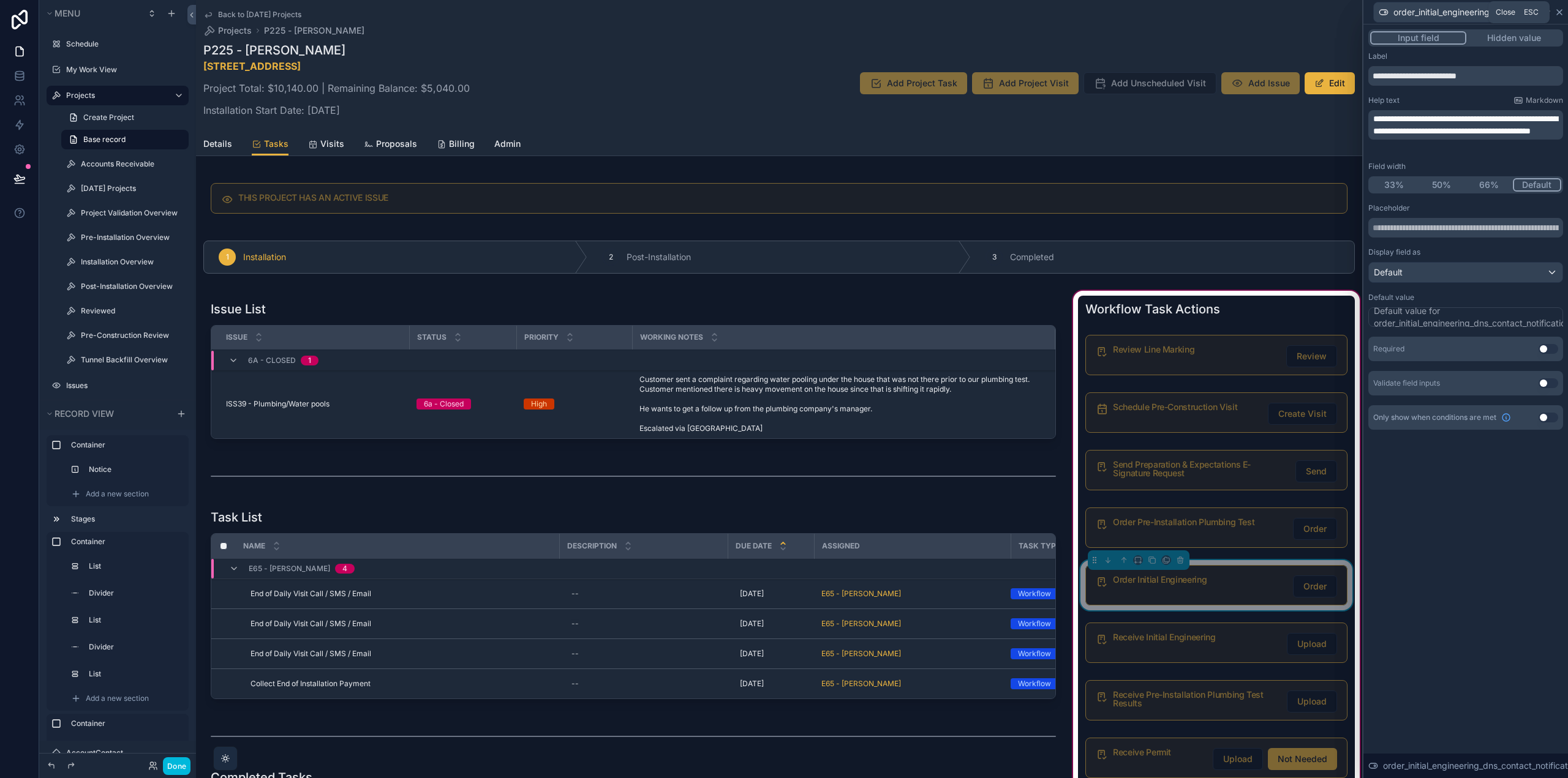
click at [1560, 11] on icon at bounding box center [1559, 12] width 5 height 5
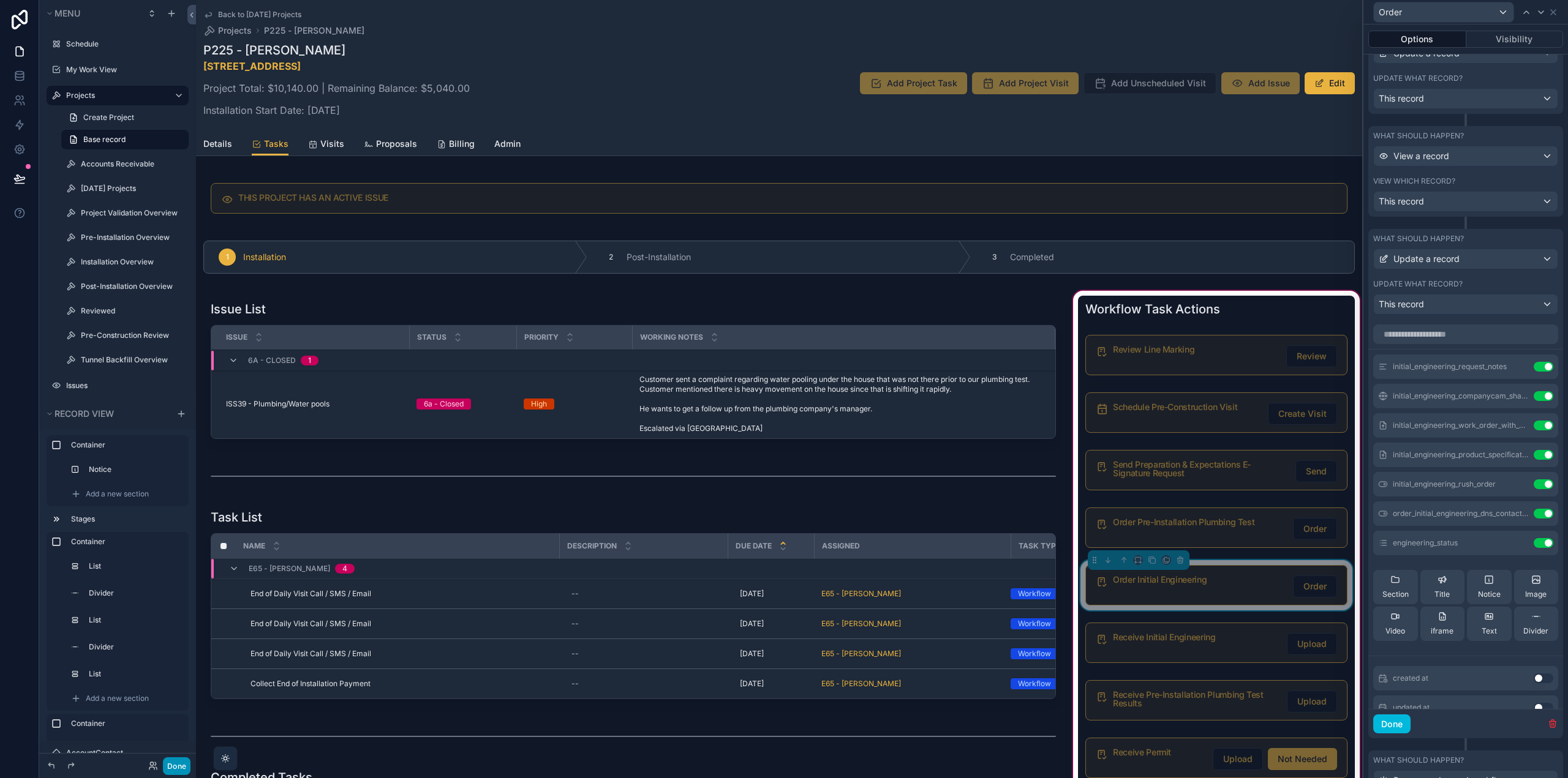
click at [184, 767] on button "Done" at bounding box center [176, 766] width 27 height 17
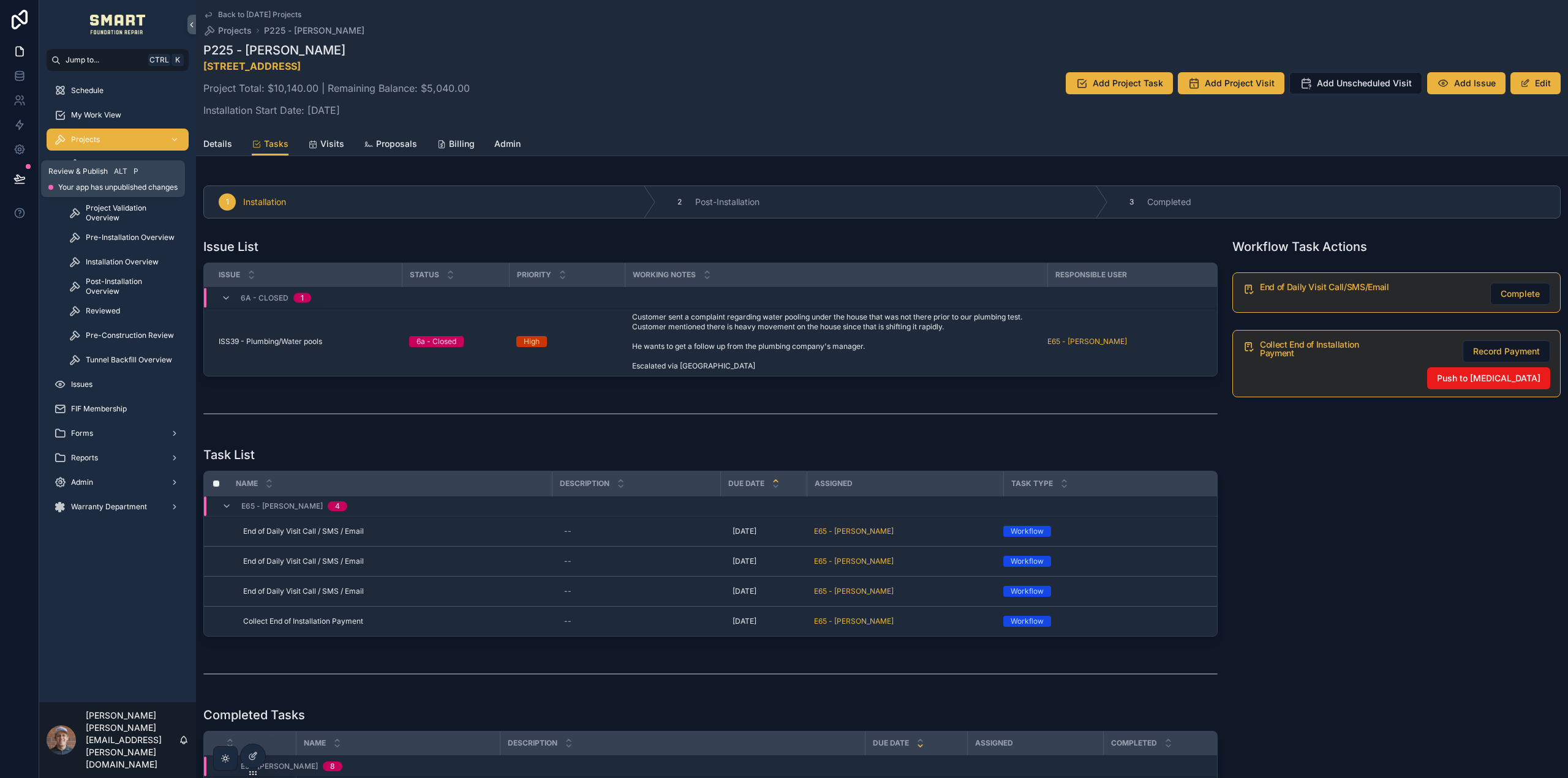
click at [22, 175] on icon at bounding box center [20, 179] width 13 height 13
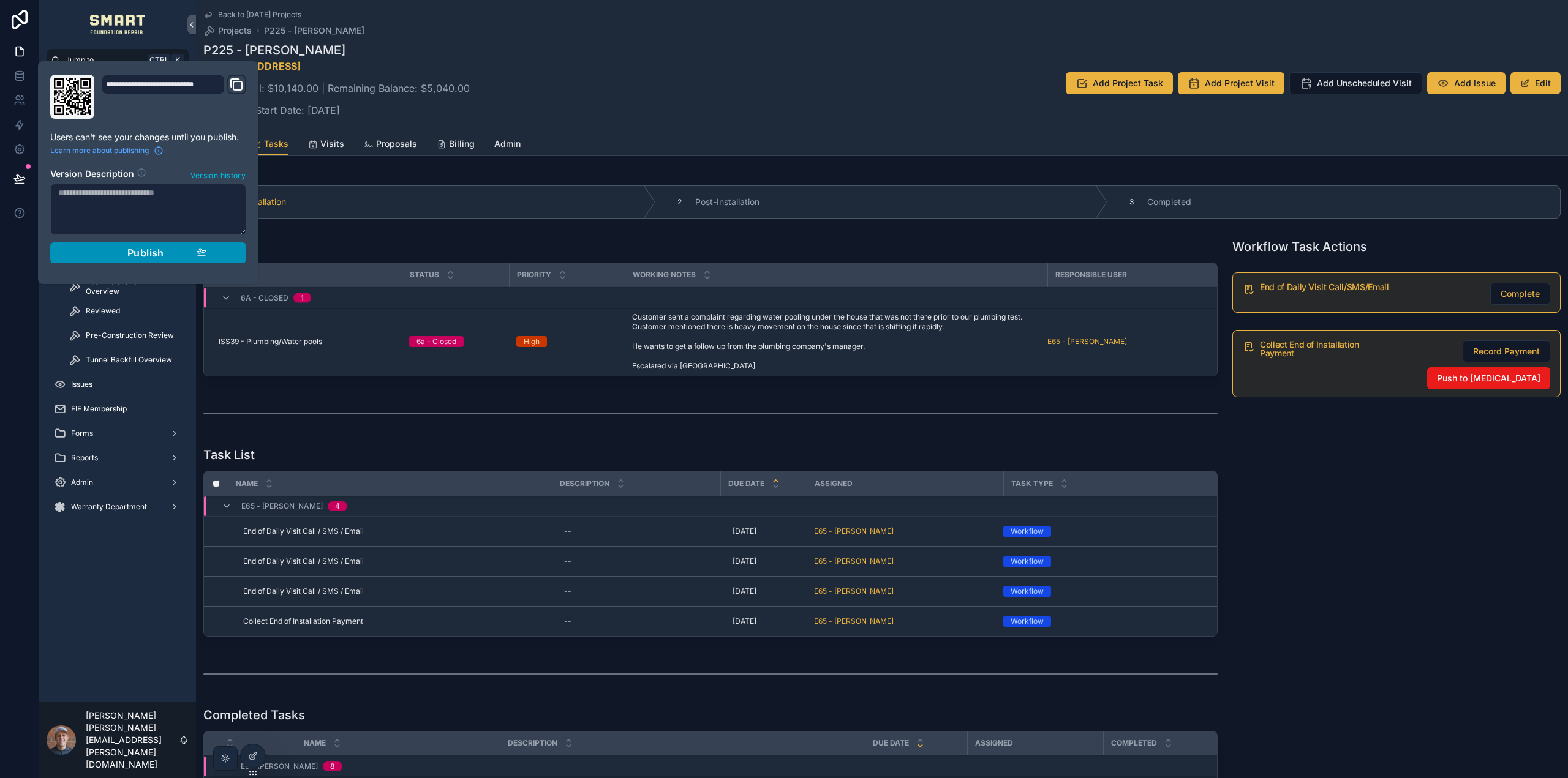
click at [119, 250] on div "Publish" at bounding box center [148, 253] width 117 height 13
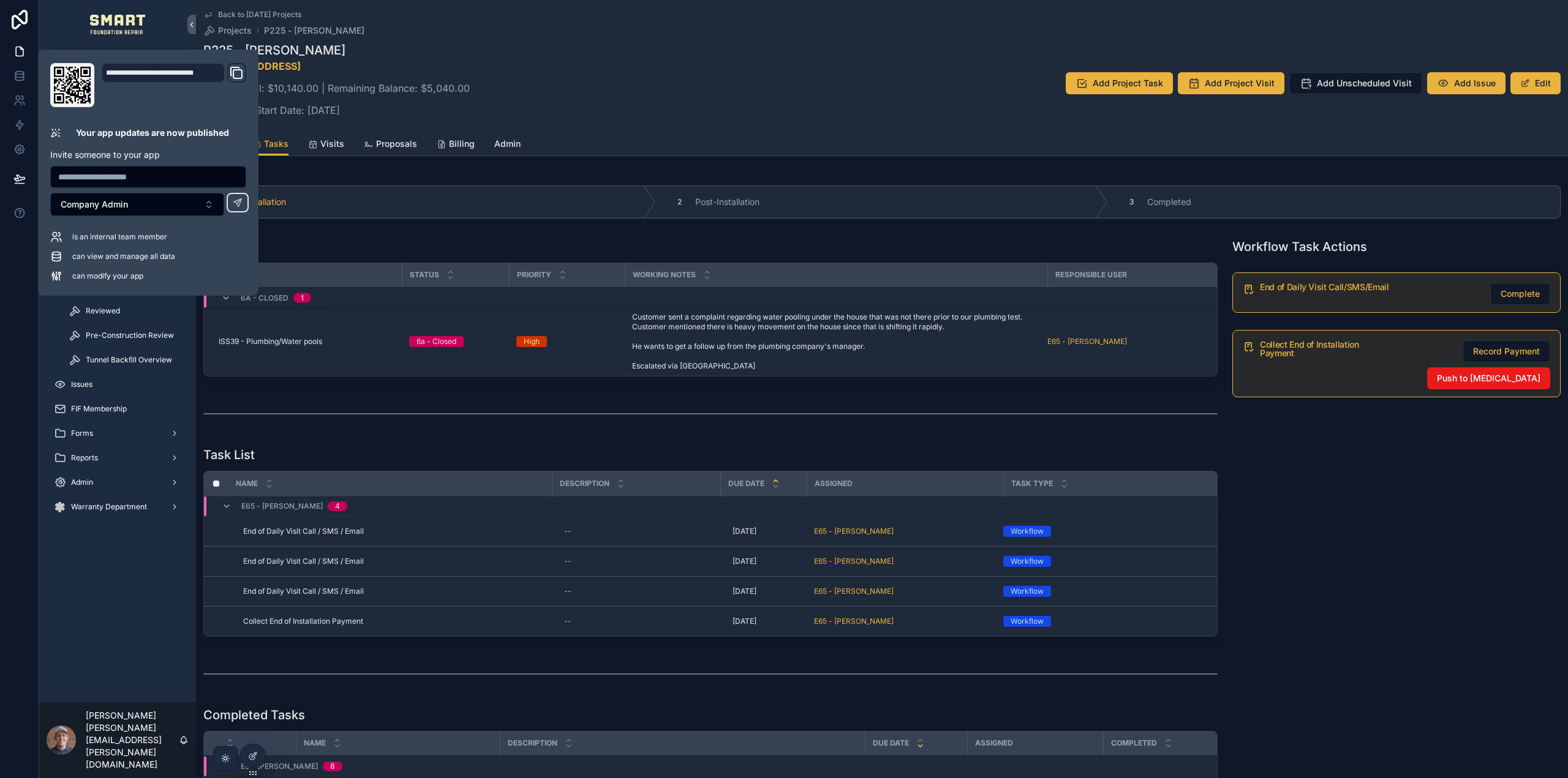
click at [116, 509] on span "Warranty Department" at bounding box center [109, 507] width 76 height 10
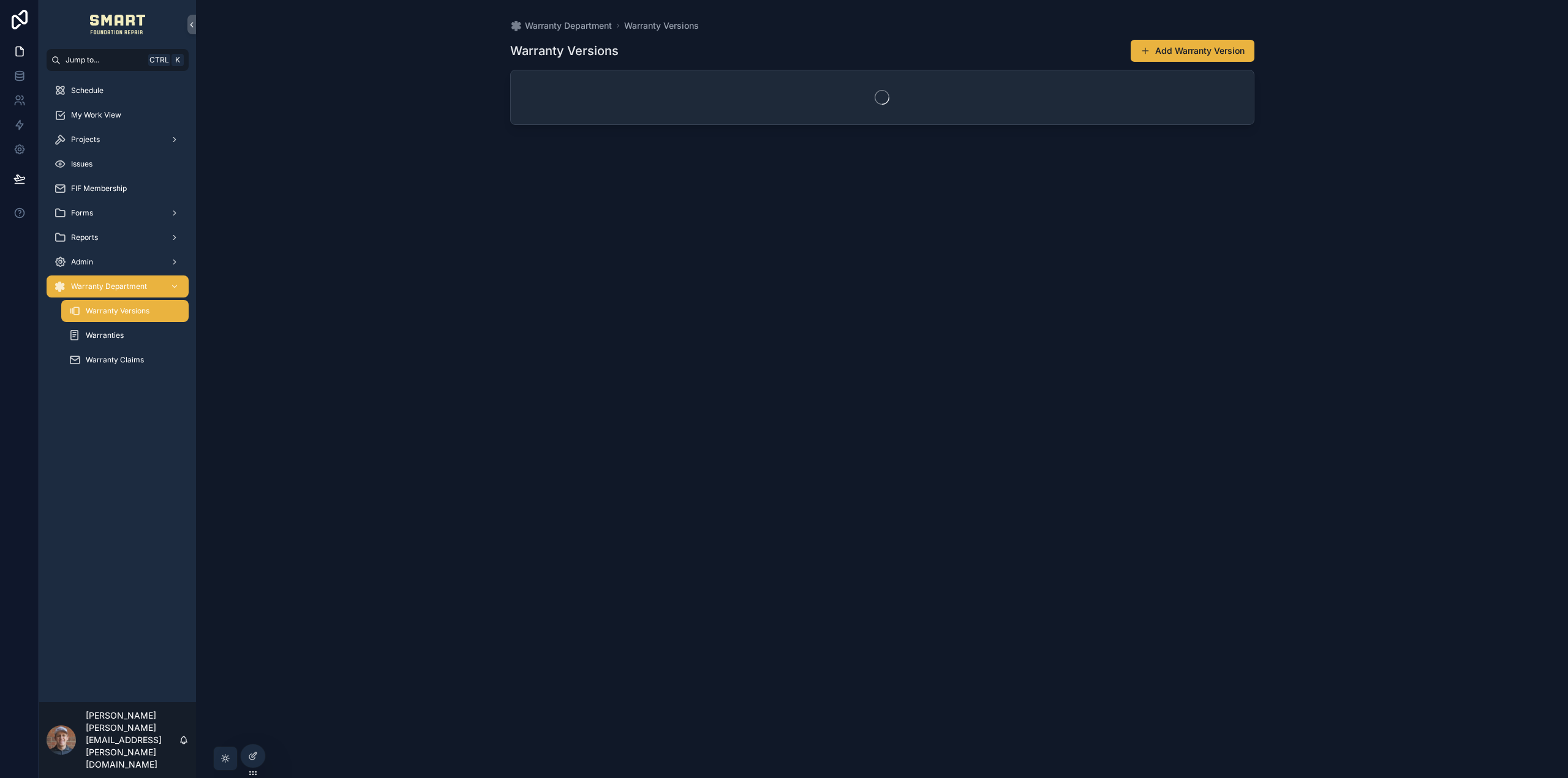
click at [87, 267] on div "Admin" at bounding box center [117, 262] width 128 height 20
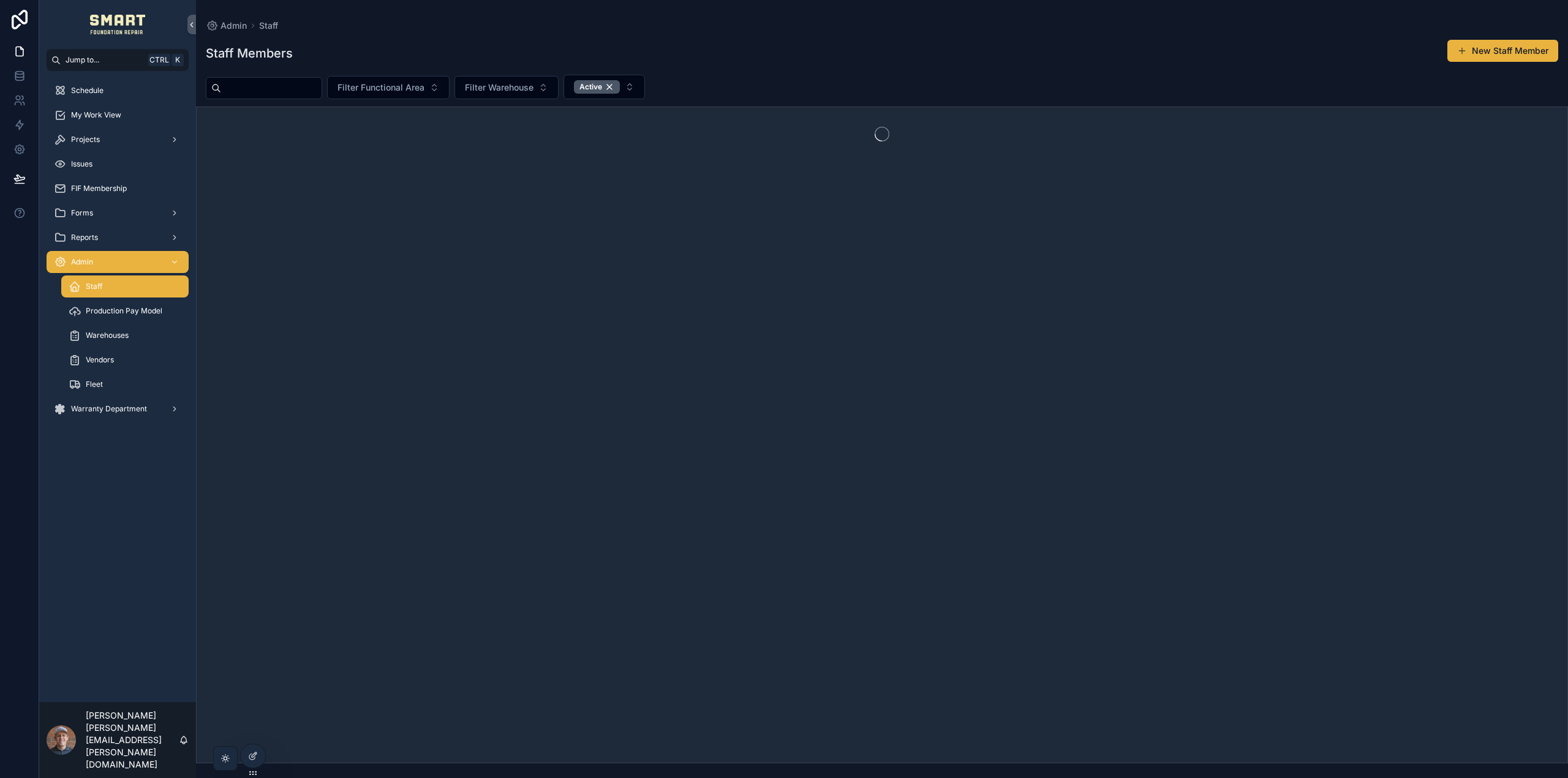
click at [107, 363] on span "Vendors" at bounding box center [100, 360] width 28 height 10
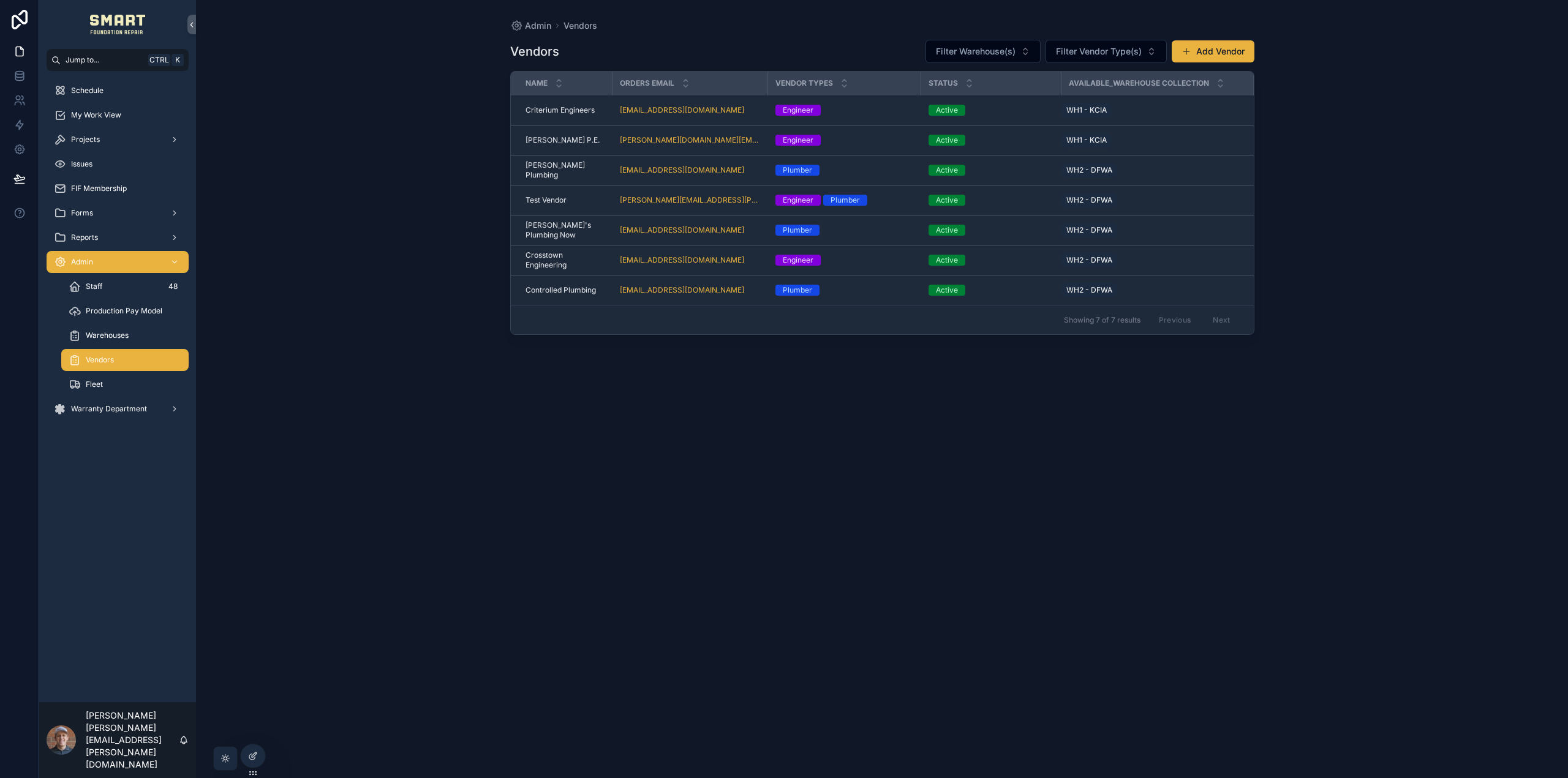
click at [567, 108] on span "Criterium Engineers" at bounding box center [560, 110] width 69 height 10
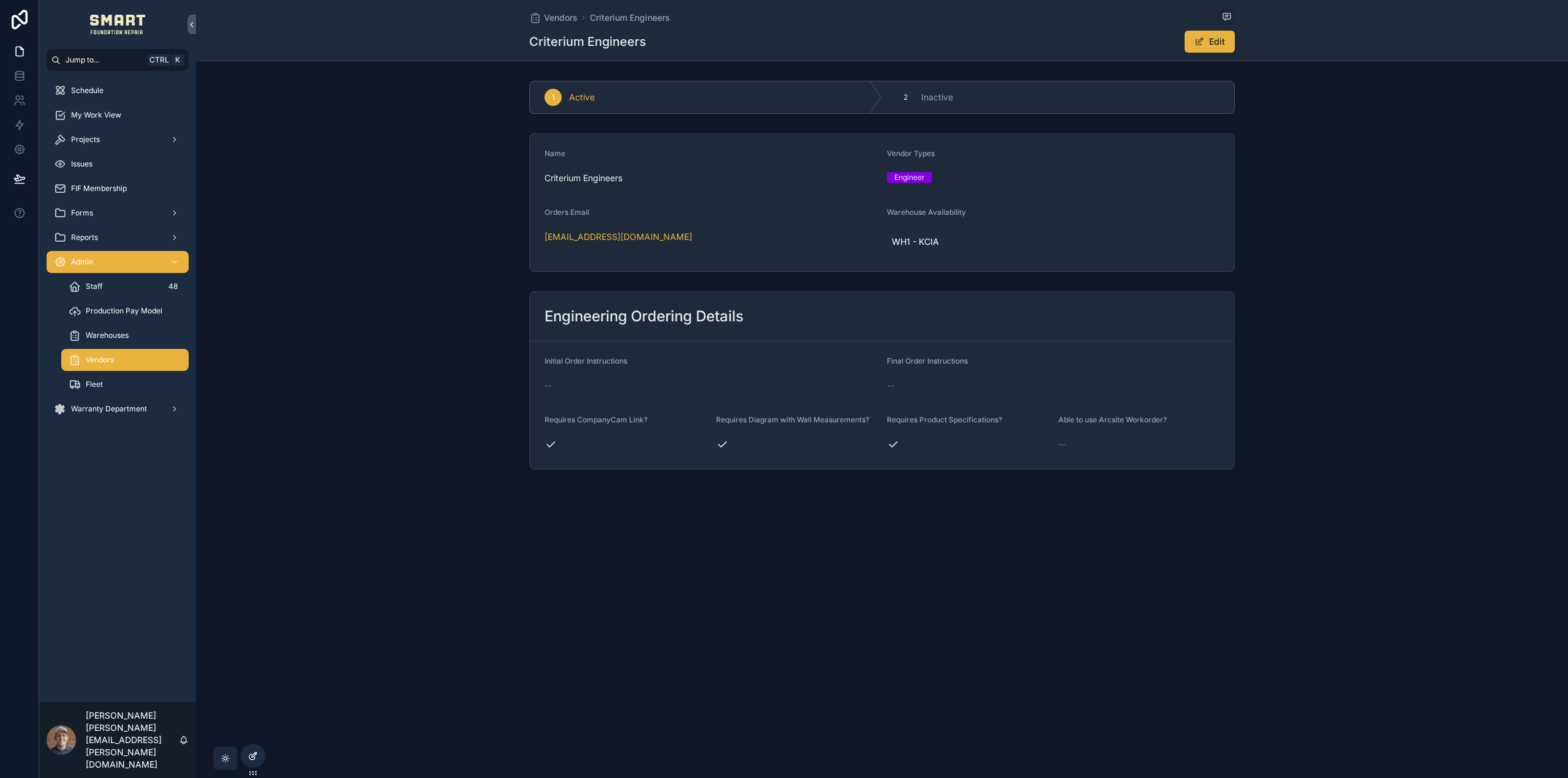
click at [262, 753] on div at bounding box center [253, 756] width 24 height 23
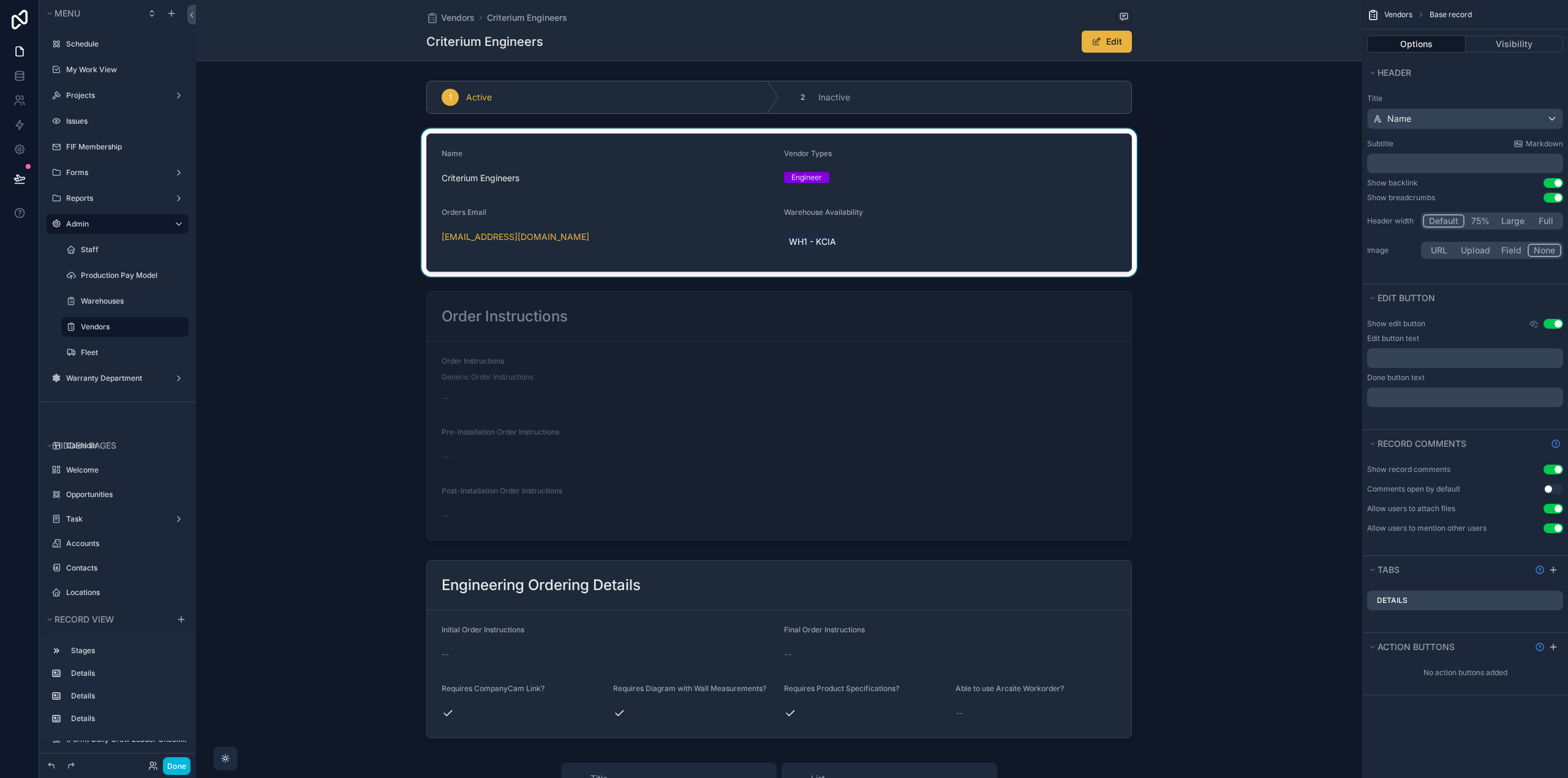
click at [1104, 235] on div "scrollable content" at bounding box center [779, 202] width 1166 height 148
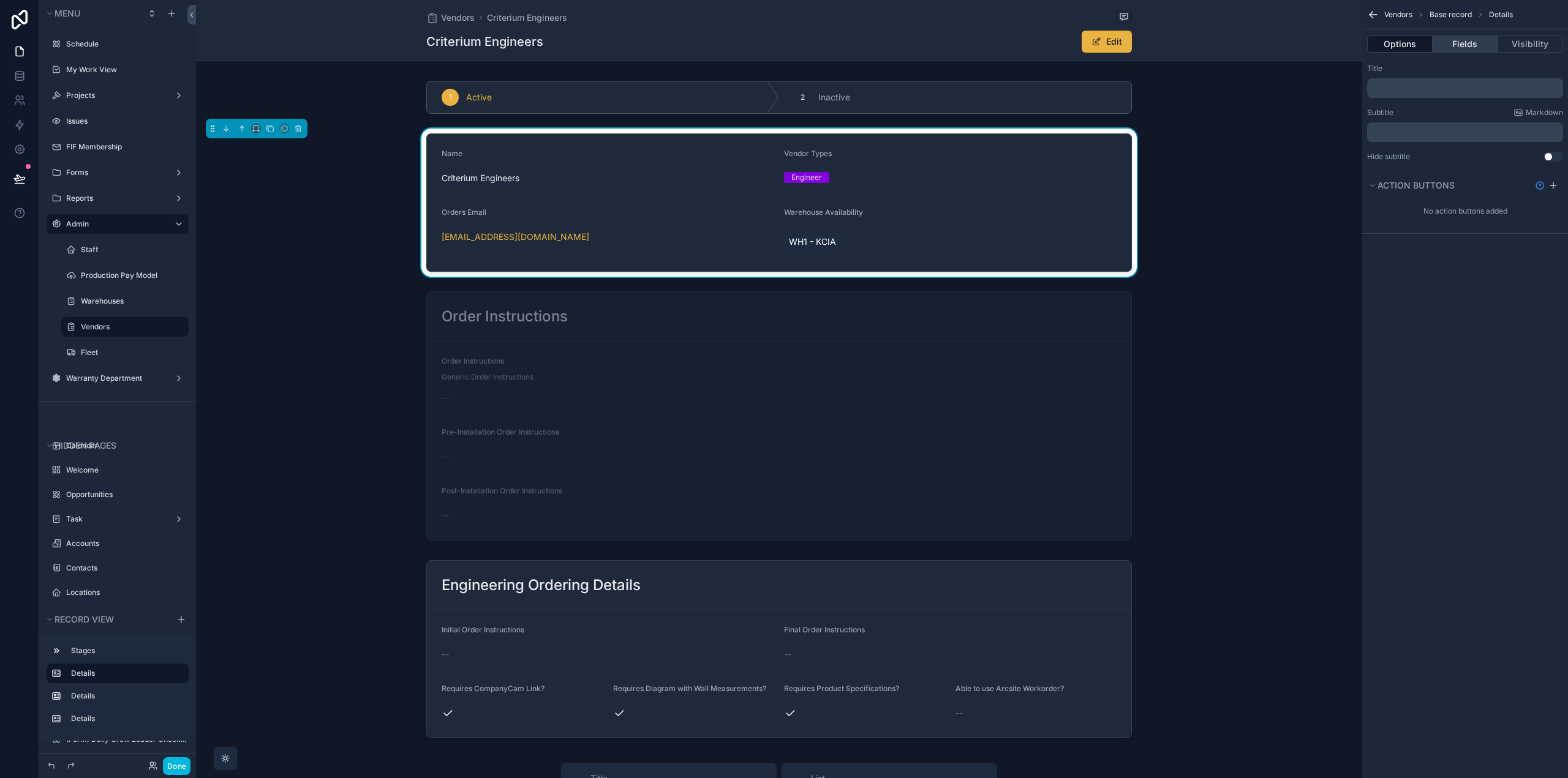
click at [1451, 47] on button "Fields" at bounding box center [1465, 44] width 65 height 17
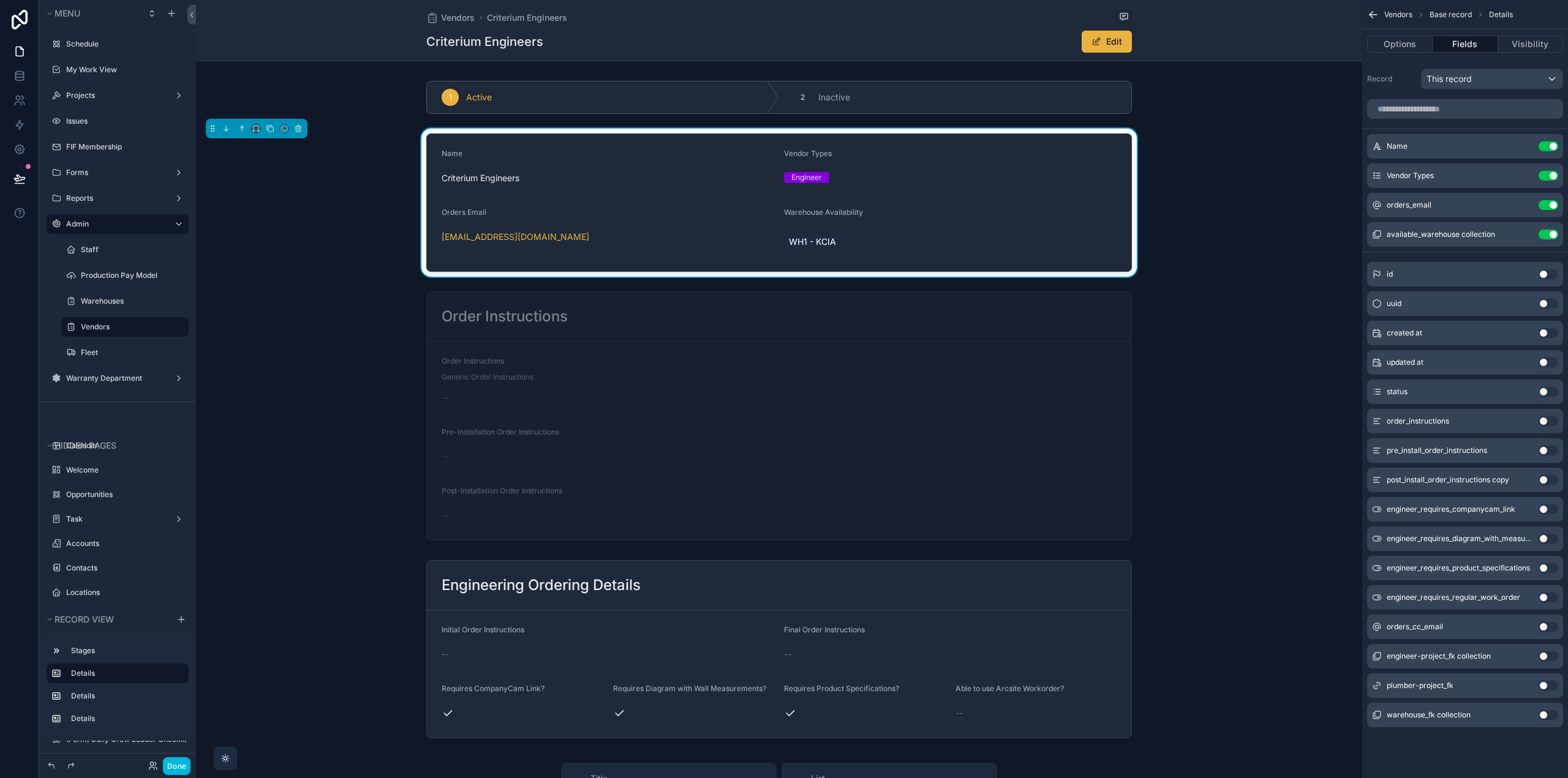
click at [1543, 625] on button "Use setting" at bounding box center [1548, 627] width 20 height 10
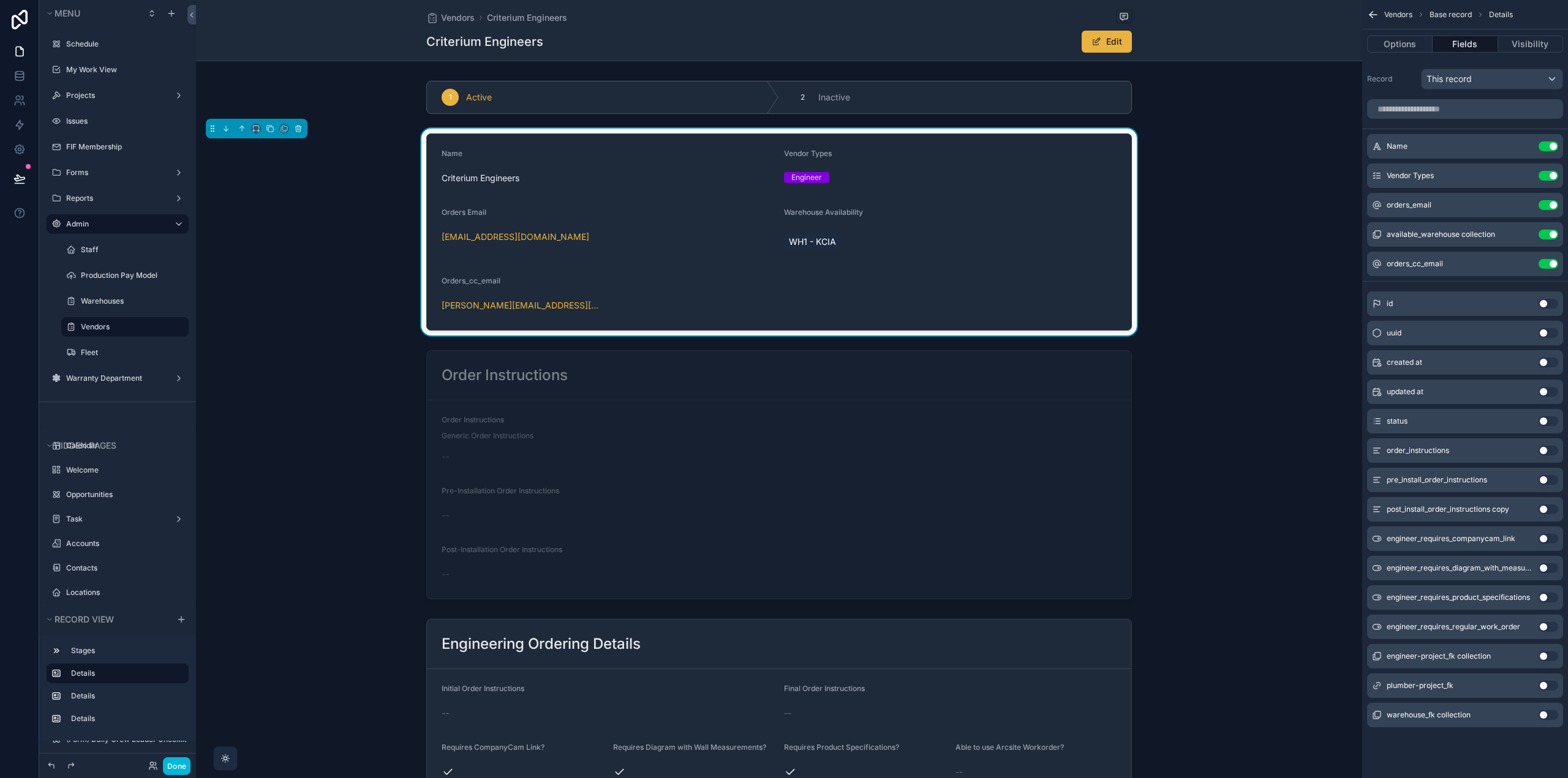
click at [0, 0] on icon "scrollable content" at bounding box center [0, 0] width 0 height 0
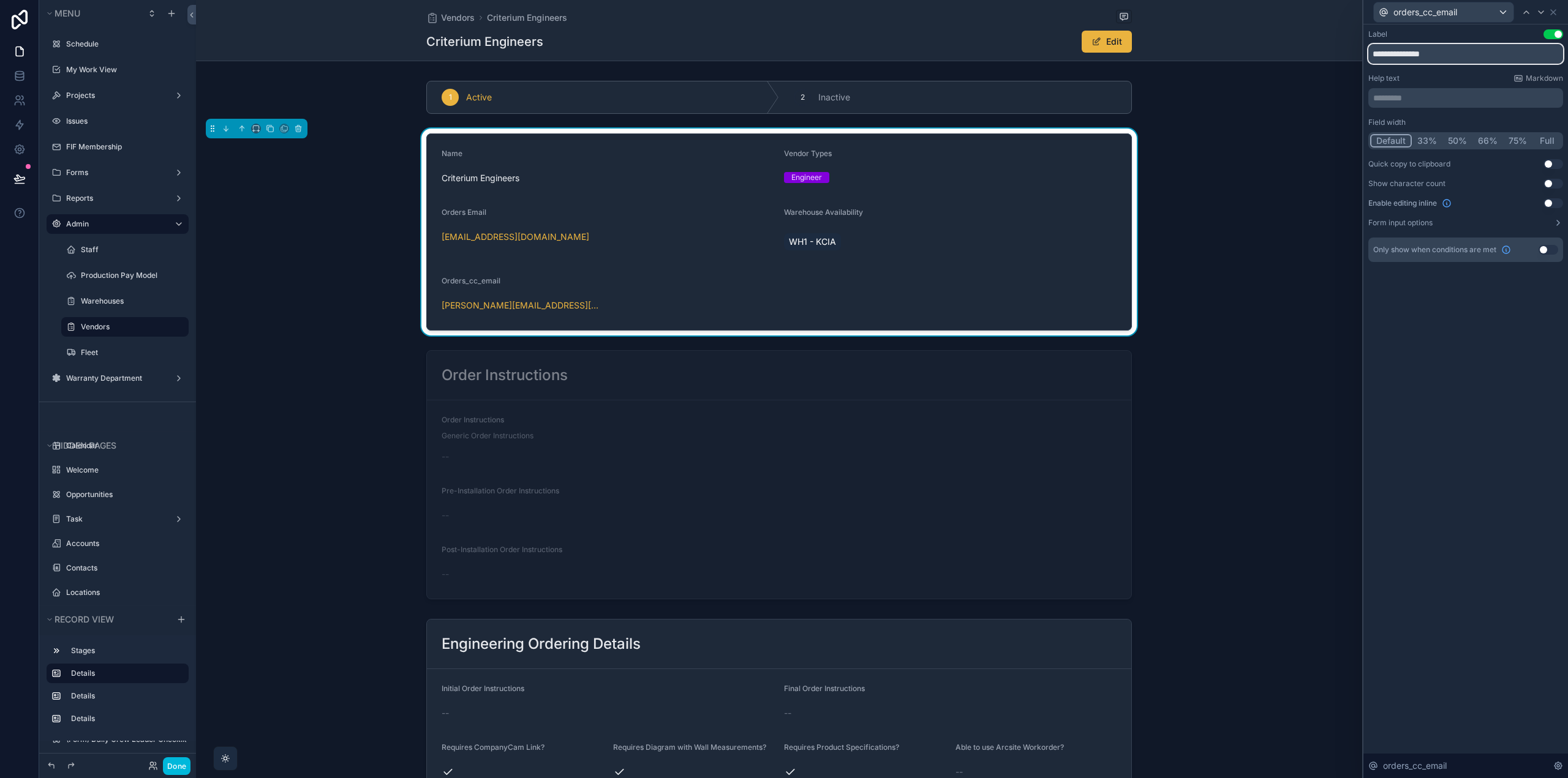
click at [1418, 52] on input "**********" at bounding box center [1465, 54] width 195 height 20
click at [1403, 54] on input "**********" at bounding box center [1465, 54] width 195 height 20
type input "**********"
click at [1461, 336] on div "**********" at bounding box center [1465, 401] width 204 height 754
click at [1548, 163] on button "Use setting" at bounding box center [1553, 164] width 20 height 10
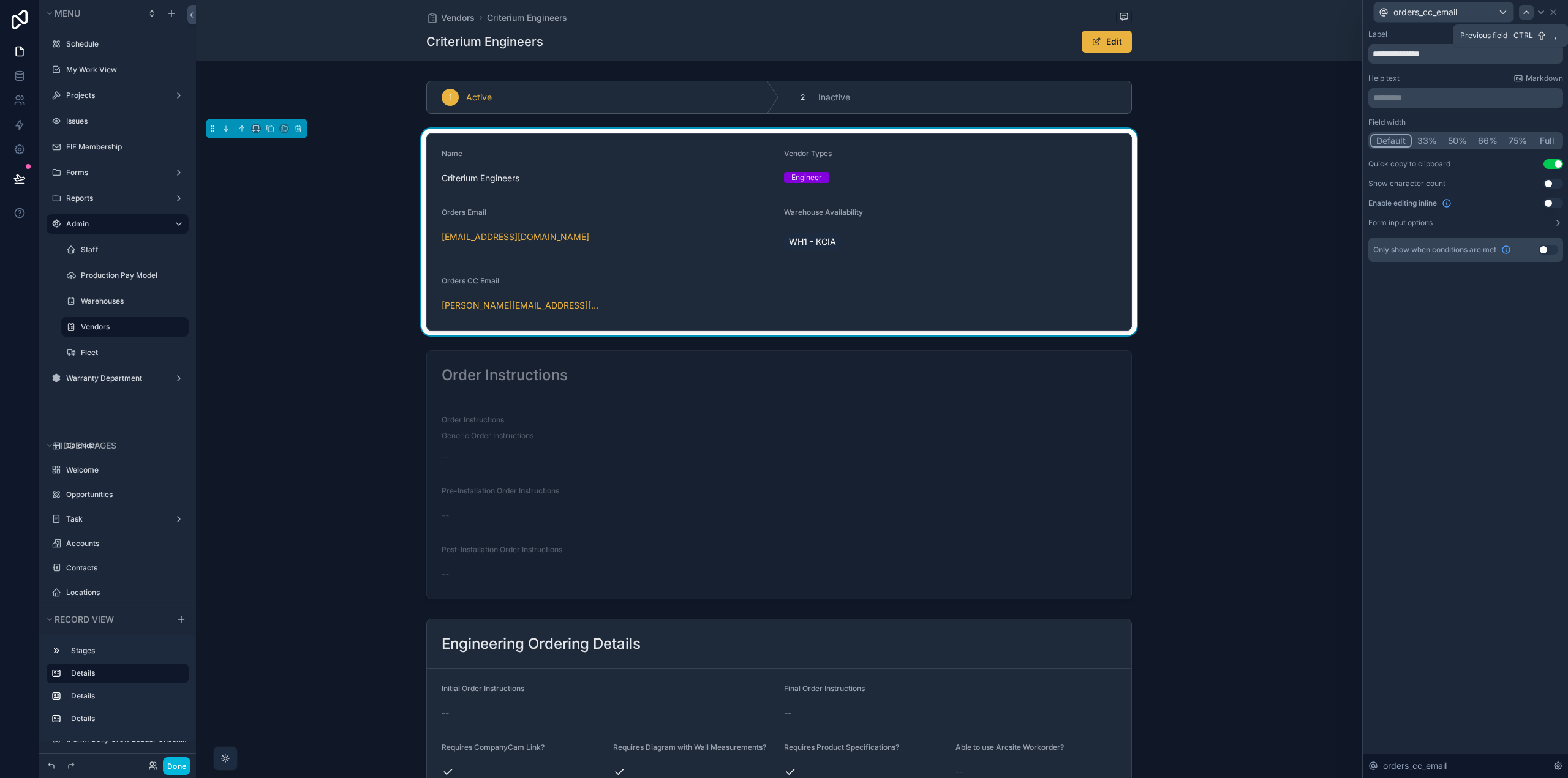
click at [1530, 13] on icon at bounding box center [1526, 13] width 10 height 10
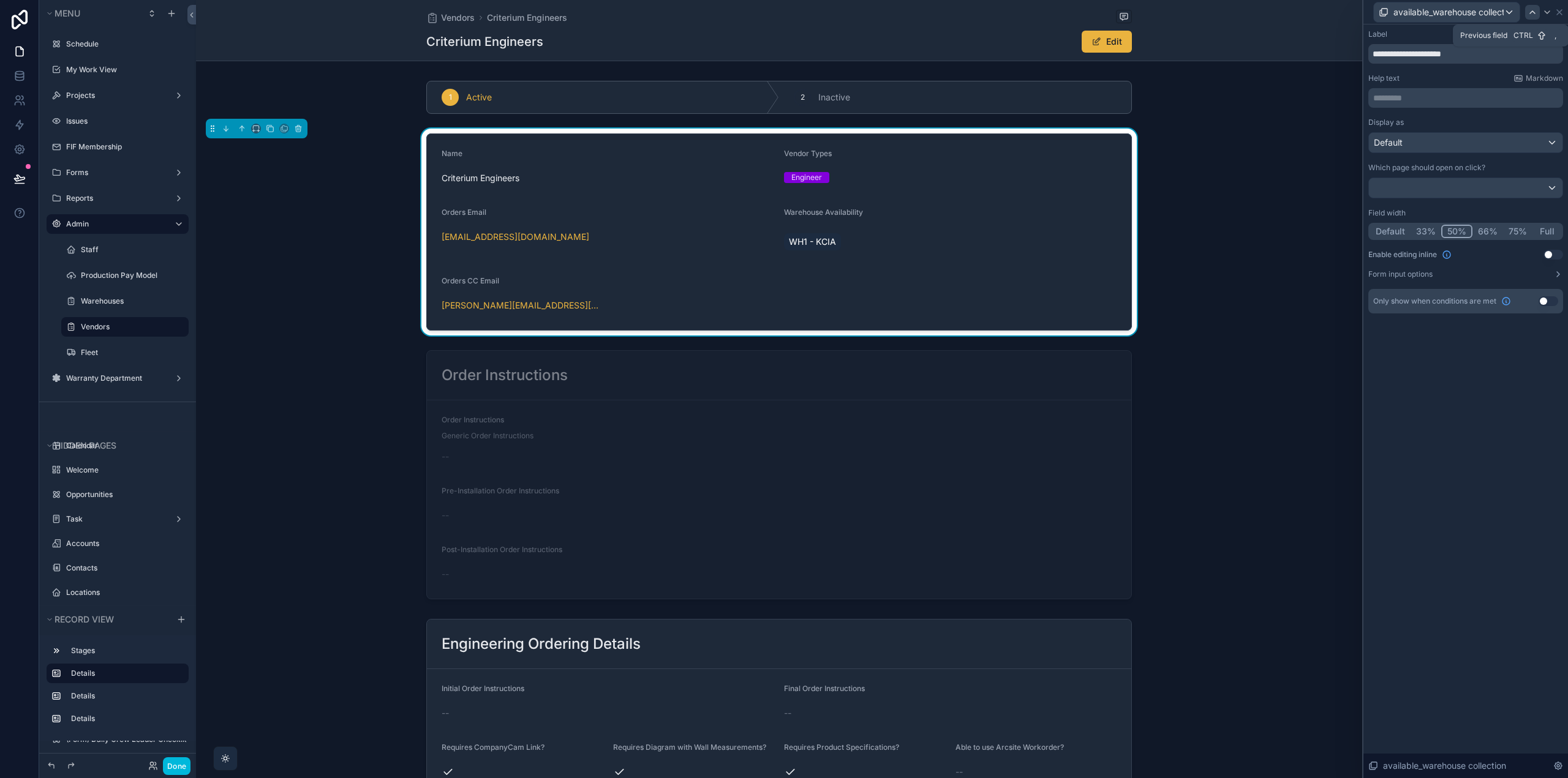
click at [1529, 13] on icon at bounding box center [1532, 13] width 10 height 10
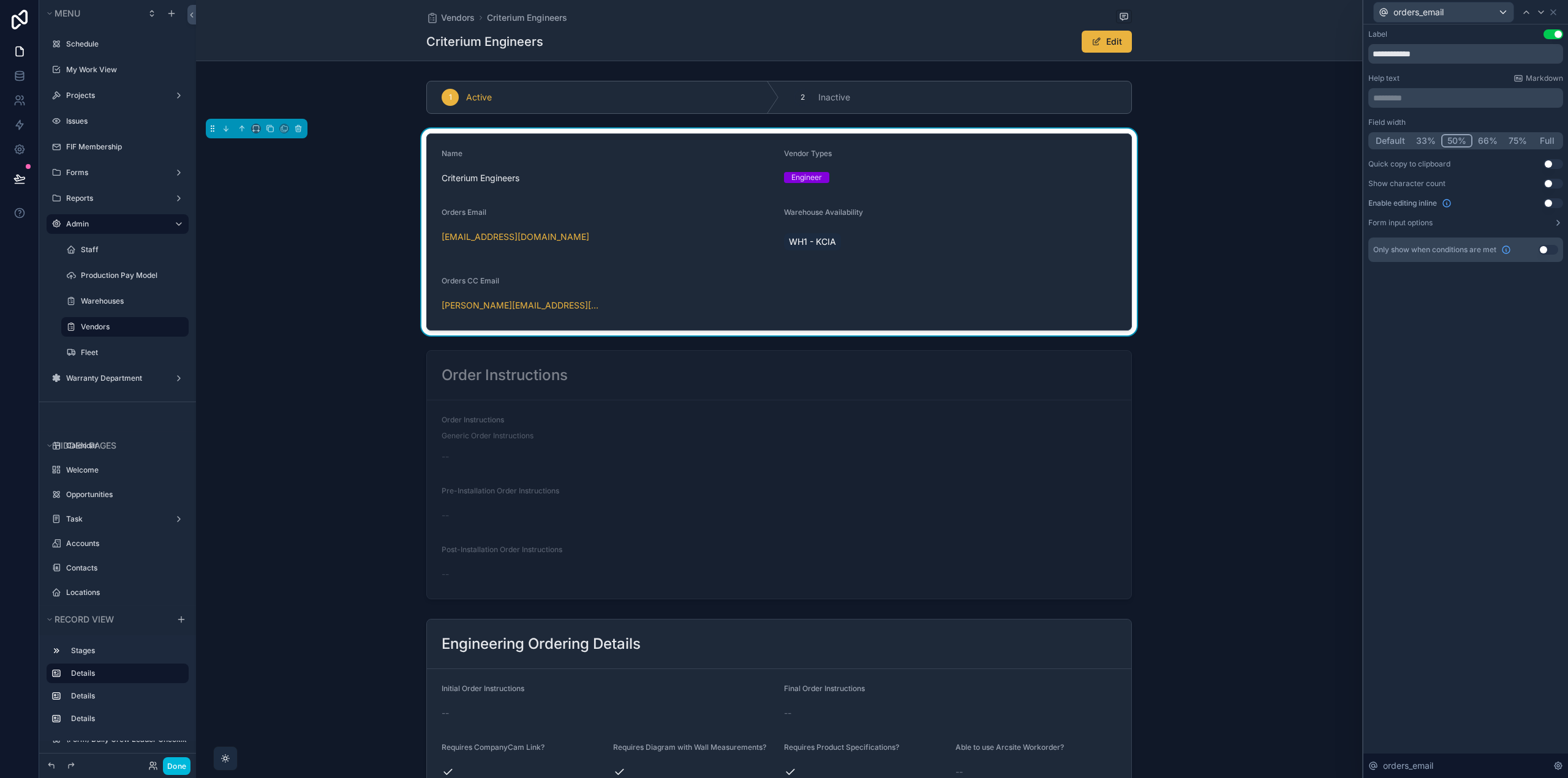
click at [1553, 163] on button "Use setting" at bounding box center [1553, 164] width 20 height 10
click at [1553, 12] on icon at bounding box center [1553, 12] width 5 height 5
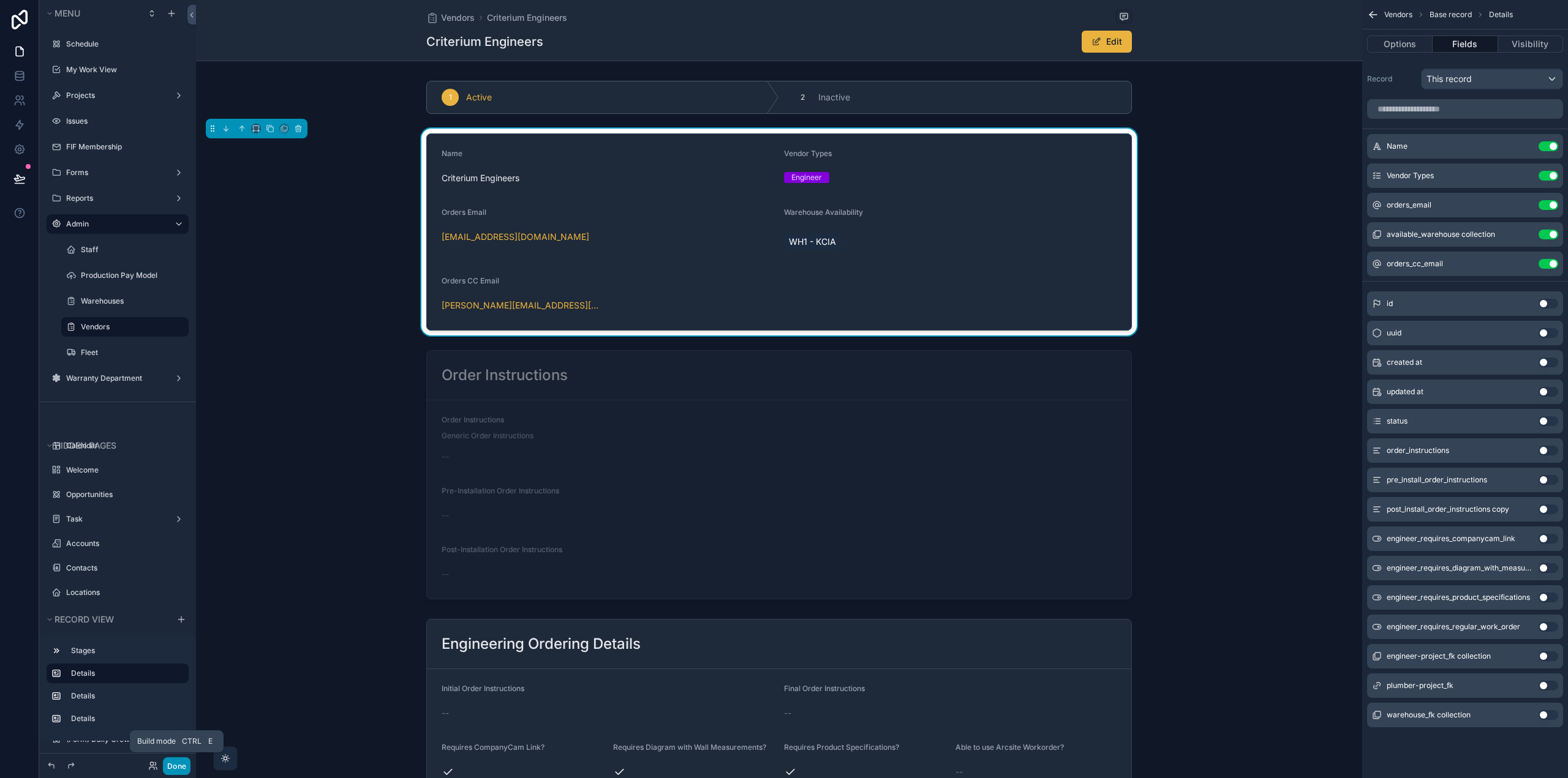
click at [174, 765] on button "Done" at bounding box center [176, 766] width 27 height 17
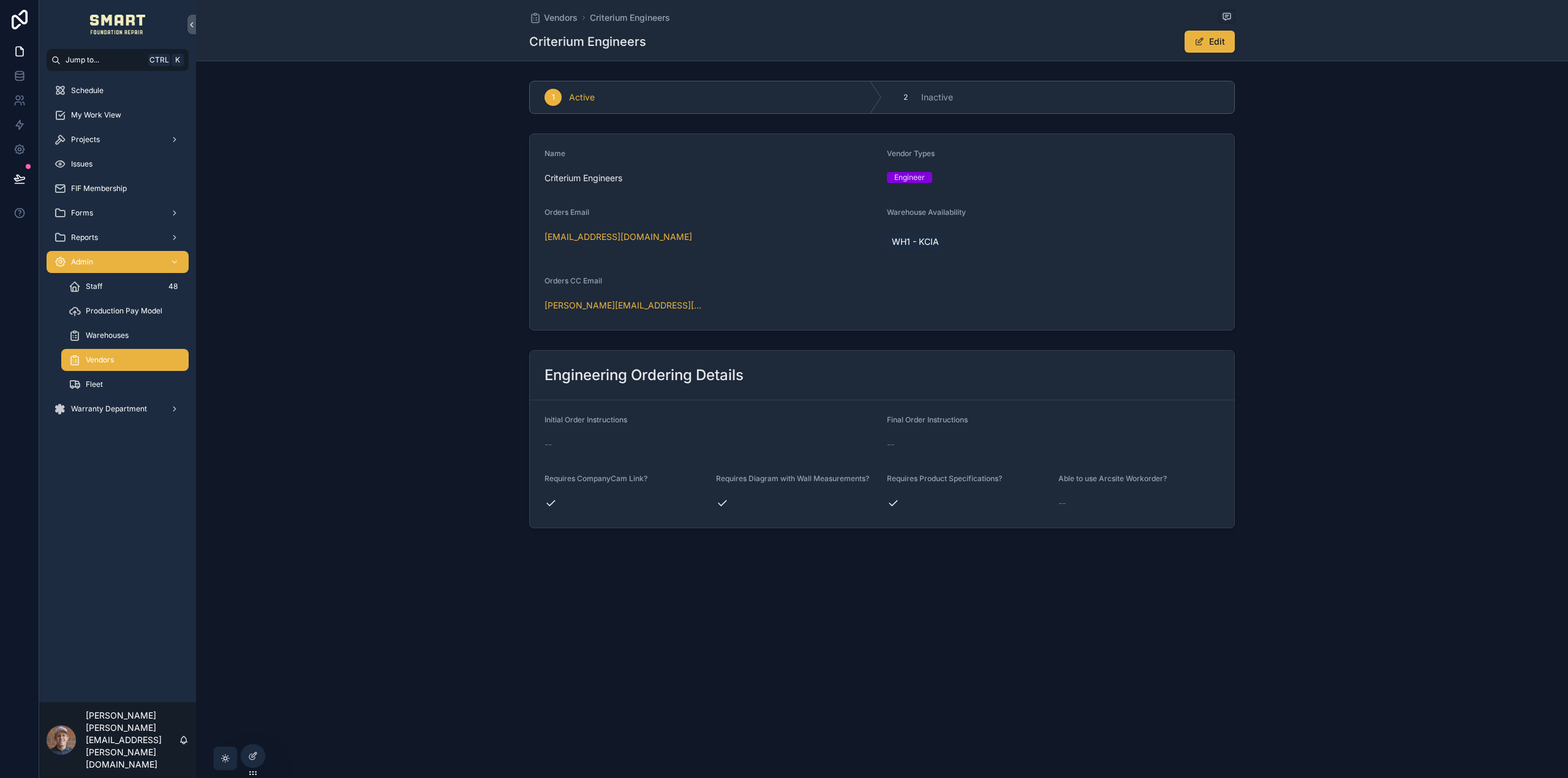
click at [107, 137] on div "Projects" at bounding box center [117, 140] width 128 height 20
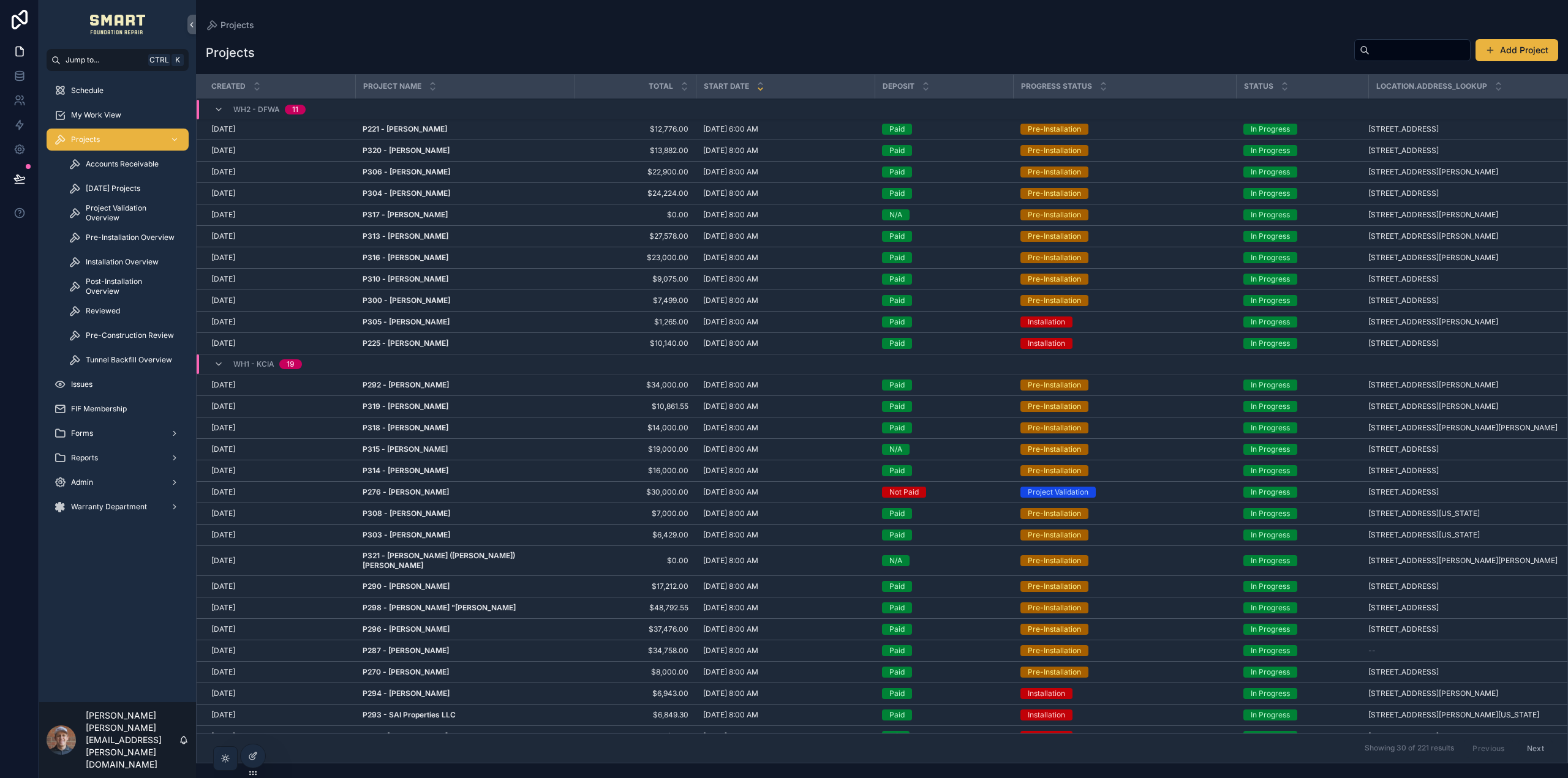
click at [1387, 51] on input "scrollable content" at bounding box center [1419, 50] width 100 height 17
click at [122, 331] on span "Pre-Construction Review" at bounding box center [130, 336] width 88 height 10
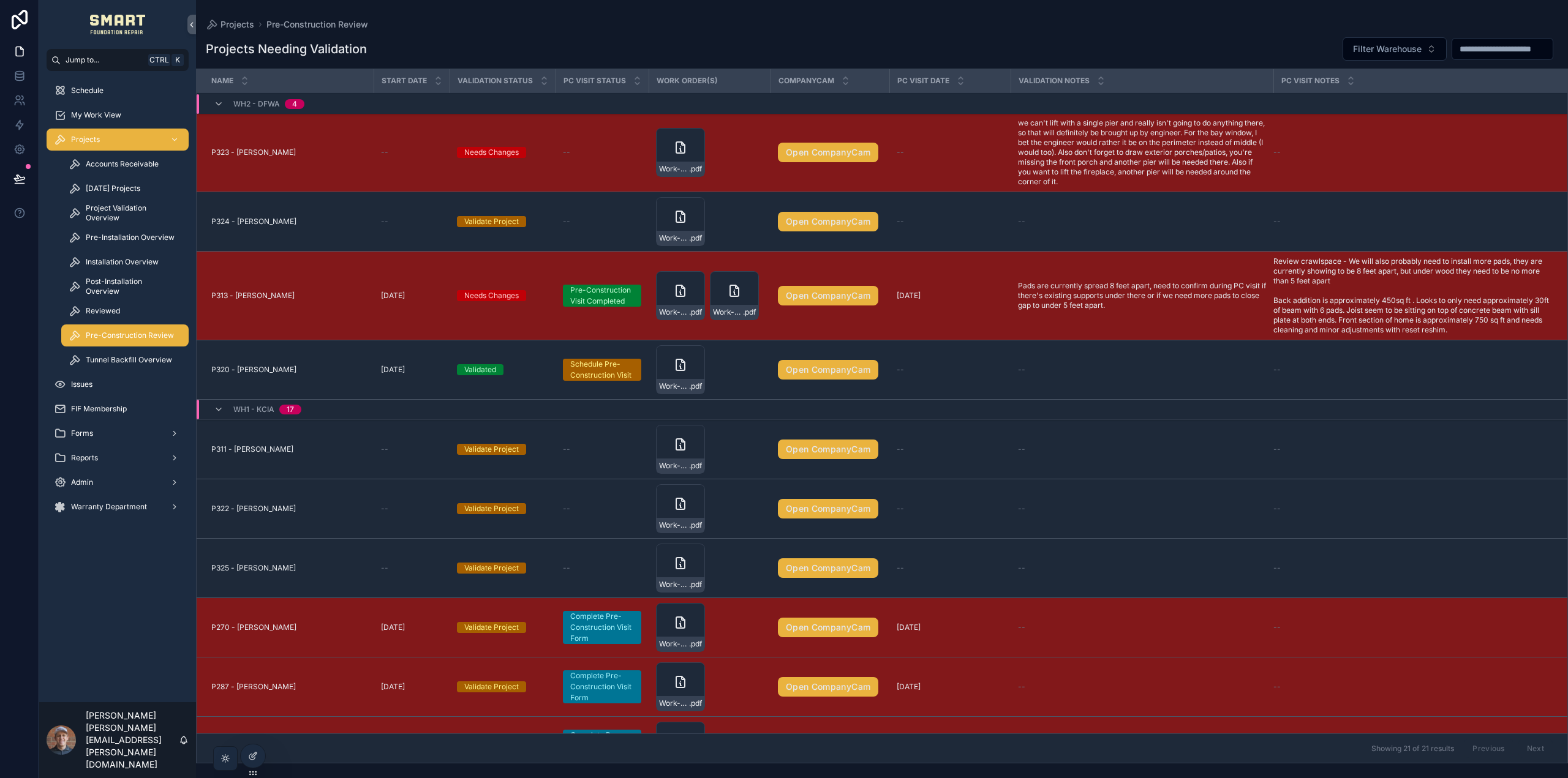
click at [0, 0] on span "Project Validation Change Order Procedure" at bounding box center [0, 0] width 0 height 0
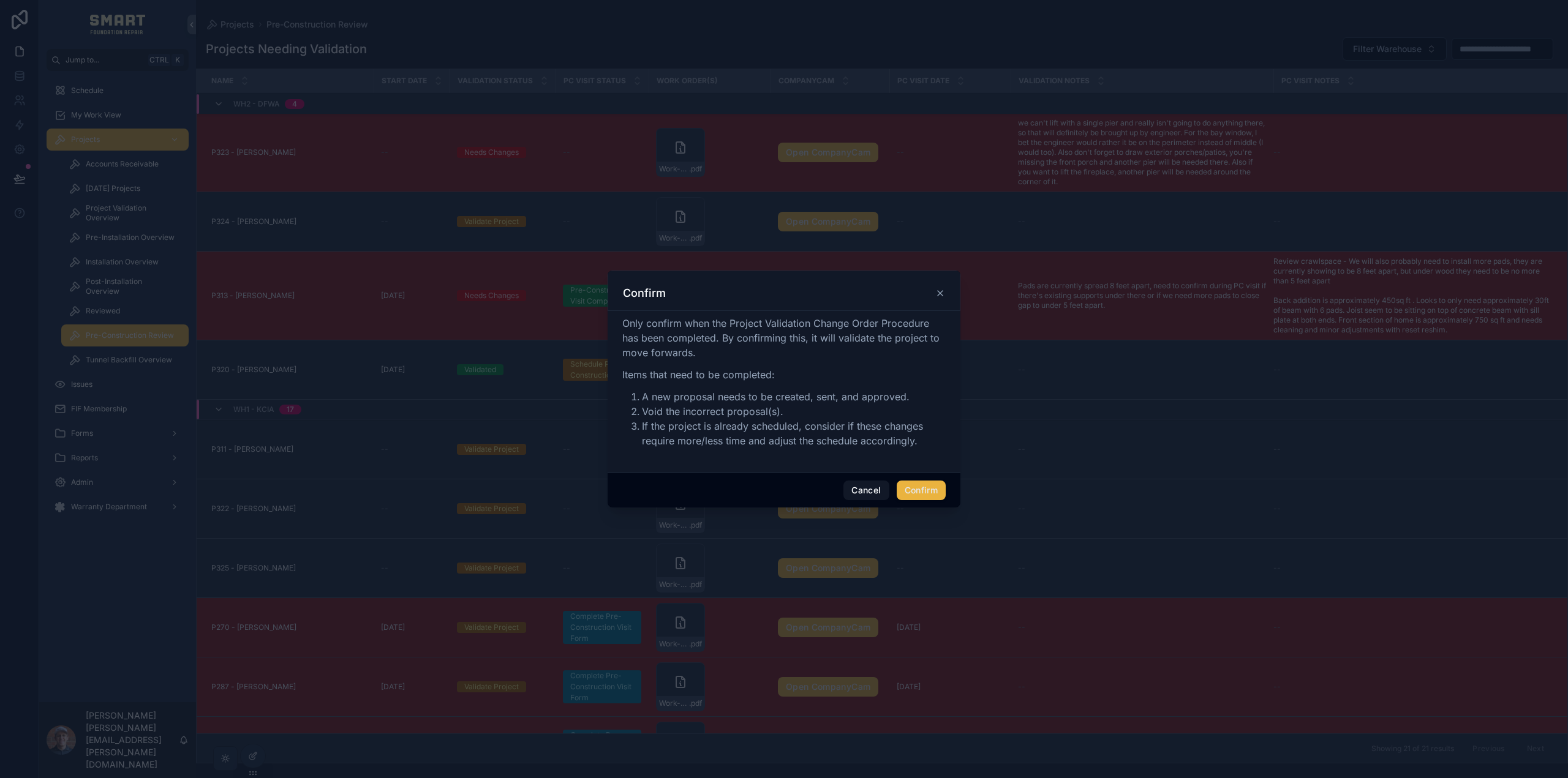
click at [936, 292] on icon at bounding box center [940, 293] width 10 height 10
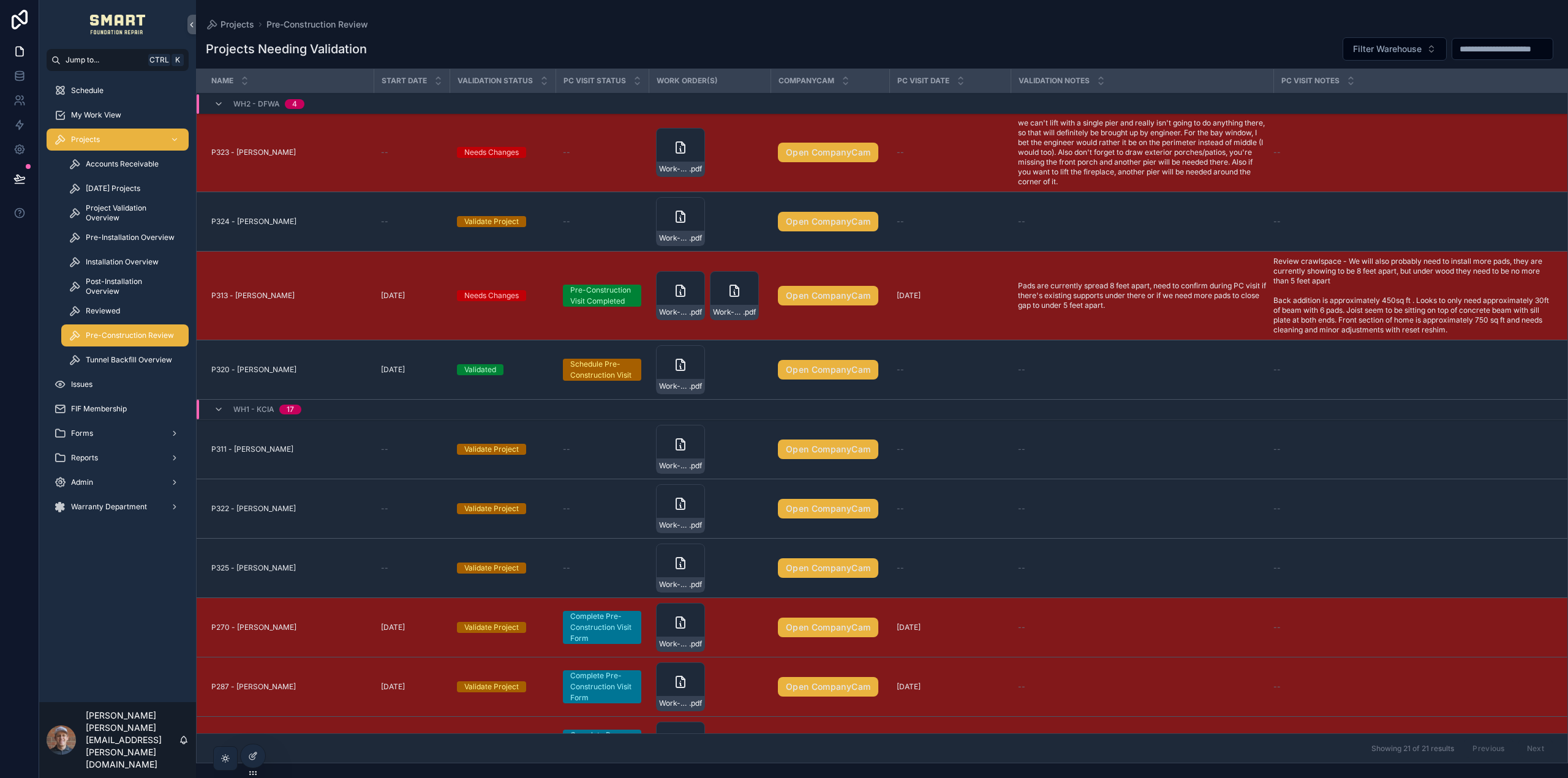
click at [264, 295] on span "P313 - Mario Cabello" at bounding box center [253, 296] width 83 height 10
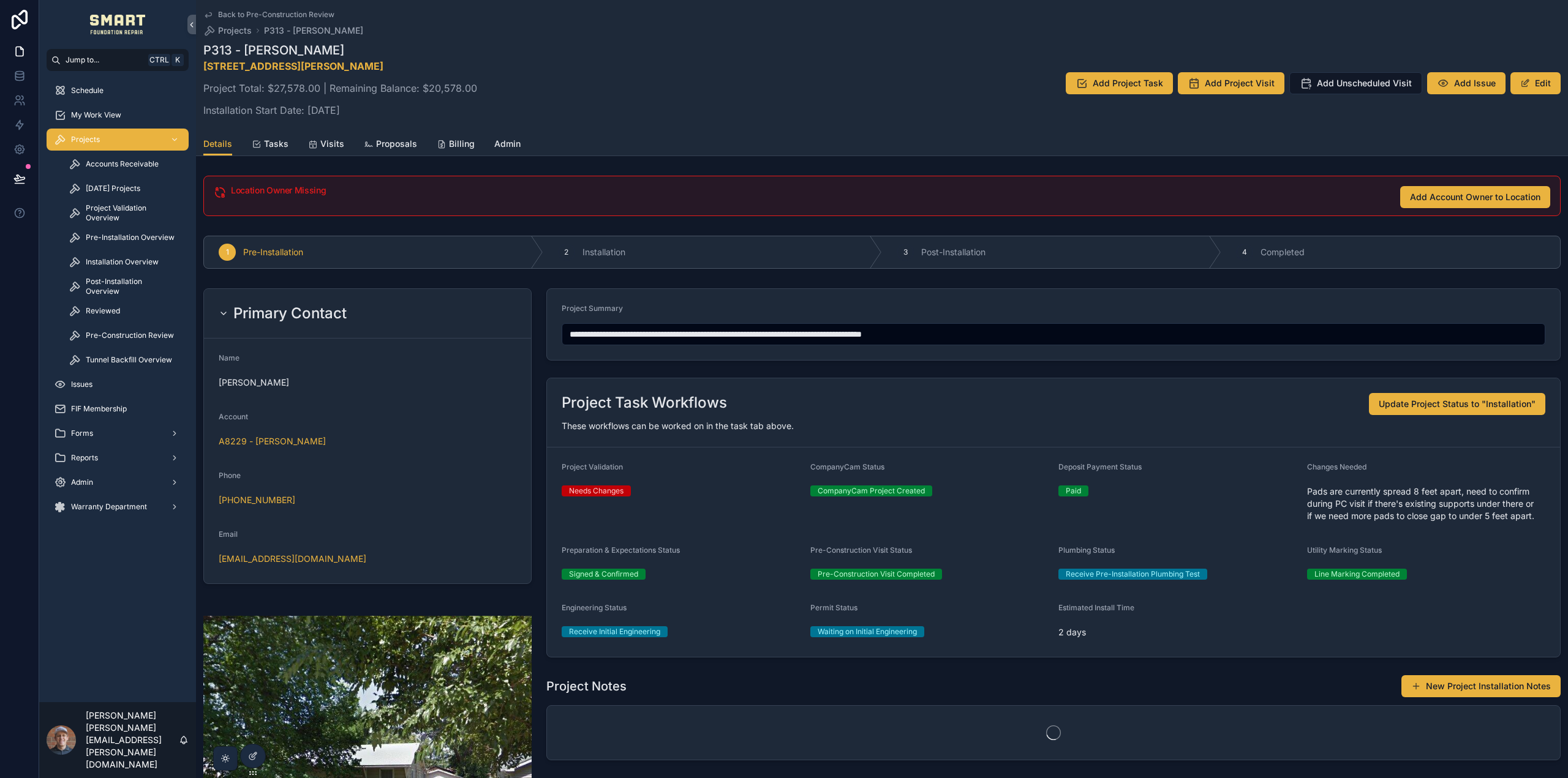
click at [277, 137] on link "Tasks" at bounding box center [270, 144] width 37 height 24
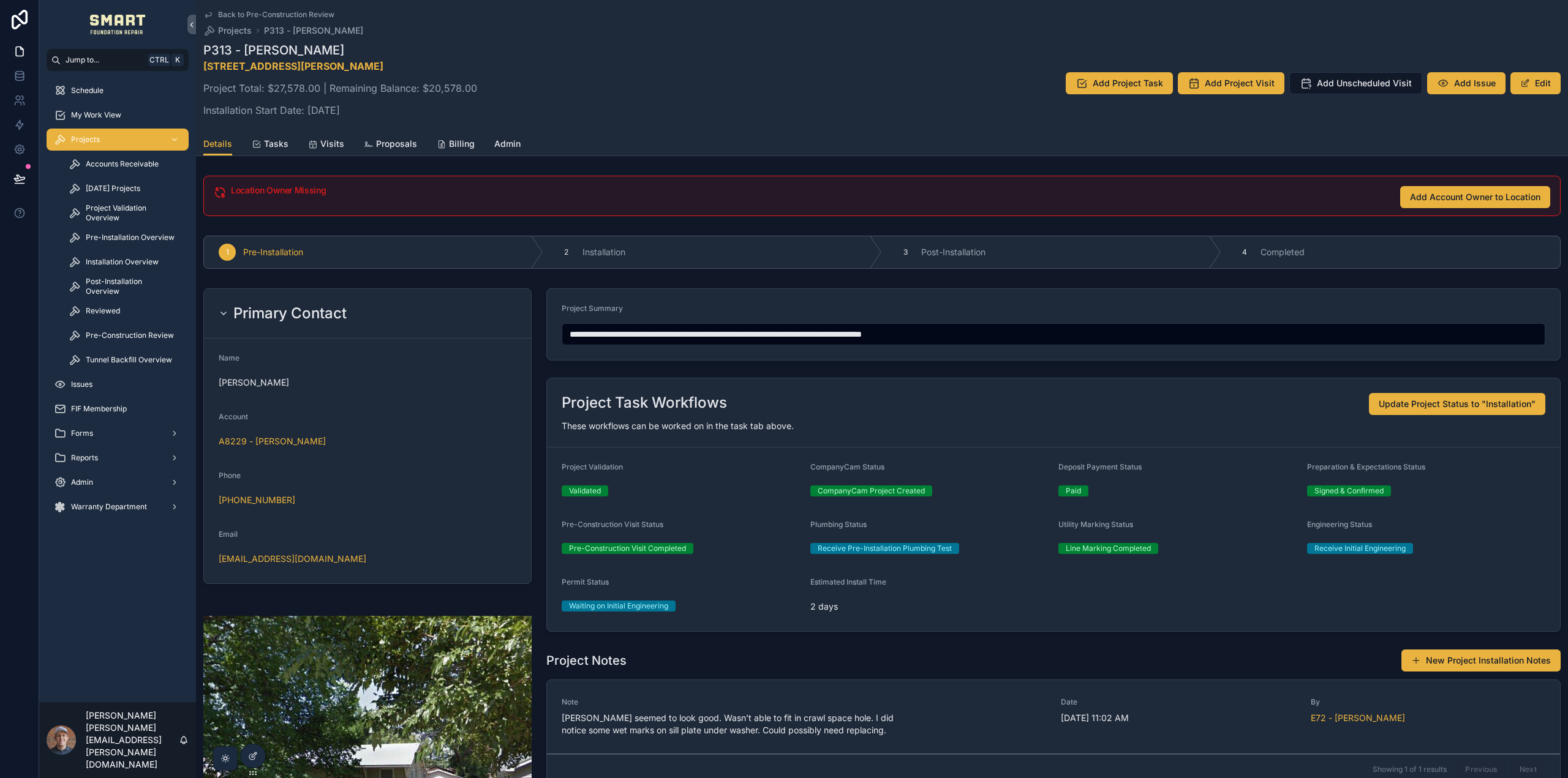
click at [119, 333] on span "Pre-Construction Review" at bounding box center [130, 336] width 88 height 10
click at [282, 143] on span "Tasks" at bounding box center [276, 144] width 24 height 13
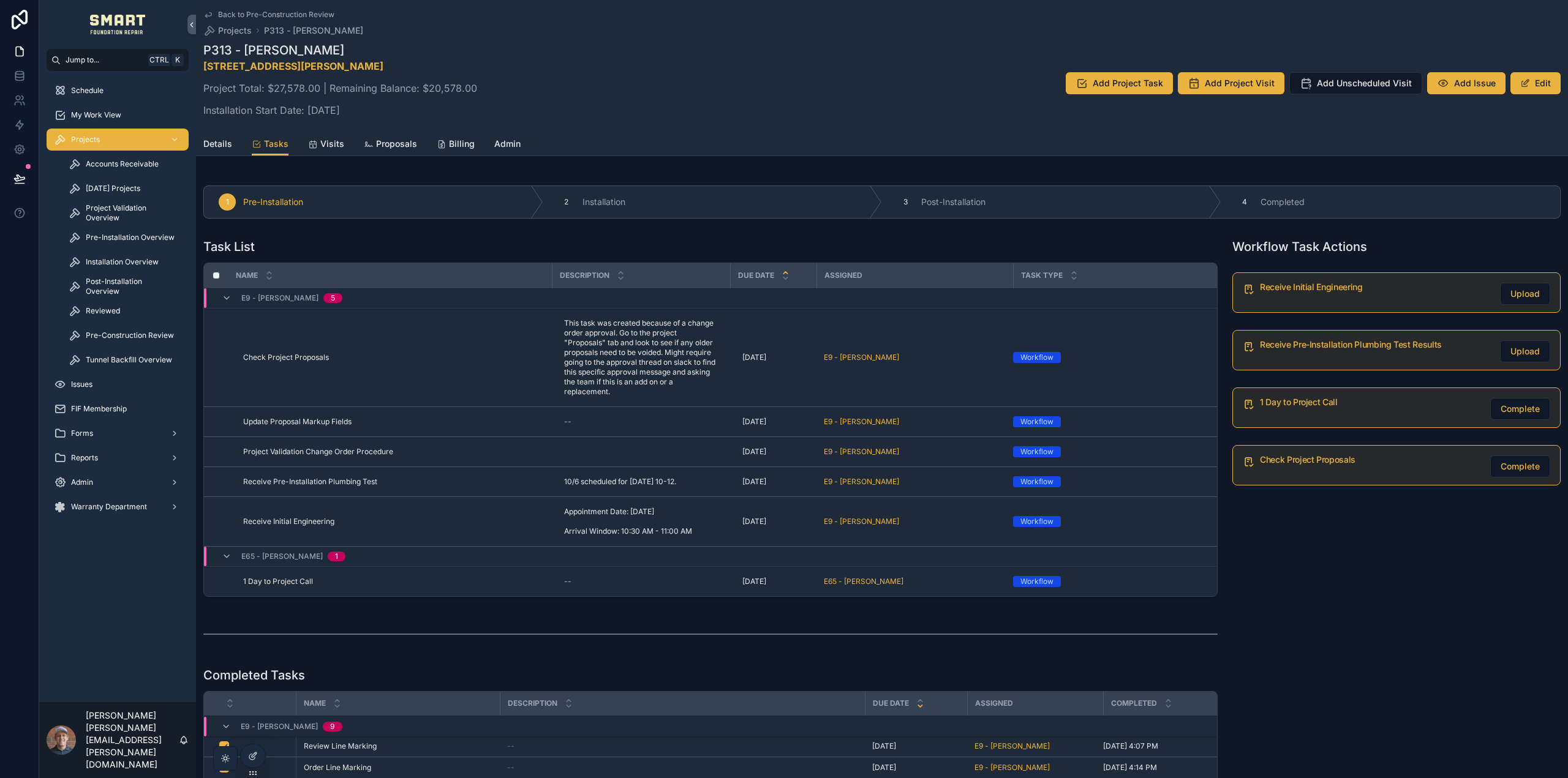
click at [212, 143] on span "Details" at bounding box center [217, 144] width 29 height 13
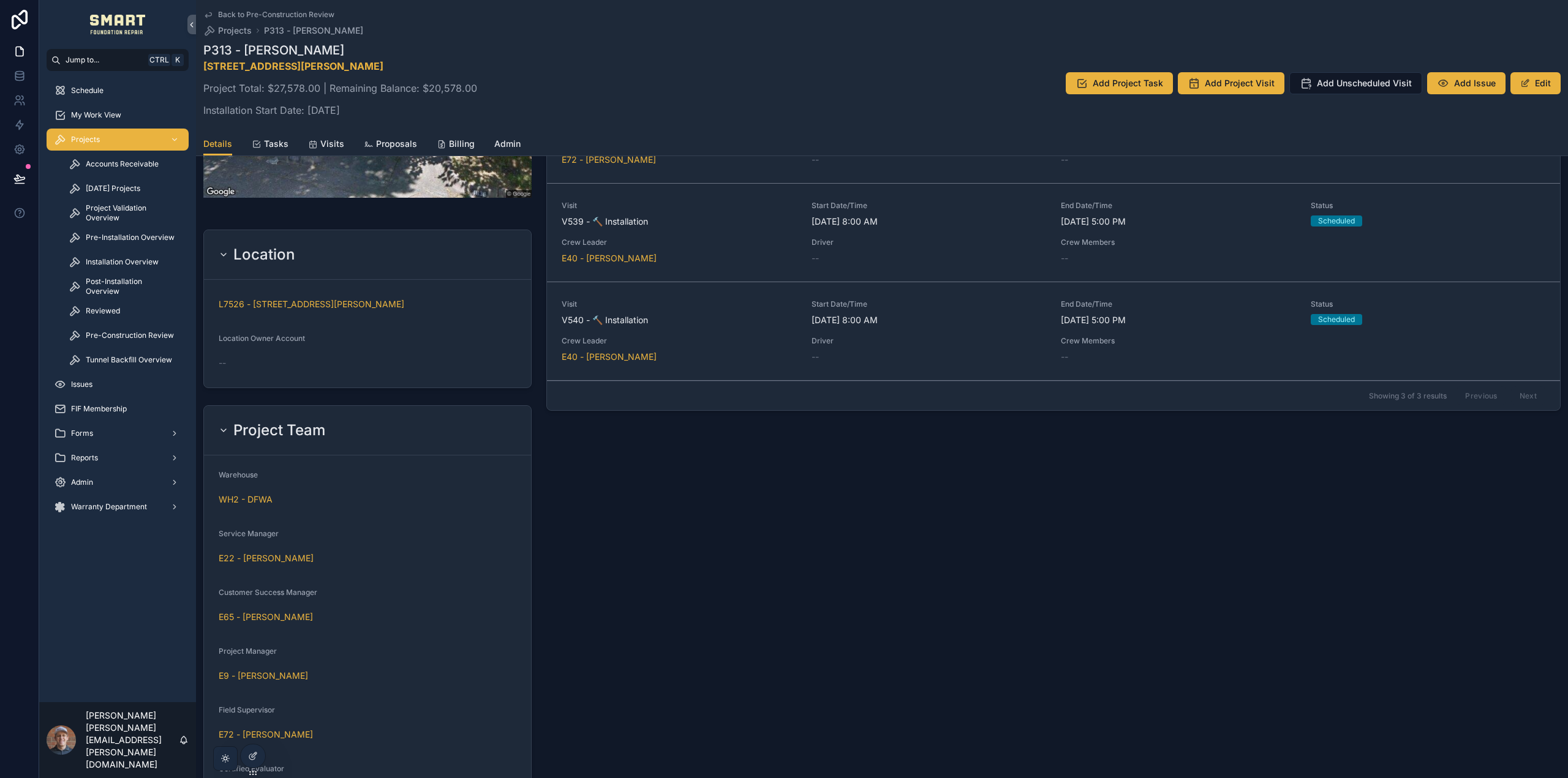
scroll to position [673, 0]
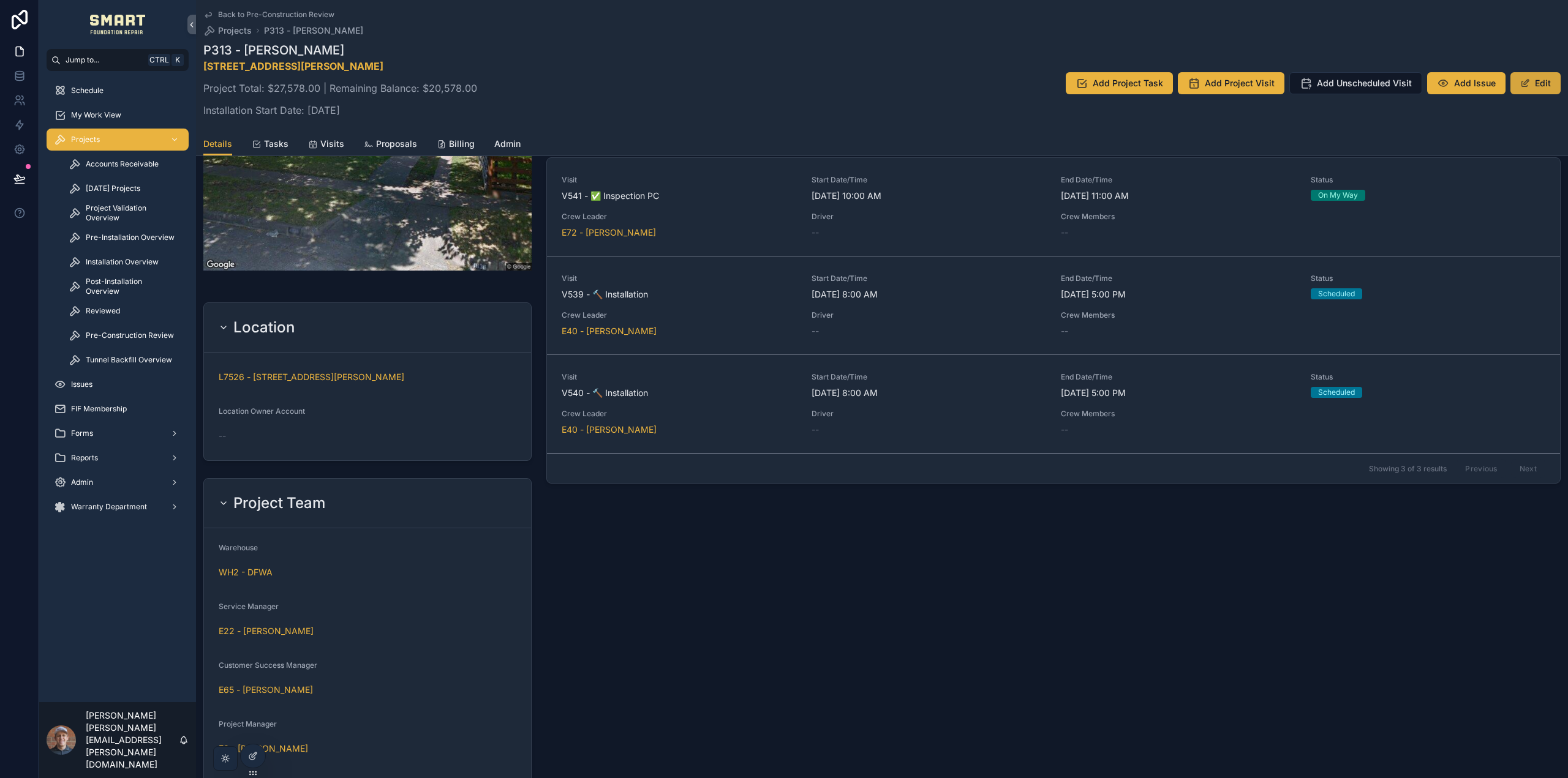
click at [1523, 82] on span "scrollable content" at bounding box center [1525, 83] width 10 height 10
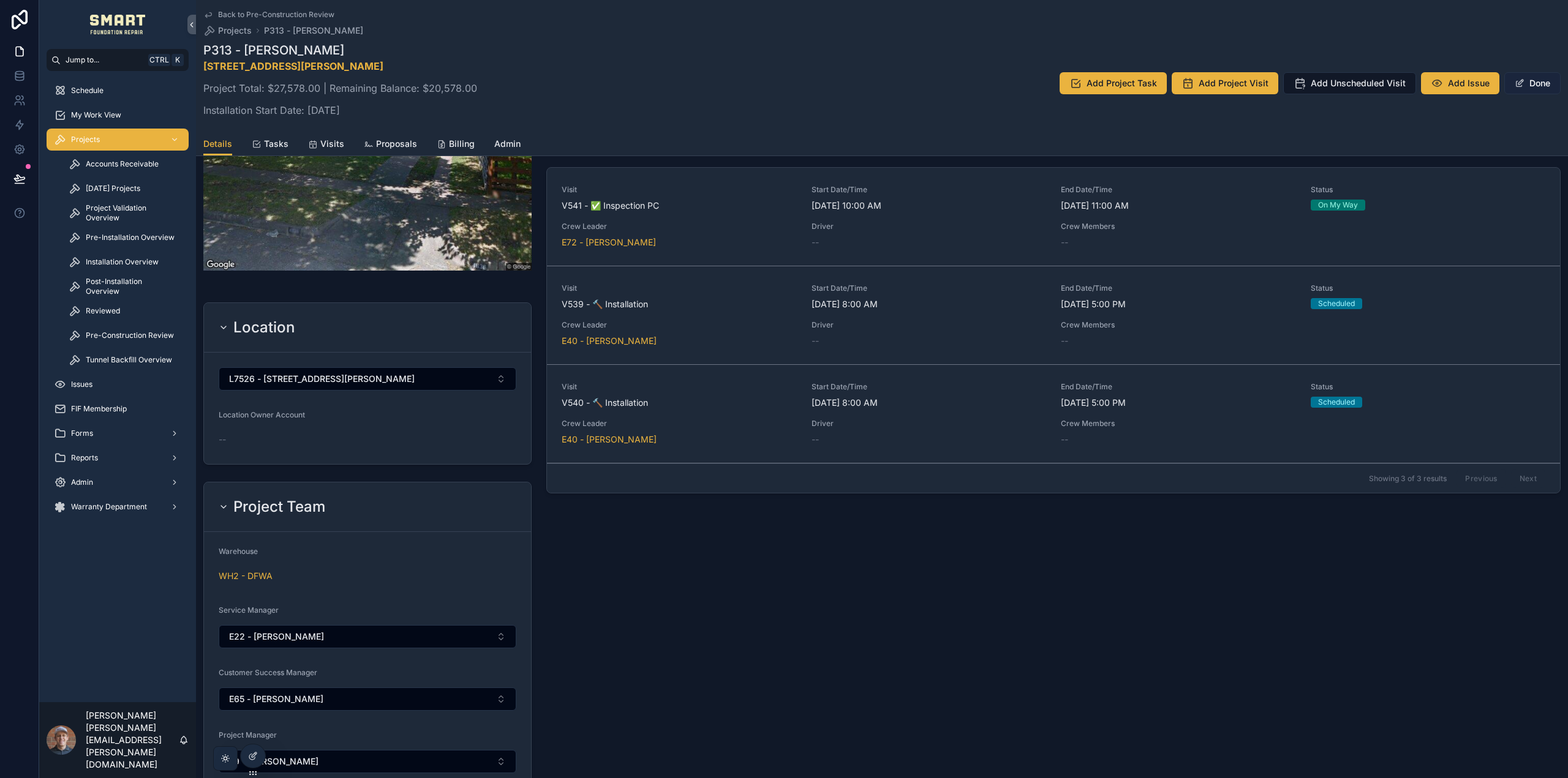
click at [1528, 73] on button "Done" at bounding box center [1532, 84] width 57 height 22
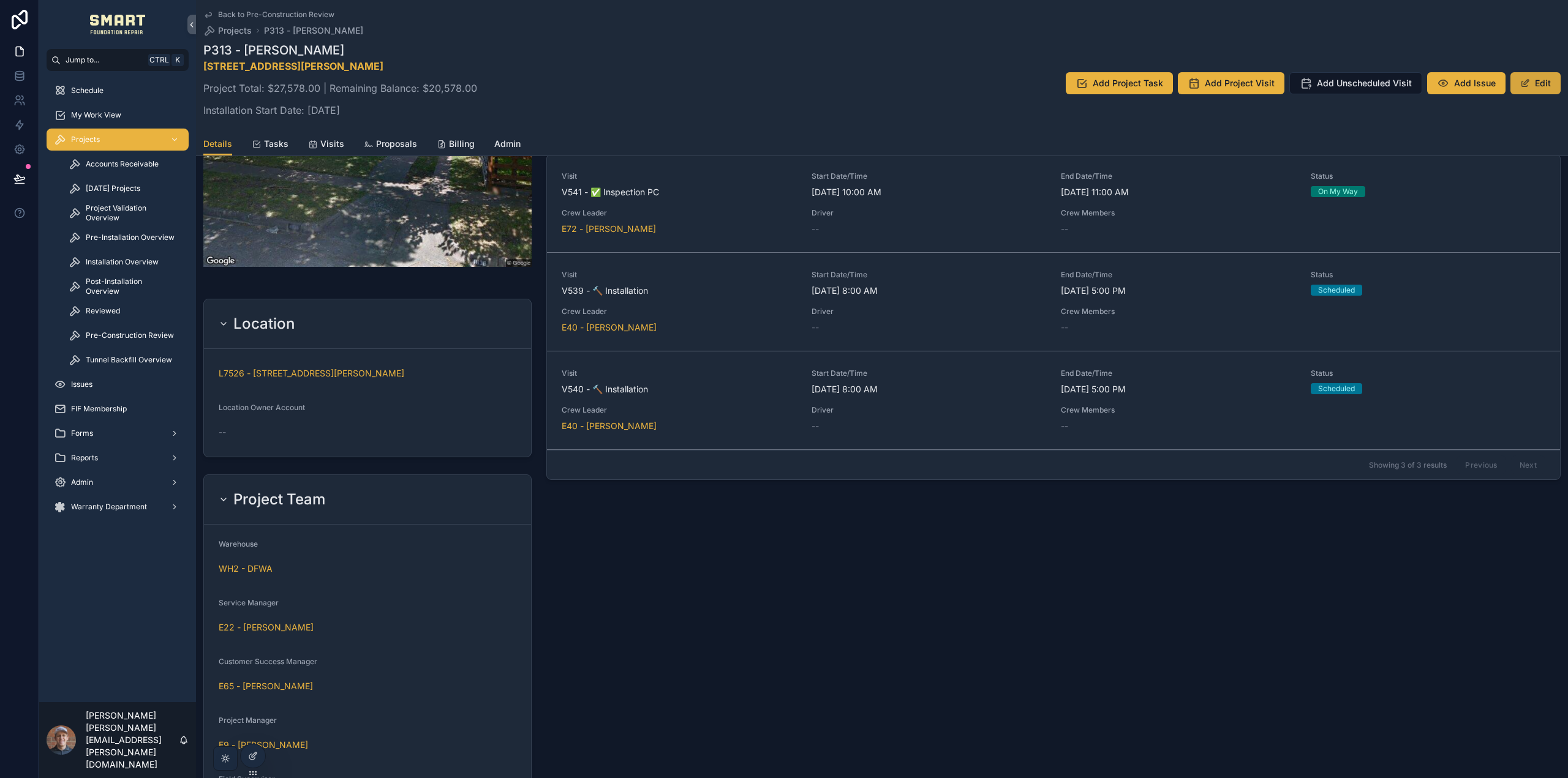
scroll to position [673, 0]
click at [355, 376] on span "L7526 - 4036 JAMES AVE, FORT WORTH, TX, 76110" at bounding box center [311, 377] width 186 height 13
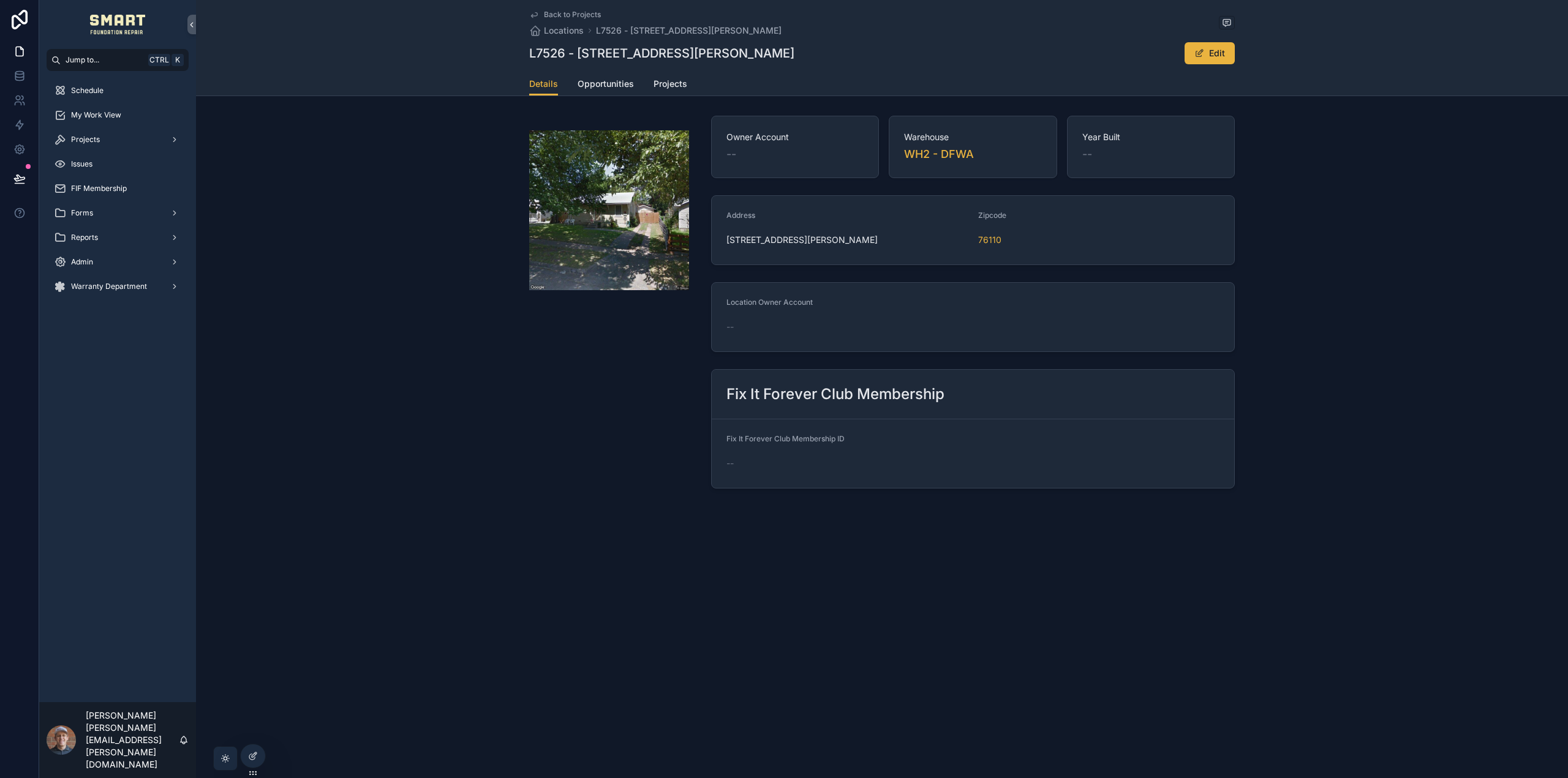
click at [544, 13] on span "Back to Projects" at bounding box center [572, 15] width 57 height 10
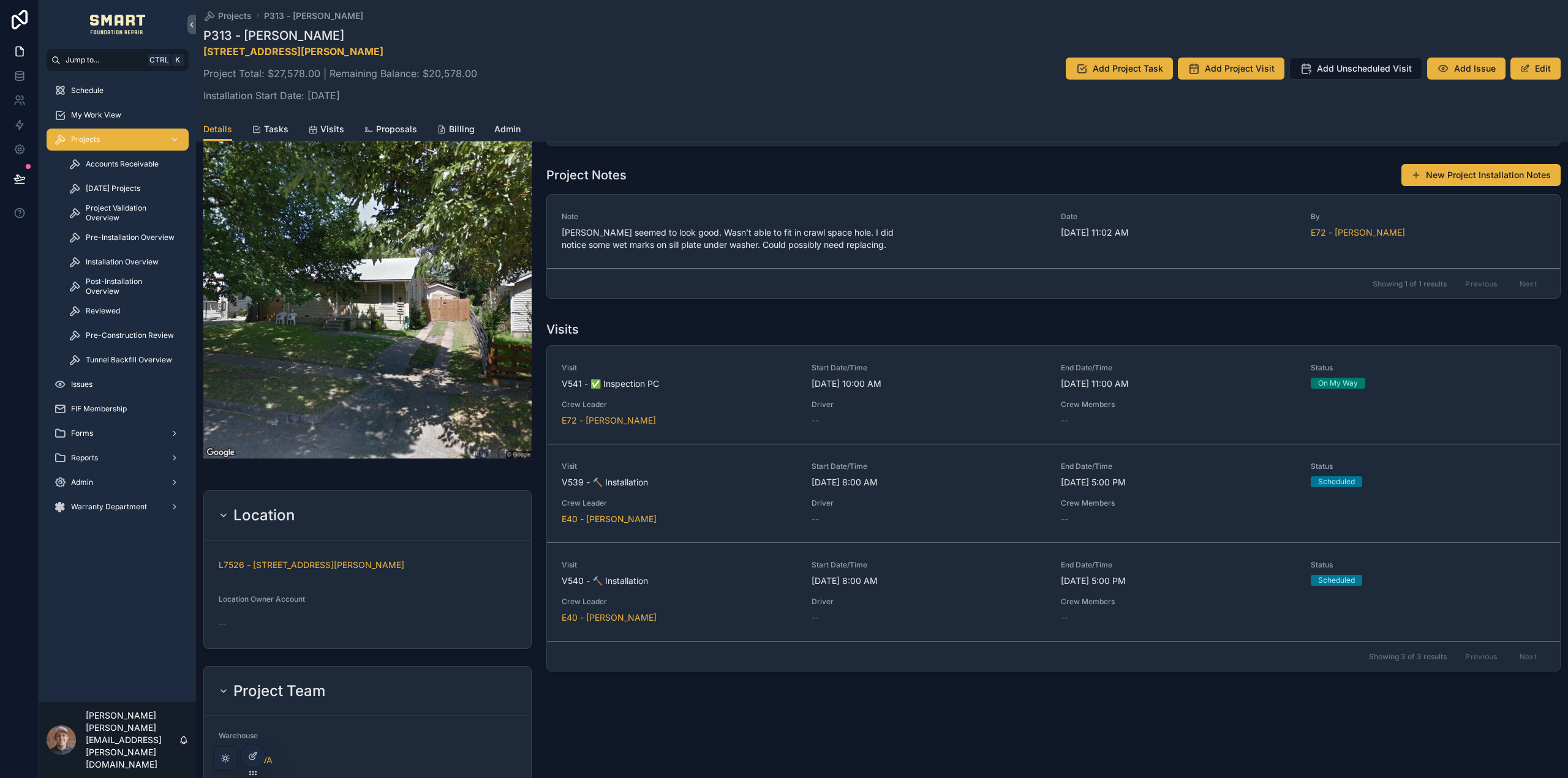
scroll to position [673, 0]
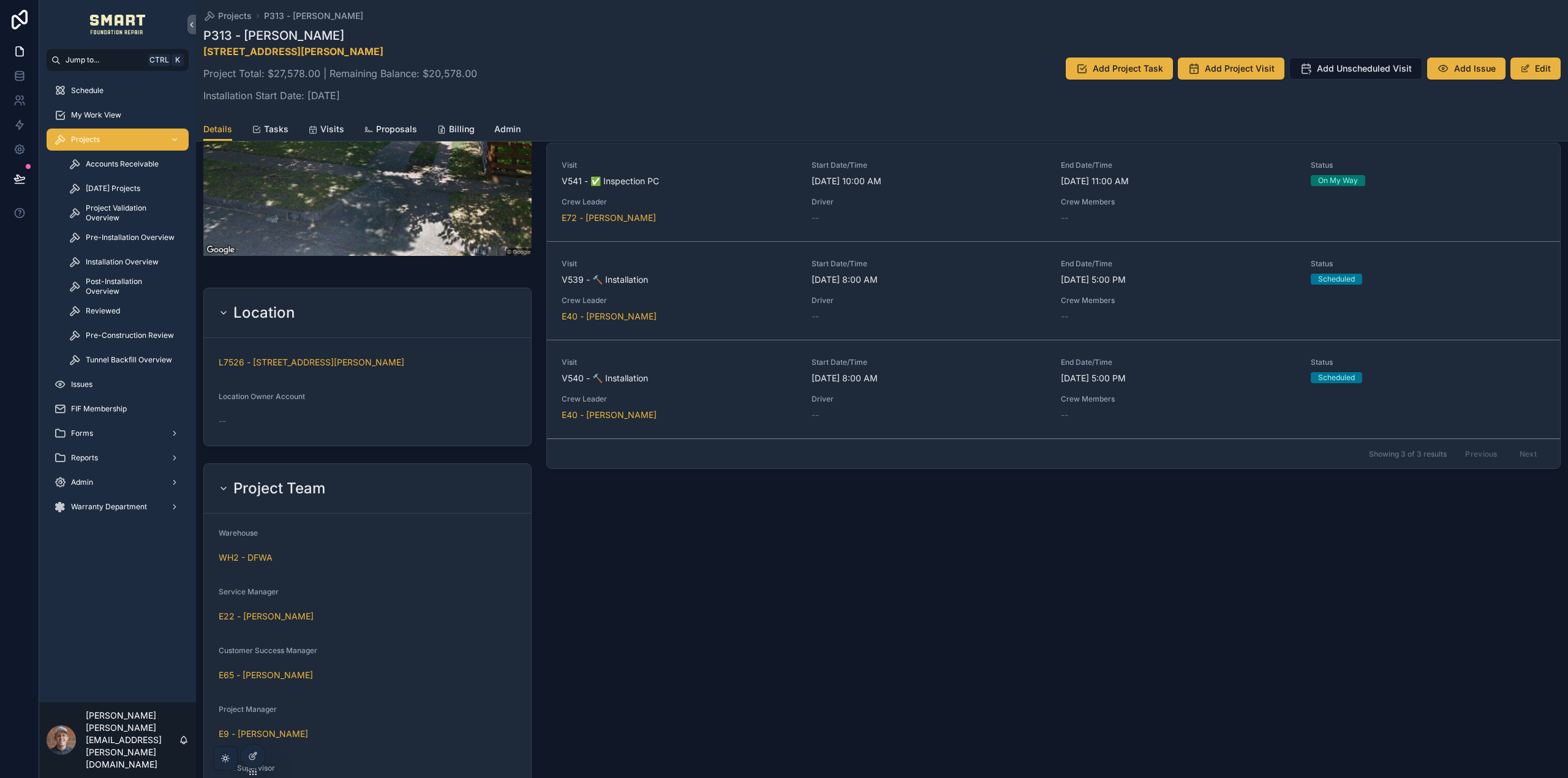
click at [1544, 57] on div "P313 - Mario Cabello 4036 JAMES AVE, FORT WORTH, TX, 76110 Project Total: $27,5…" at bounding box center [881, 68] width 1357 height 83
click at [1537, 66] on button "Edit" at bounding box center [1535, 68] width 50 height 22
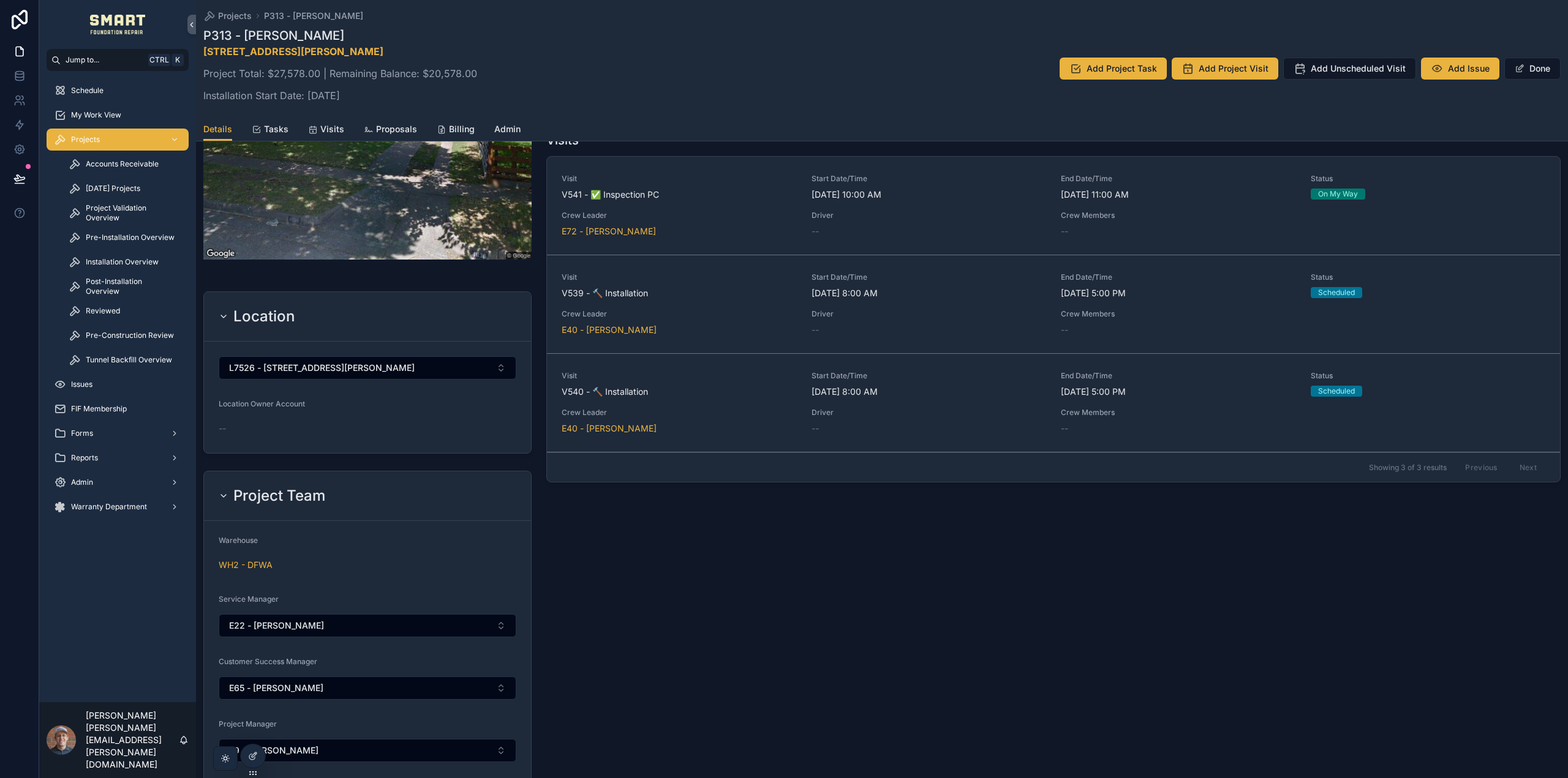
scroll to position [678, 0]
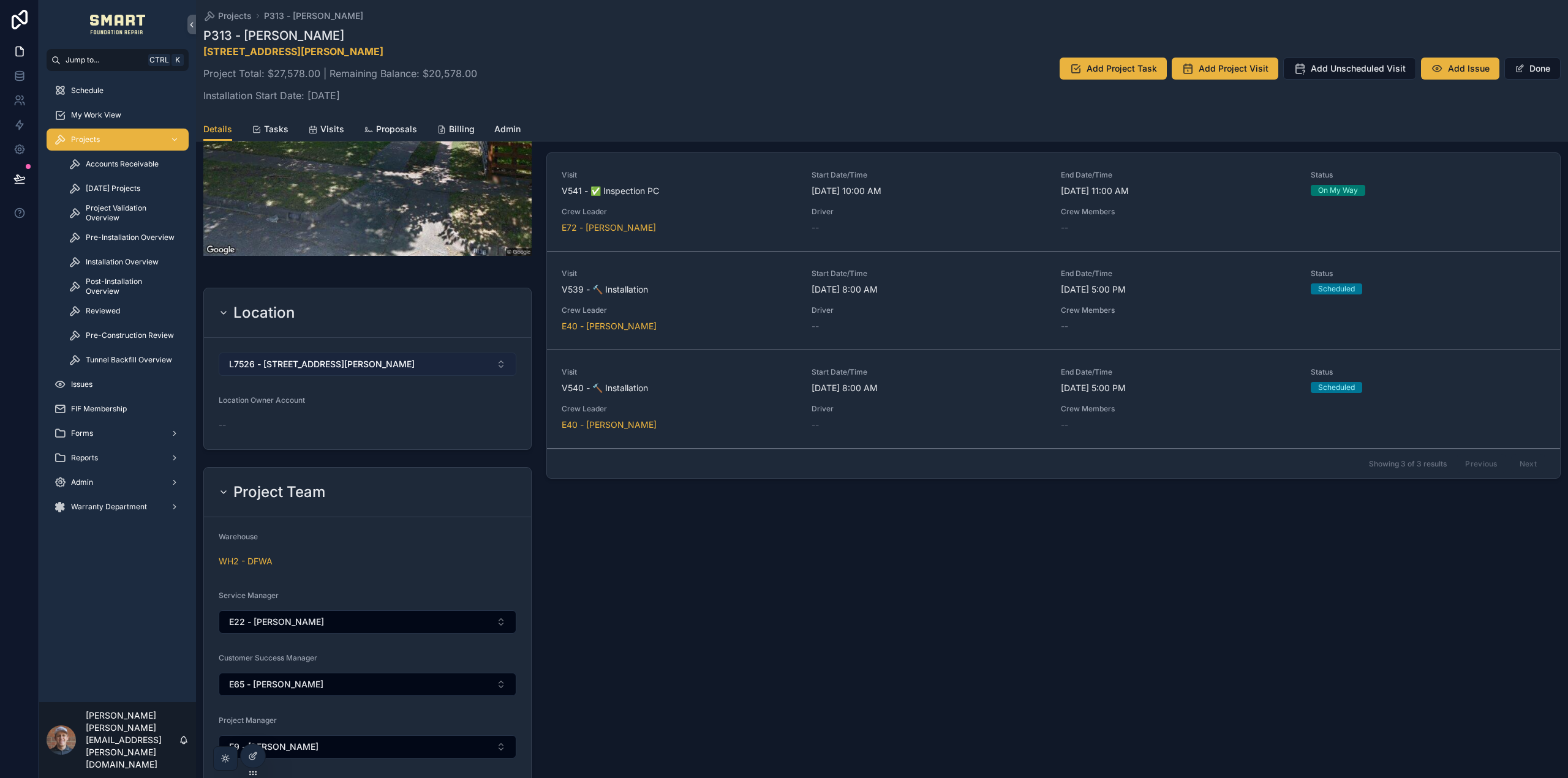
click at [484, 362] on button "L7526 - 4036 JAMES AVE, FORT WORTH, TX, 76110" at bounding box center [367, 364] width 297 height 23
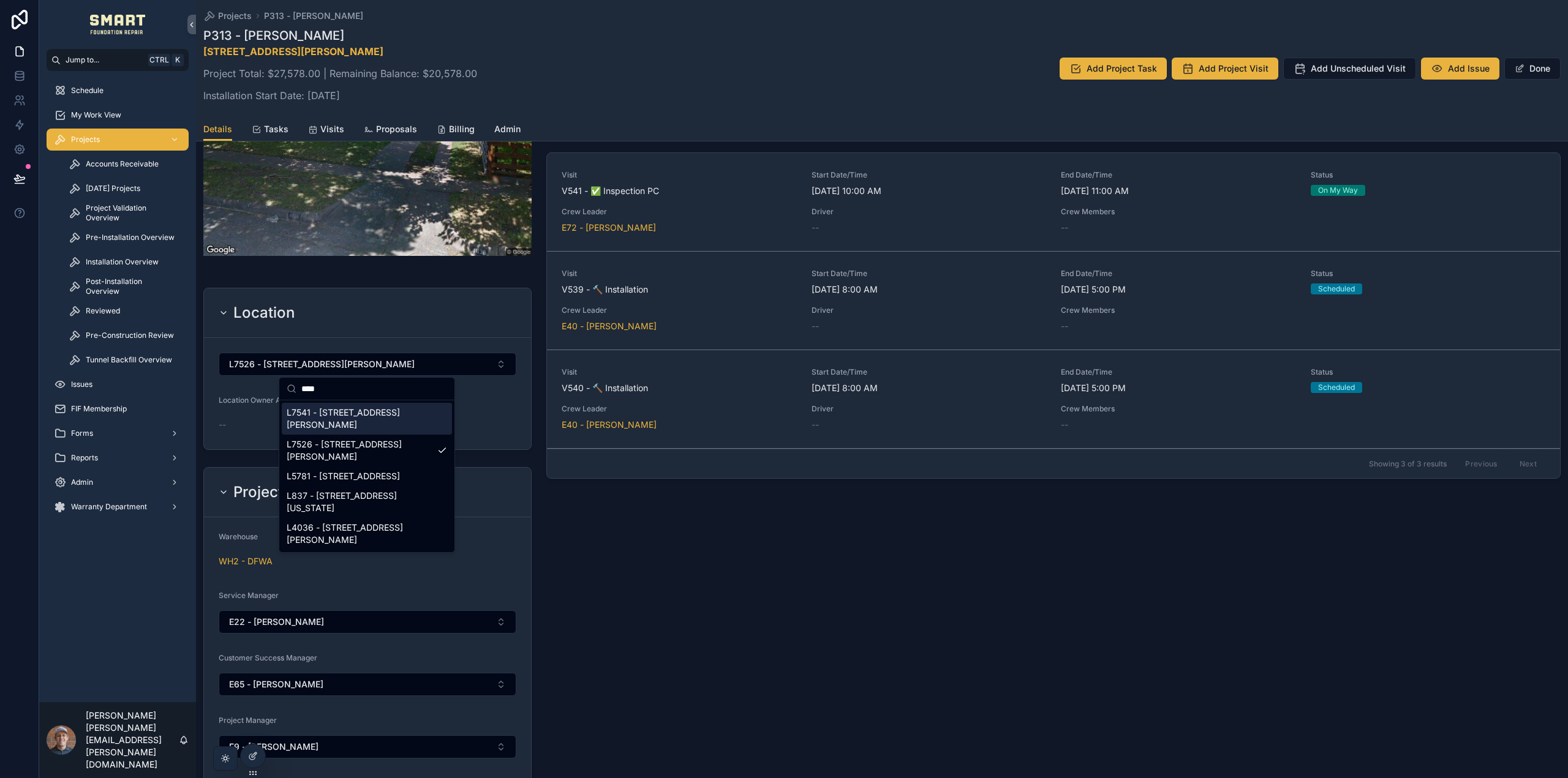
type input "****"
click at [407, 412] on span "L7541 - 4036 James Ave, Fort Worth, TX 76110" at bounding box center [359, 419] width 146 height 24
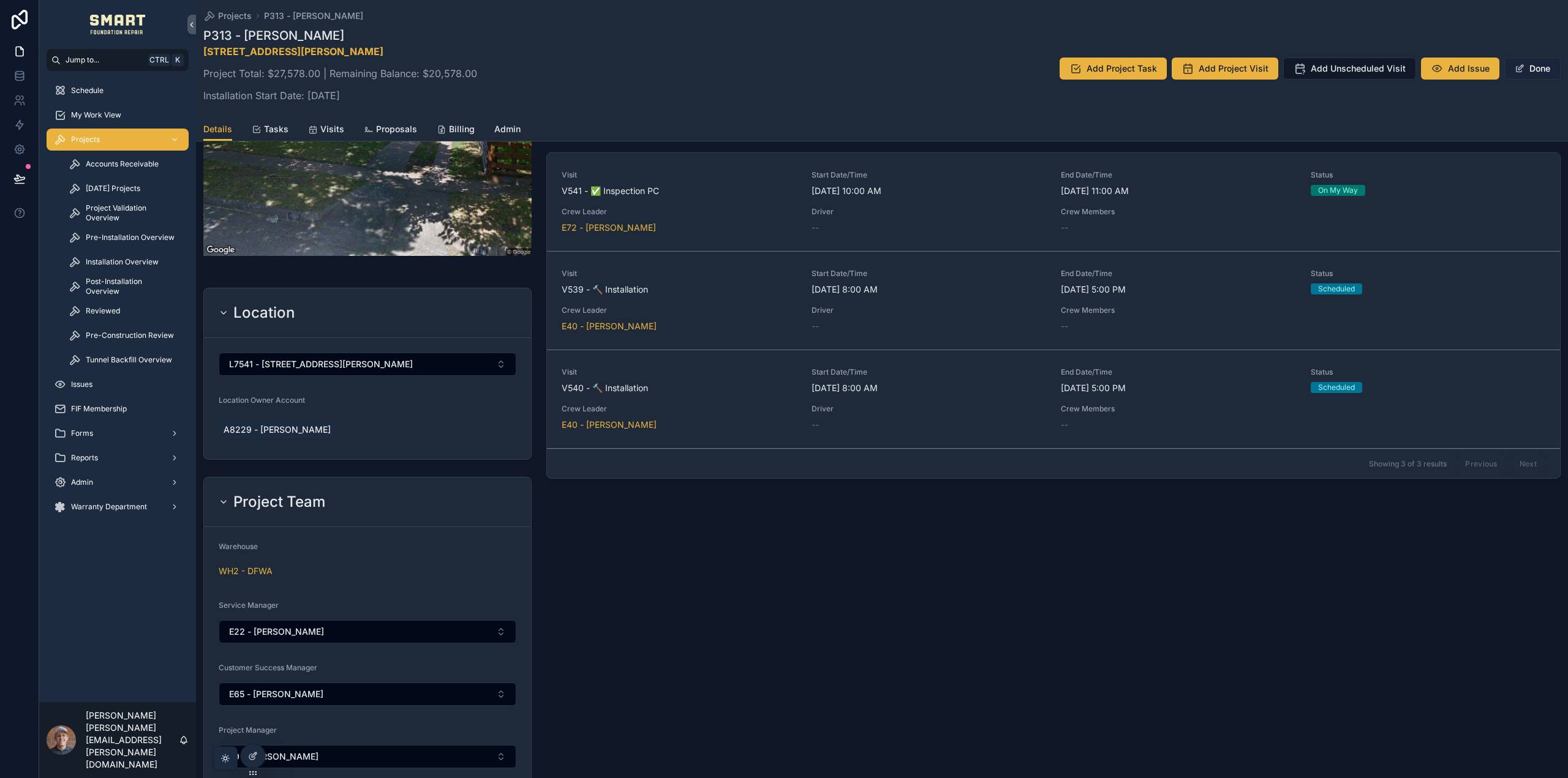
click at [1524, 68] on button "Done" at bounding box center [1532, 68] width 57 height 22
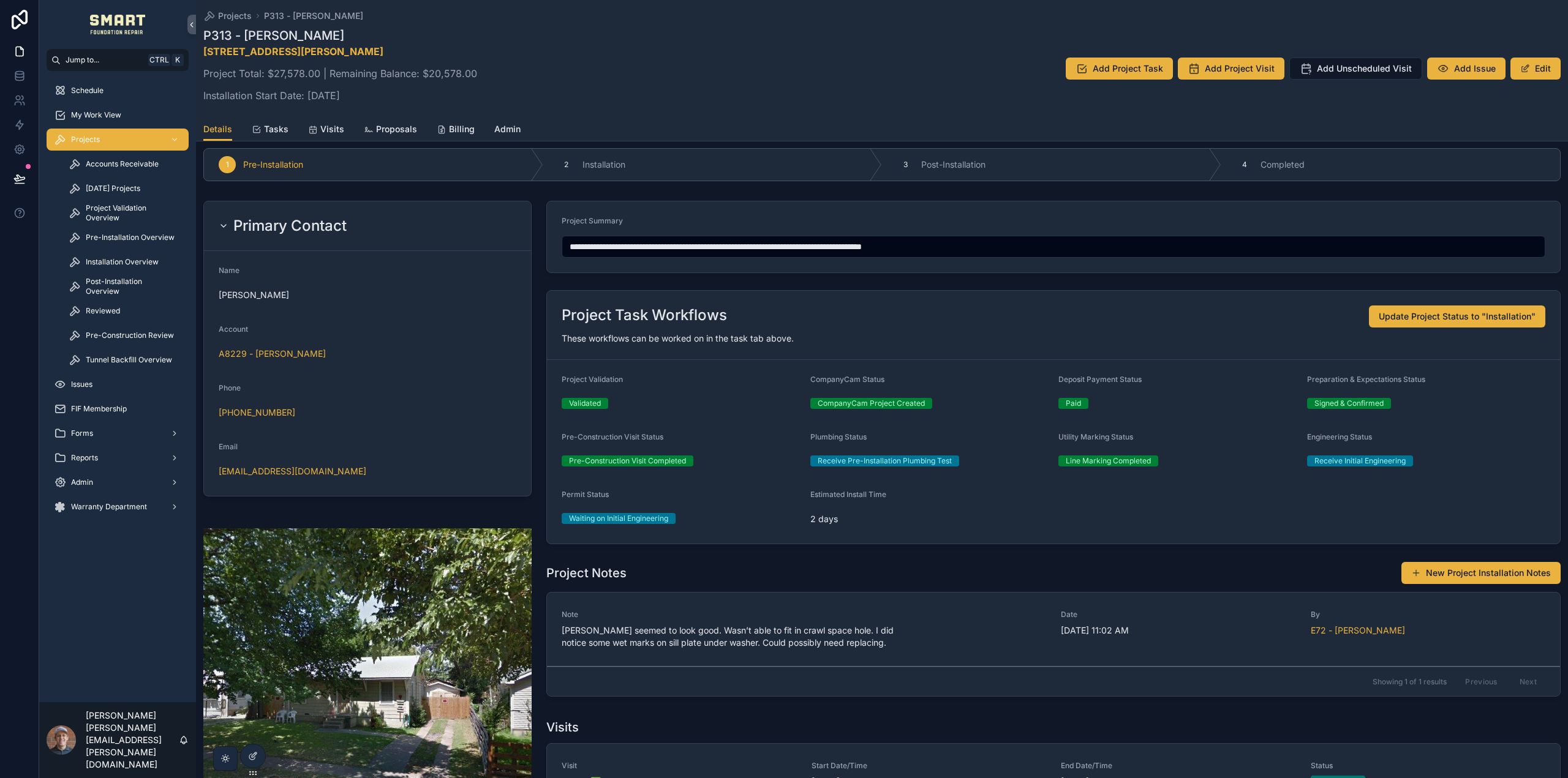
scroll to position [0, 0]
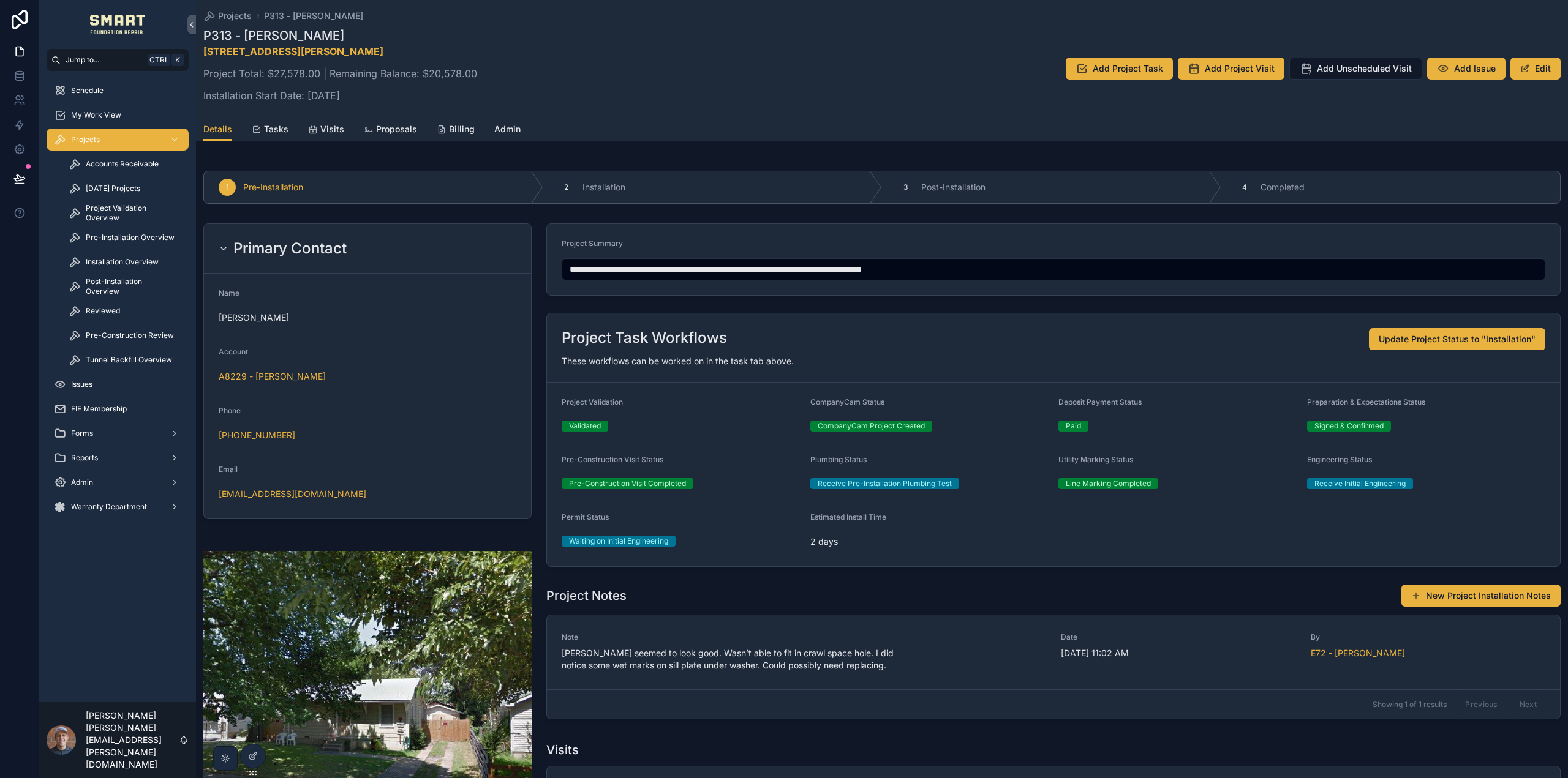
click at [271, 130] on span "Tasks" at bounding box center [276, 129] width 24 height 13
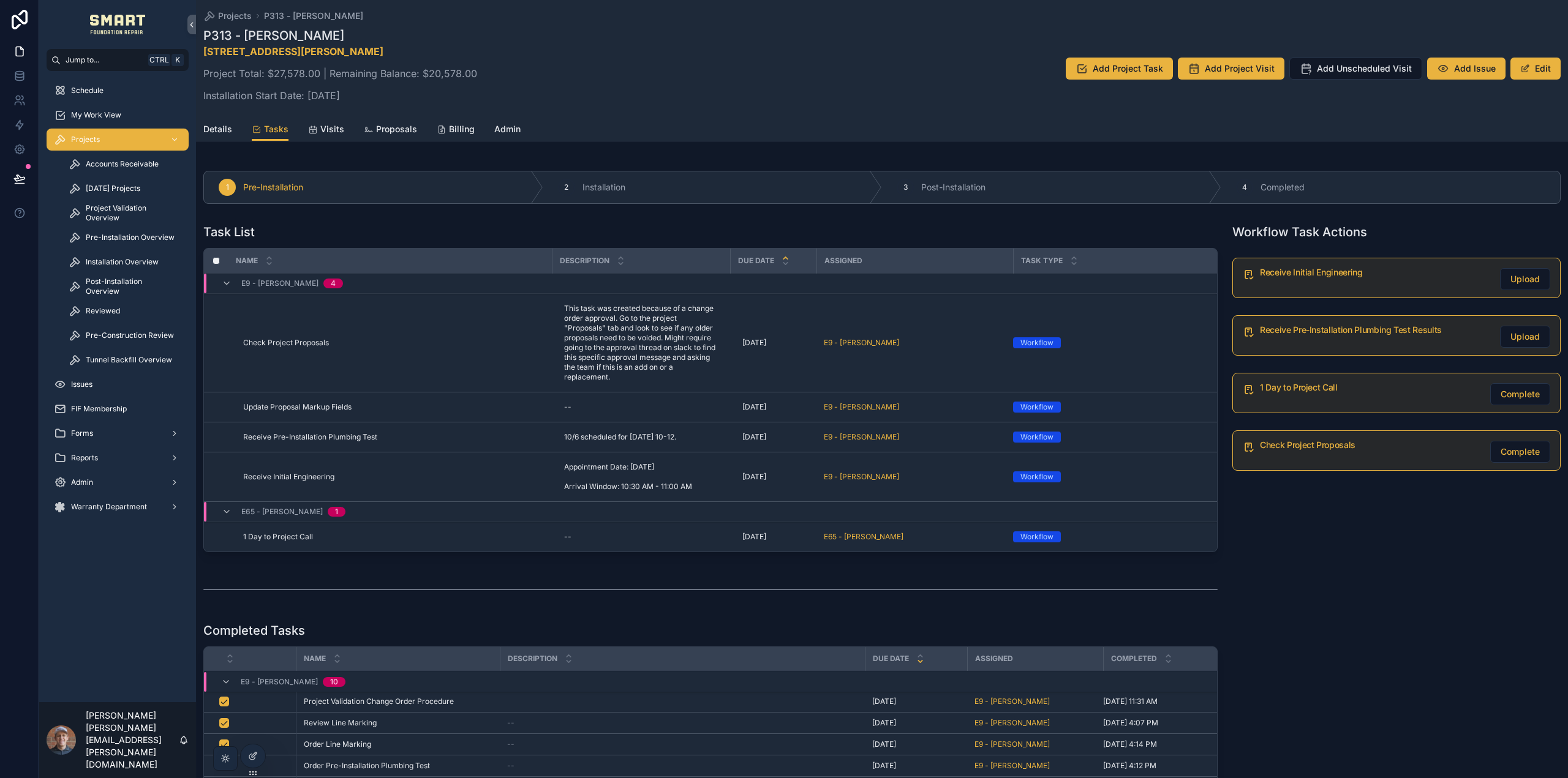
click at [396, 131] on span "Proposals" at bounding box center [396, 129] width 41 height 13
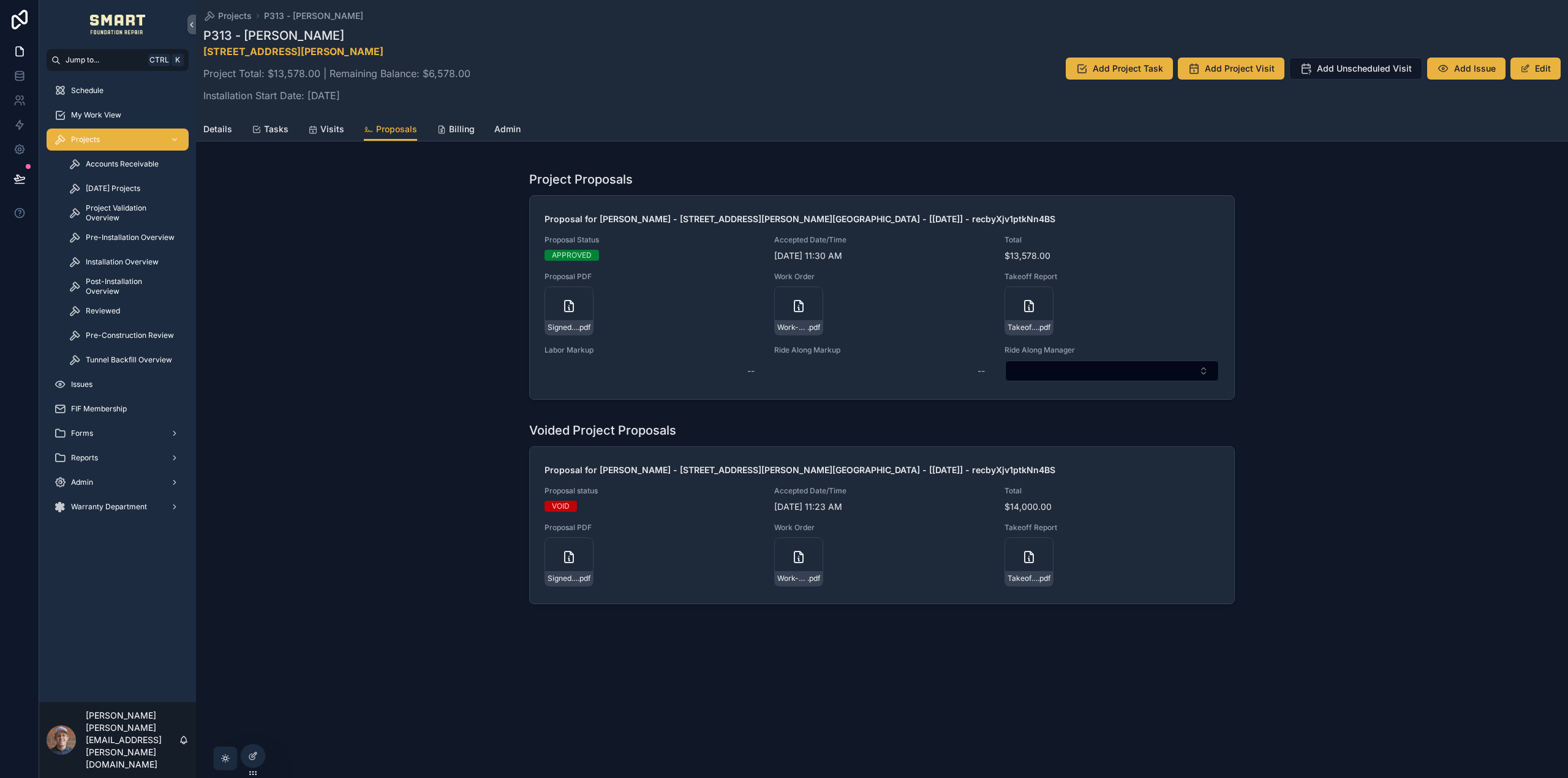
drag, startPoint x: 285, startPoint y: 123, endPoint x: 149, endPoint y: 519, distance: 418.7
click at [285, 123] on span "Tasks" at bounding box center [276, 129] width 24 height 13
